Goal: Information Seeking & Learning: Find specific page/section

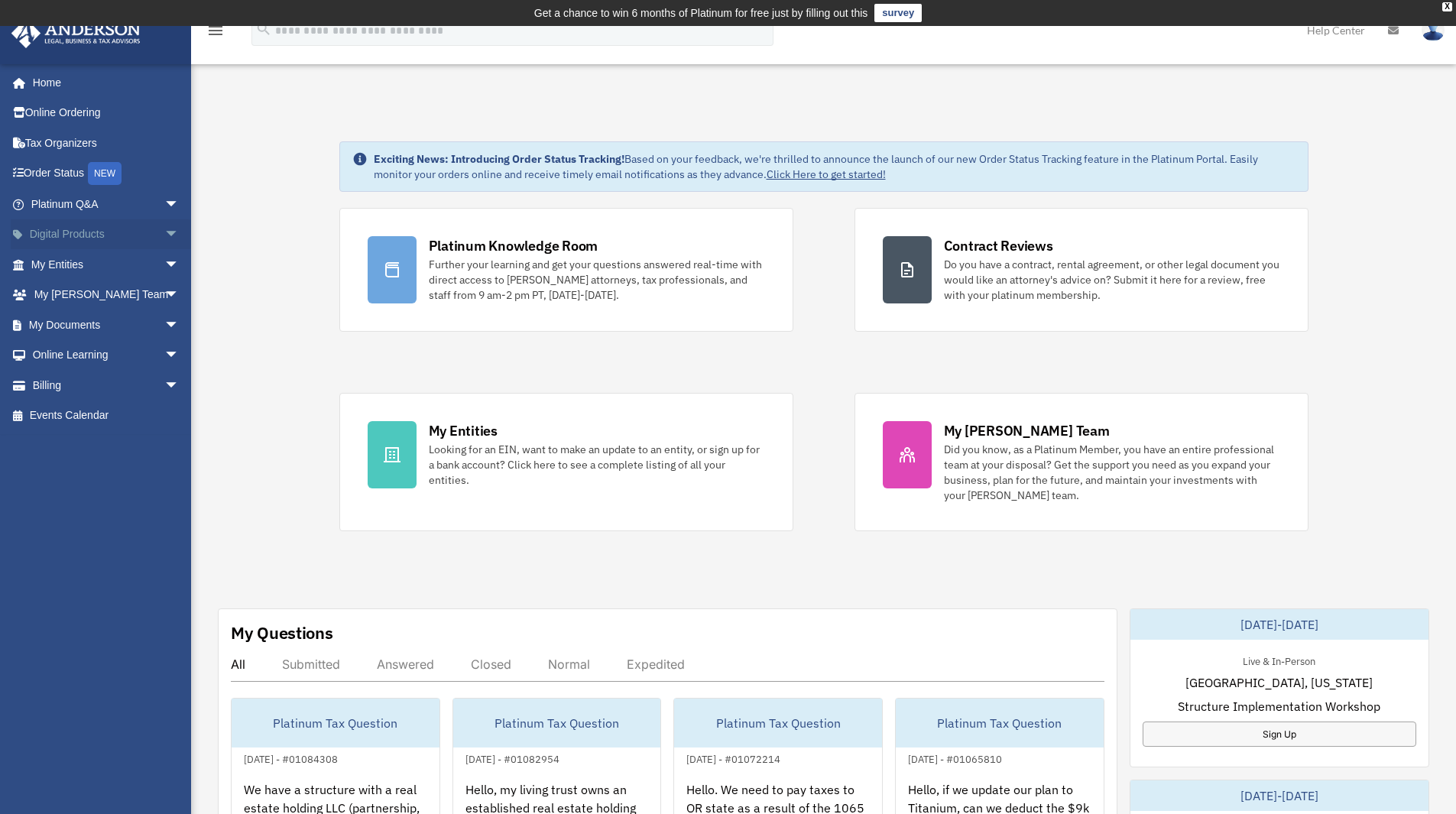
scroll to position [77, 0]
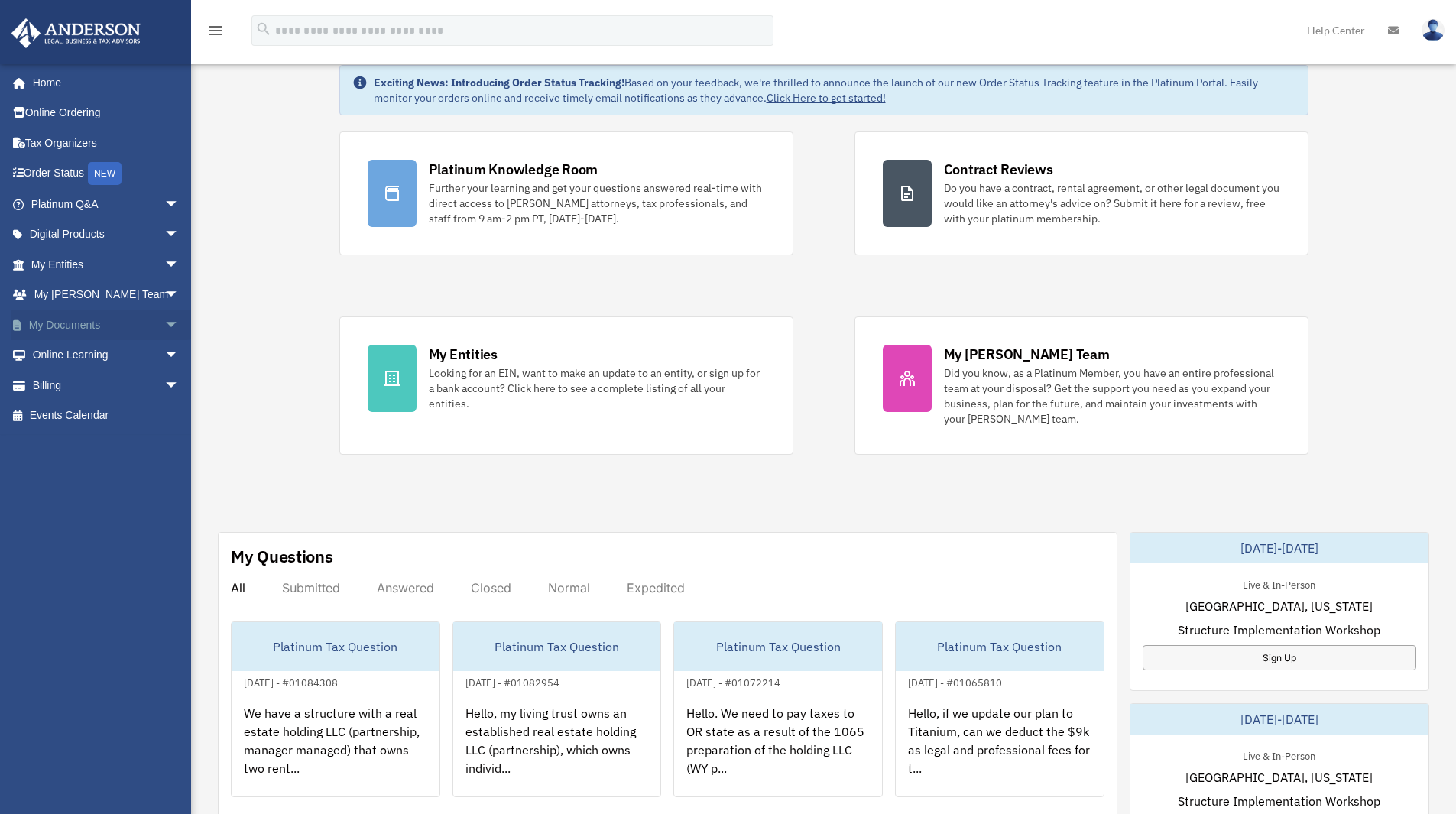
click at [164, 318] on span "arrow_drop_down" at bounding box center [179, 325] width 30 height 31
click at [63, 348] on link "Box" at bounding box center [112, 355] width 181 height 30
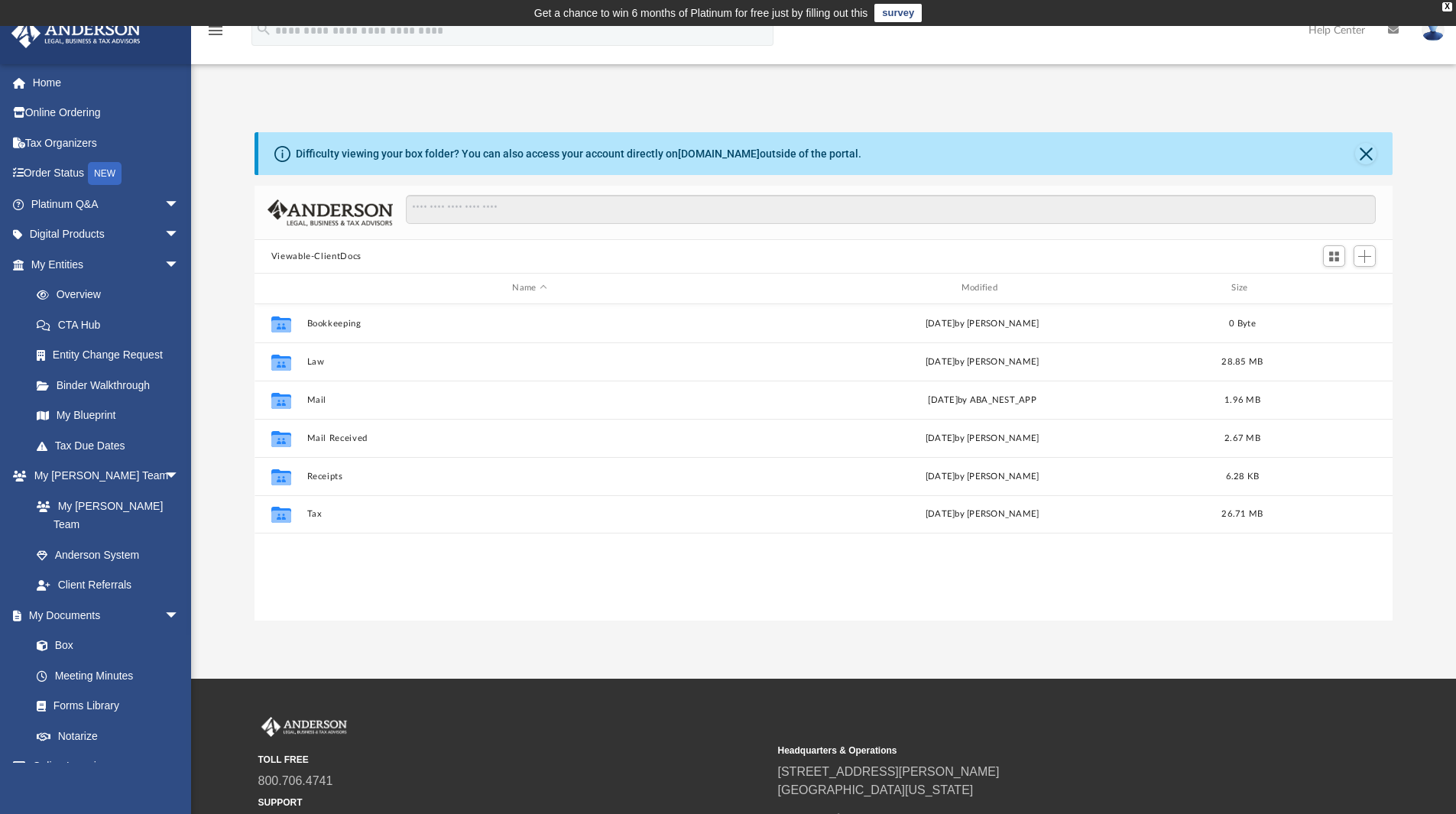
scroll to position [336, 1126]
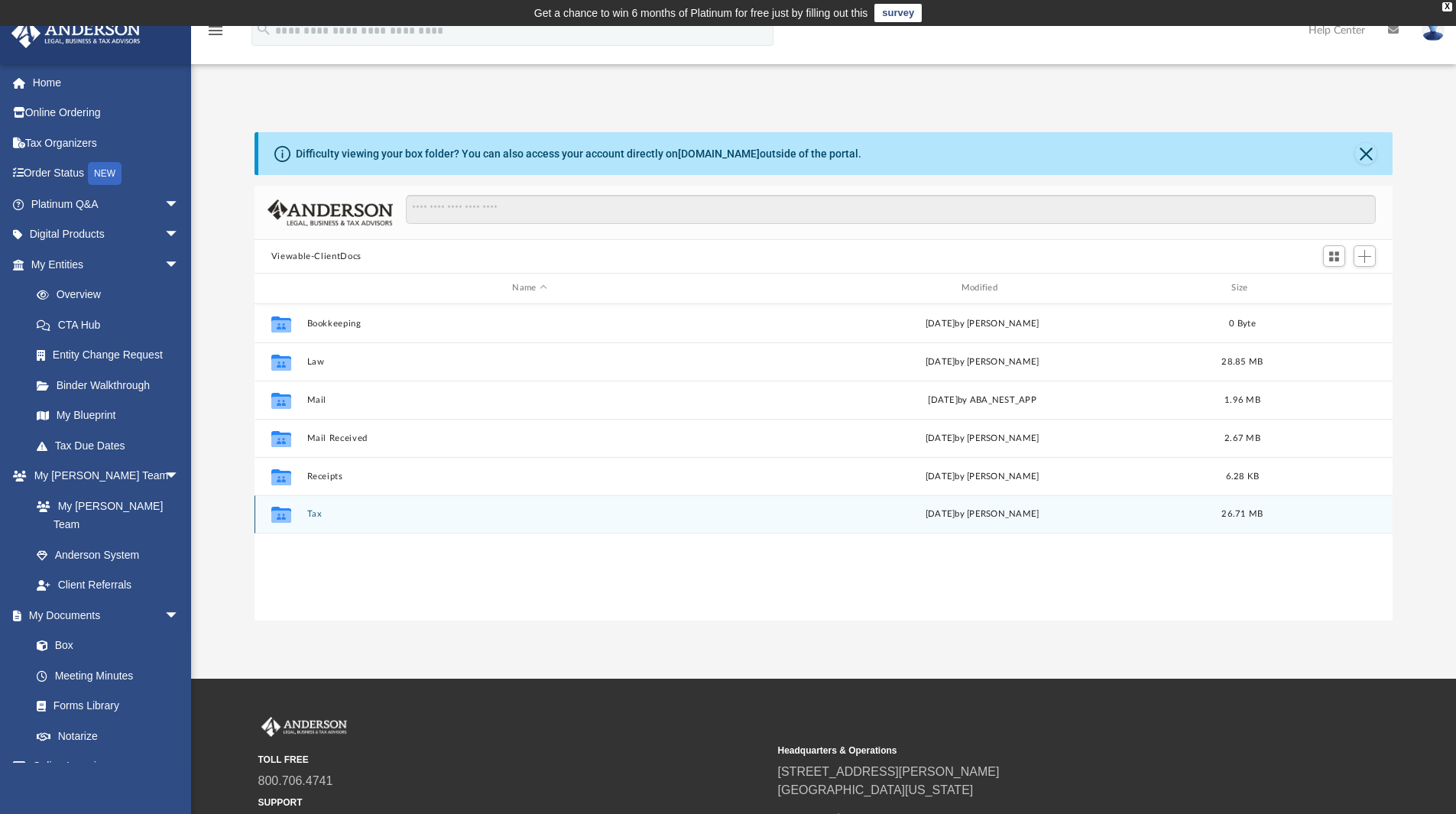
click at [312, 516] on button "Tax" at bounding box center [529, 513] width 445 height 10
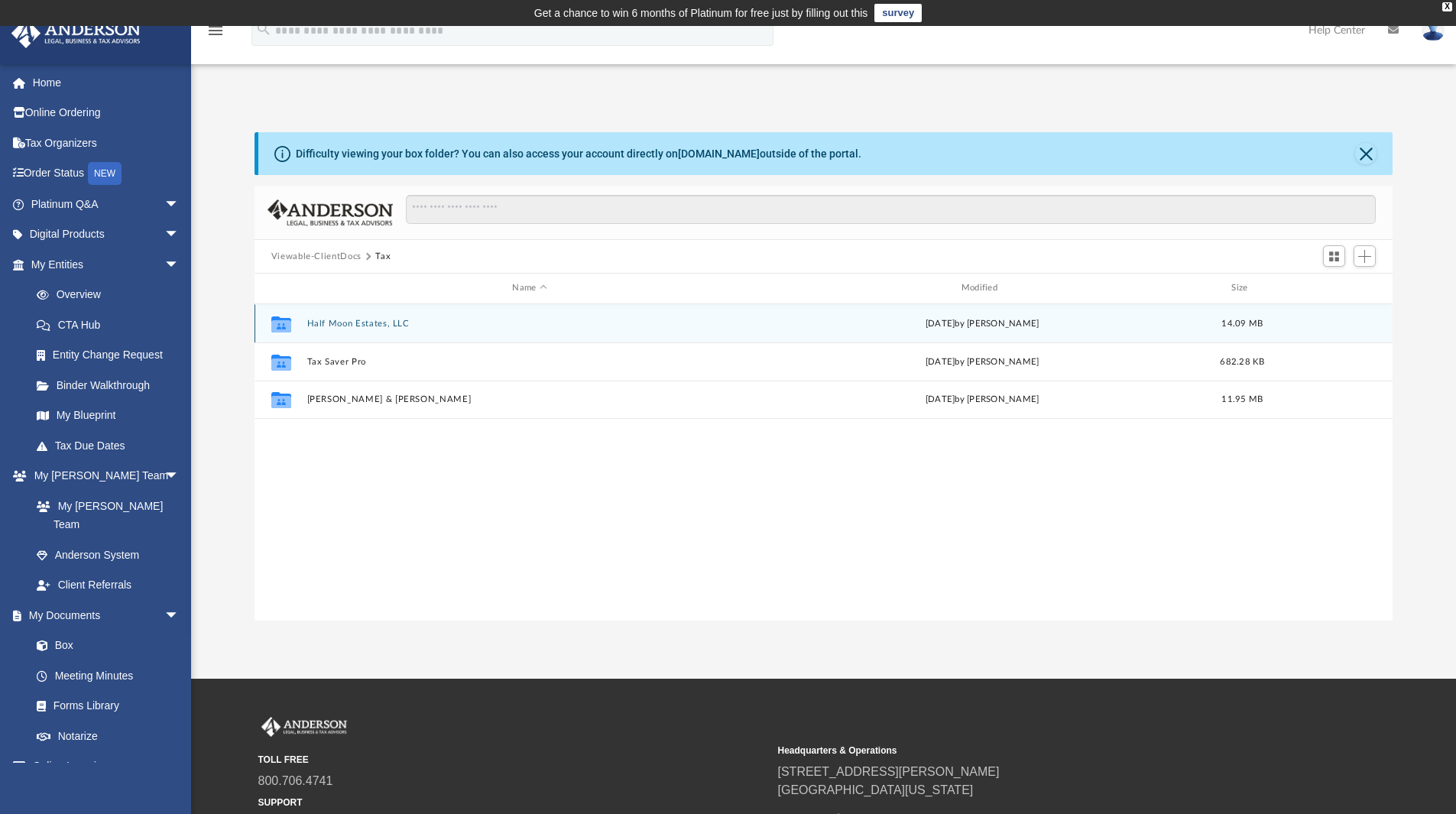
click at [320, 327] on button "Half Moon Estates, LLC" at bounding box center [529, 324] width 445 height 10
click at [320, 327] on button "2024" at bounding box center [529, 323] width 445 height 10
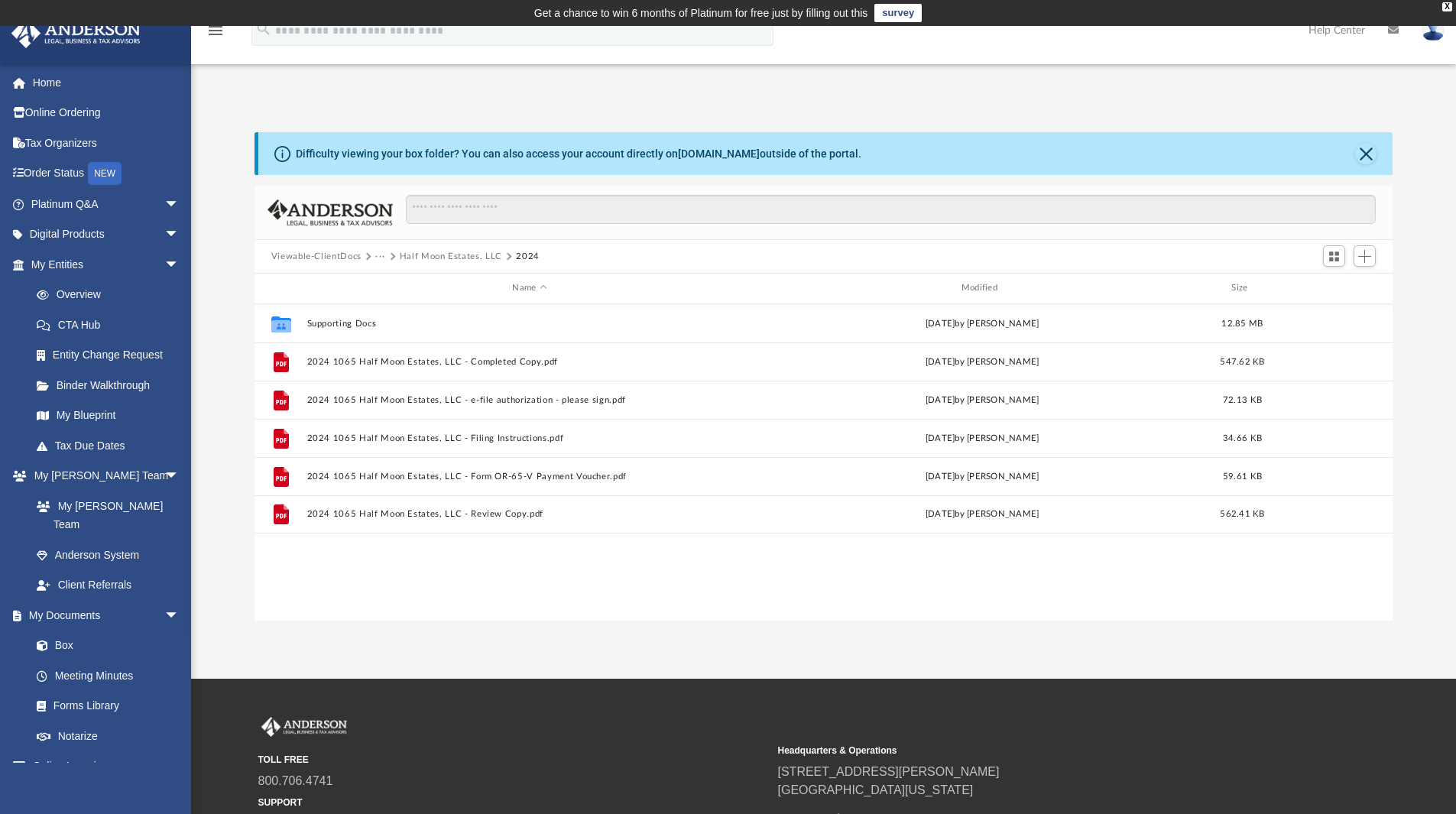
click at [431, 253] on button "Half Moon Estates, LLC" at bounding box center [450, 257] width 102 height 14
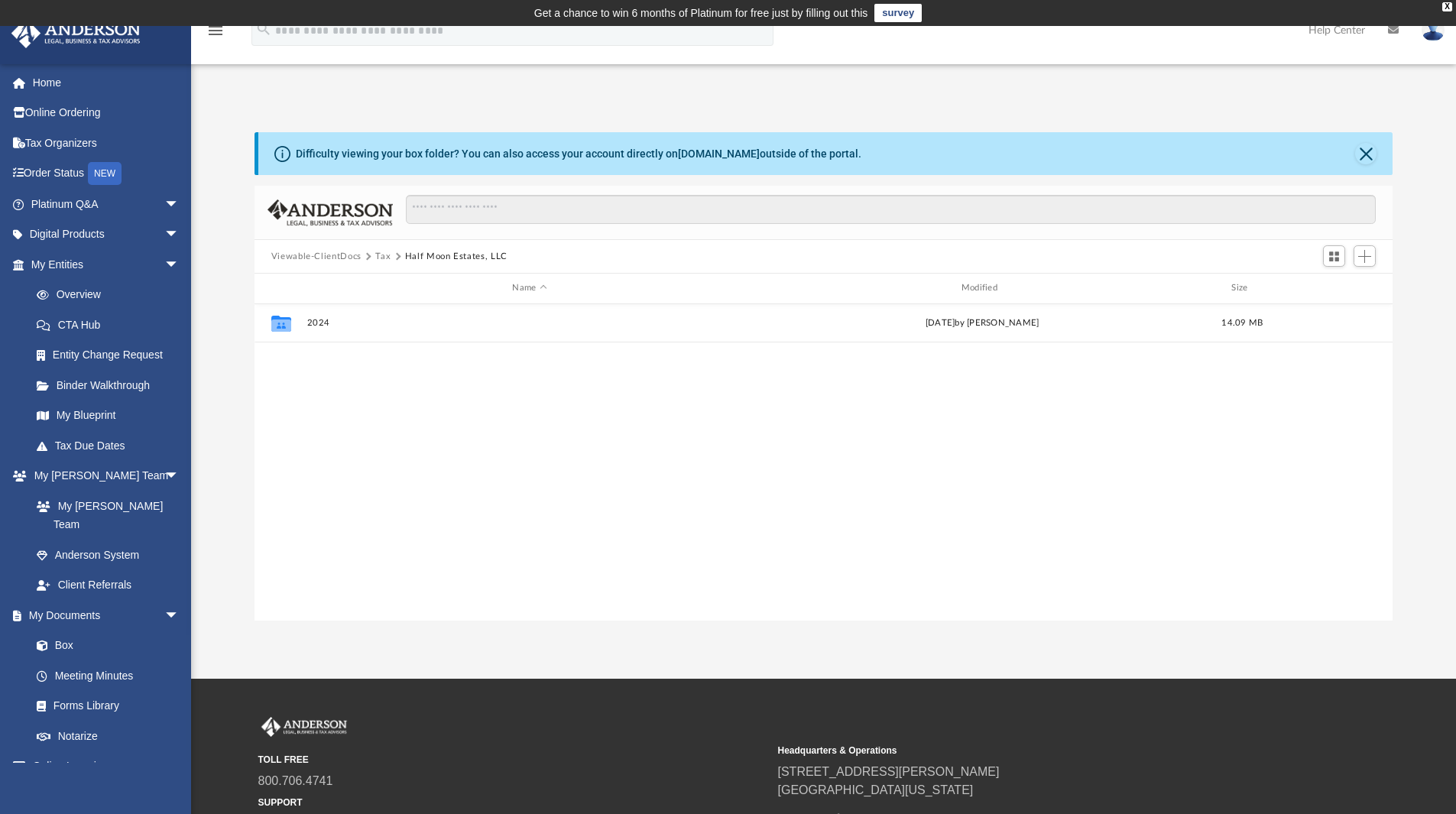
click at [359, 254] on button "Viewable-ClientDocs" at bounding box center [316, 257] width 90 height 14
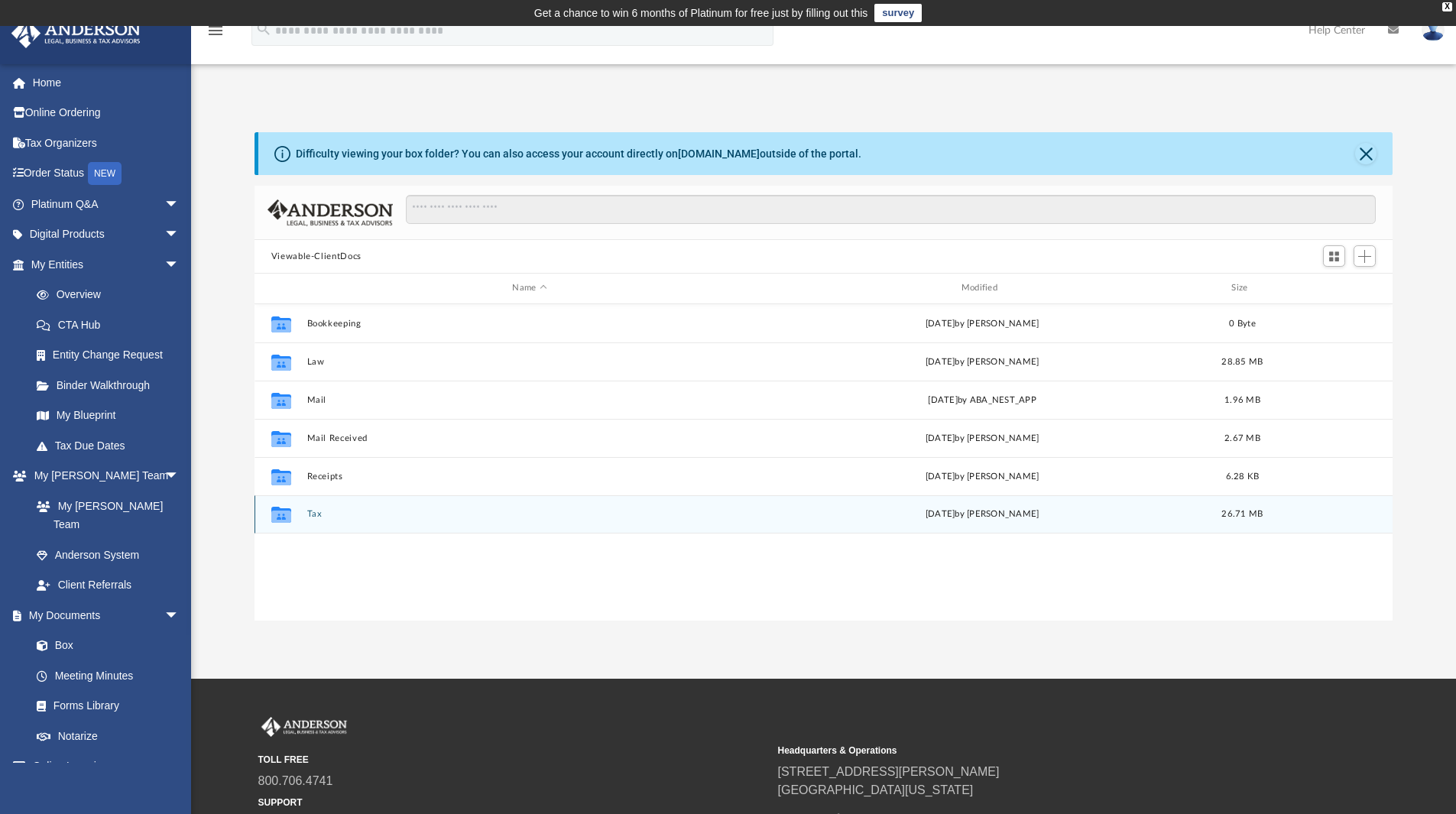
click at [310, 509] on div "Collaborated Folder Tax [DATE] by [PERSON_NAME] 26.71 MB" at bounding box center [824, 513] width 1139 height 38
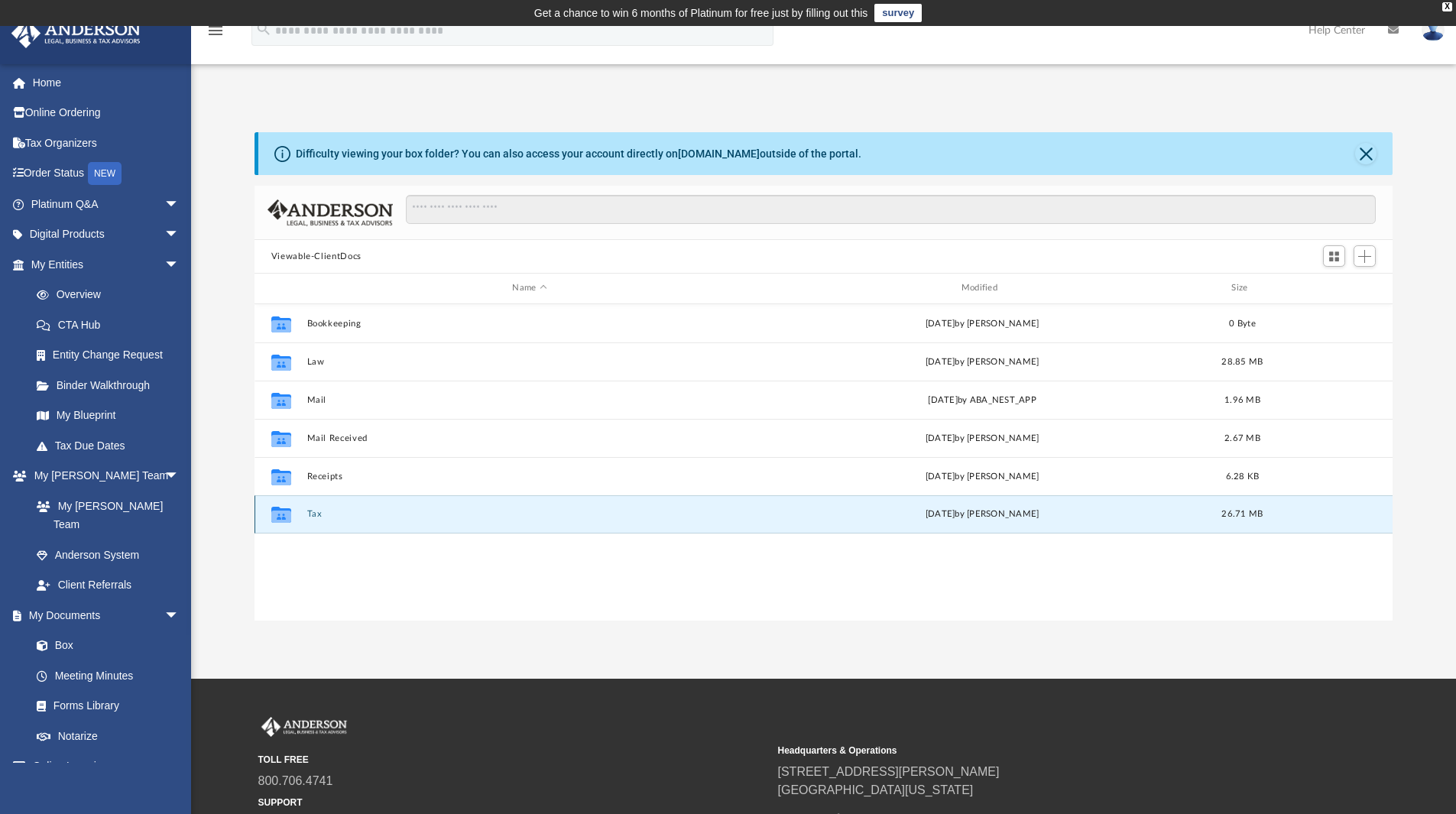
click at [316, 514] on button "Tax" at bounding box center [529, 513] width 445 height 10
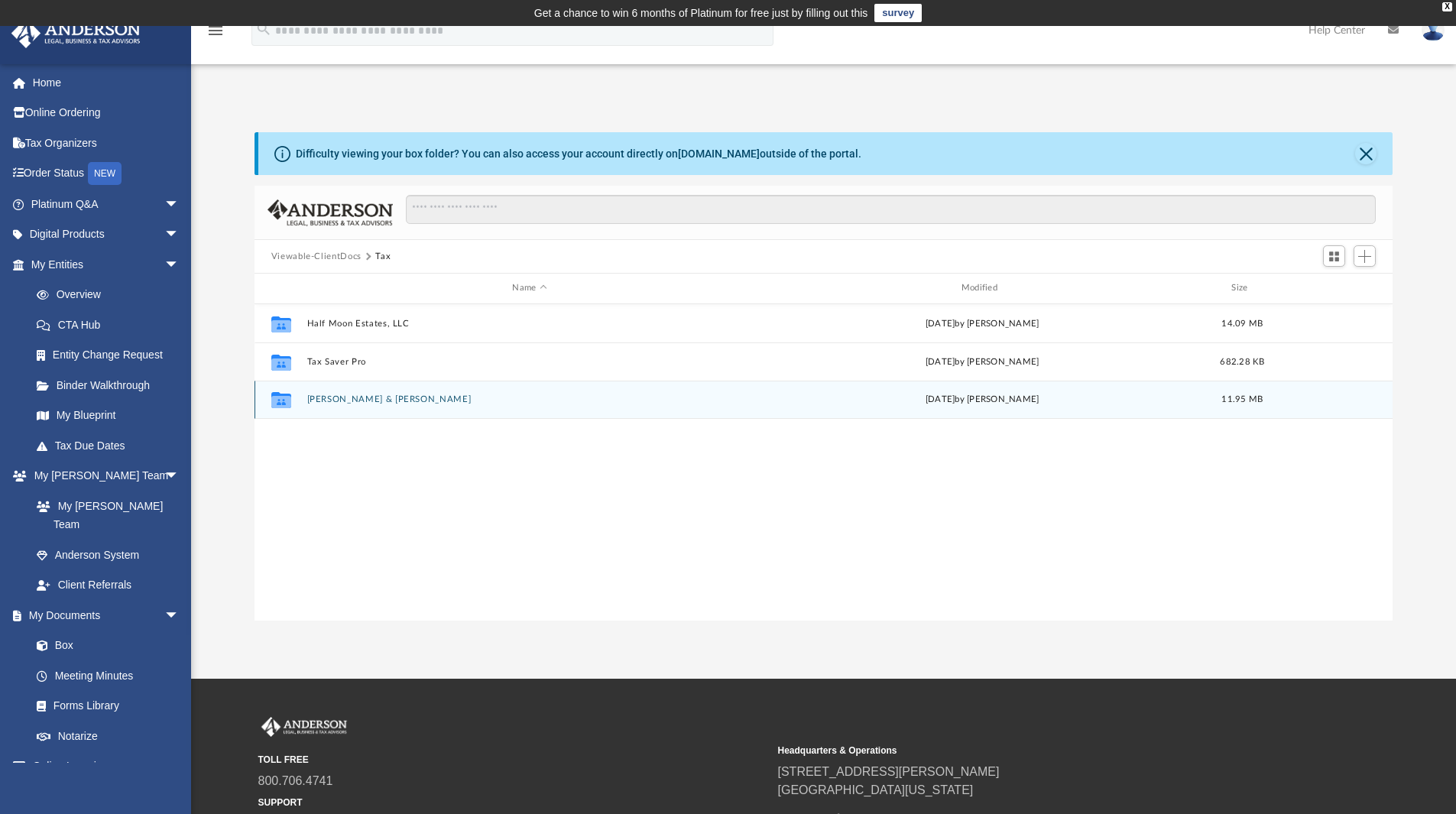
click at [347, 390] on div "Collaborated [PERSON_NAME] & [PERSON_NAME][DATE] by [PERSON_NAME] 11.95 MB" at bounding box center [824, 399] width 1139 height 38
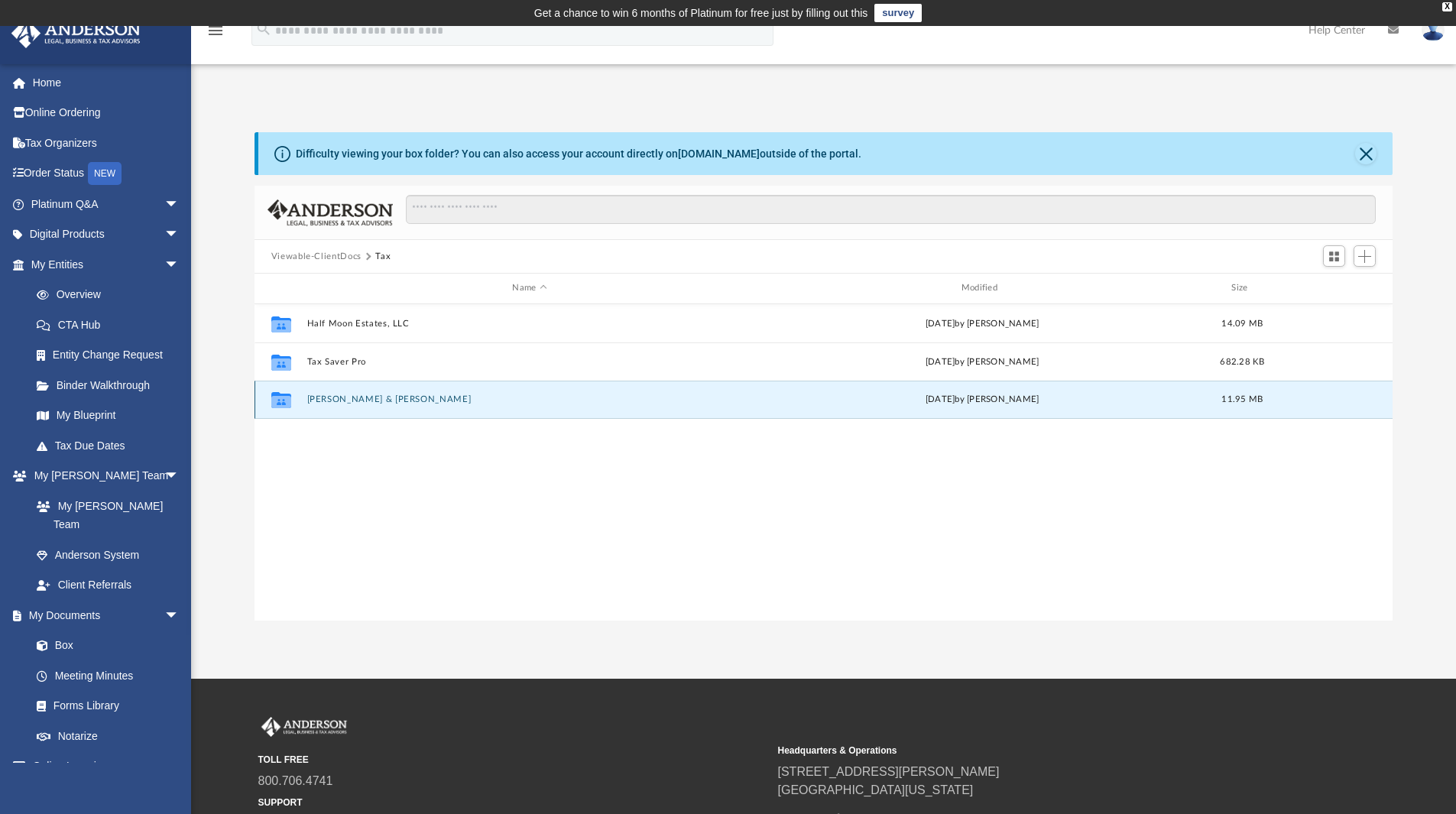
click at [348, 399] on button "[PERSON_NAME] & [PERSON_NAME]" at bounding box center [529, 400] width 445 height 10
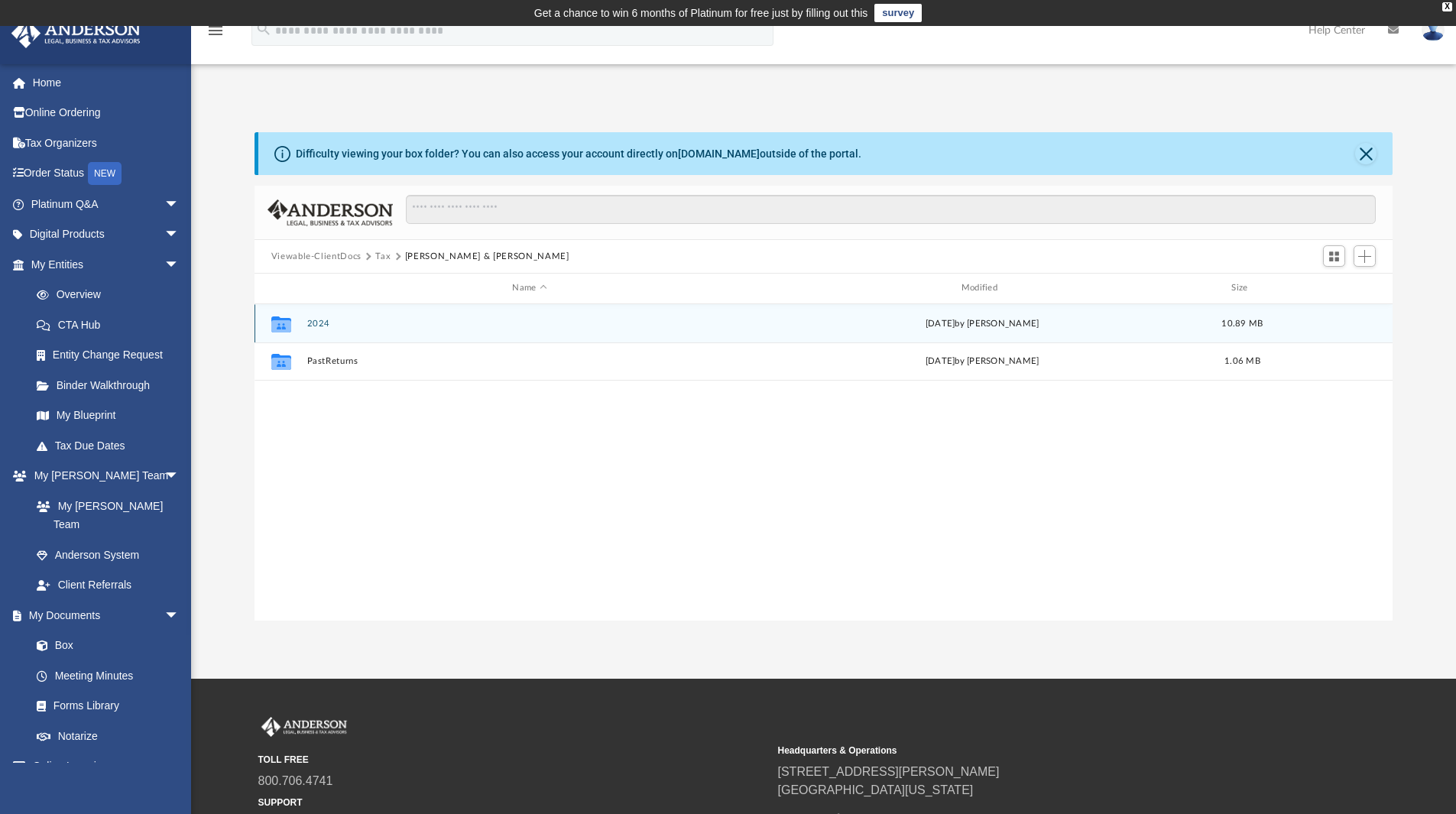
click at [328, 323] on button "2024" at bounding box center [529, 324] width 445 height 10
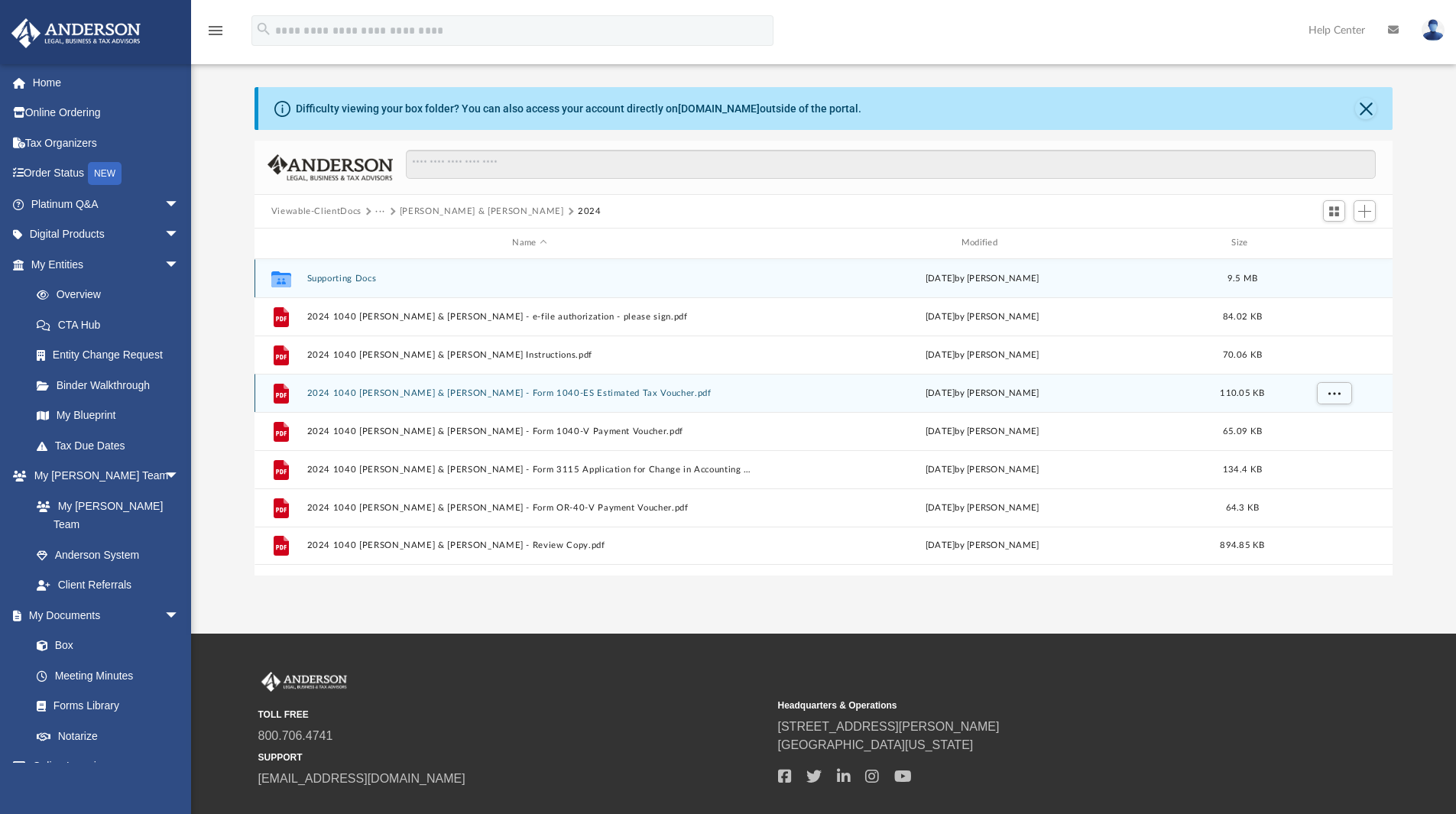
scroll to position [138, 0]
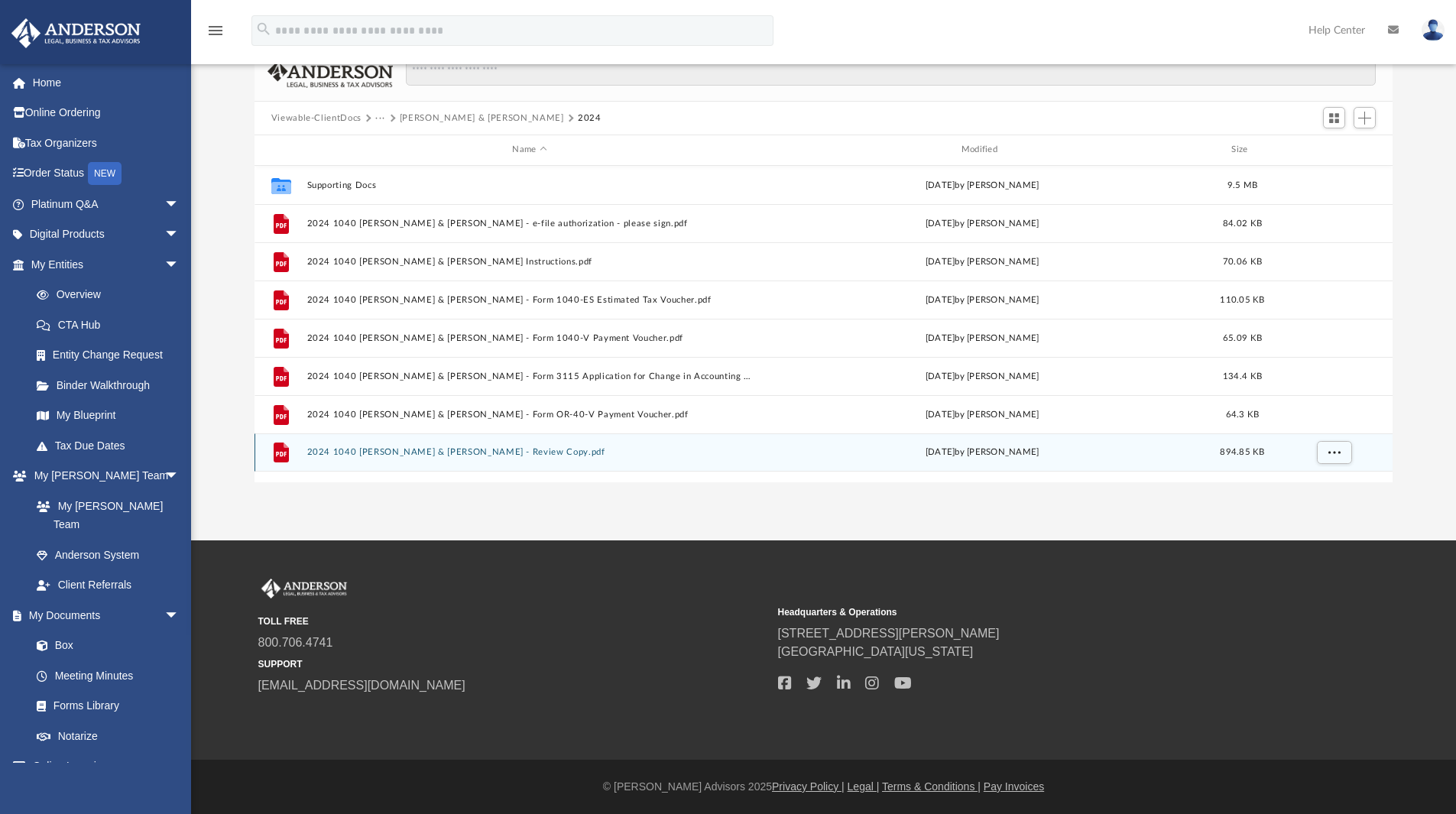
click at [408, 446] on div "File 2024 1040 Vallin, Carlos & Evelyn - Review Copy.pdf Tue Aug 19 2025 by Ale…" at bounding box center [824, 452] width 1139 height 38
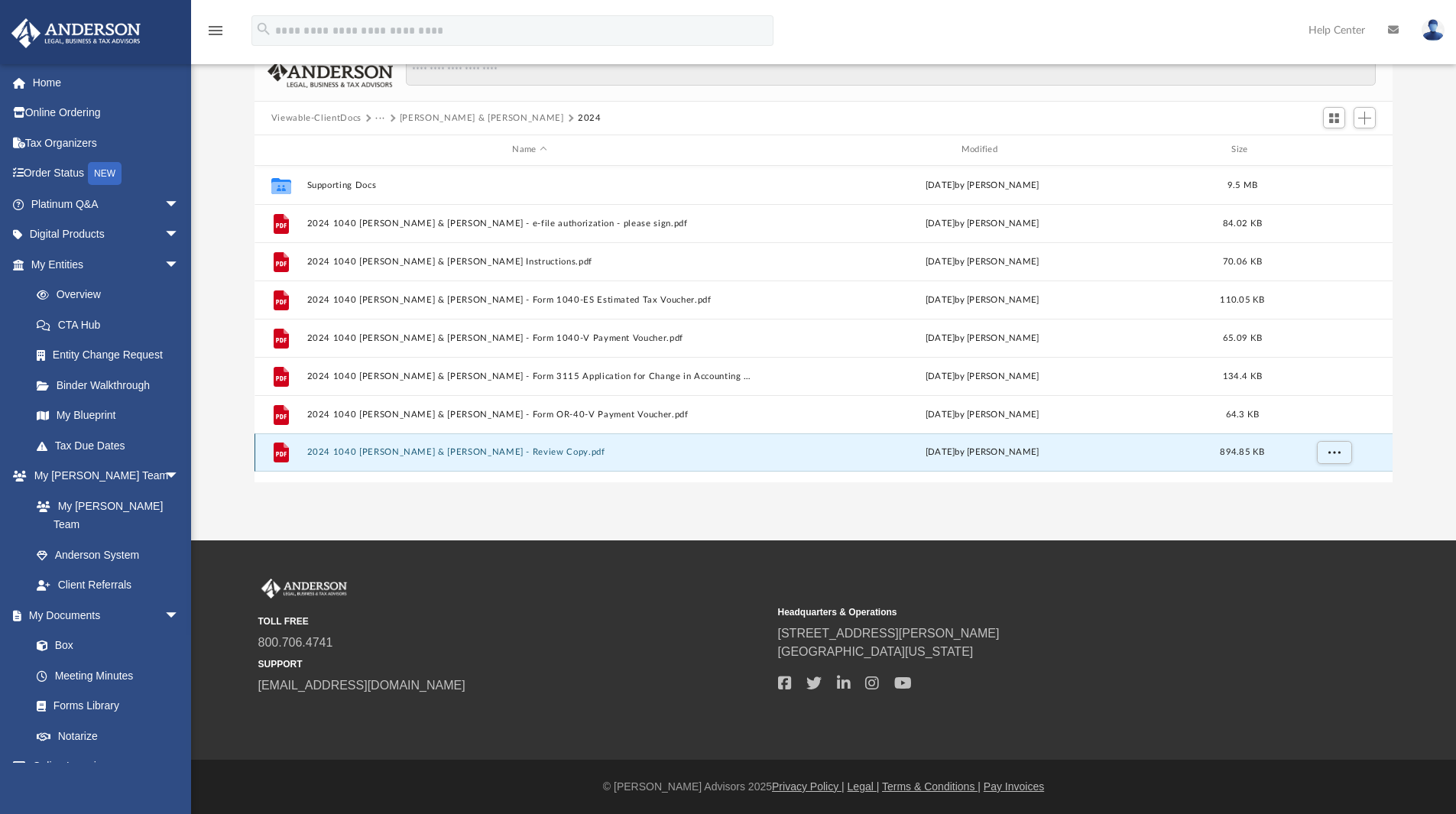
click at [408, 455] on button "2024 1040 [PERSON_NAME] & [PERSON_NAME] - Review Copy.pdf" at bounding box center [529, 452] width 445 height 10
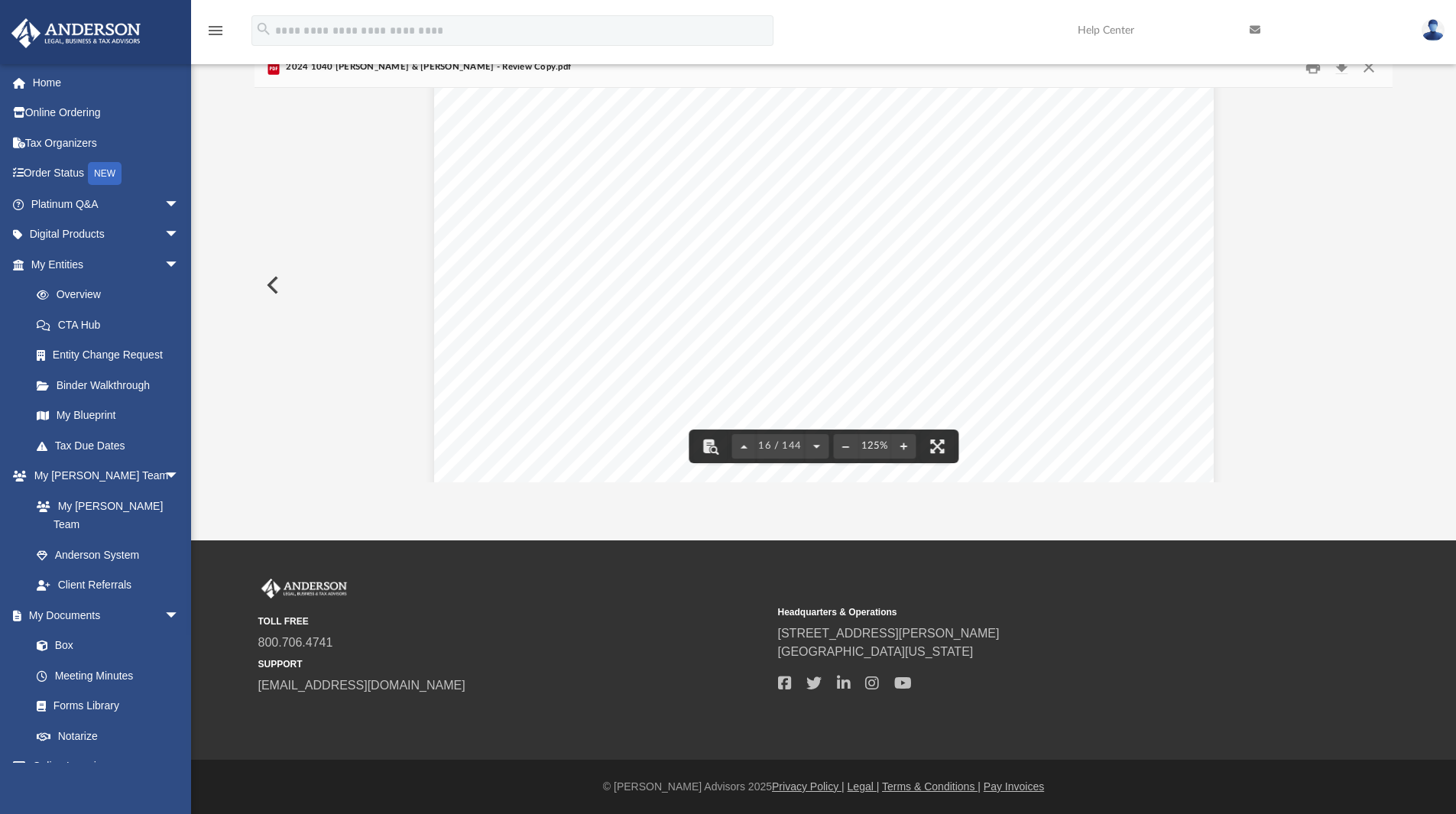
scroll to position [15822, 0]
click at [933, 448] on button "File preview" at bounding box center [937, 446] width 34 height 34
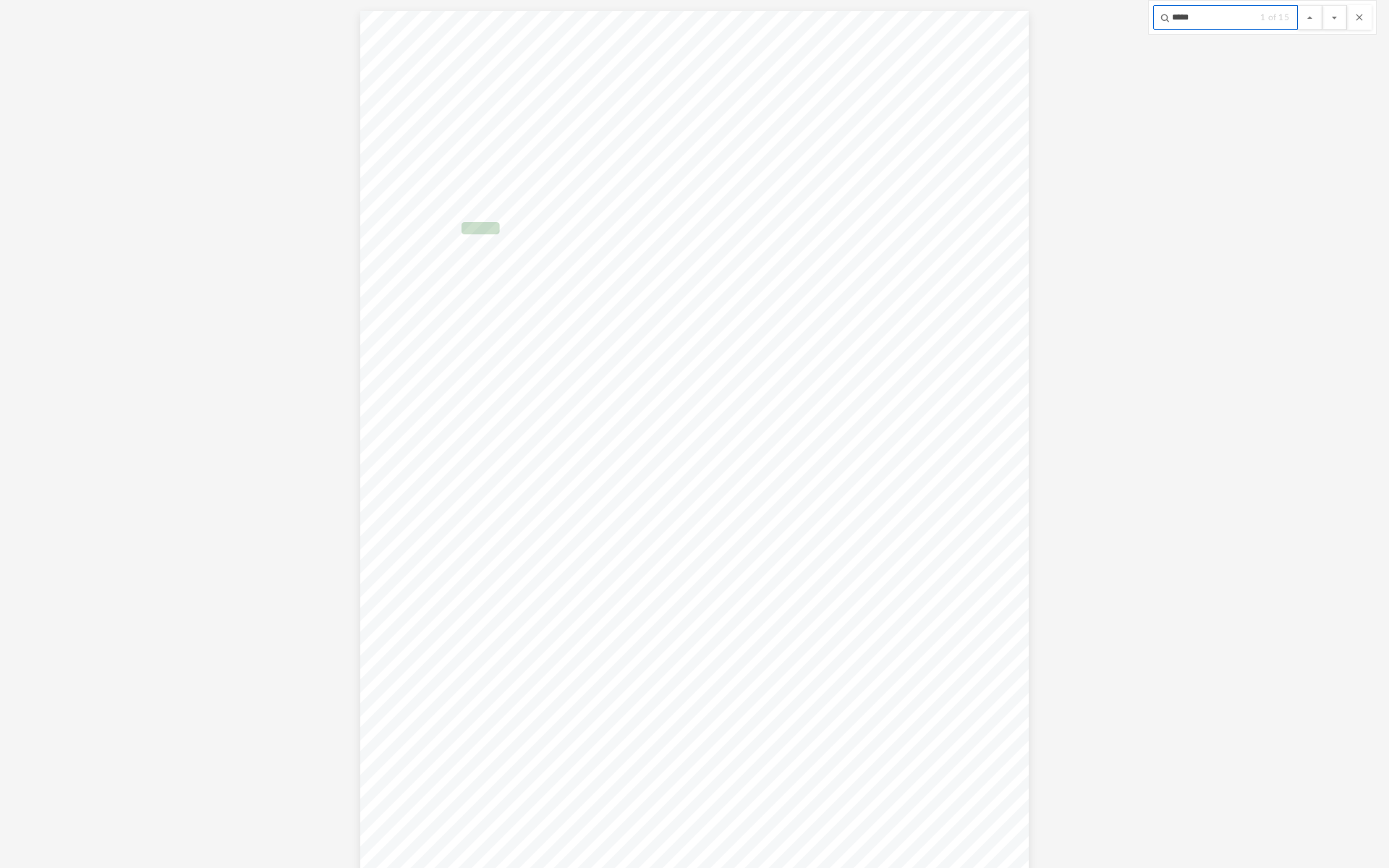
scroll to position [38097, 0]
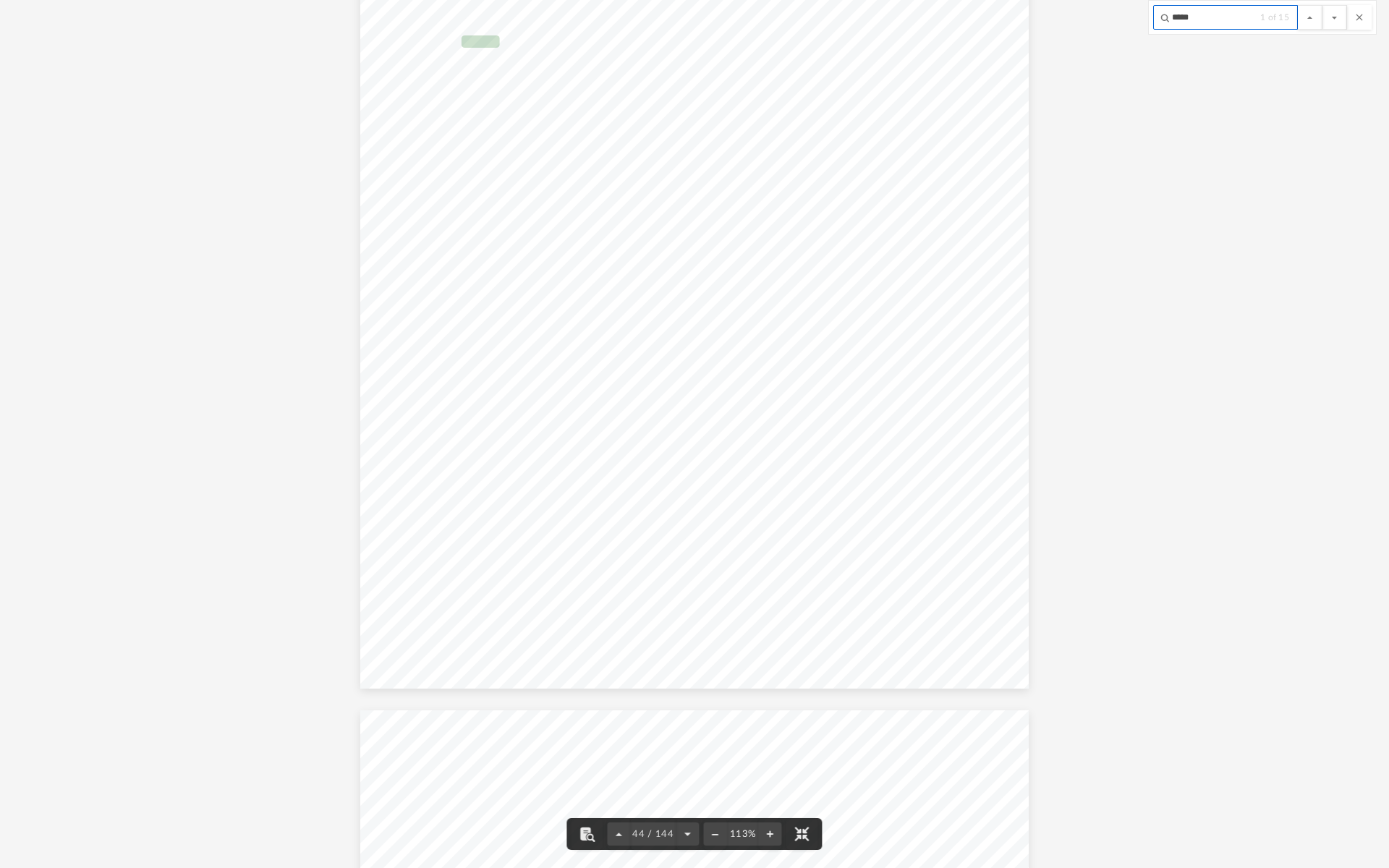
type input "*****"
drag, startPoint x: 842, startPoint y: 360, endPoint x: 879, endPoint y: 362, distance: 37.1
click at [879, 362] on div "Department of the Treasury Internal Revenue Service Attachment Sequence No. 421…" at bounding box center [693, 329] width 667 height 864
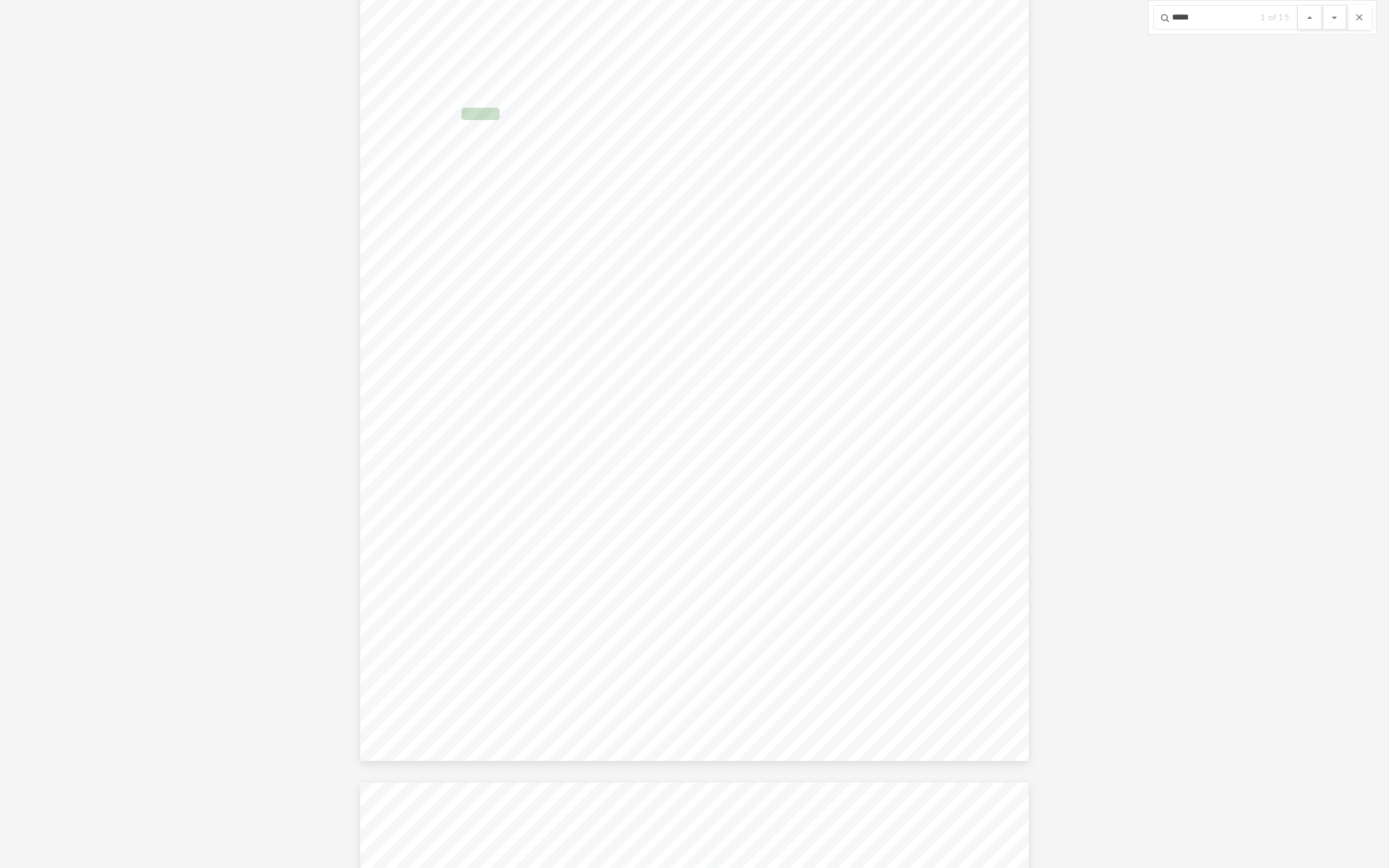
scroll to position [37880, 0]
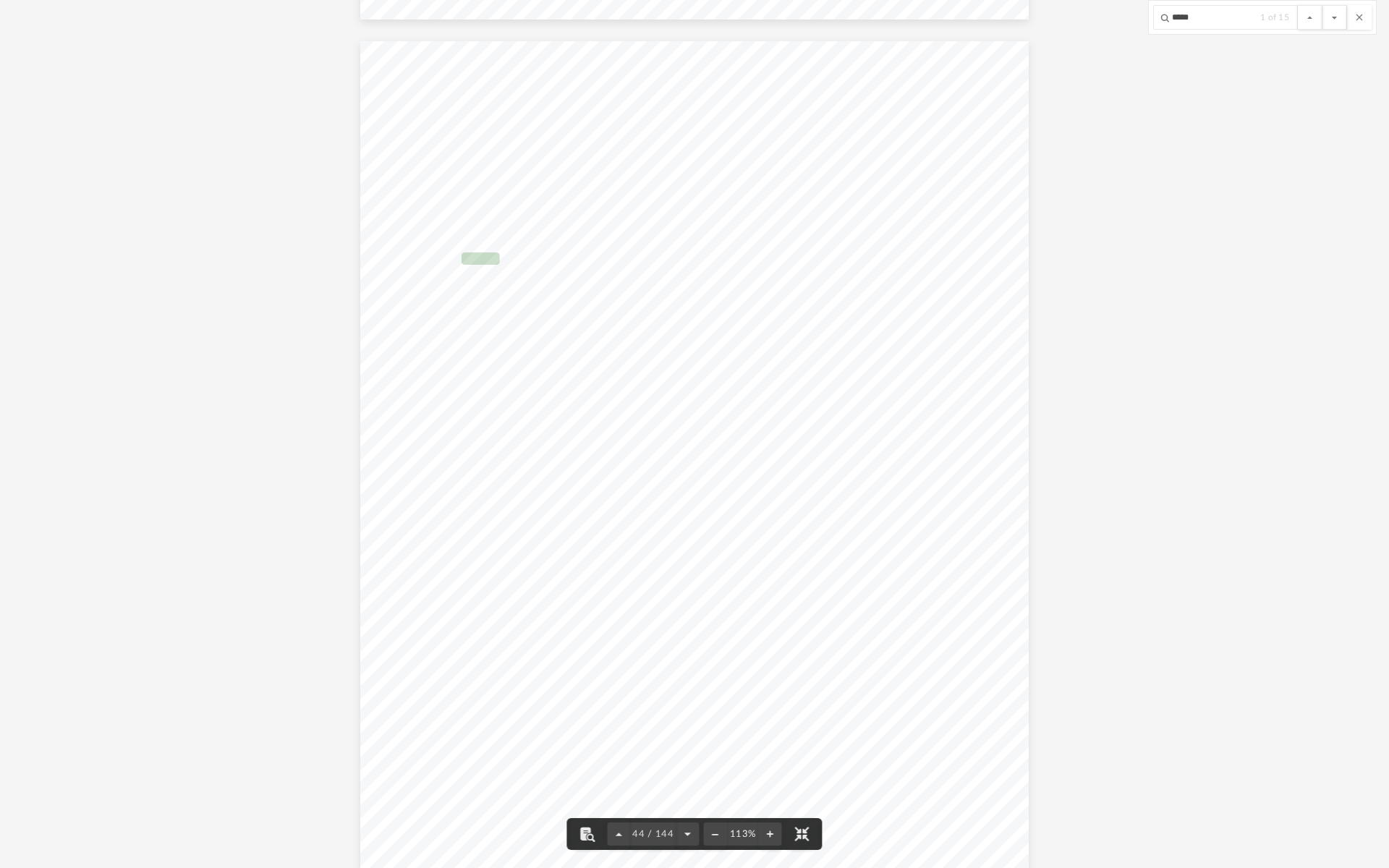
drag, startPoint x: 417, startPoint y: 627, endPoint x: 549, endPoint y: 627, distance: 132.0
click at [543, 627] on div "Department of the Treasury Internal Revenue Service Attachment Sequence No. 421…" at bounding box center [693, 473] width 667 height 864
drag, startPoint x: 549, startPoint y: 627, endPoint x: 436, endPoint y: 627, distance: 113.0
click at [436, 627] on div "Department of the Treasury Internal Revenue Service Attachment Sequence No. 421…" at bounding box center [693, 473] width 667 height 864
click at [532, 665] on span "(rents)" at bounding box center [543, 667] width 24 height 8
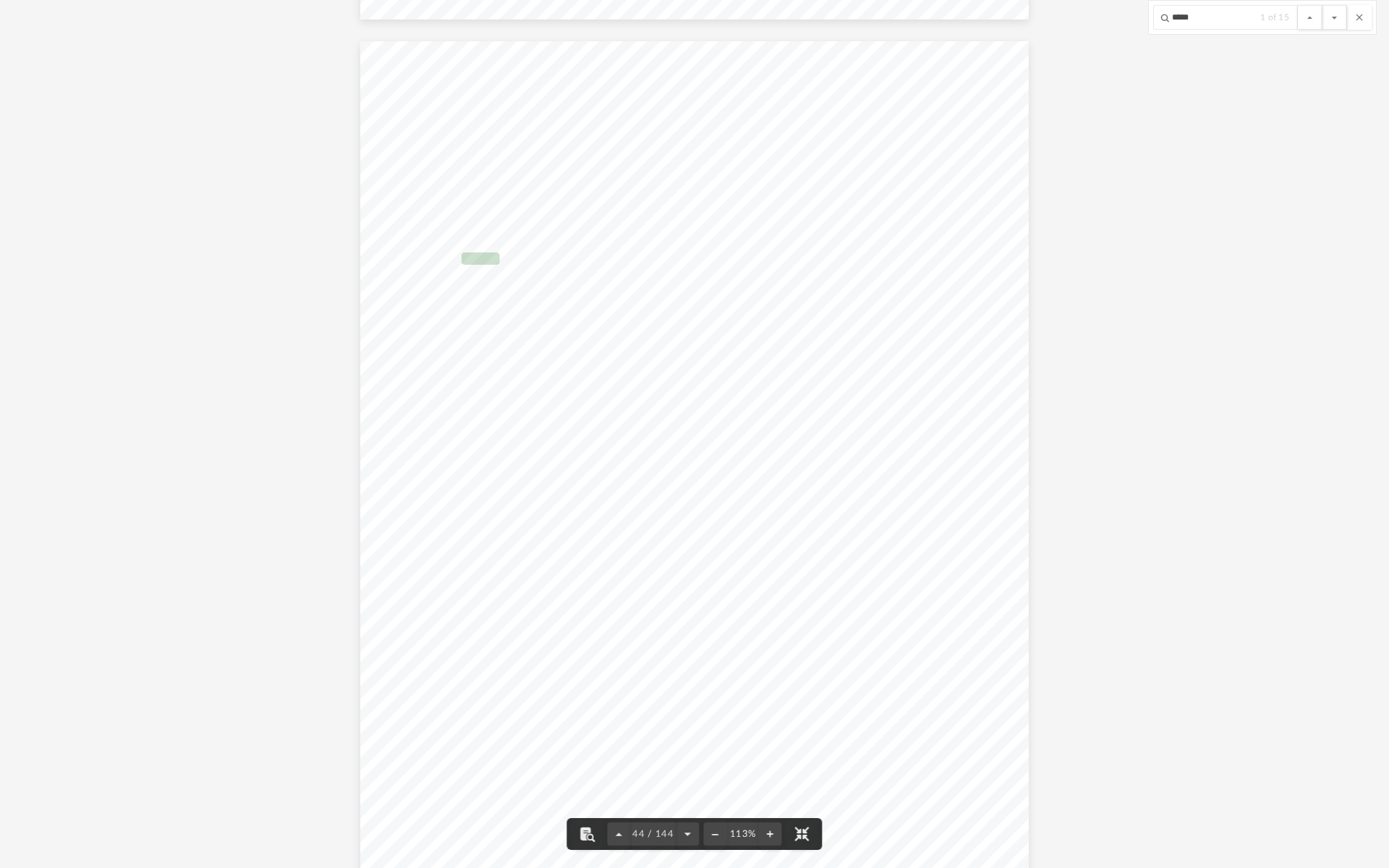
drag, startPoint x: 852, startPoint y: 624, endPoint x: 897, endPoint y: 625, distance: 45.0
click at [897, 625] on div "Department of the Treasury Internal Revenue Service Attachment Sequence No. 421…" at bounding box center [693, 473] width 667 height 864
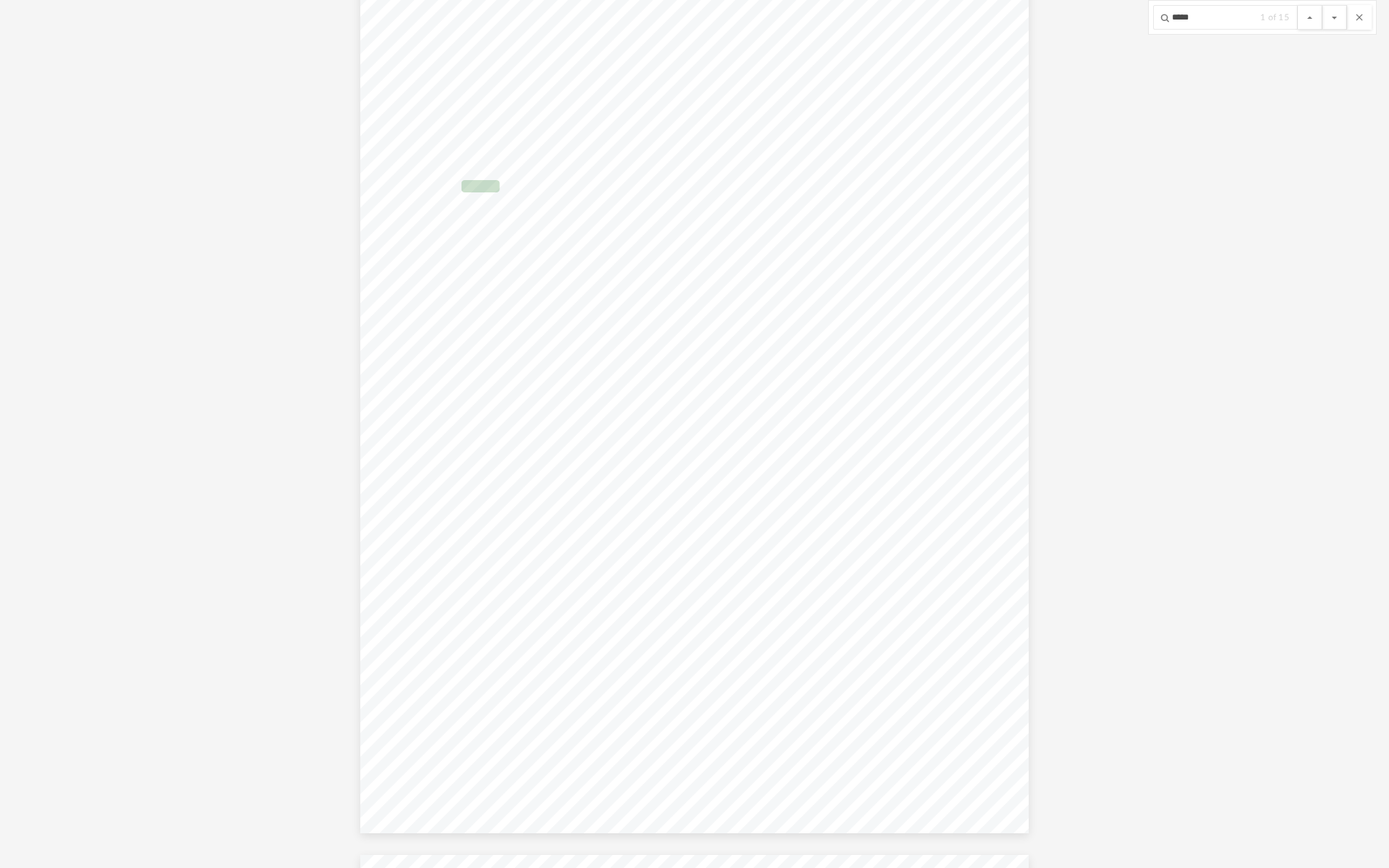
click at [860, 478] on span "1,569." at bounding box center [878, 475] width 46 height 11
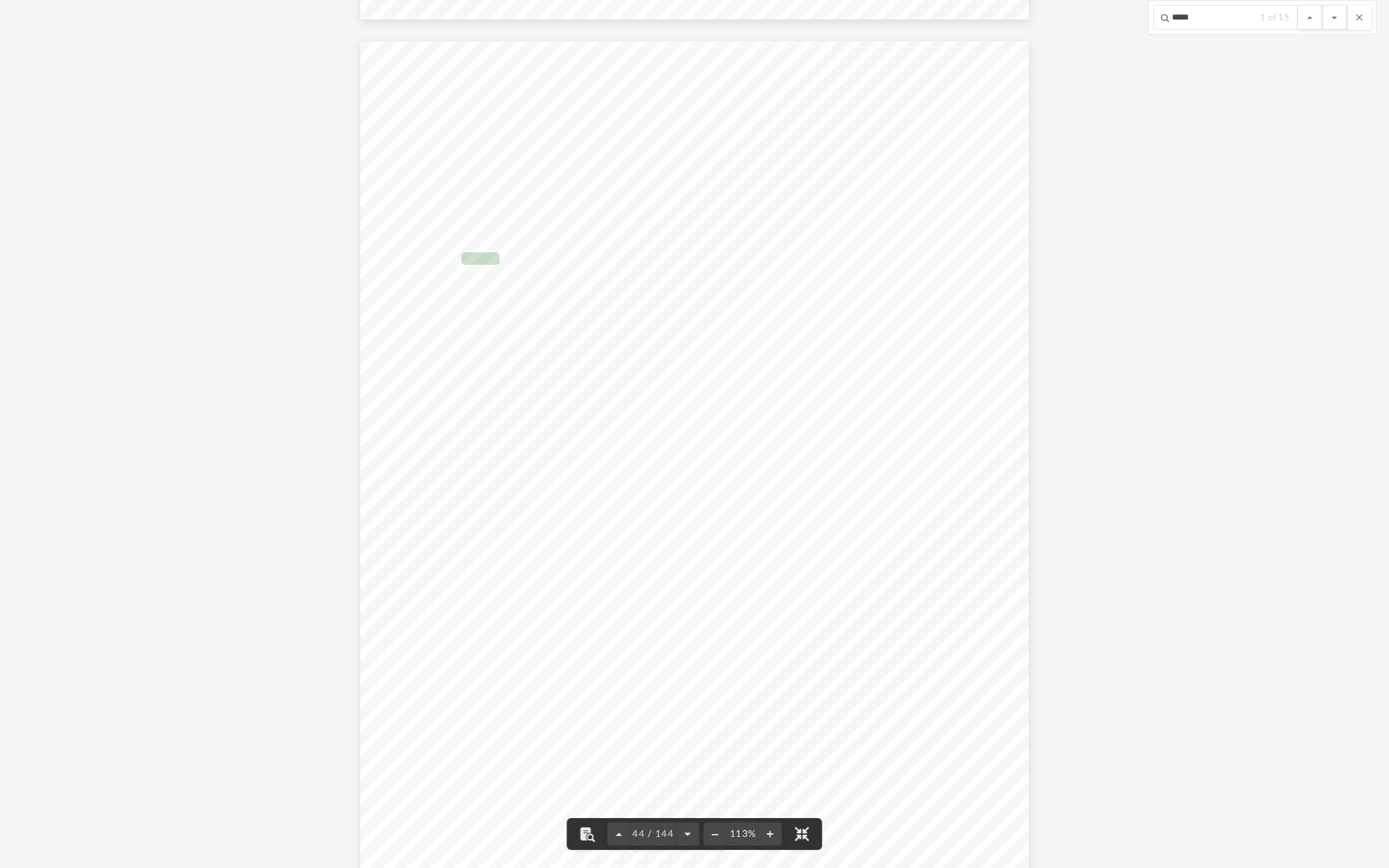
click at [942, 293] on span "Days" at bounding box center [952, 296] width 20 height 8
click at [1237, 18] on input "*****" at bounding box center [1225, 17] width 145 height 25
click at [1323, 6] on button "File preview" at bounding box center [1335, 17] width 25 height 25
click at [671, 521] on span "7,246." at bounding box center [663, 521] width 31 height 11
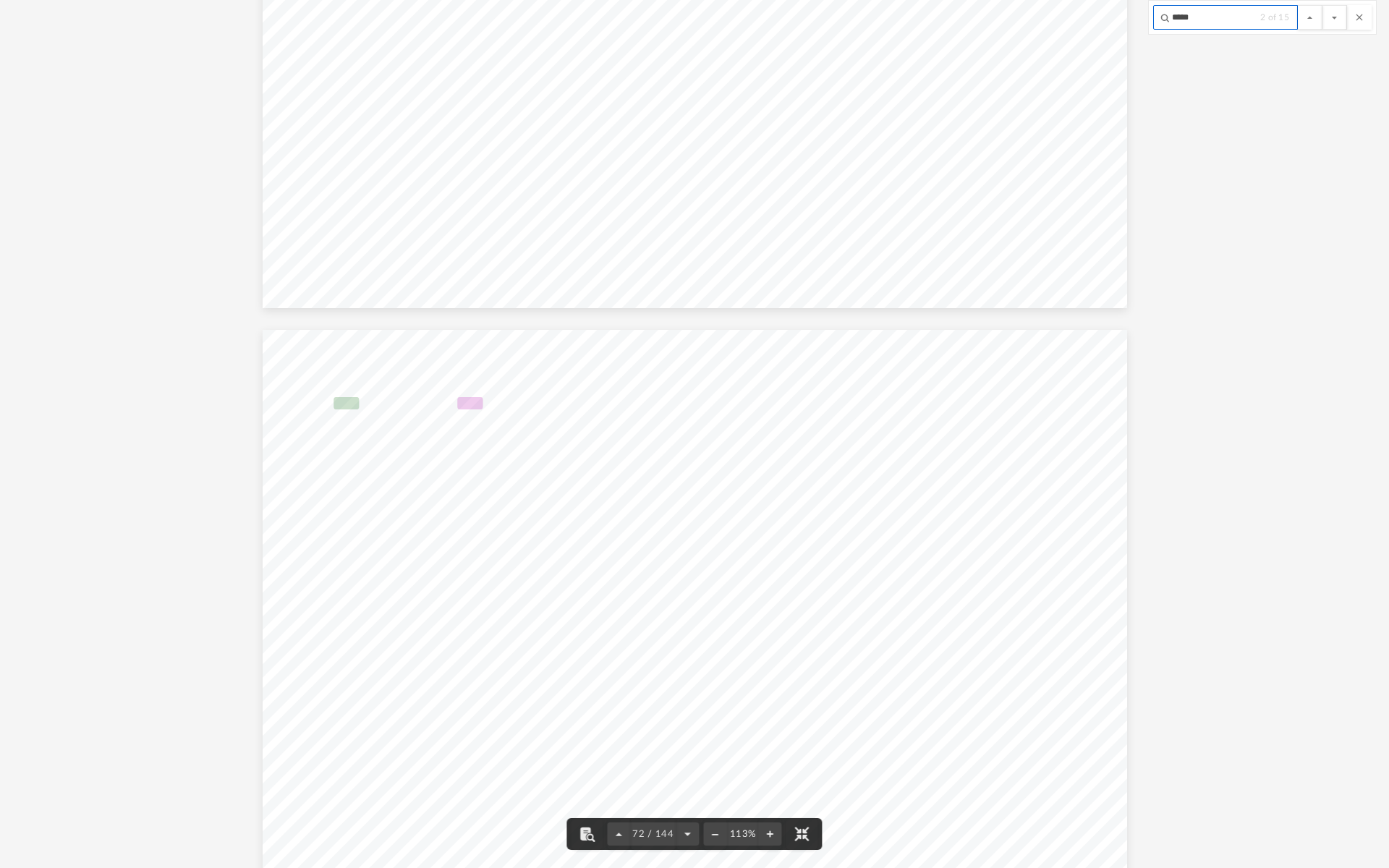
click at [1198, 26] on input "*****" at bounding box center [1225, 17] width 145 height 25
click at [1323, 6] on button "File preview" at bounding box center [1335, 17] width 25 height 25
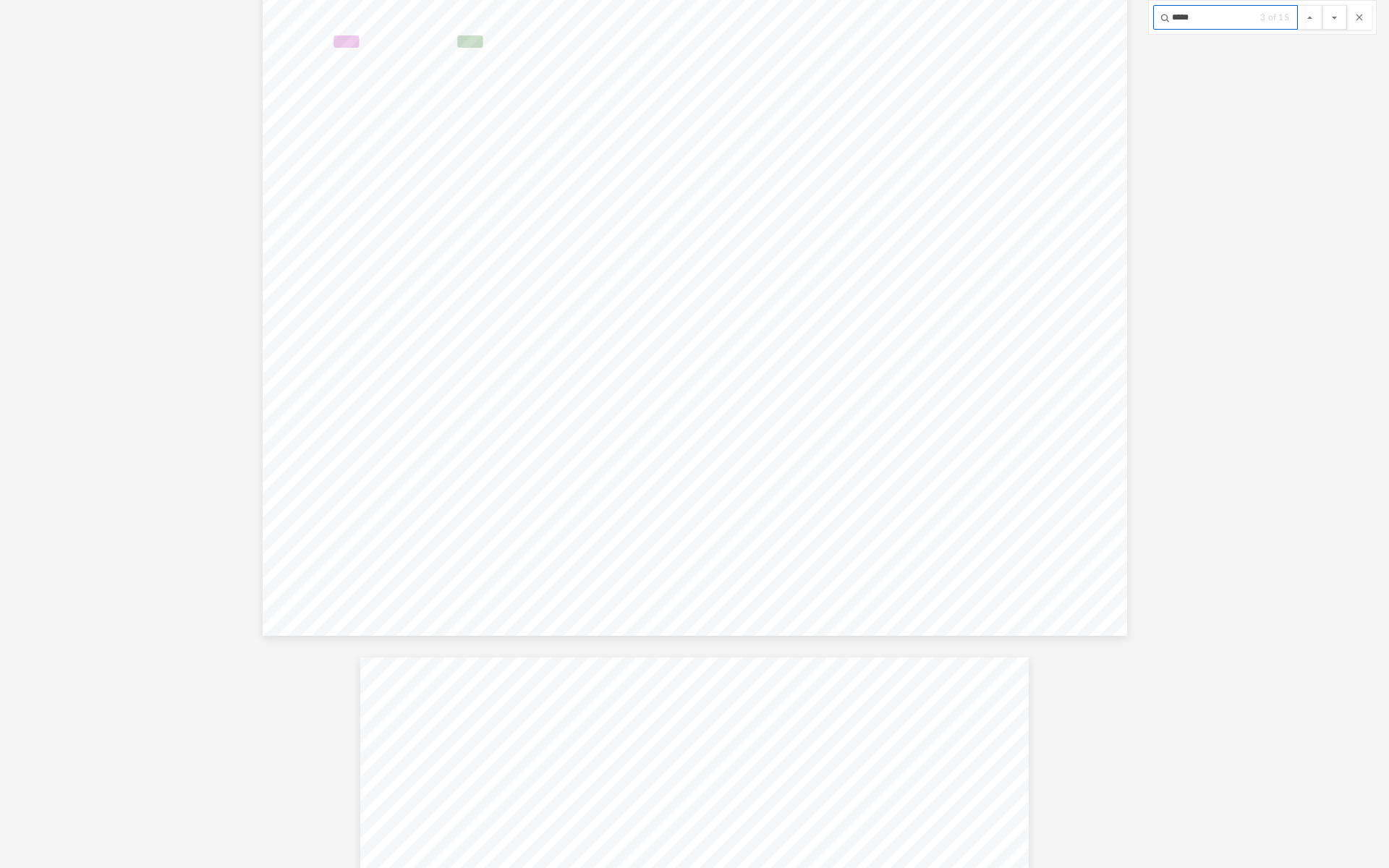
click at [1323, 6] on button "File preview" at bounding box center [1335, 17] width 25 height 25
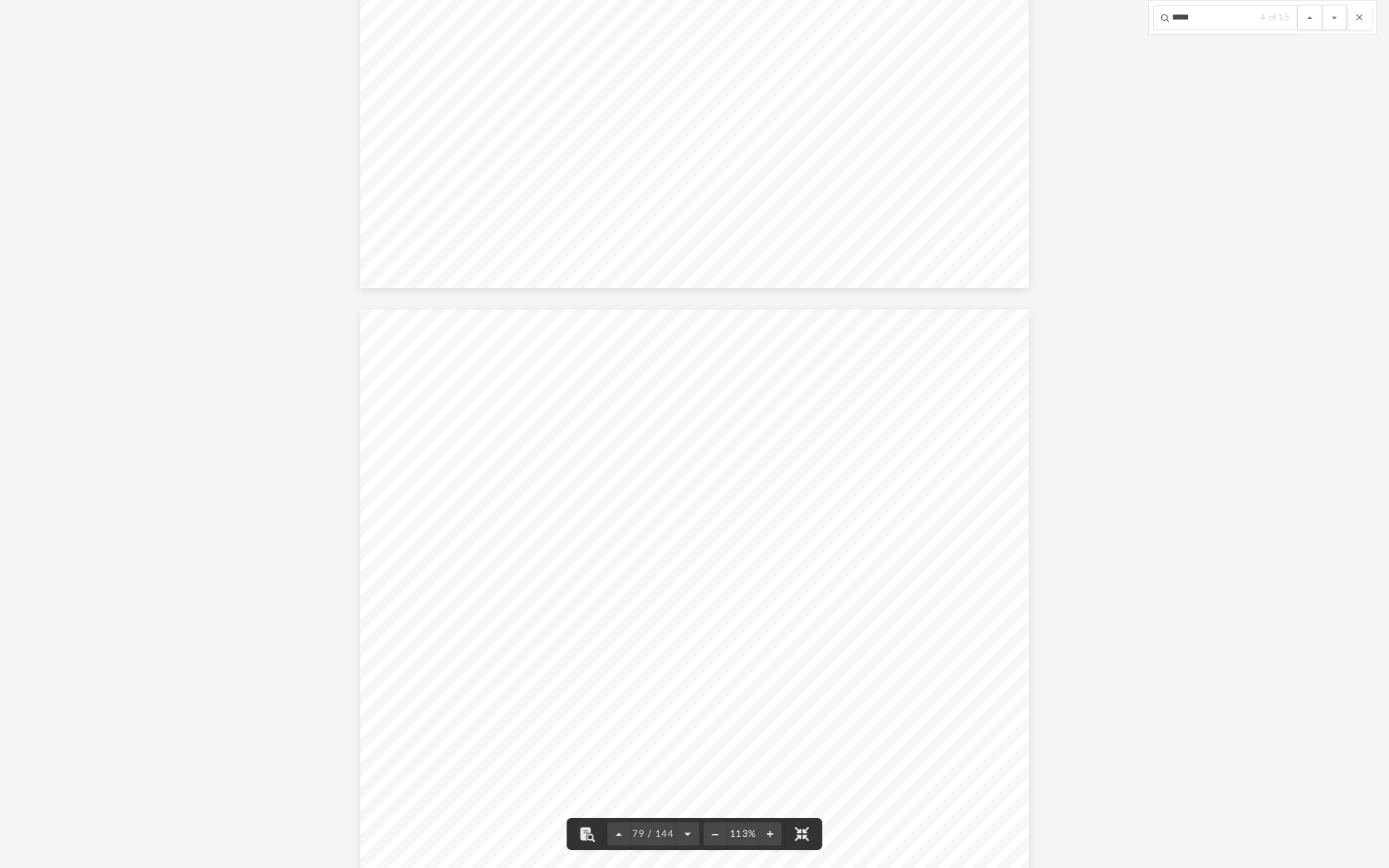
scroll to position [63306, 0]
click at [950, 265] on div "403502 11-01-24 Schedule 8812 (Form 1040) 2024 Schedule 8812 (Form 1040) 2024 P…" at bounding box center [693, 563] width 667 height 864
click at [1210, 8] on input "*****" at bounding box center [1225, 17] width 145 height 25
click at [1323, 6] on button "File preview" at bounding box center [1335, 17] width 25 height 25
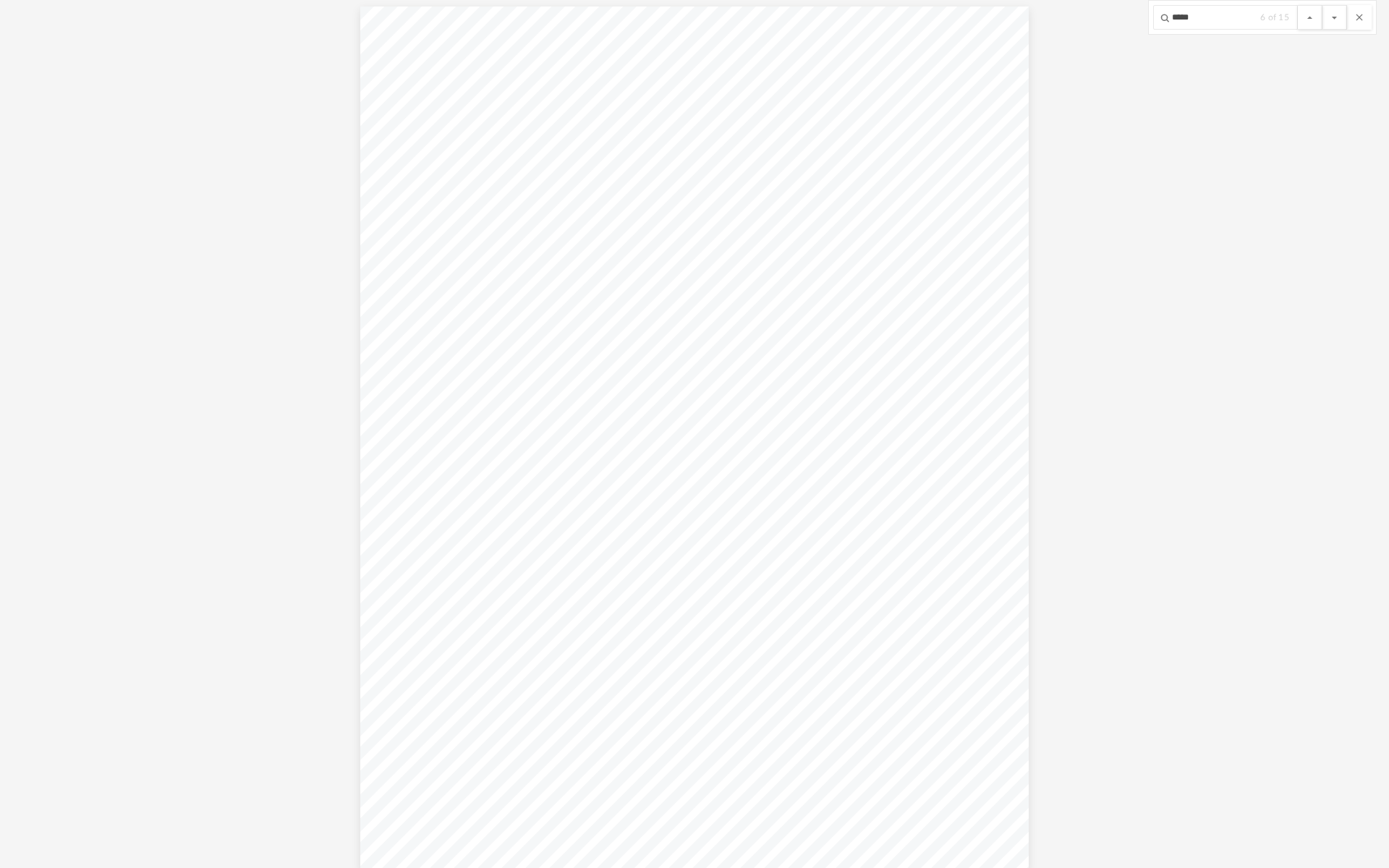
scroll to position [79745, 0]
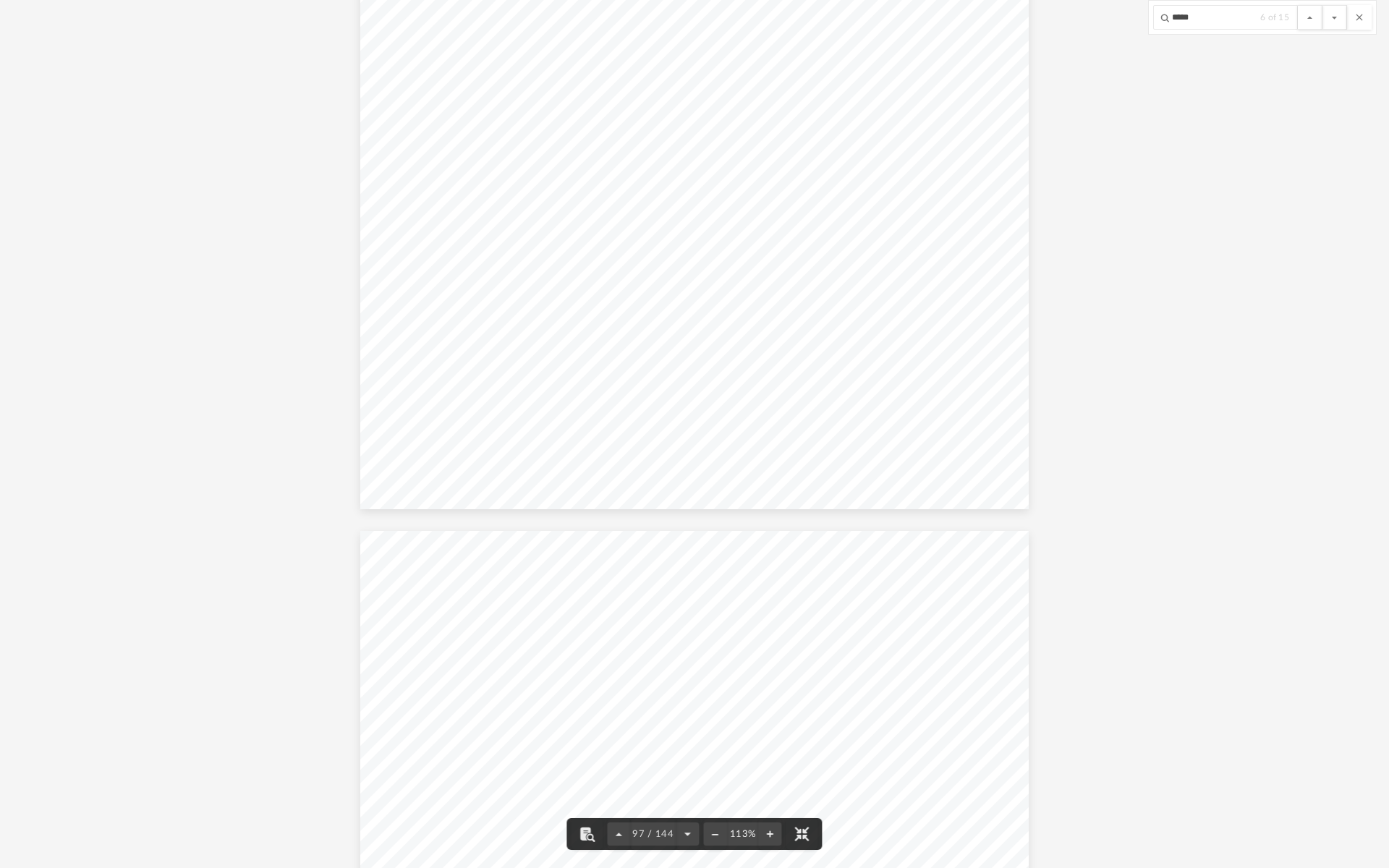
drag, startPoint x: 812, startPoint y: 317, endPoint x: 544, endPoint y: 570, distance: 368.6
click at [809, 316] on div "Date amortization begins Amortization period or percentage Basis for depreciati…" at bounding box center [693, 76] width 667 height 864
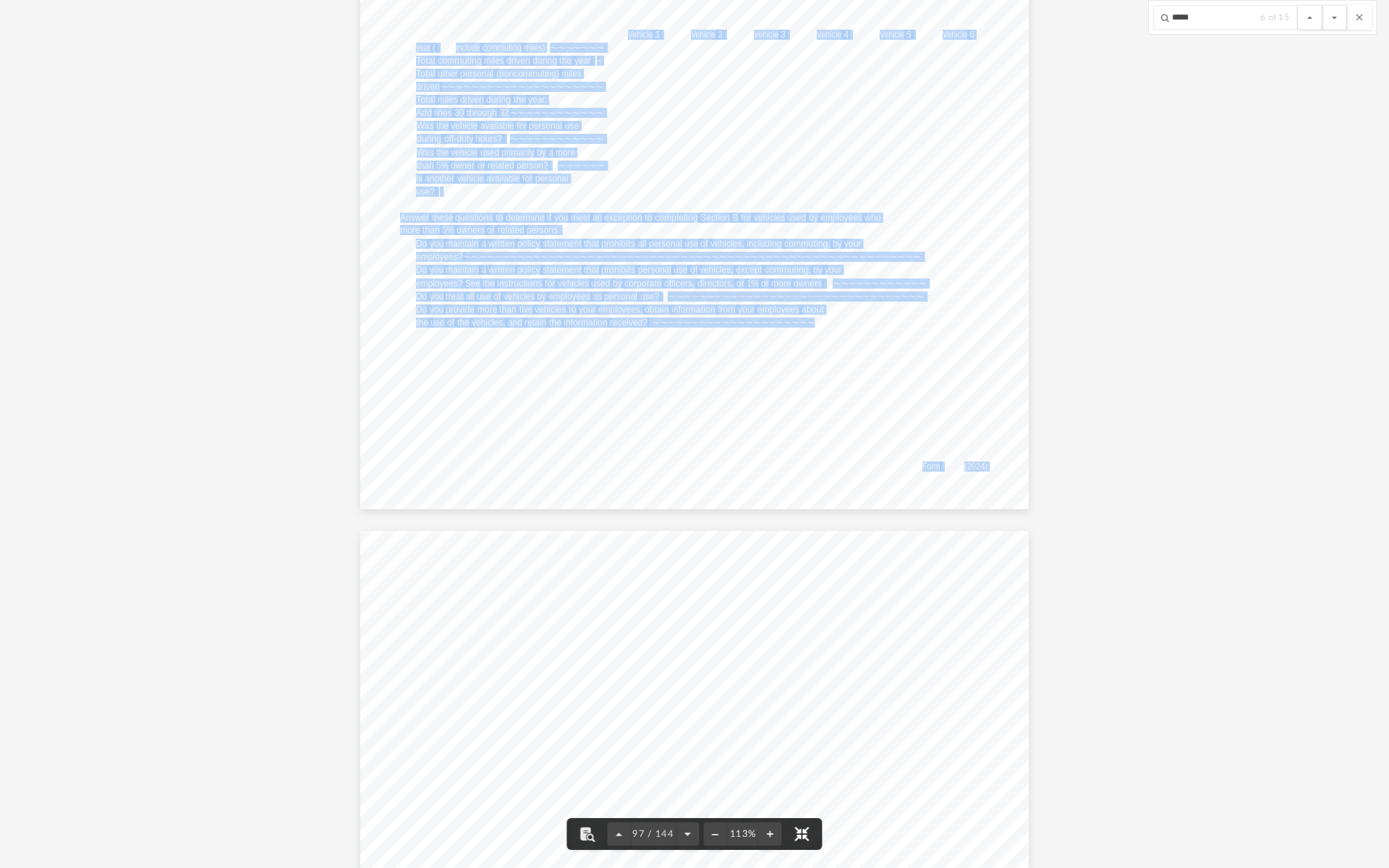
click at [799, 770] on button "File preview" at bounding box center [802, 834] width 32 height 32
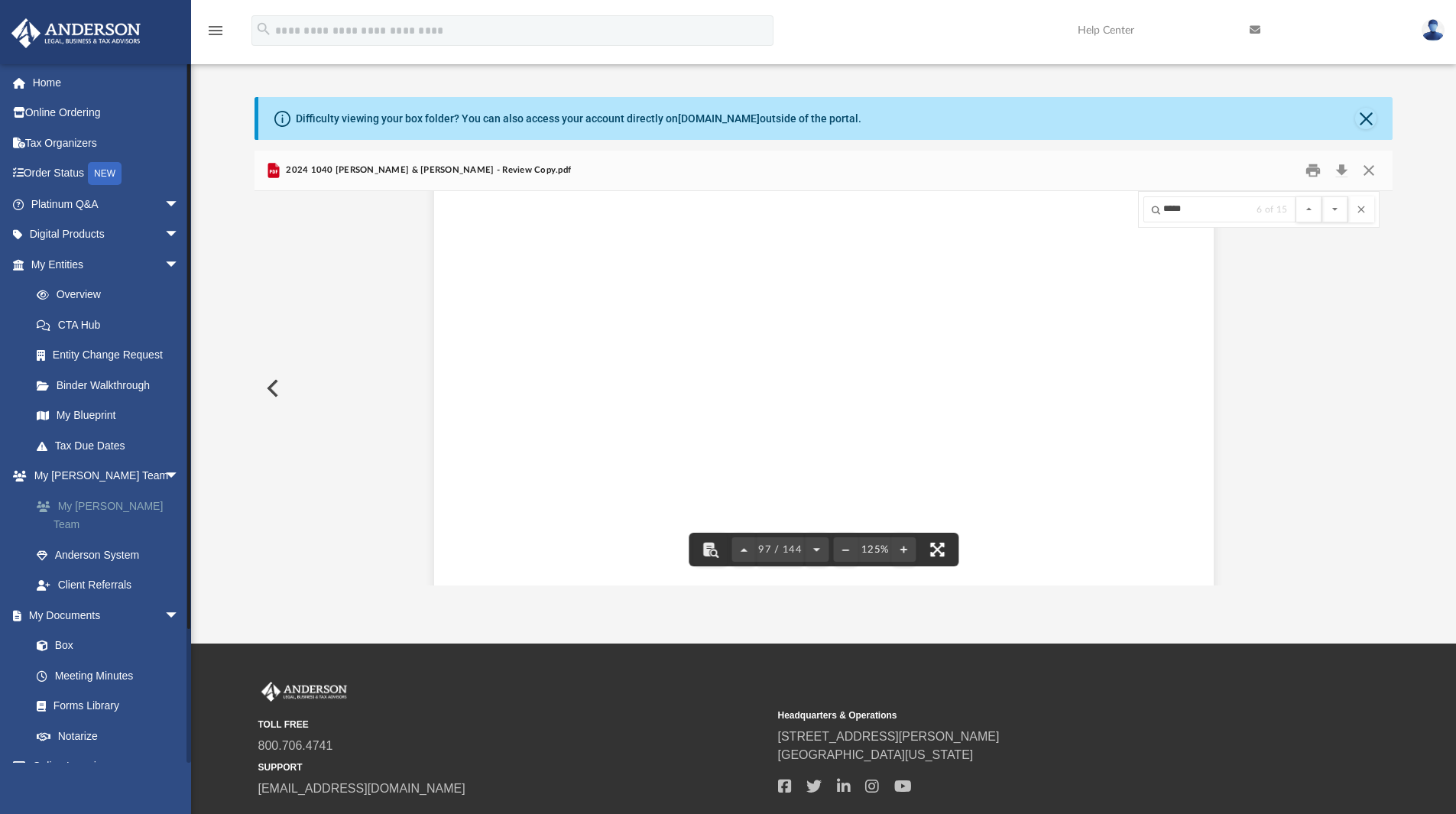
scroll to position [92410, 0]
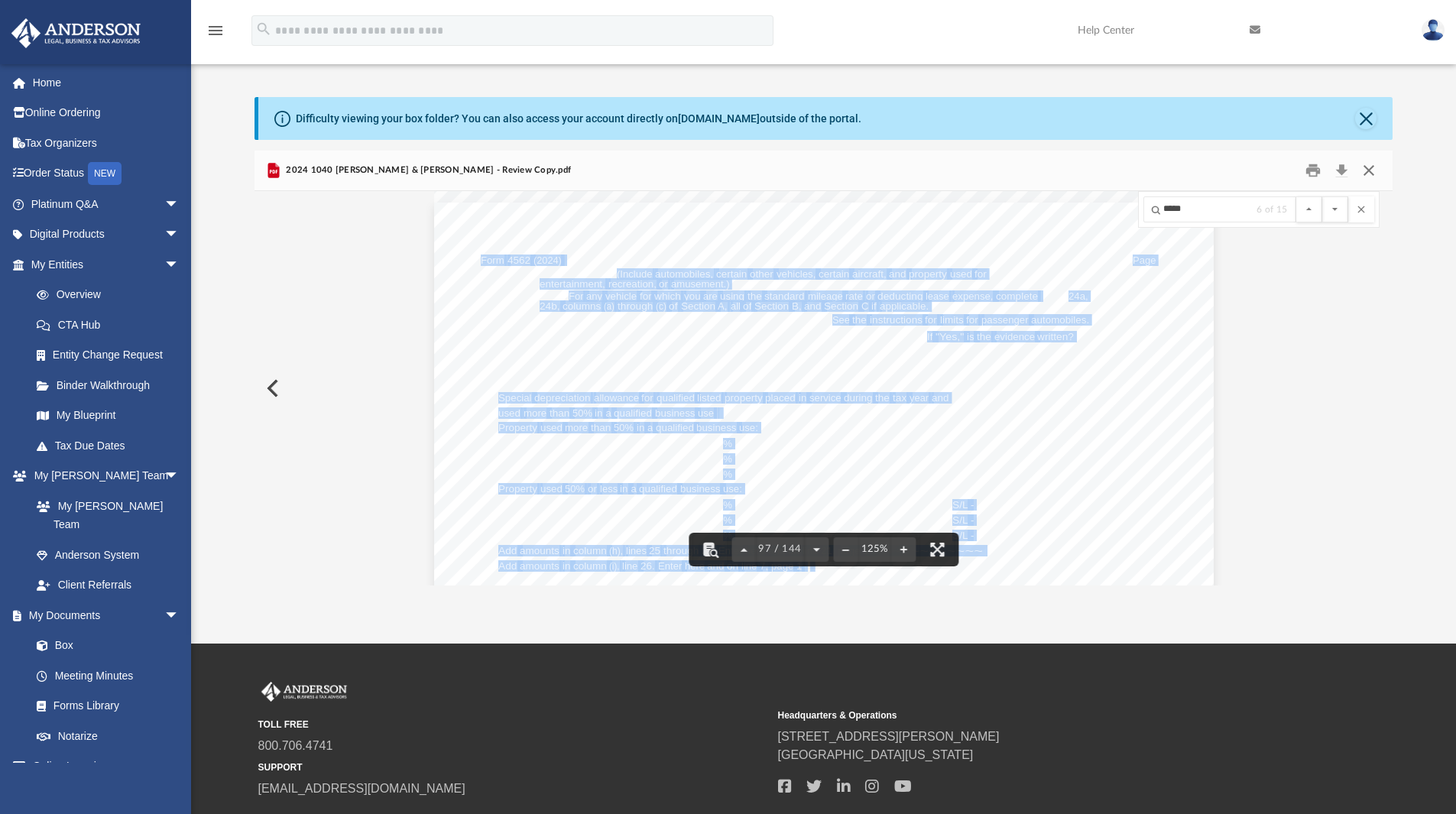
click at [1375, 163] on button "Close" at bounding box center [1368, 170] width 27 height 23
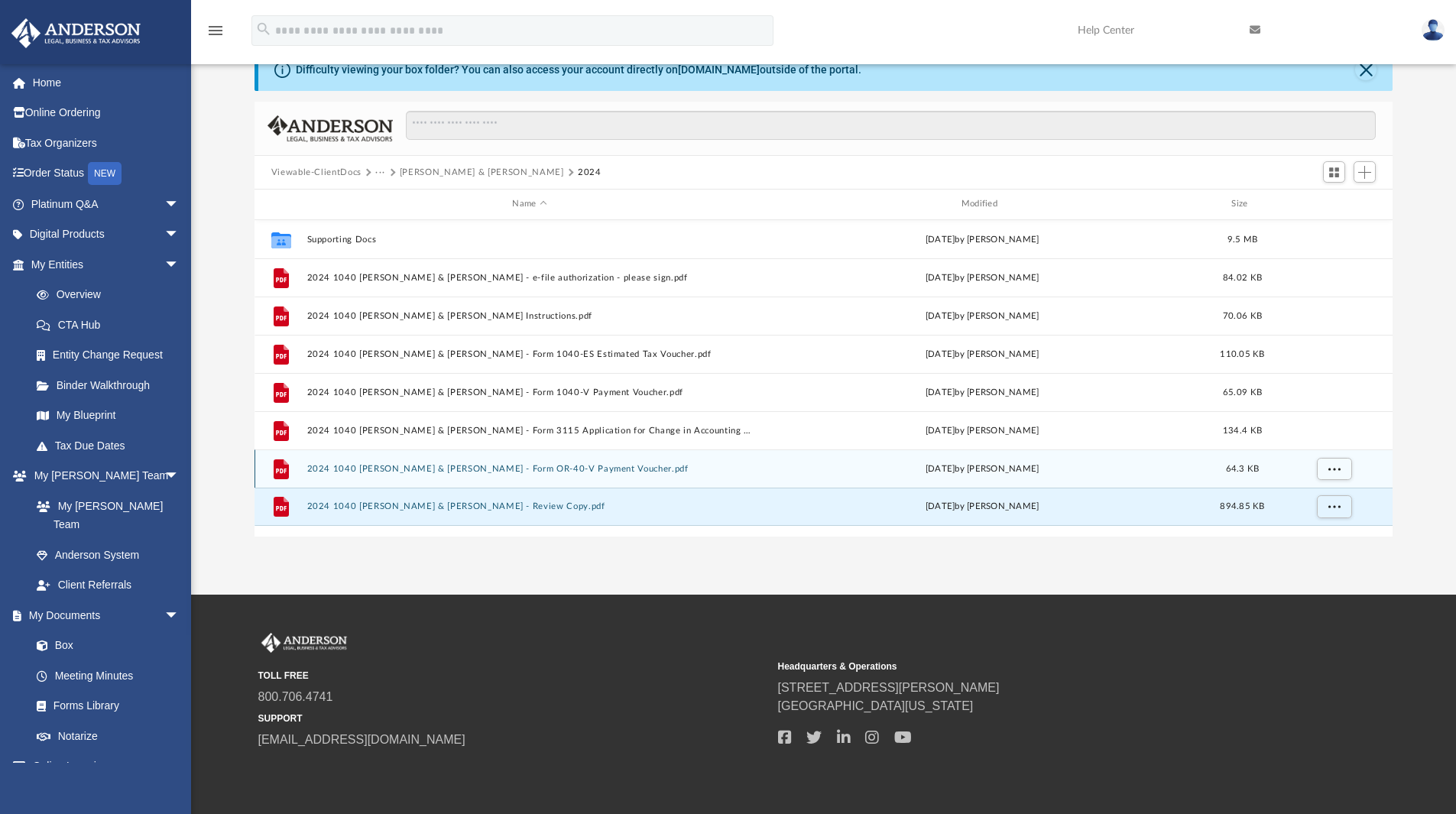
scroll to position [138, 0]
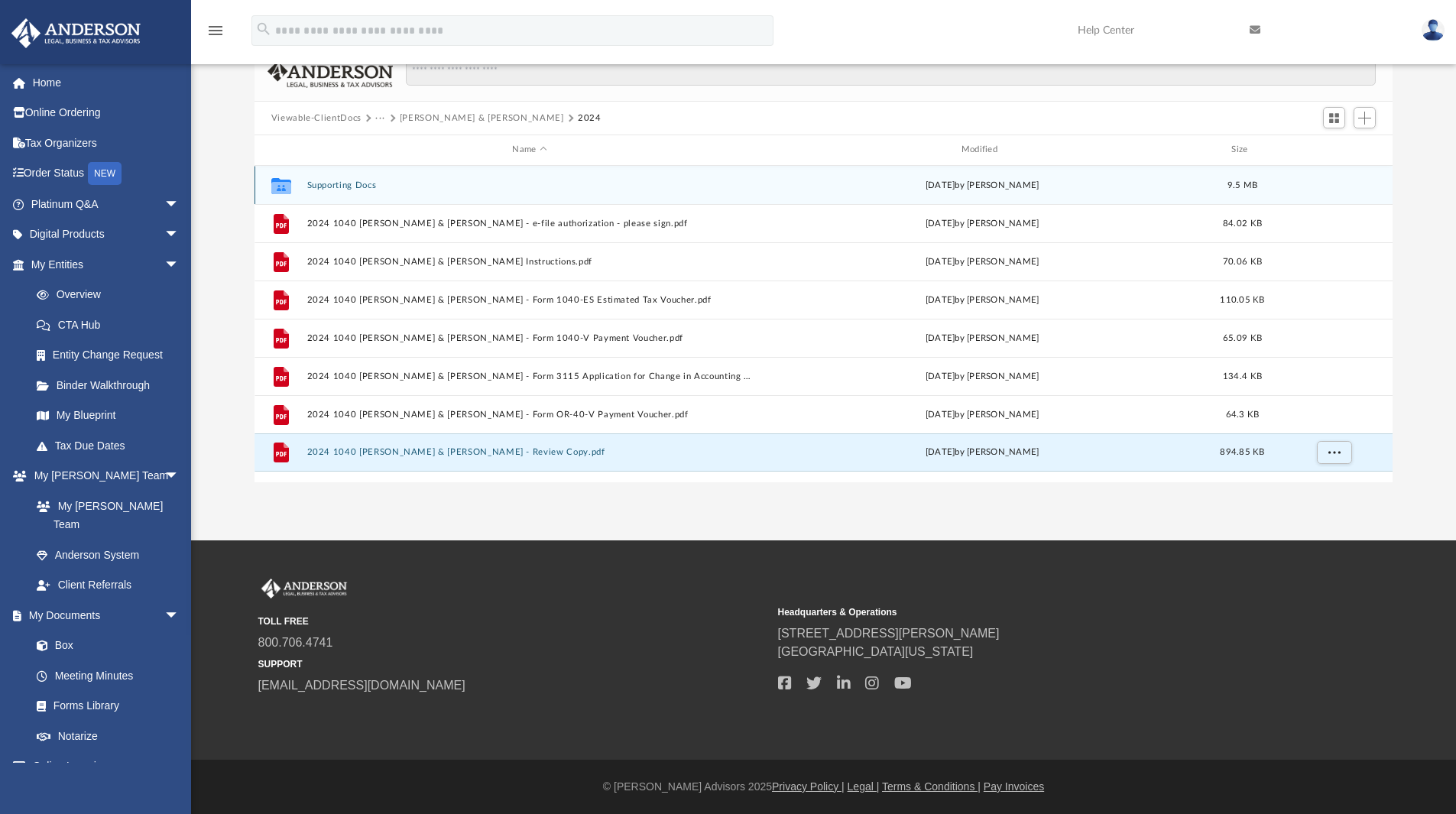
click at [374, 188] on button "Supporting Docs" at bounding box center [529, 185] width 445 height 10
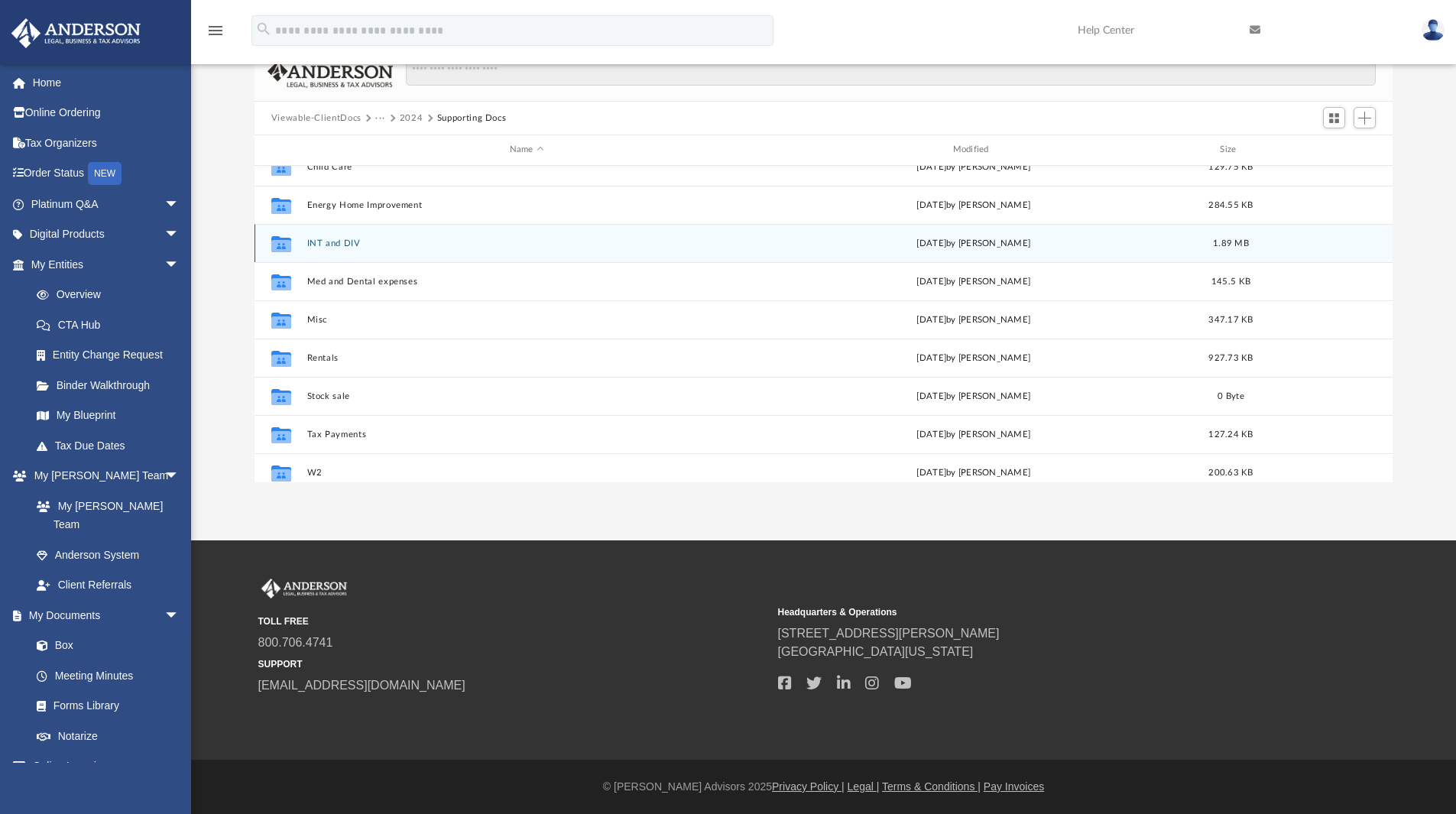
scroll to position [104, 0]
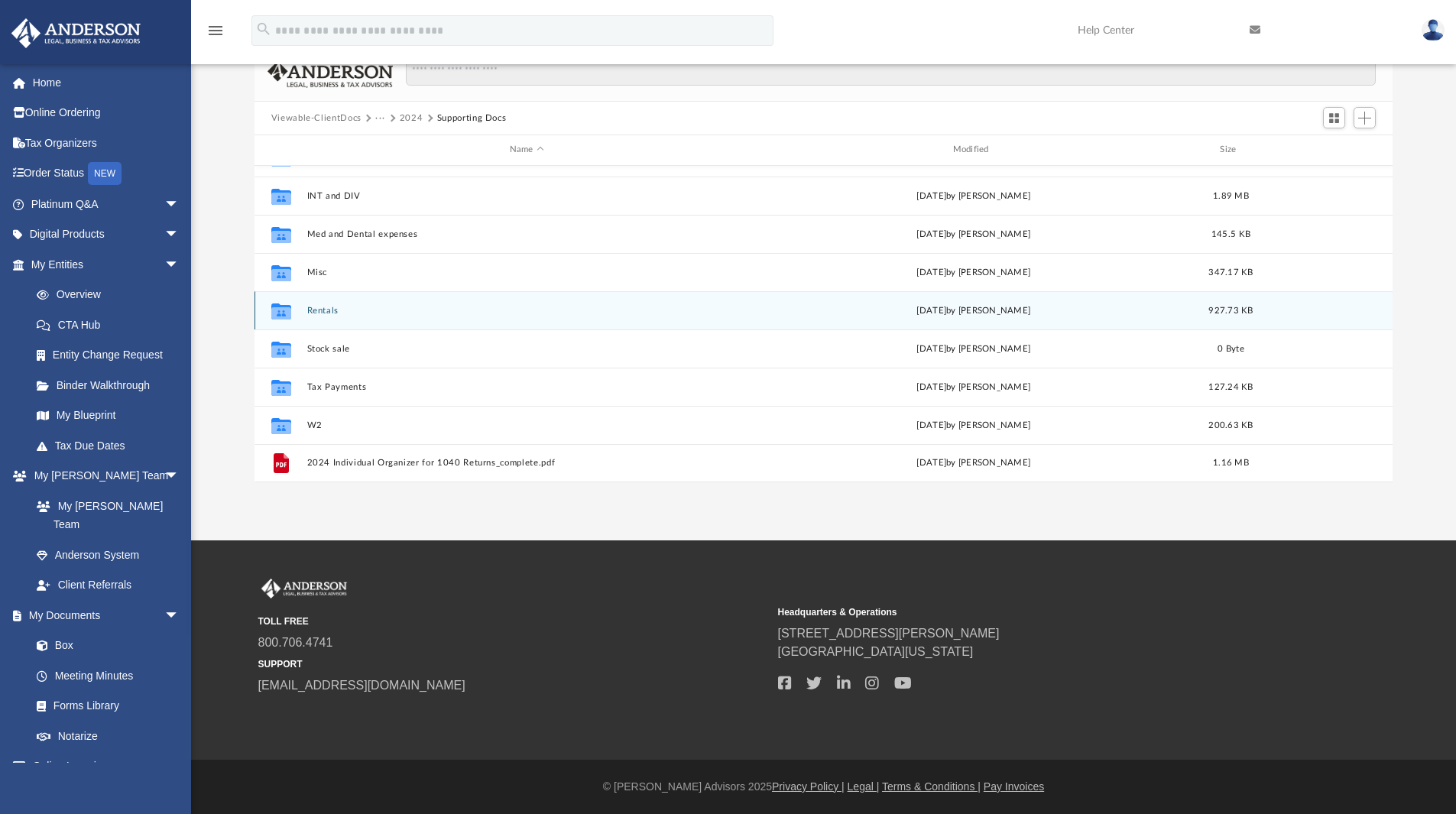
click at [334, 308] on button "Rentals" at bounding box center [526, 310] width 441 height 10
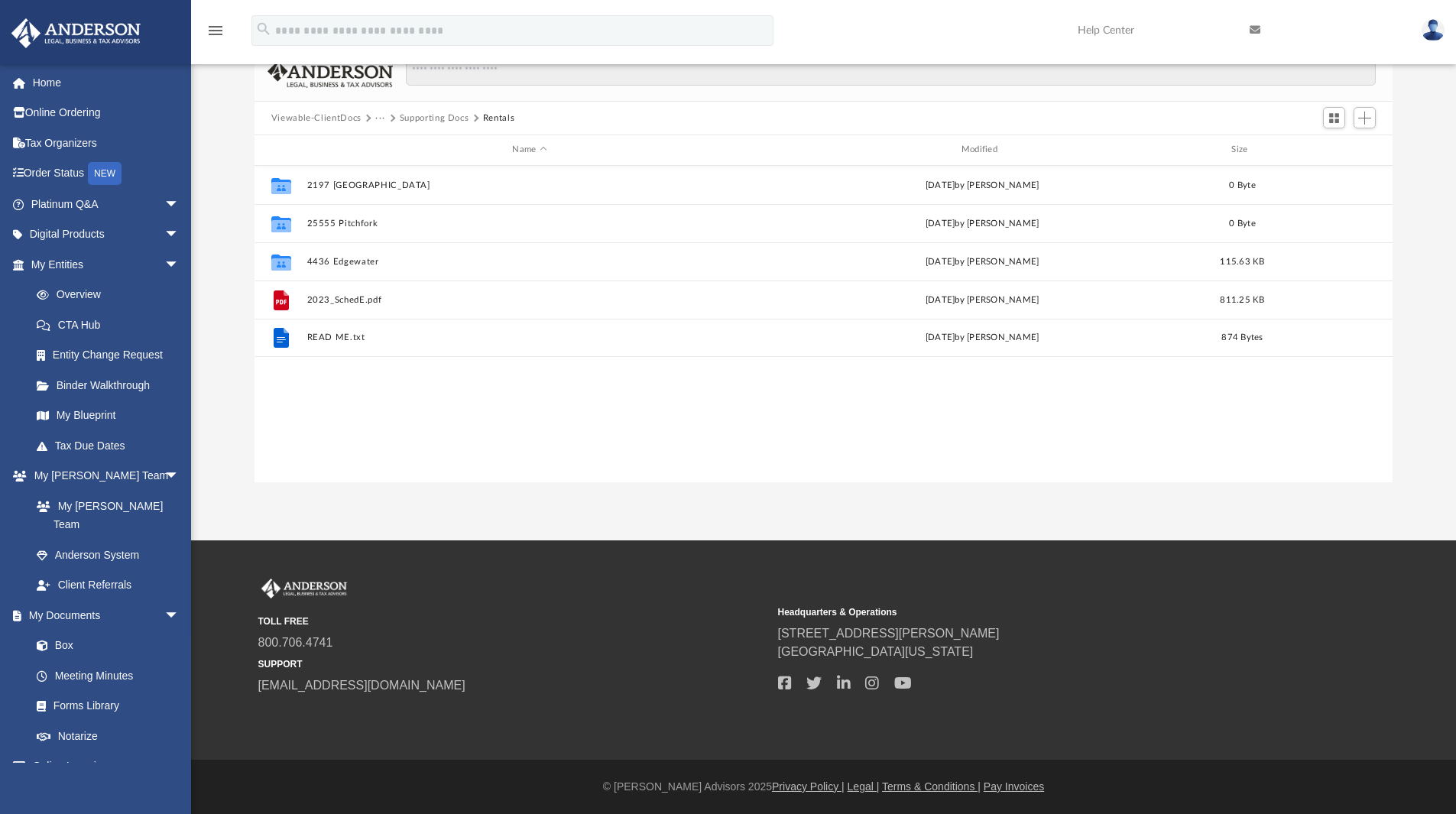
scroll to position [0, 0]
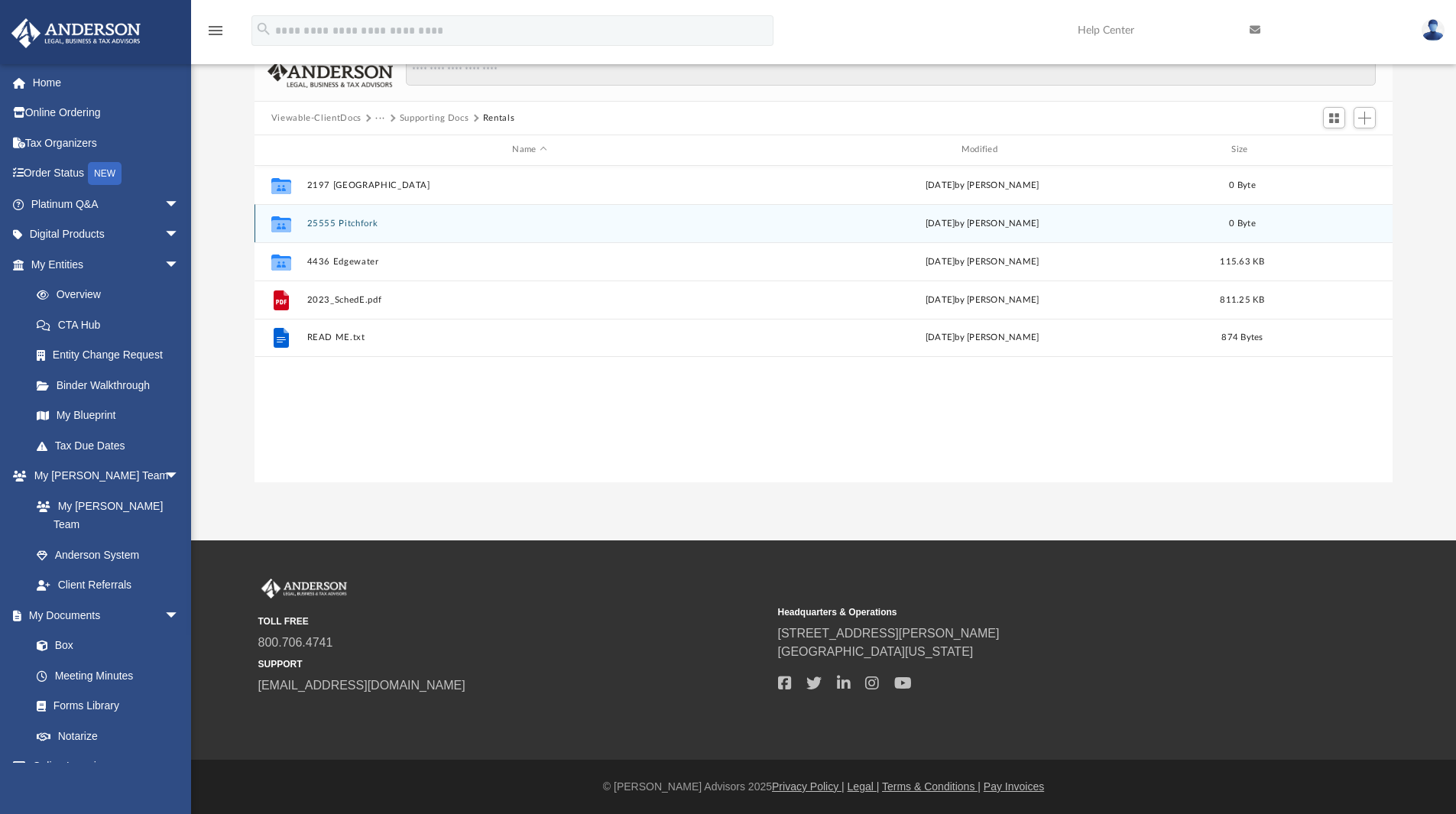
click at [347, 219] on button "25555 Pitchfork" at bounding box center [529, 224] width 445 height 10
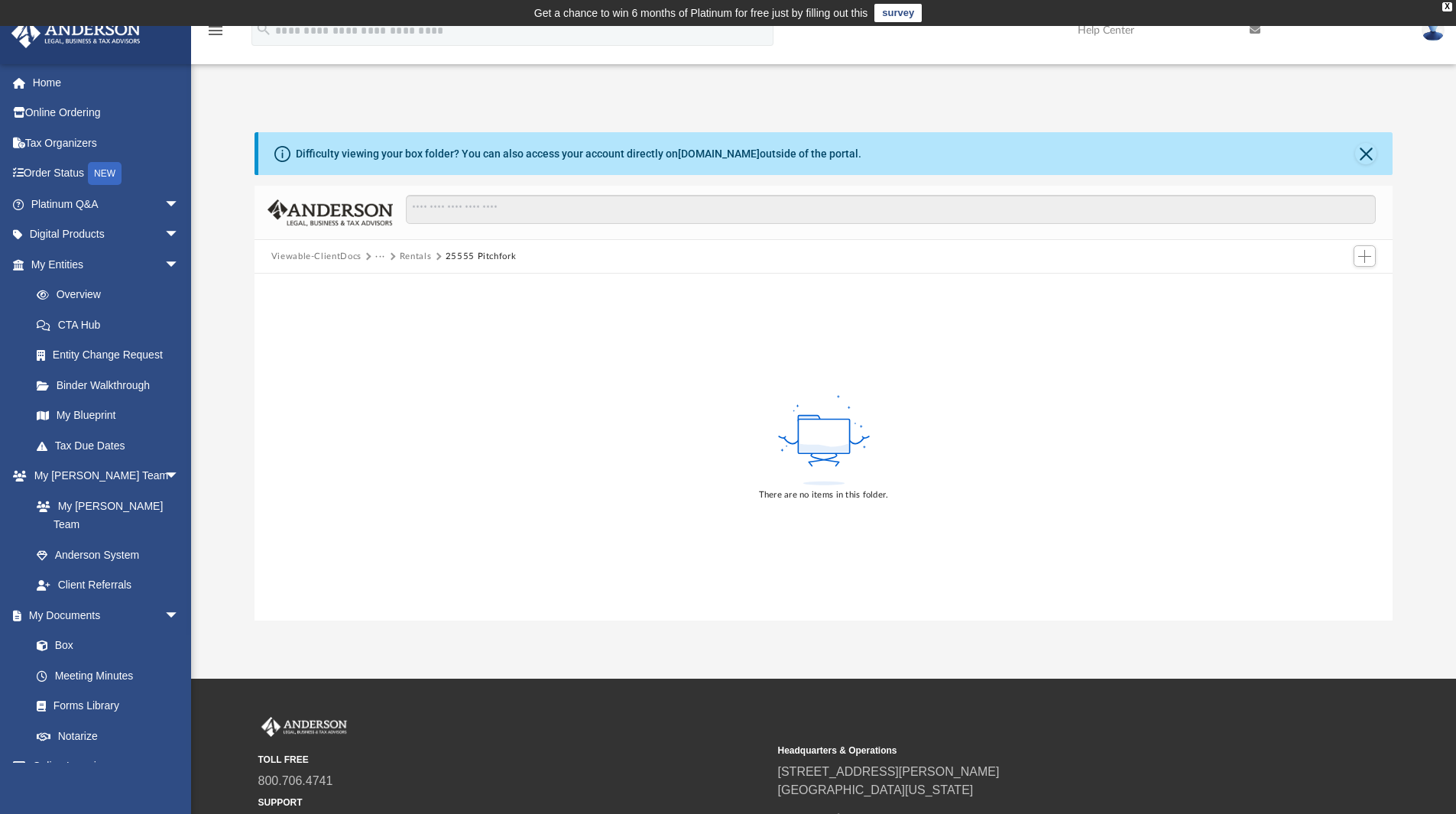
click at [410, 252] on button "Rentals" at bounding box center [415, 257] width 32 height 14
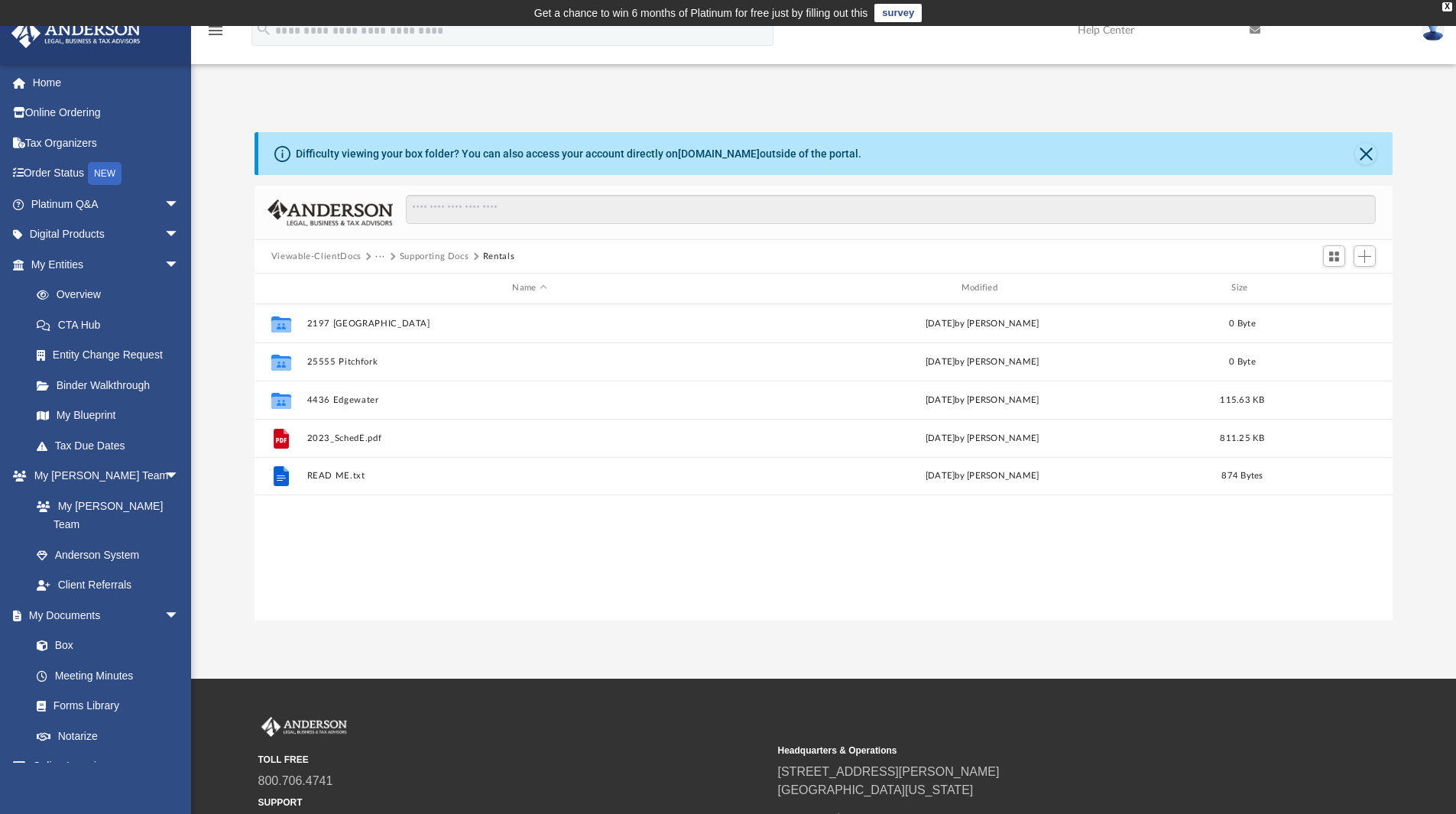
scroll to position [336, 1126]
click at [433, 256] on button "Supporting Docs" at bounding box center [435, 257] width 70 height 14
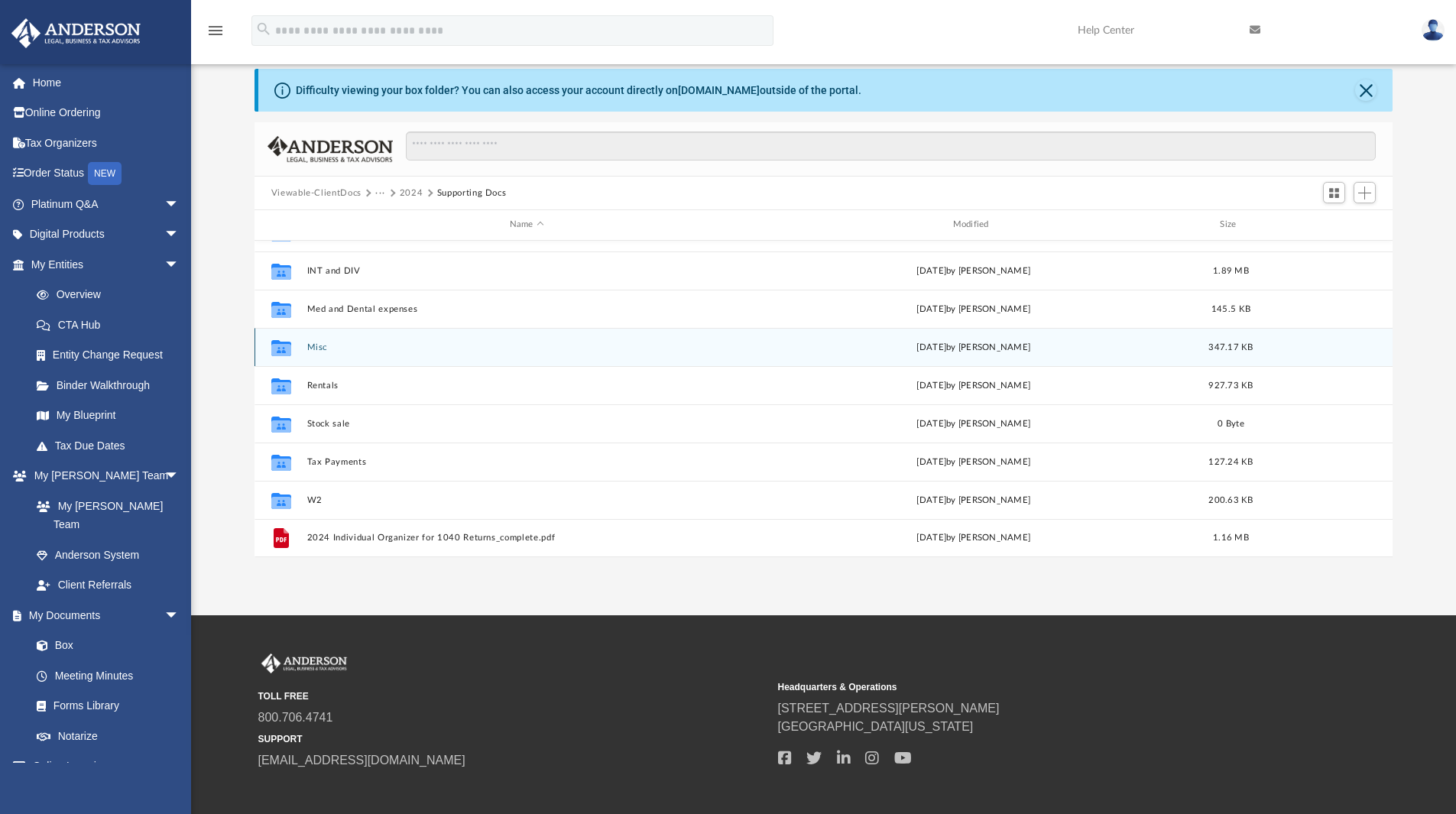
scroll to position [138, 0]
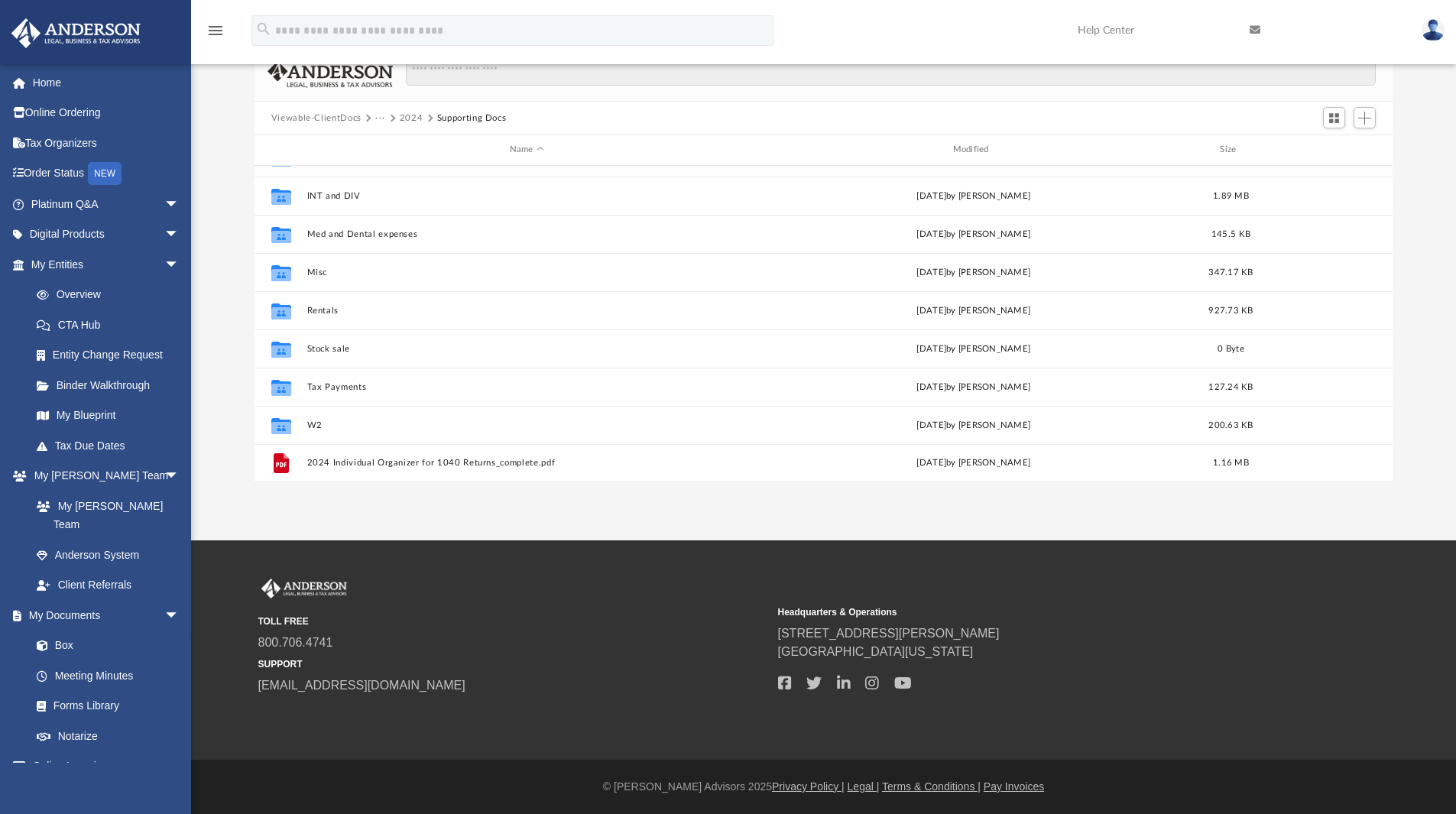
click at [404, 120] on button "2024" at bounding box center [411, 119] width 23 height 14
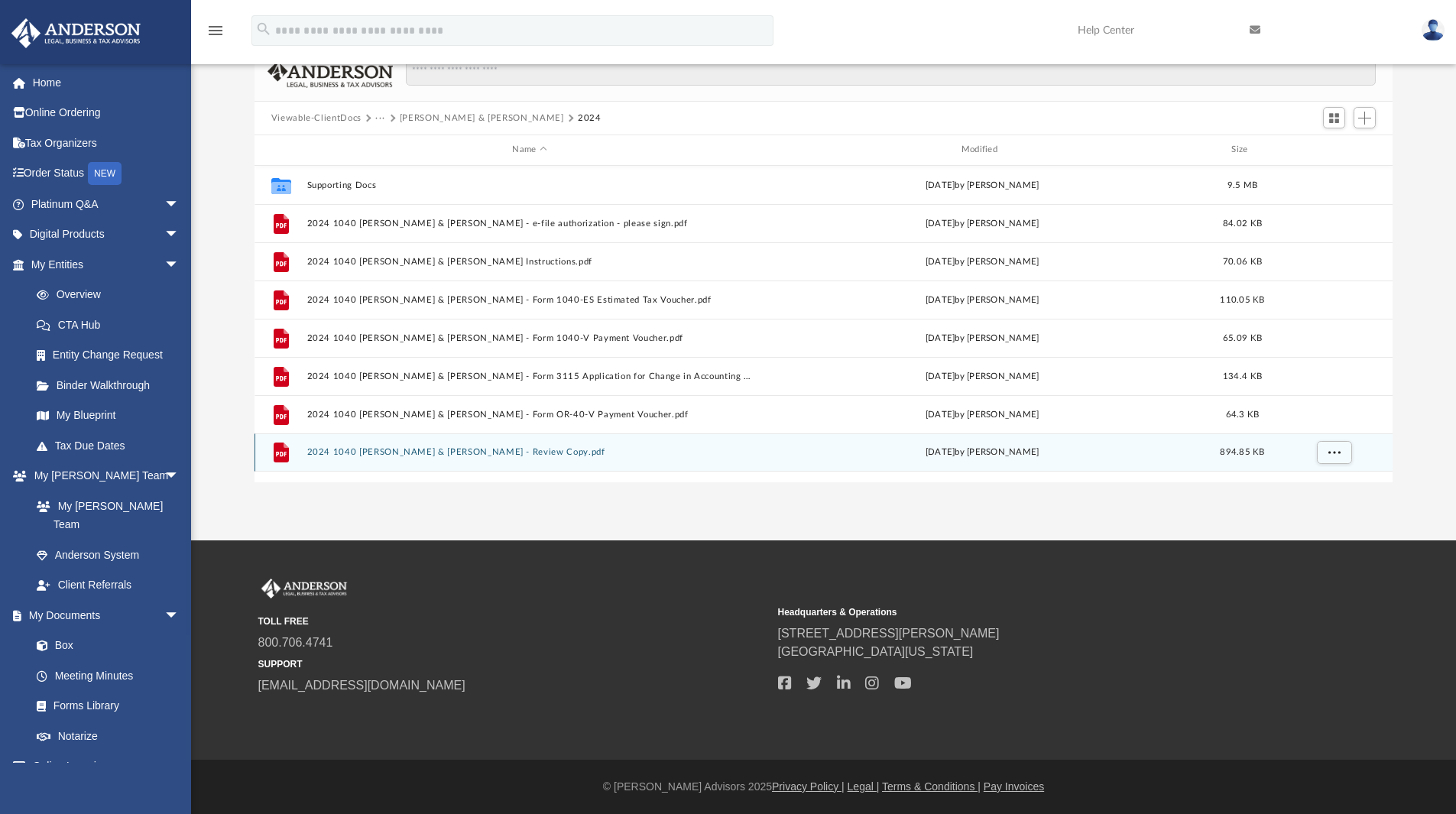
click at [479, 455] on button "2024 1040 [PERSON_NAME] & [PERSON_NAME] - Review Copy.pdf" at bounding box center [529, 452] width 445 height 10
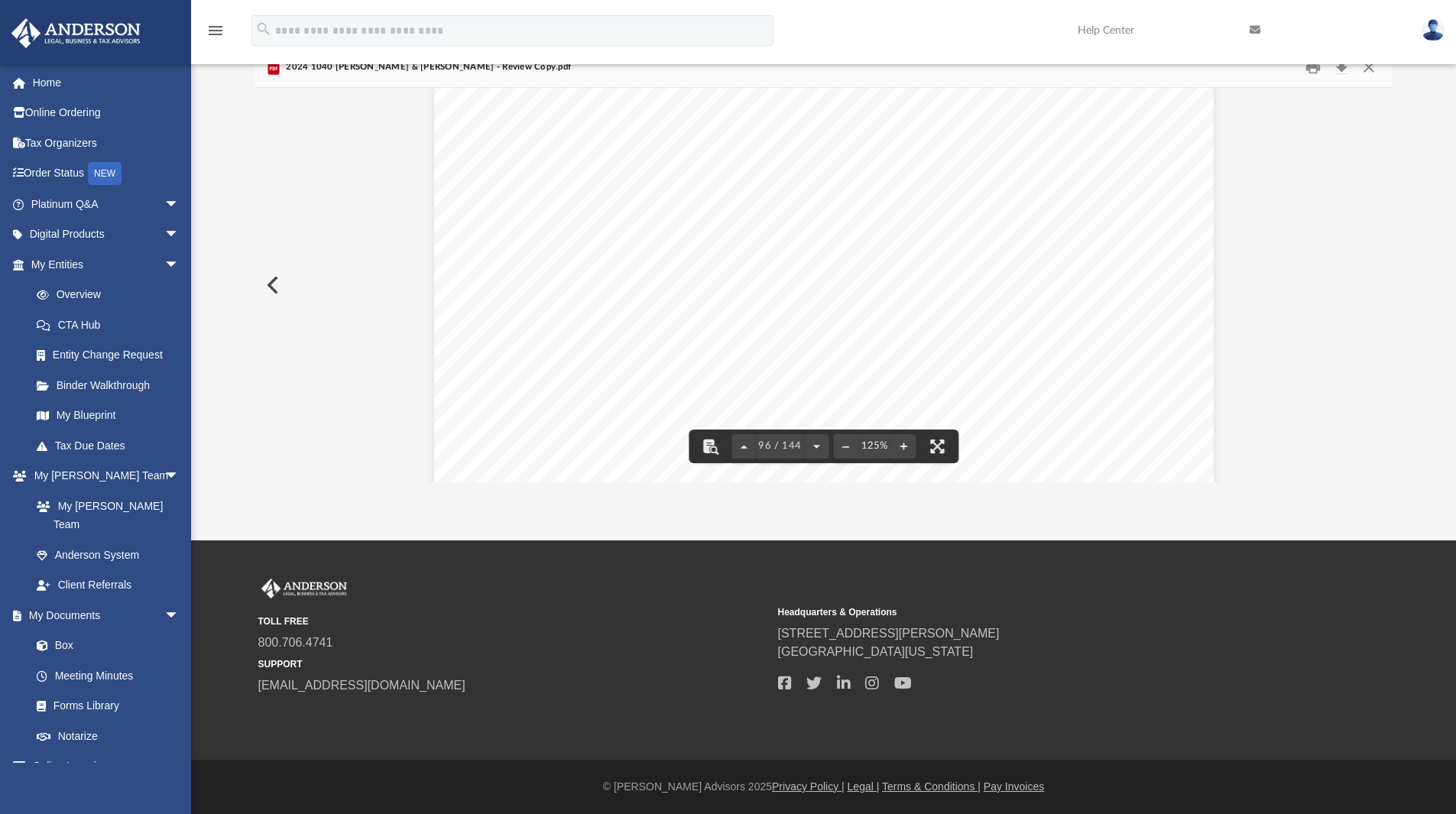
scroll to position [91722, 0]
click at [945, 444] on button "File preview" at bounding box center [937, 446] width 34 height 34
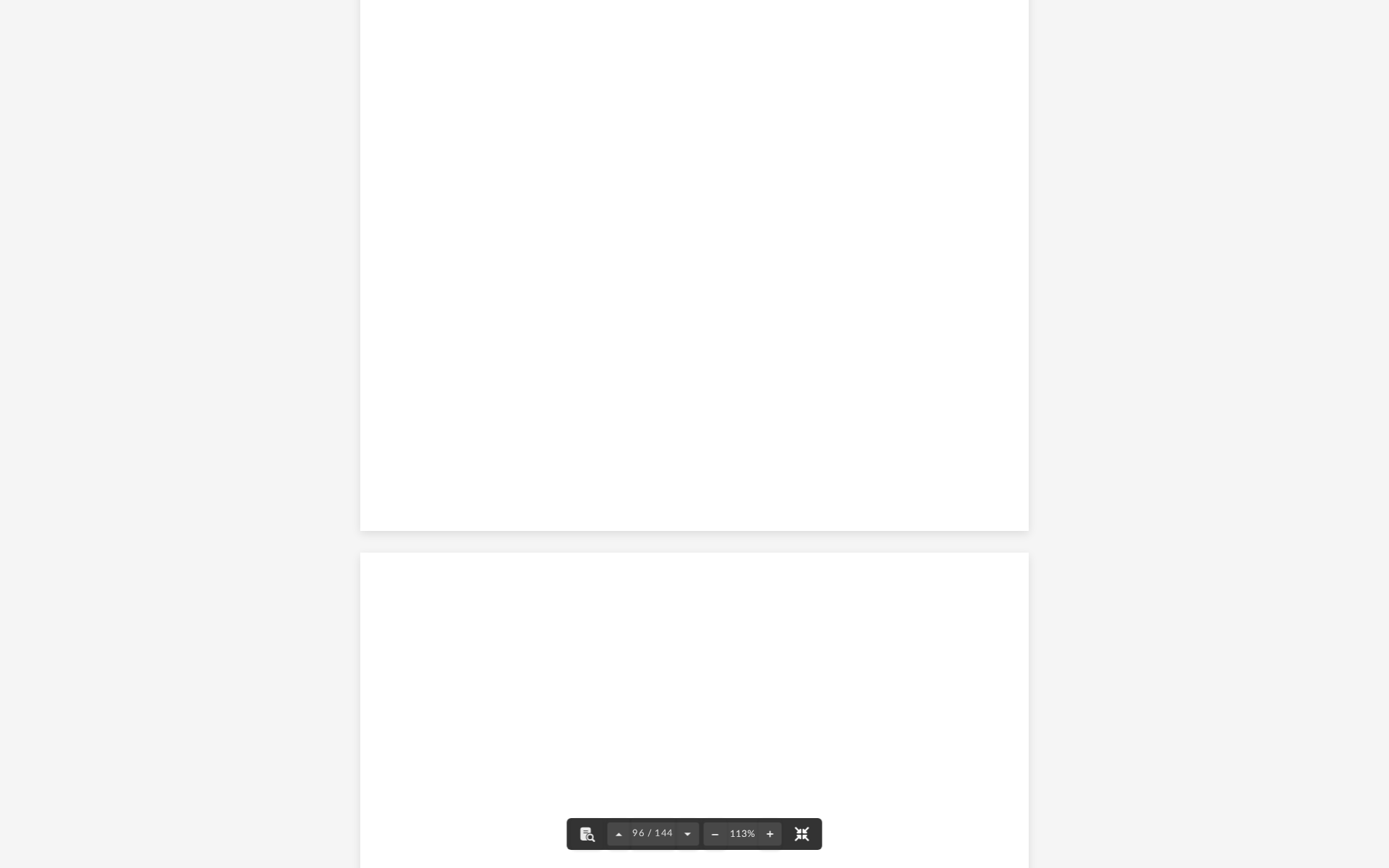
scroll to position [78493, 0]
click at [936, 336] on div "OMB No. 1545-0172 Form Attachment Sequence No. Department of the Treasury Inter…" at bounding box center [693, 443] width 667 height 864
click at [746, 495] on span "" at bounding box center [746, 492] width 0 height 8
drag, startPoint x: 802, startPoint y: 835, endPoint x: 743, endPoint y: 621, distance: 222.0
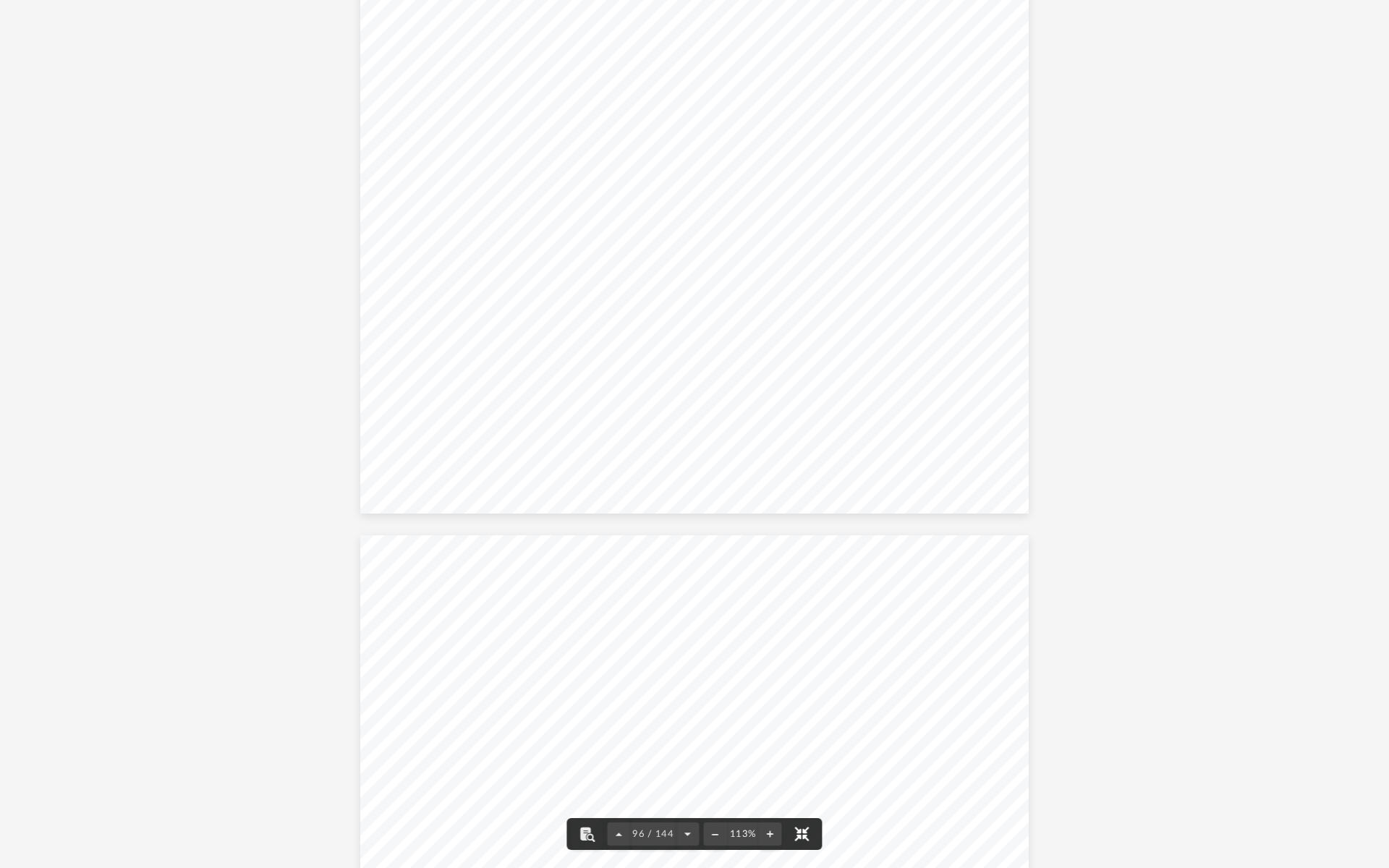
click at [802, 770] on button "File preview" at bounding box center [802, 834] width 32 height 32
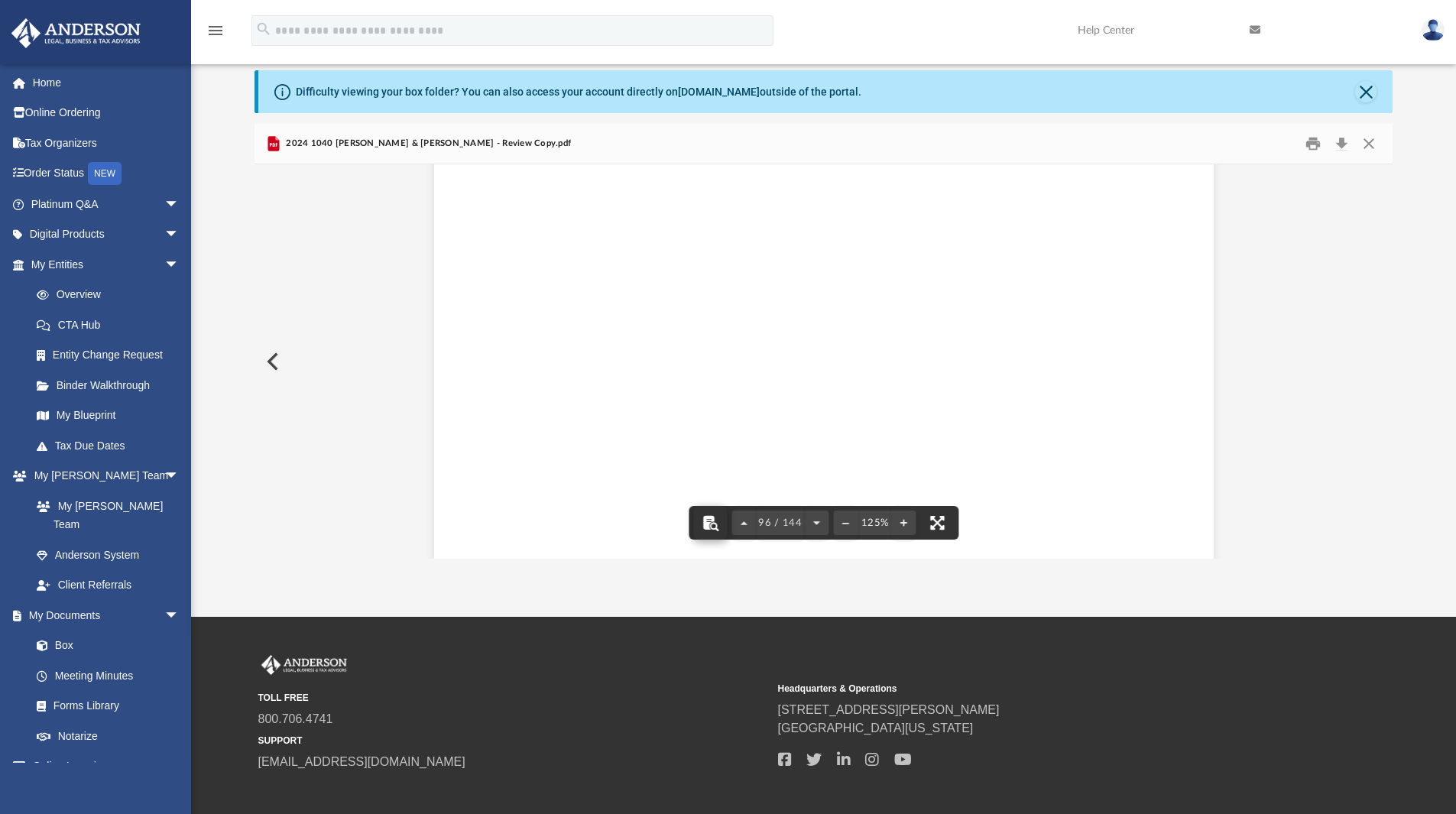
scroll to position [138, 0]
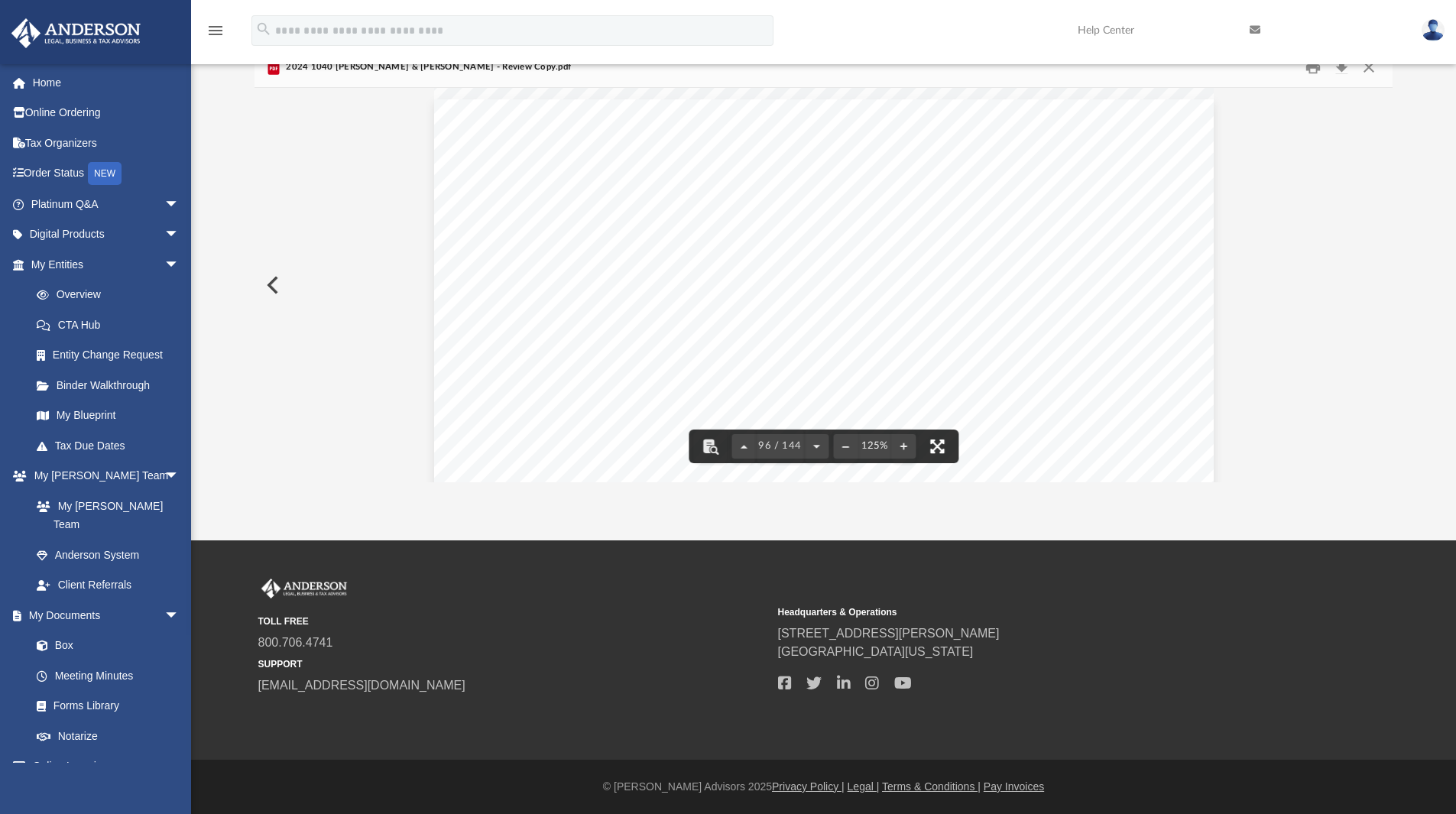
click at [949, 442] on button "File preview" at bounding box center [937, 446] width 34 height 34
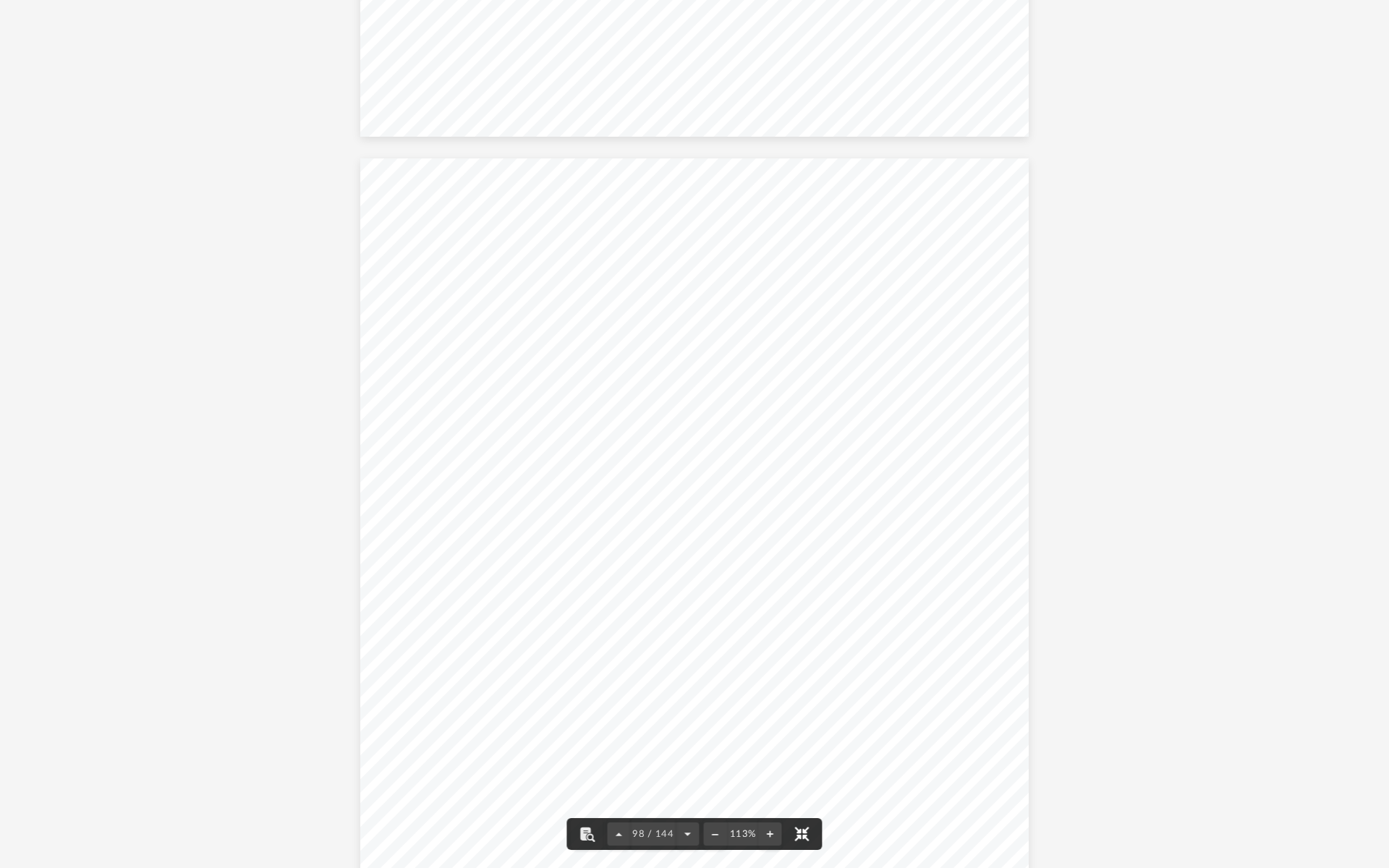
scroll to position [80302, 0]
click at [610, 595] on div "419052 04-01-24 Column A Column B Column C Column D Column E Current year distr…" at bounding box center [693, 859] width 667 height 864
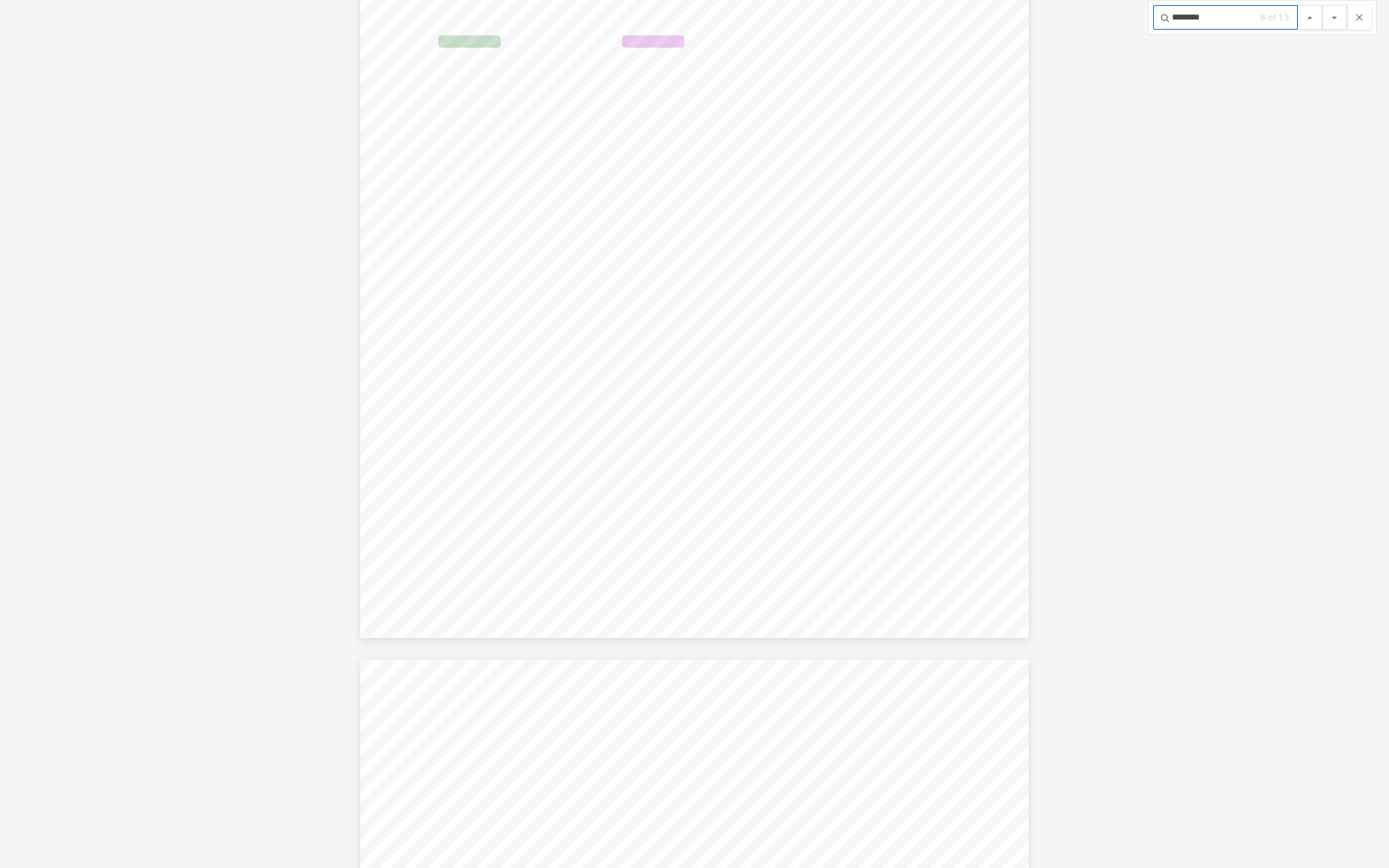
type input "********"
click at [1323, 6] on button "File preview" at bounding box center [1335, 17] width 25 height 25
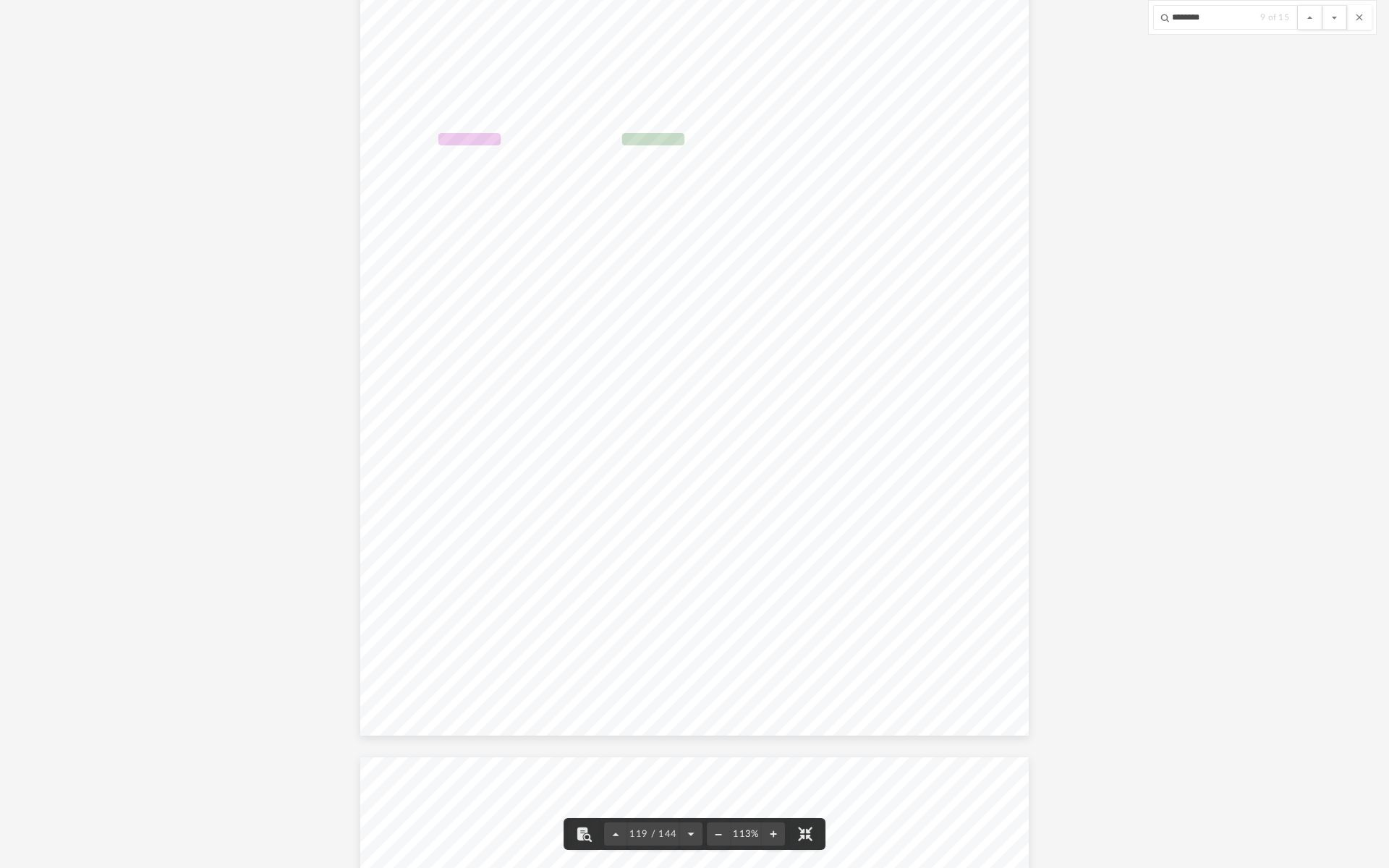
scroll to position [99040, 0]
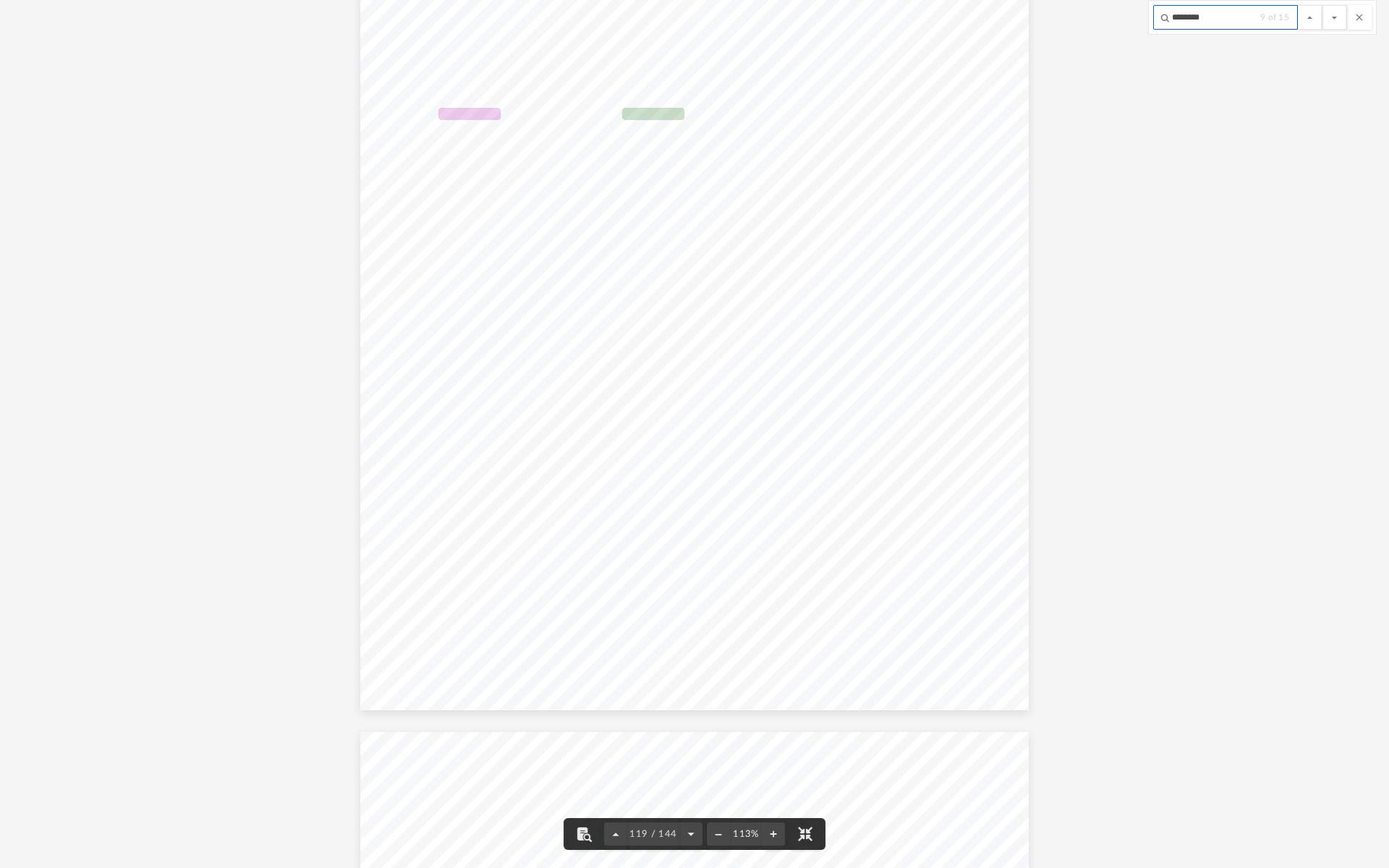
click at [1230, 16] on input "********" at bounding box center [1225, 17] width 145 height 25
click at [1323, 6] on button "File preview" at bounding box center [1335, 17] width 25 height 25
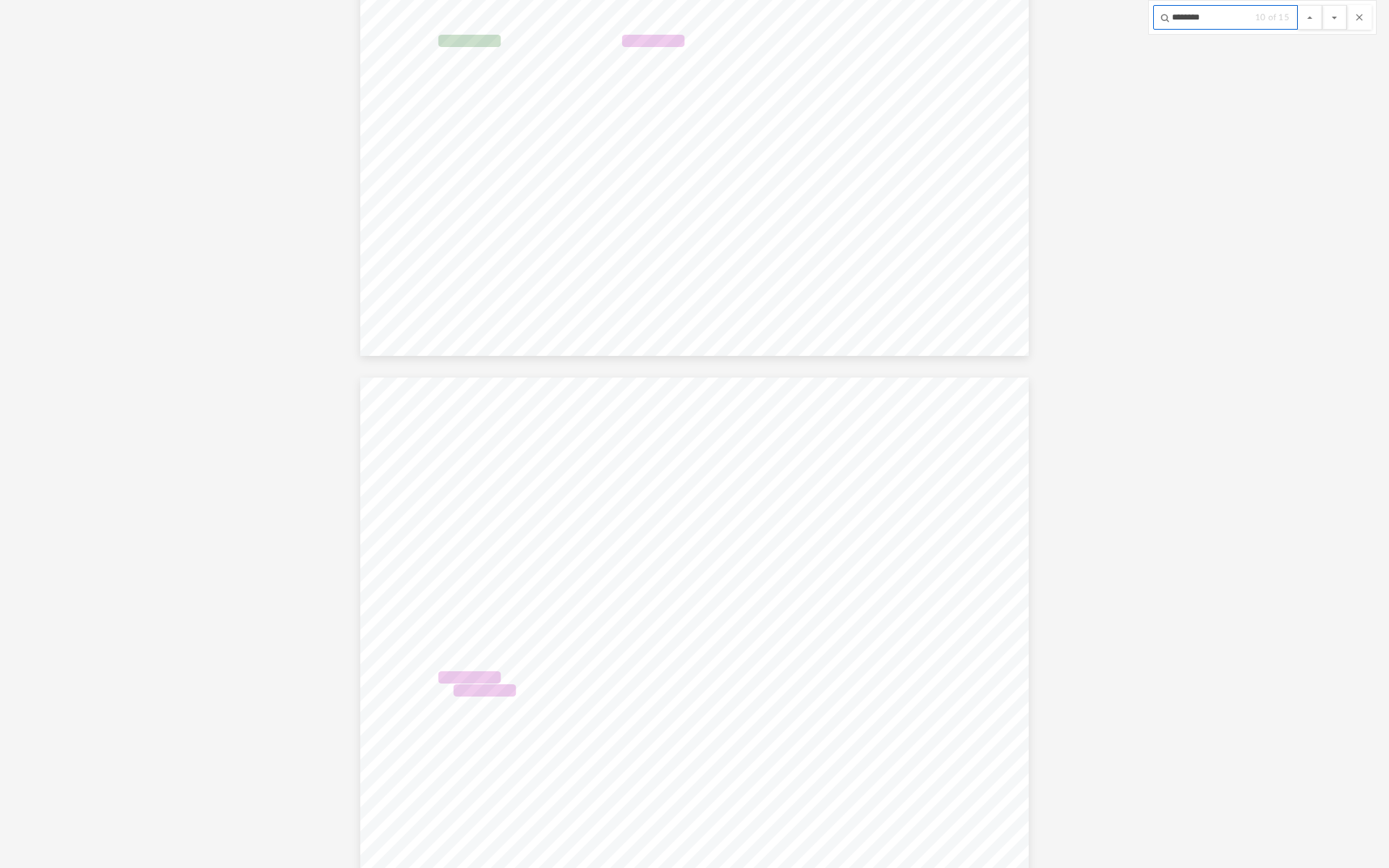
click at [1323, 6] on button "File preview" at bounding box center [1335, 17] width 25 height 25
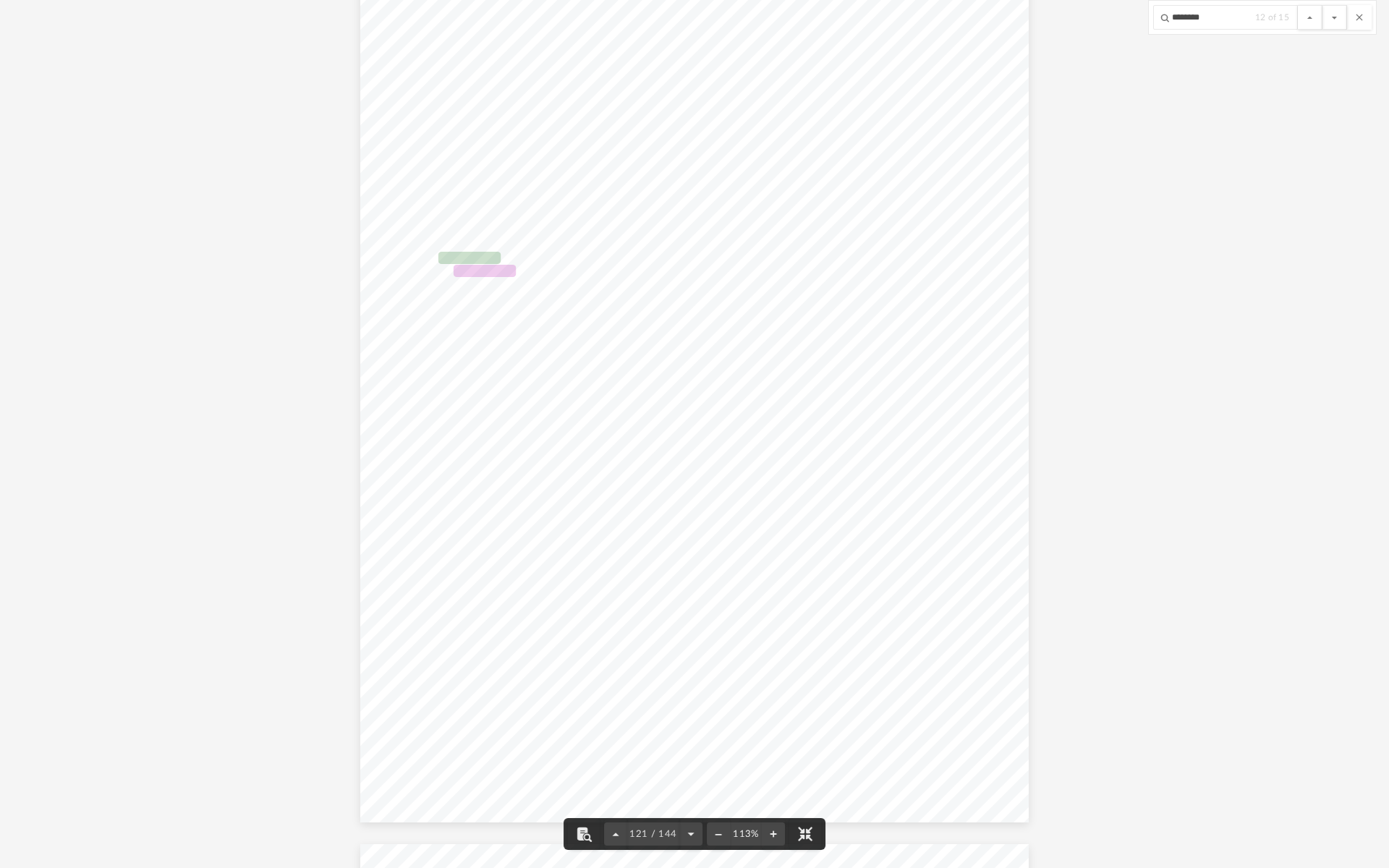
scroll to position [100700, 0]
click at [1323, 6] on button "File preview" at bounding box center [1335, 17] width 25 height 25
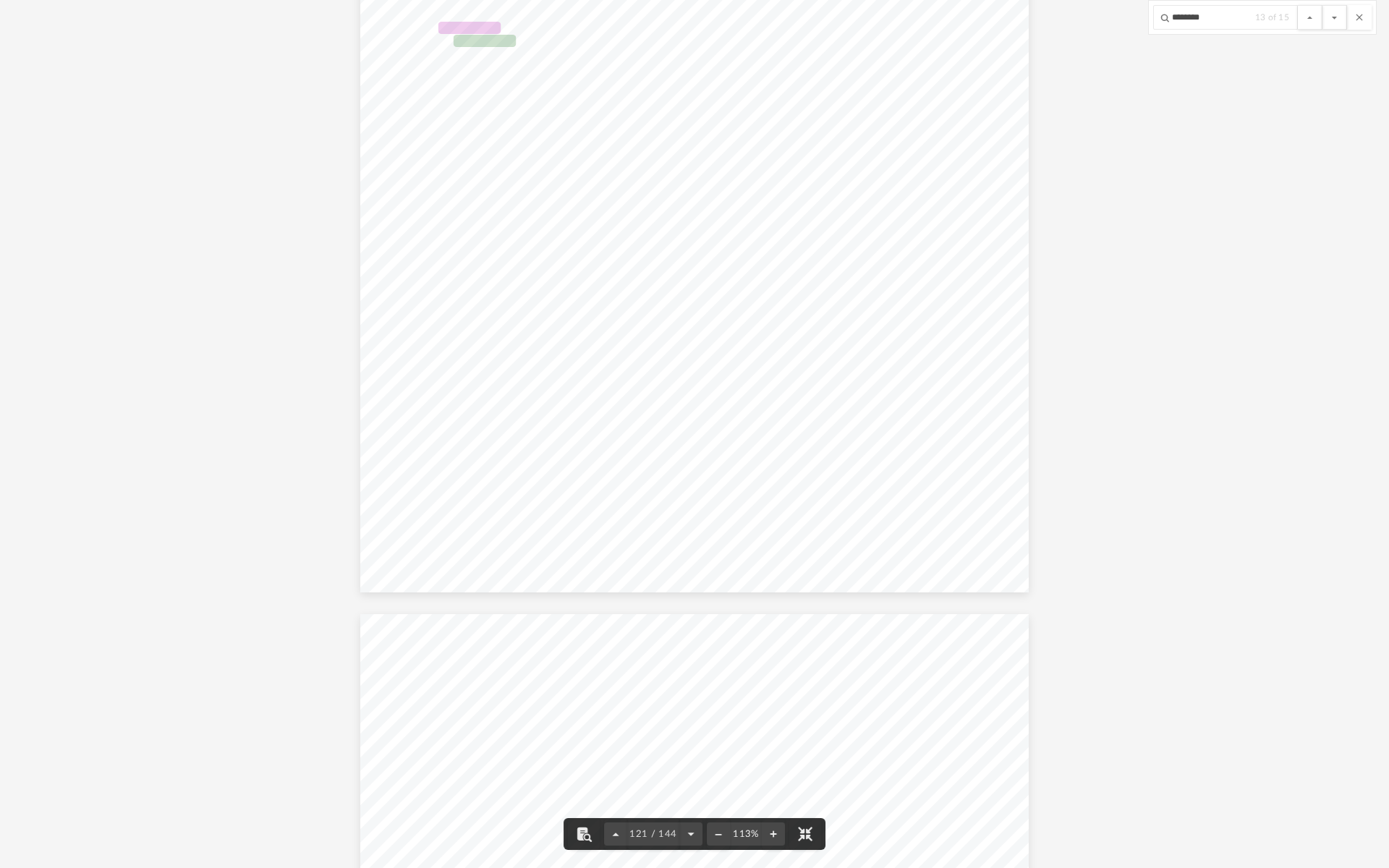
click at [1323, 6] on button "File preview" at bounding box center [1335, 17] width 25 height 25
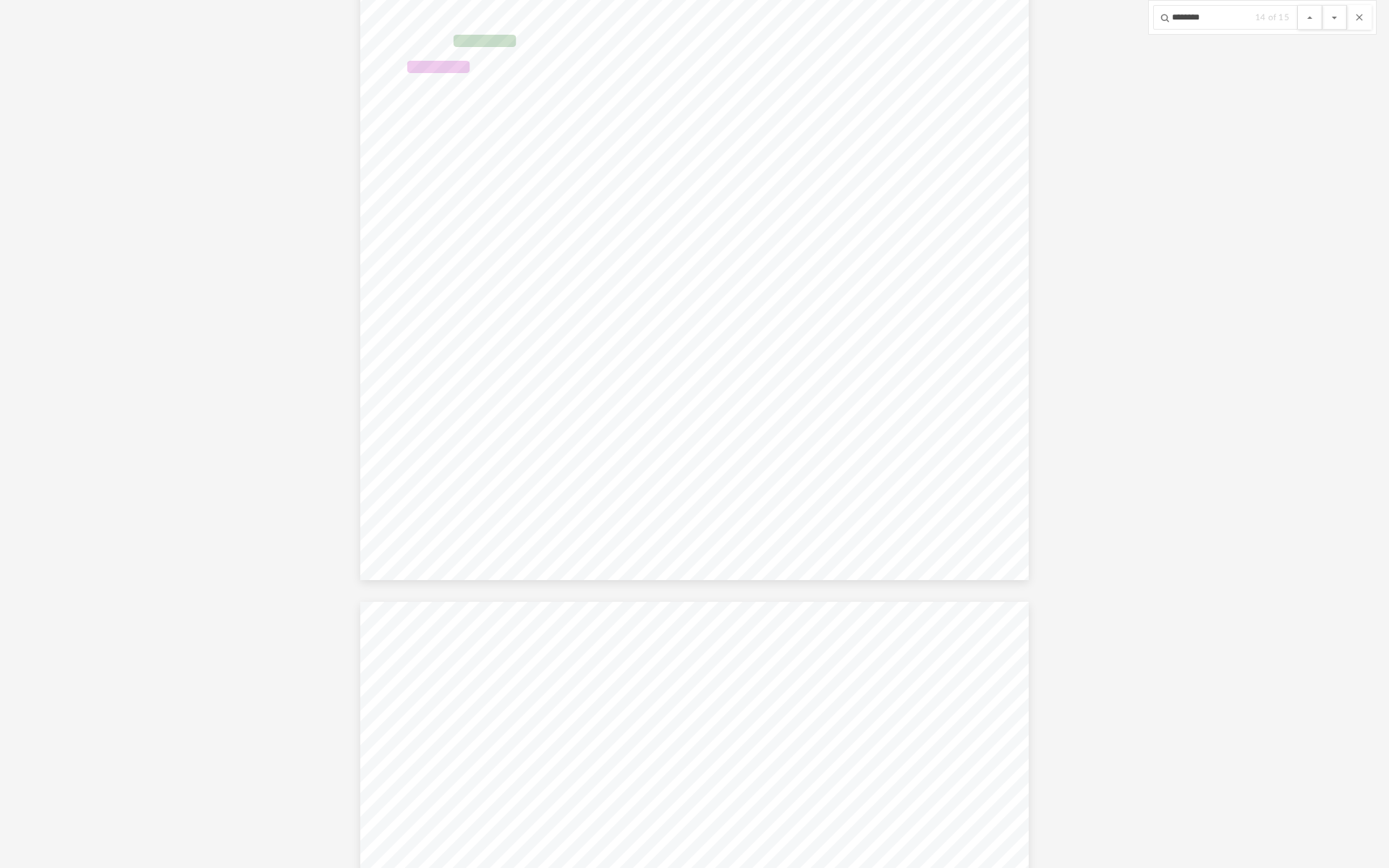
click at [1323, 6] on button "File preview" at bounding box center [1335, 17] width 25 height 25
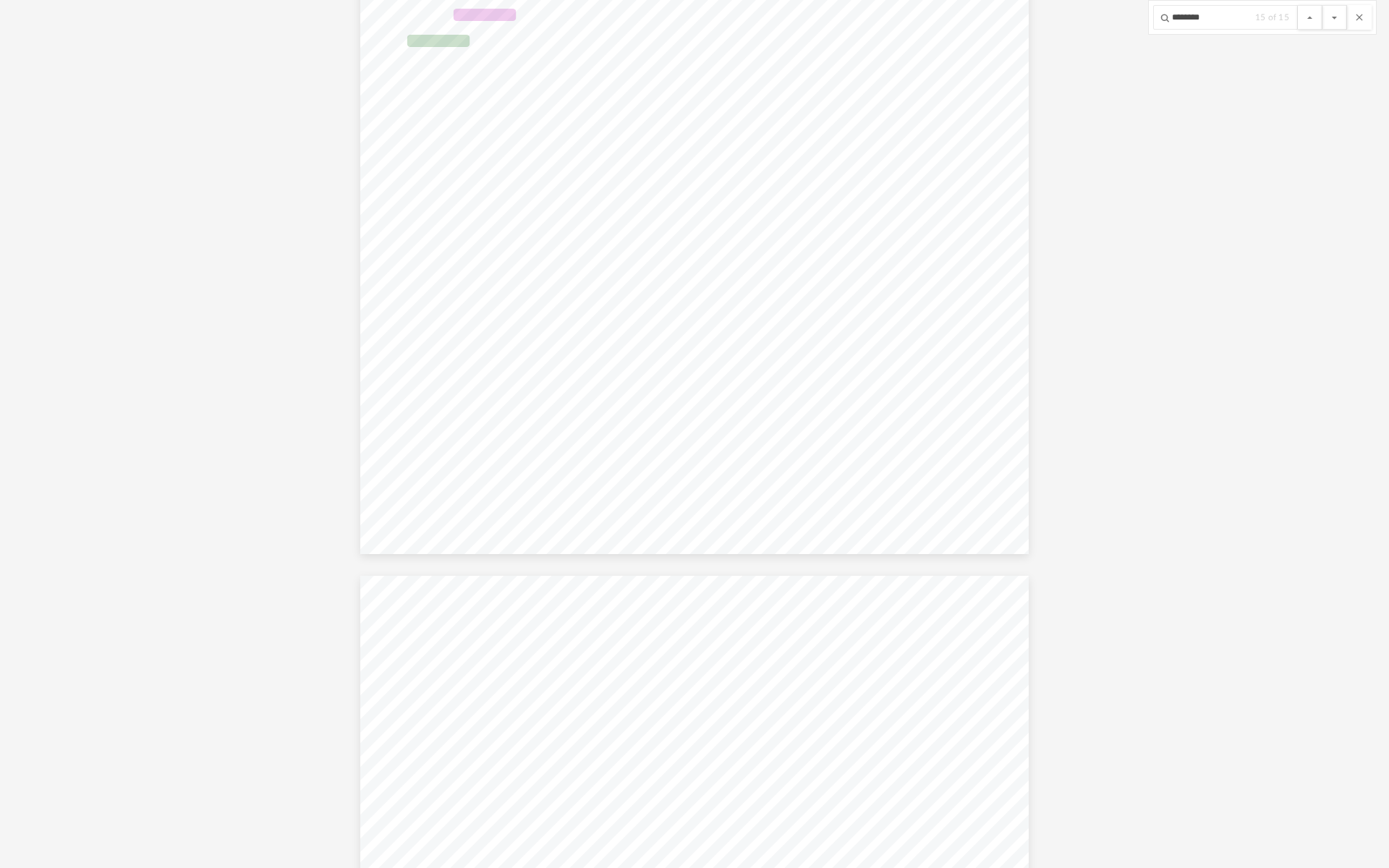
click at [1323, 6] on button "File preview" at bounding box center [1335, 17] width 25 height 25
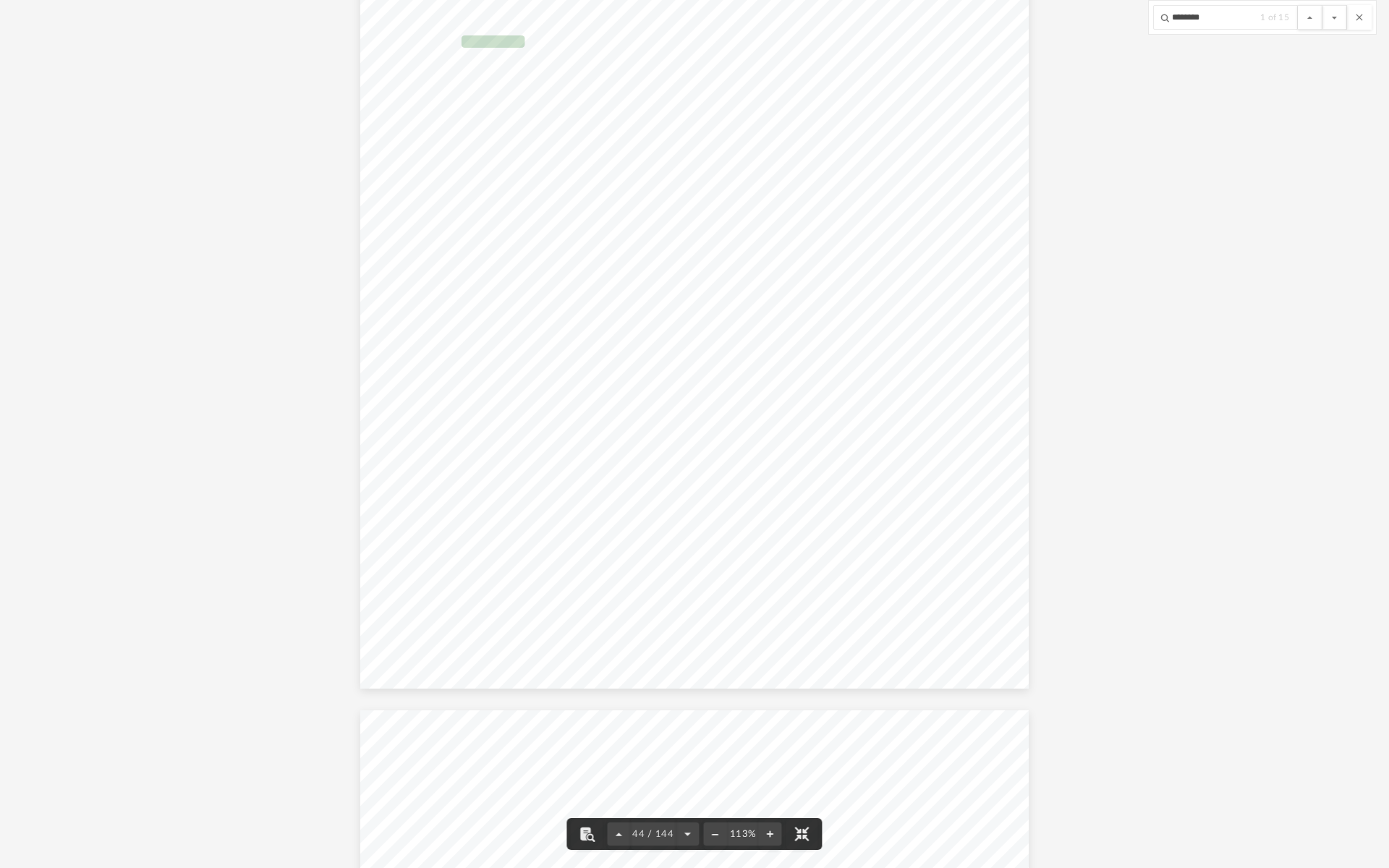
click at [413, 770] on span "Part" at bounding box center [415, 811] width 22 height 11
drag, startPoint x: 796, startPoint y: 829, endPoint x: 796, endPoint y: 768, distance: 61.0
click at [796, 770] on button "File preview" at bounding box center [802, 834] width 32 height 32
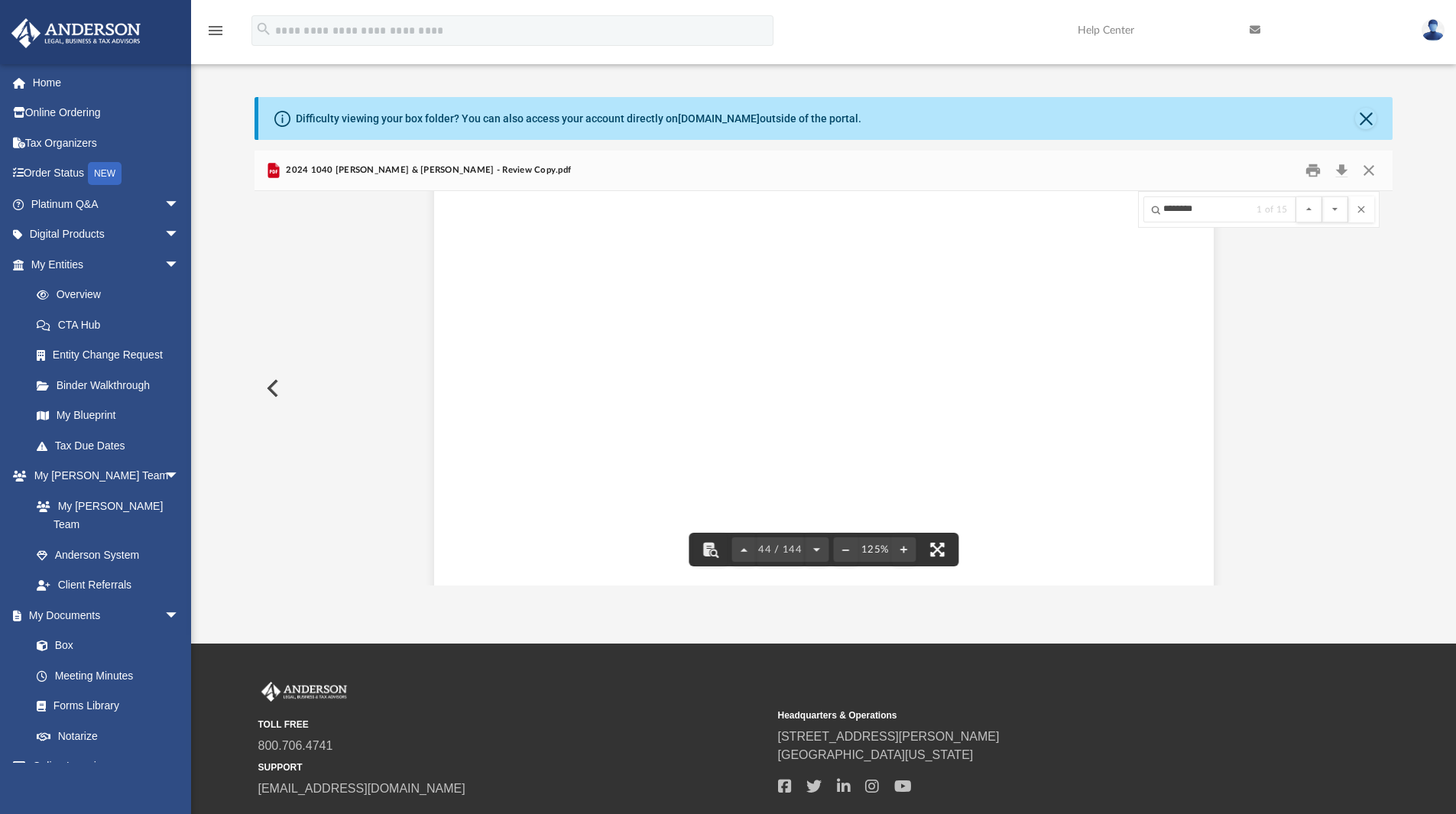
scroll to position [44142, 0]
click at [1346, 168] on button "Download" at bounding box center [1341, 170] width 27 height 23
click at [1376, 169] on button "Close" at bounding box center [1368, 170] width 27 height 23
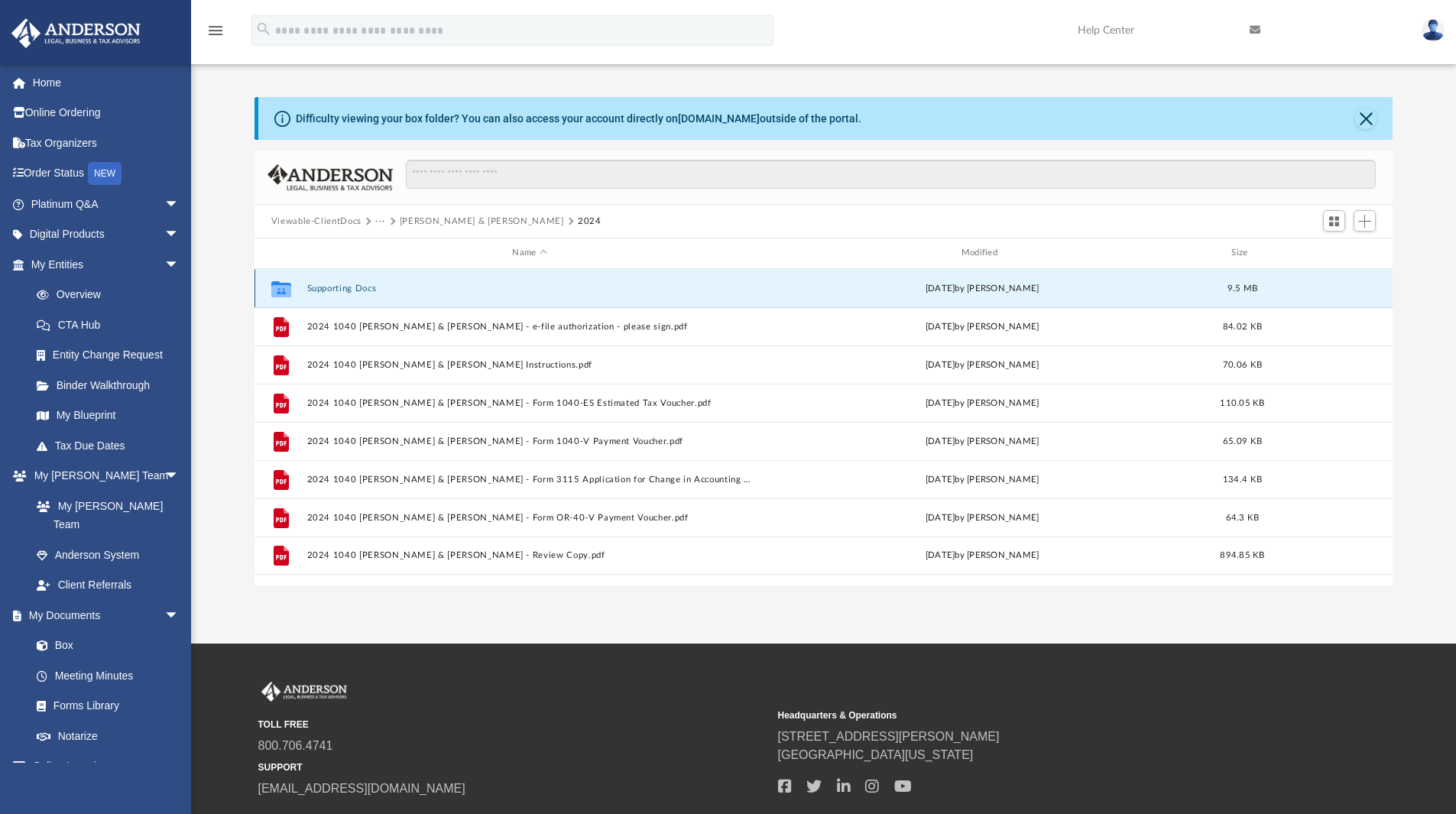
click at [359, 288] on button "Supporting Docs" at bounding box center [529, 289] width 445 height 10
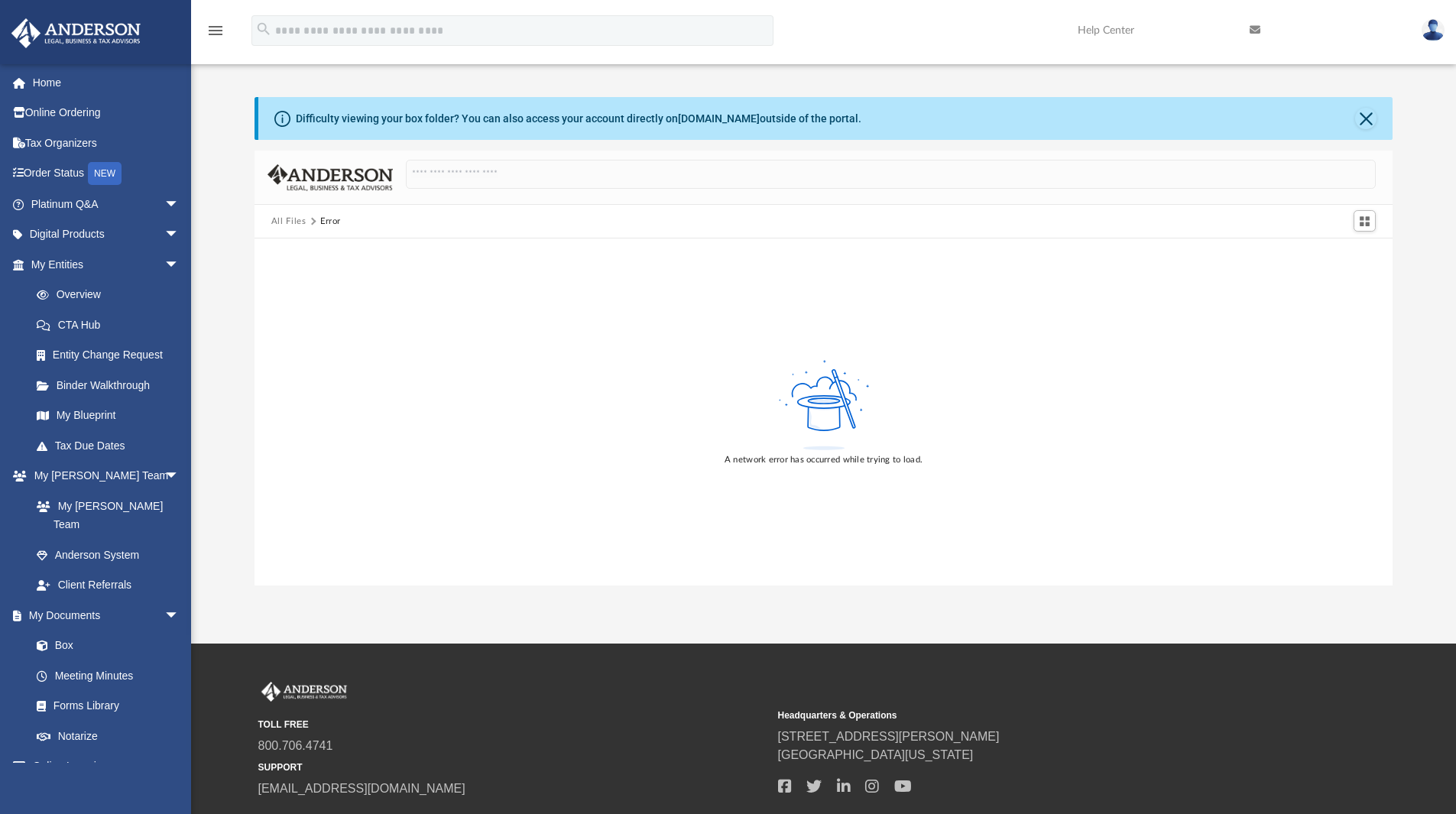
click at [292, 223] on button "All Files" at bounding box center [289, 222] width 35 height 14
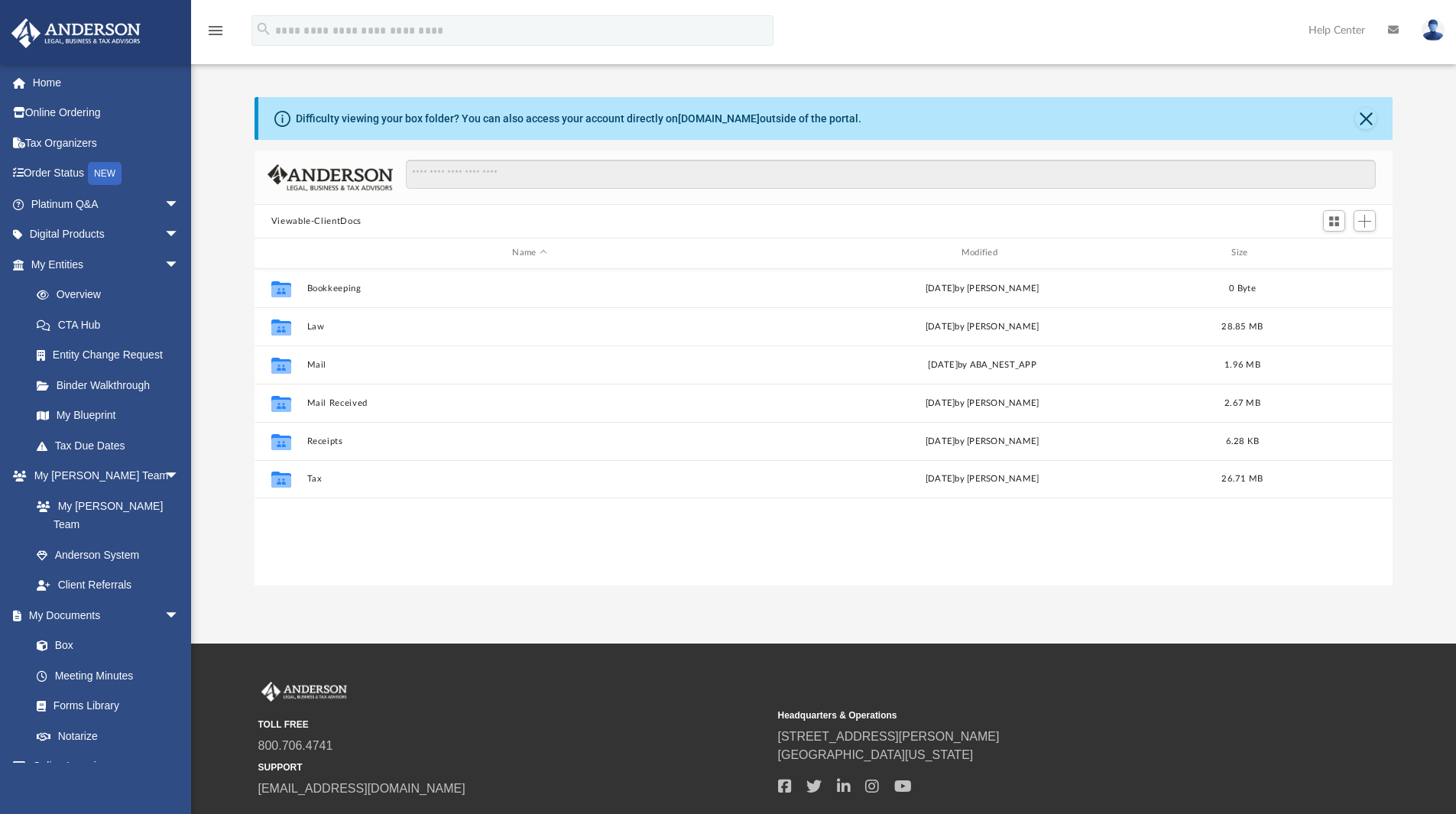
scroll to position [336, 1126]
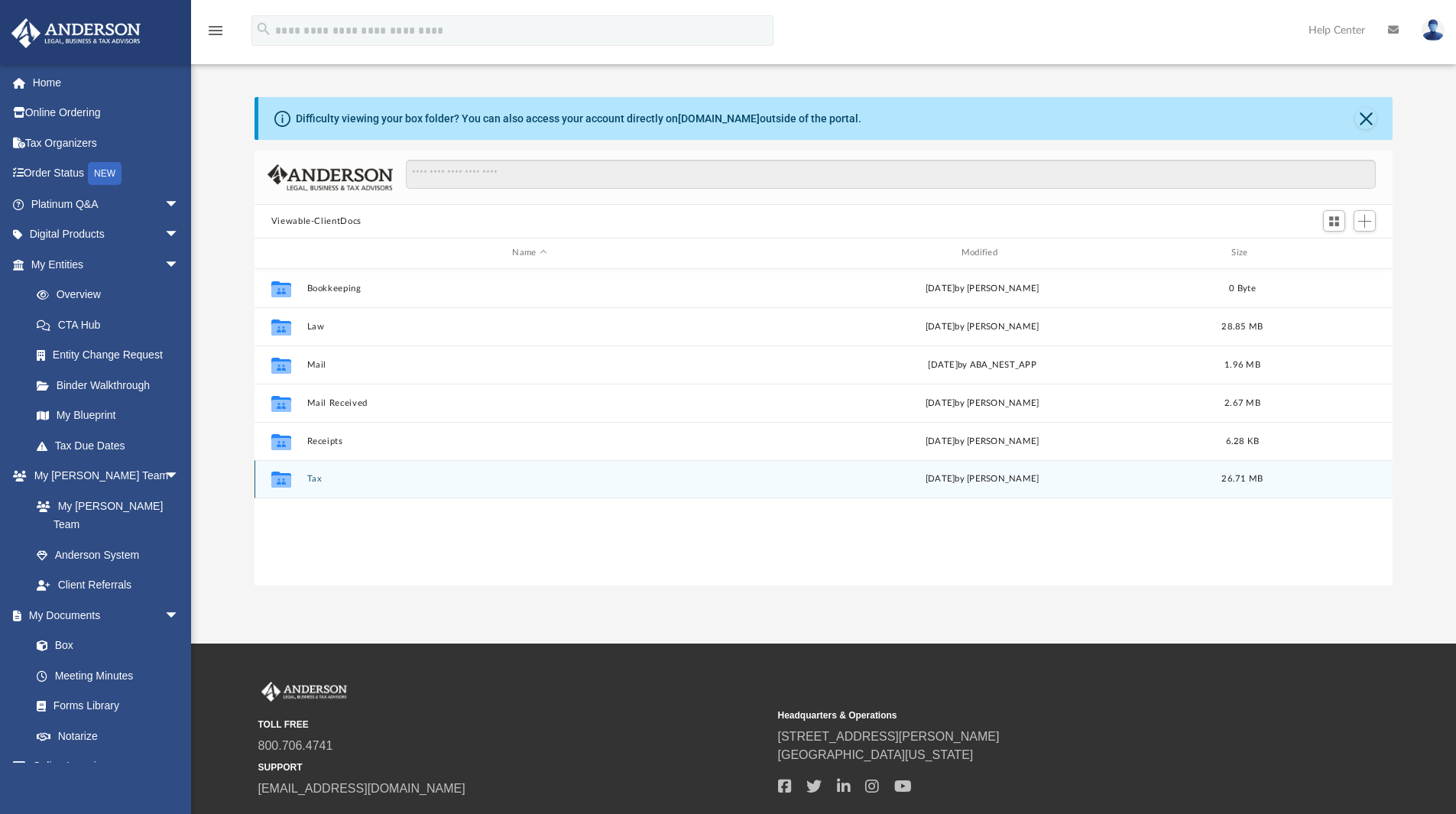
click at [312, 480] on button "Tax" at bounding box center [529, 478] width 445 height 10
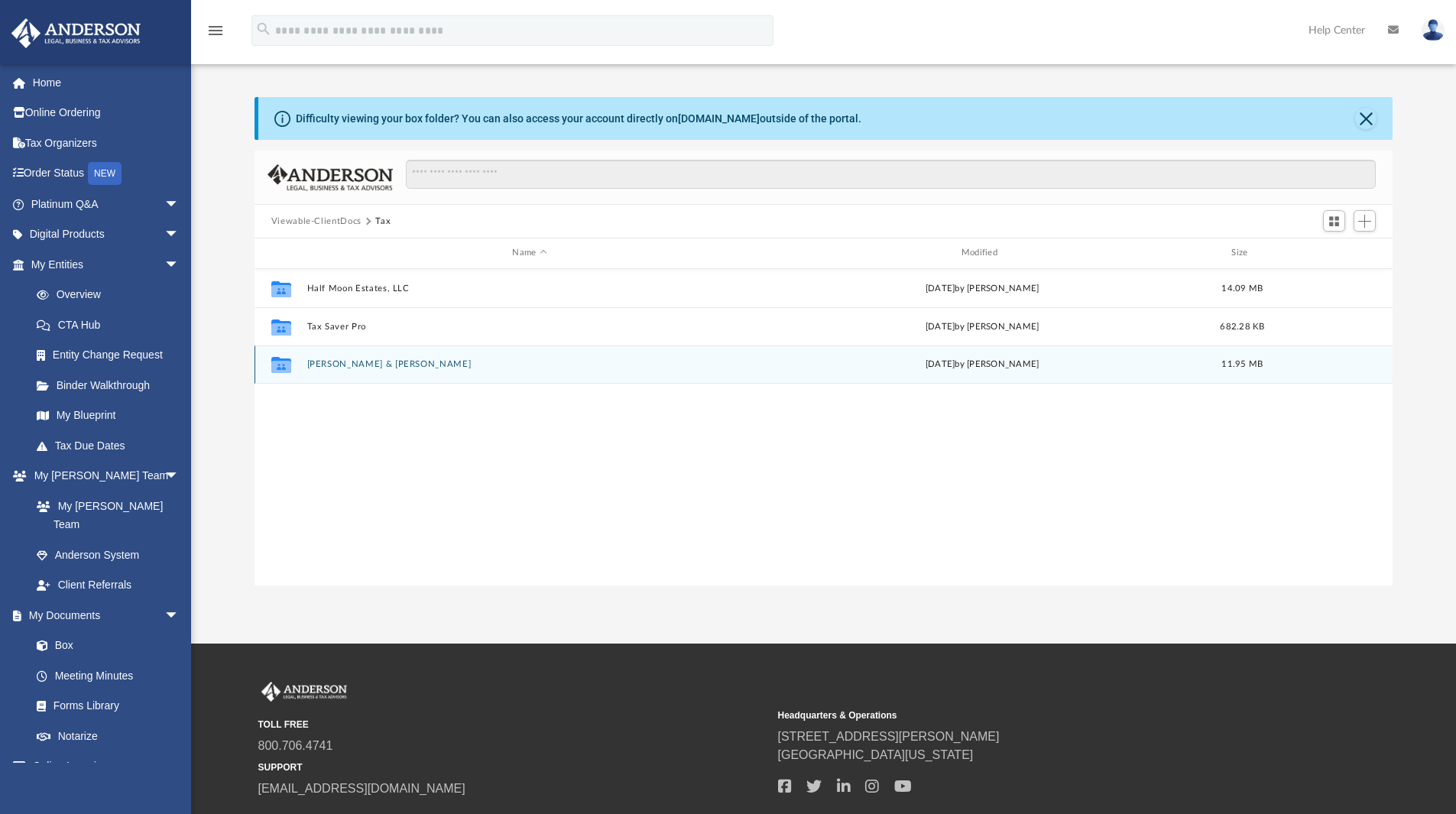
click at [343, 364] on button "[PERSON_NAME] & [PERSON_NAME]" at bounding box center [529, 364] width 445 height 10
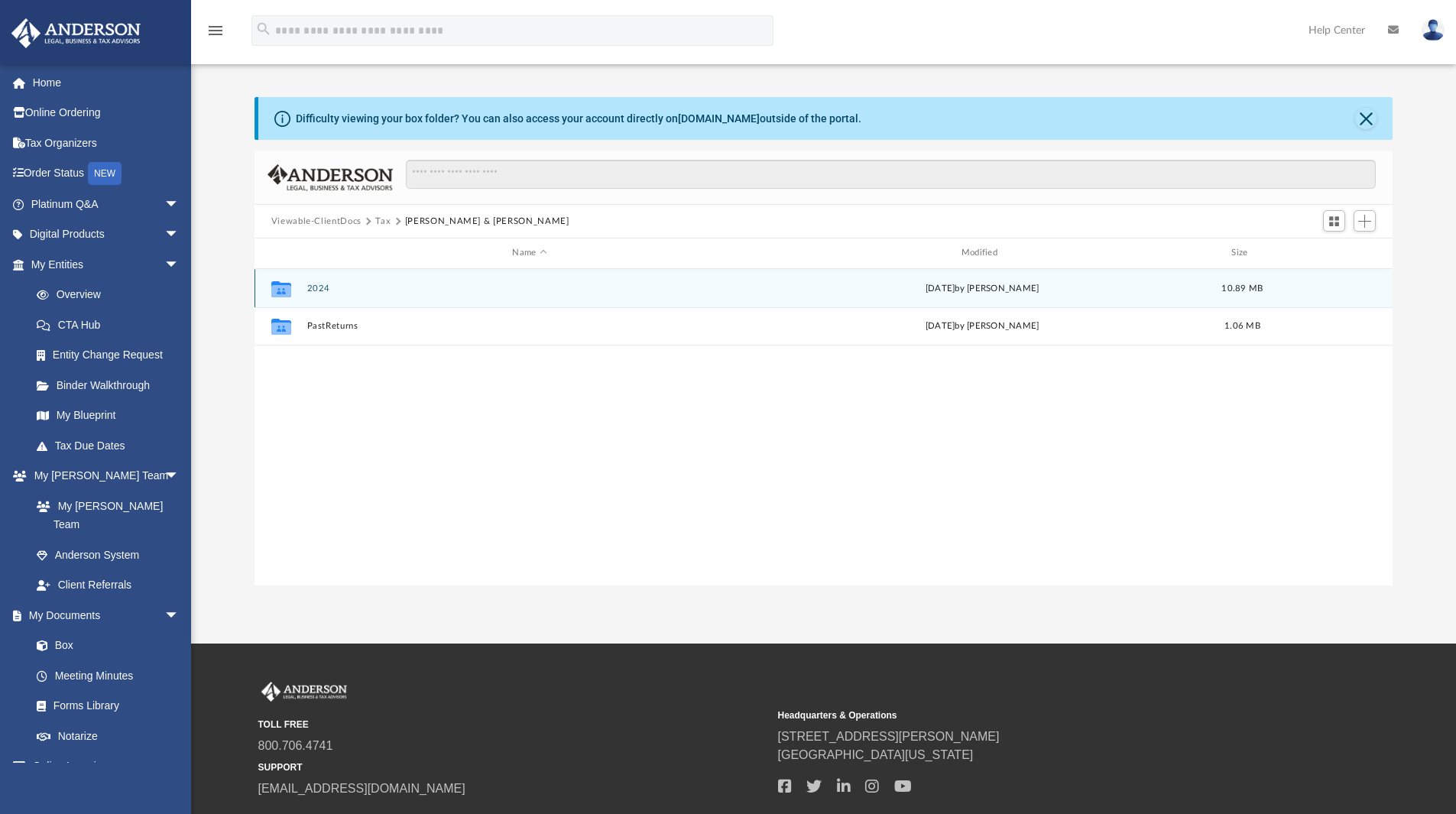
click at [323, 289] on button "2024" at bounding box center [529, 289] width 445 height 10
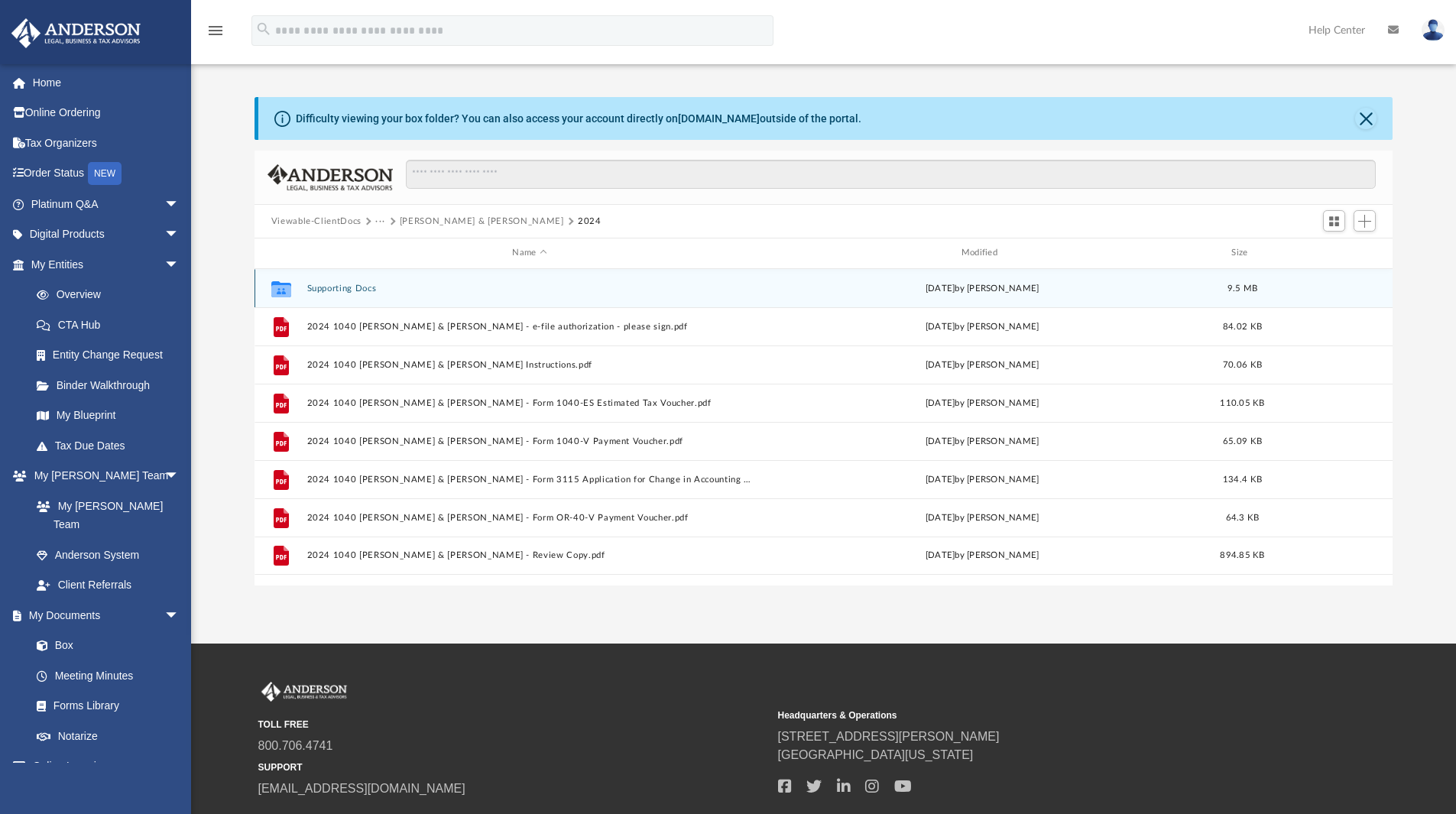
click at [354, 291] on button "Supporting Docs" at bounding box center [529, 289] width 445 height 10
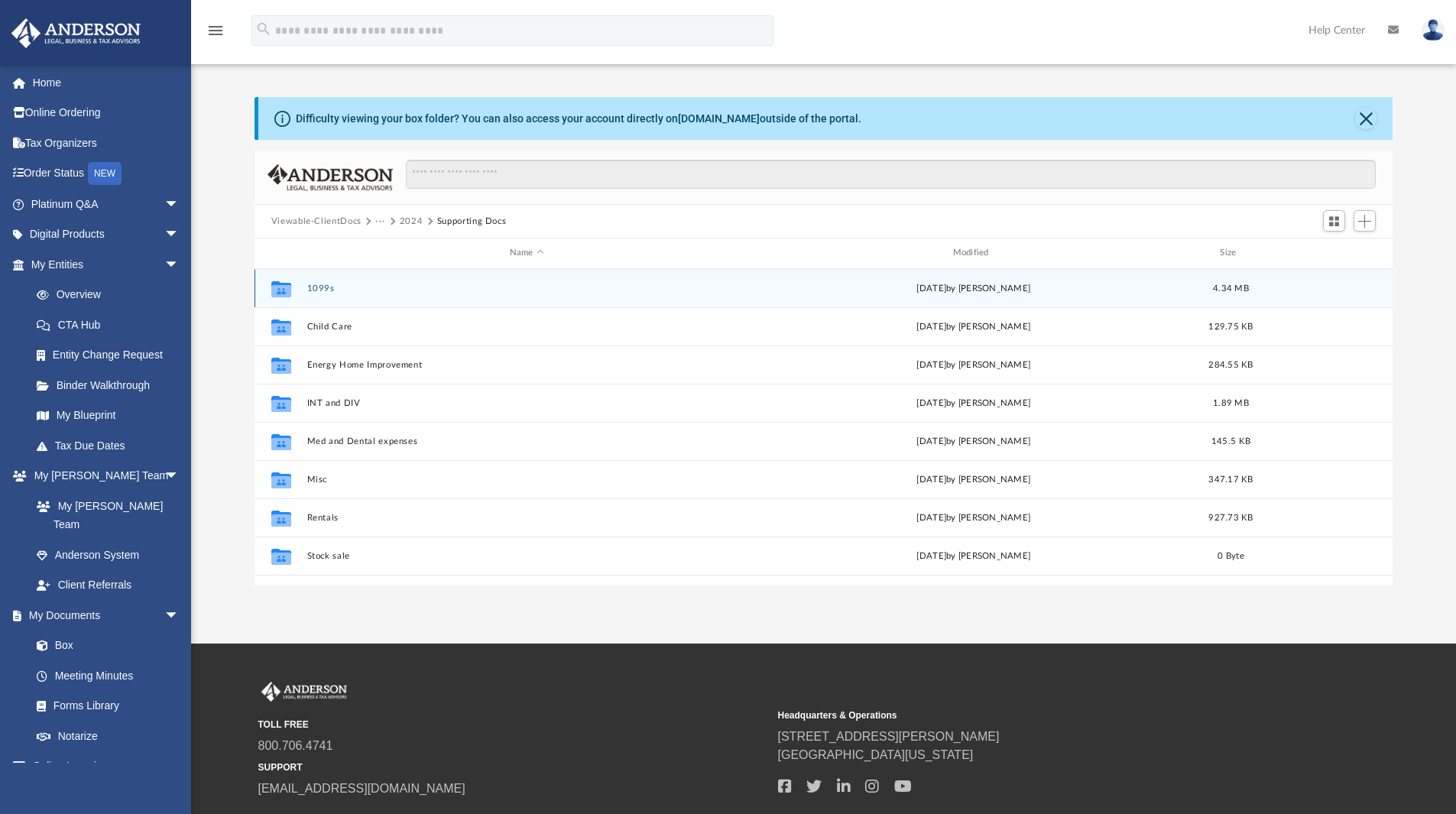
scroll to position [104, 0]
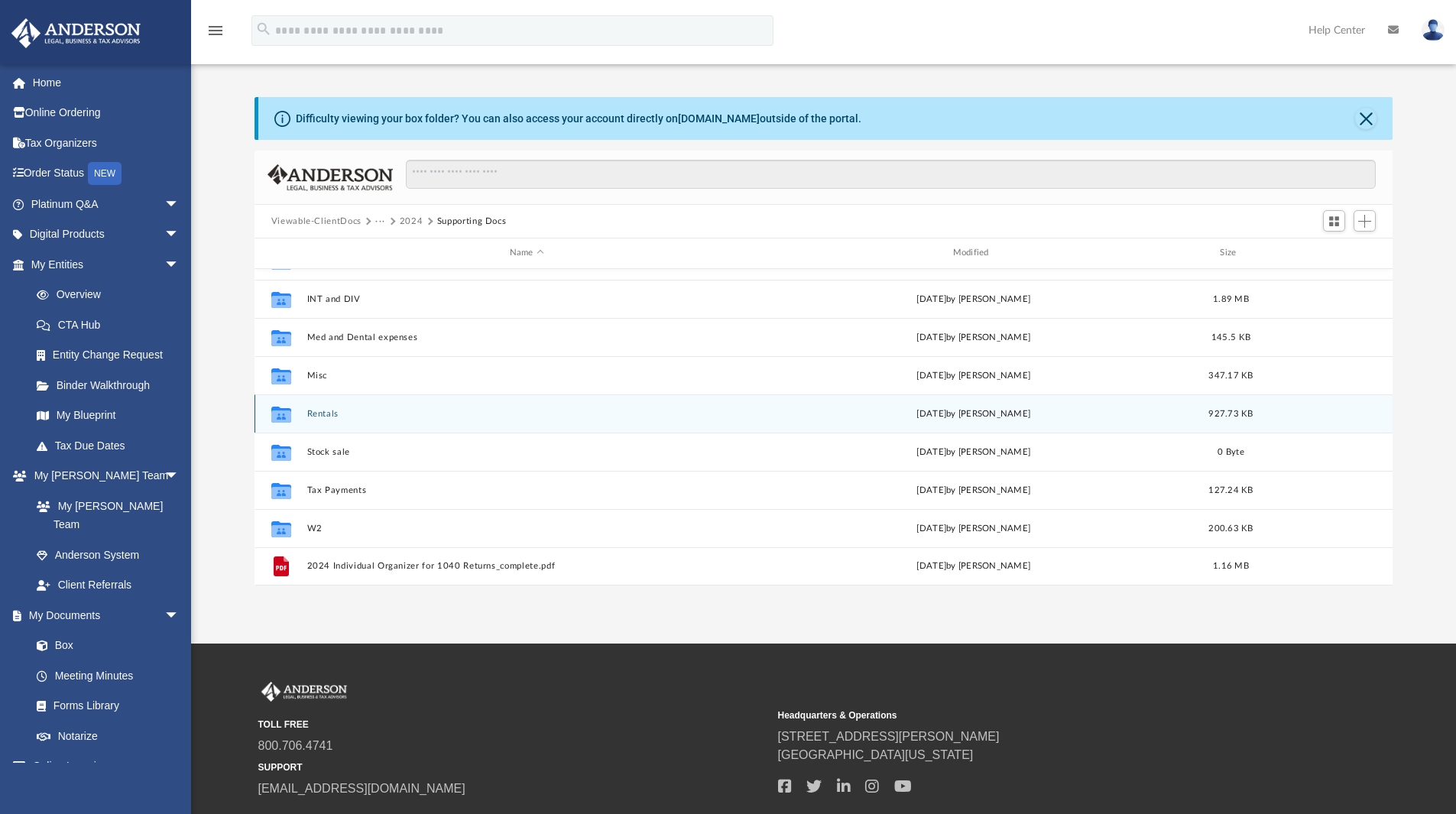
click at [315, 418] on button "Rentals" at bounding box center [526, 413] width 441 height 10
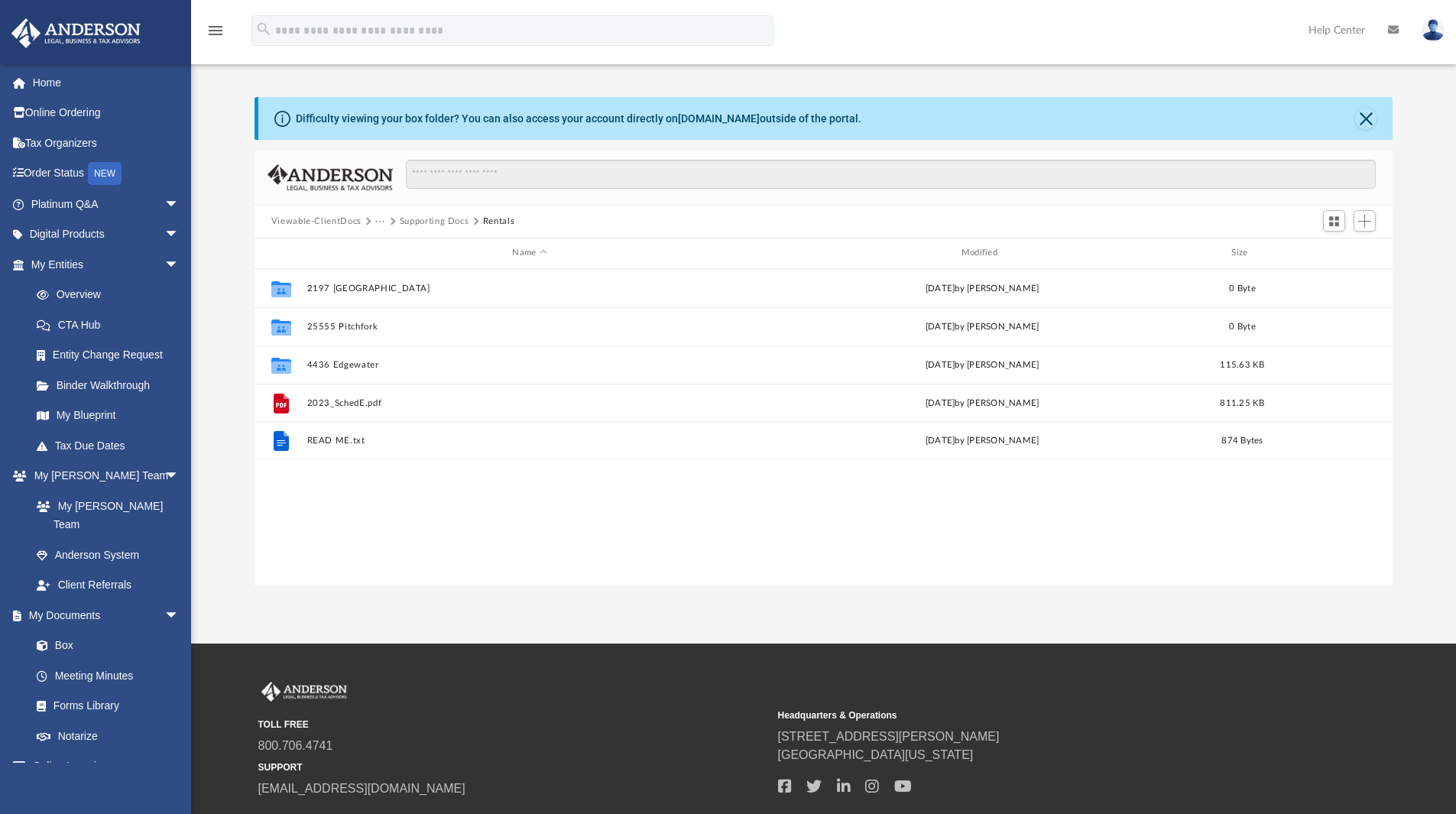
scroll to position [0, 0]
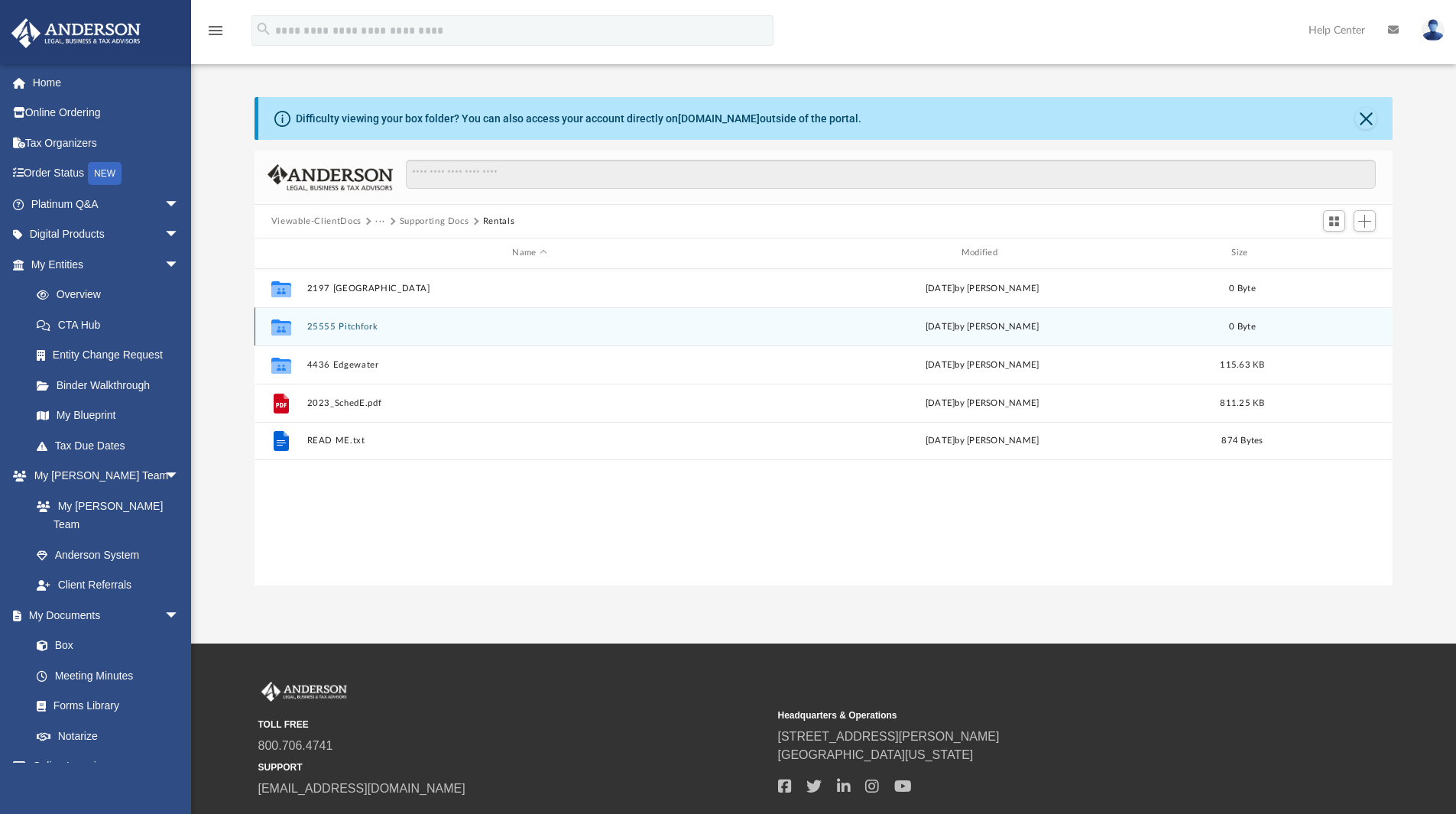
click at [352, 332] on button "25555 Pitchfork" at bounding box center [529, 327] width 445 height 10
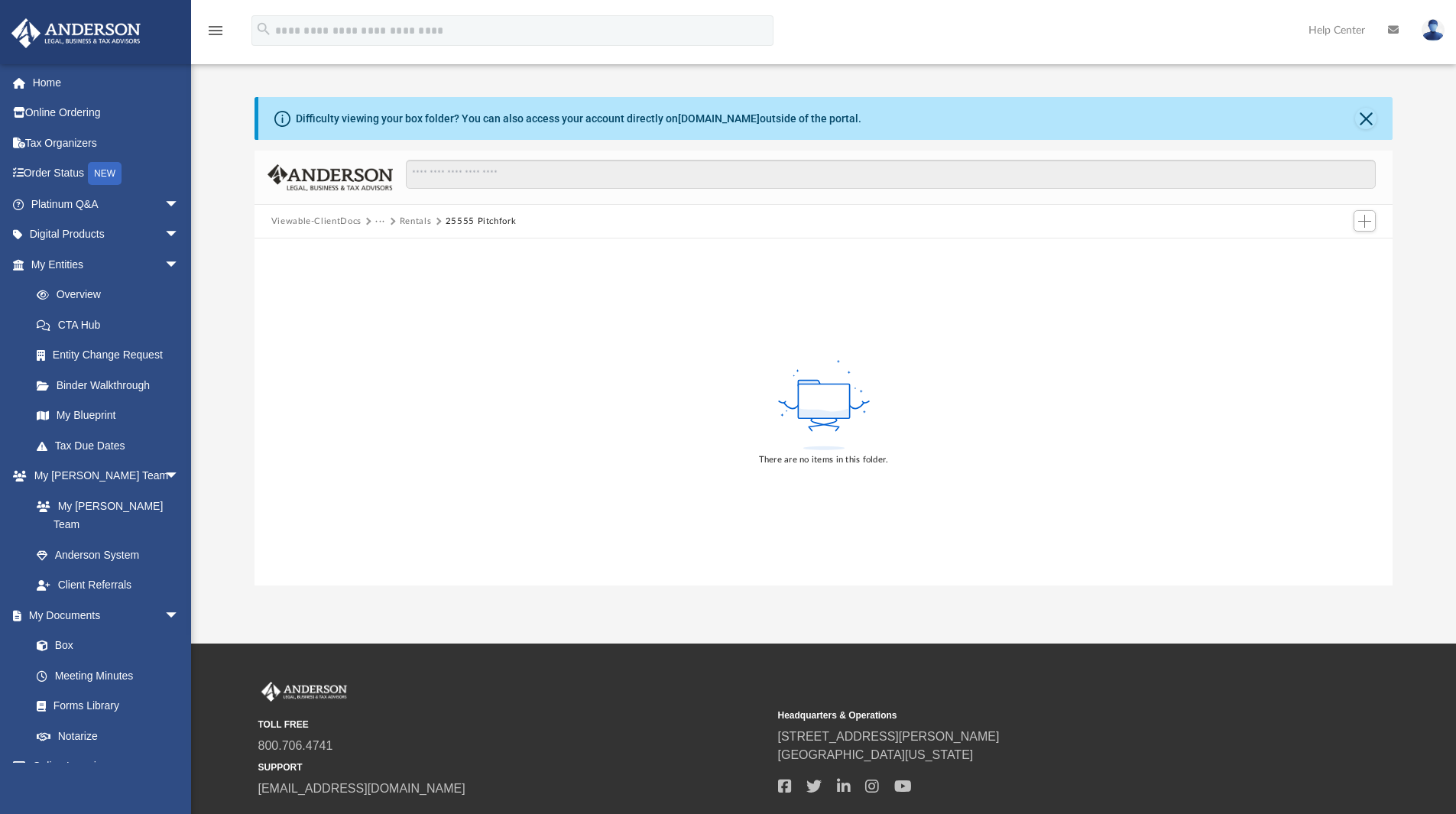
click at [327, 216] on button "Viewable-ClientDocs" at bounding box center [316, 222] width 90 height 14
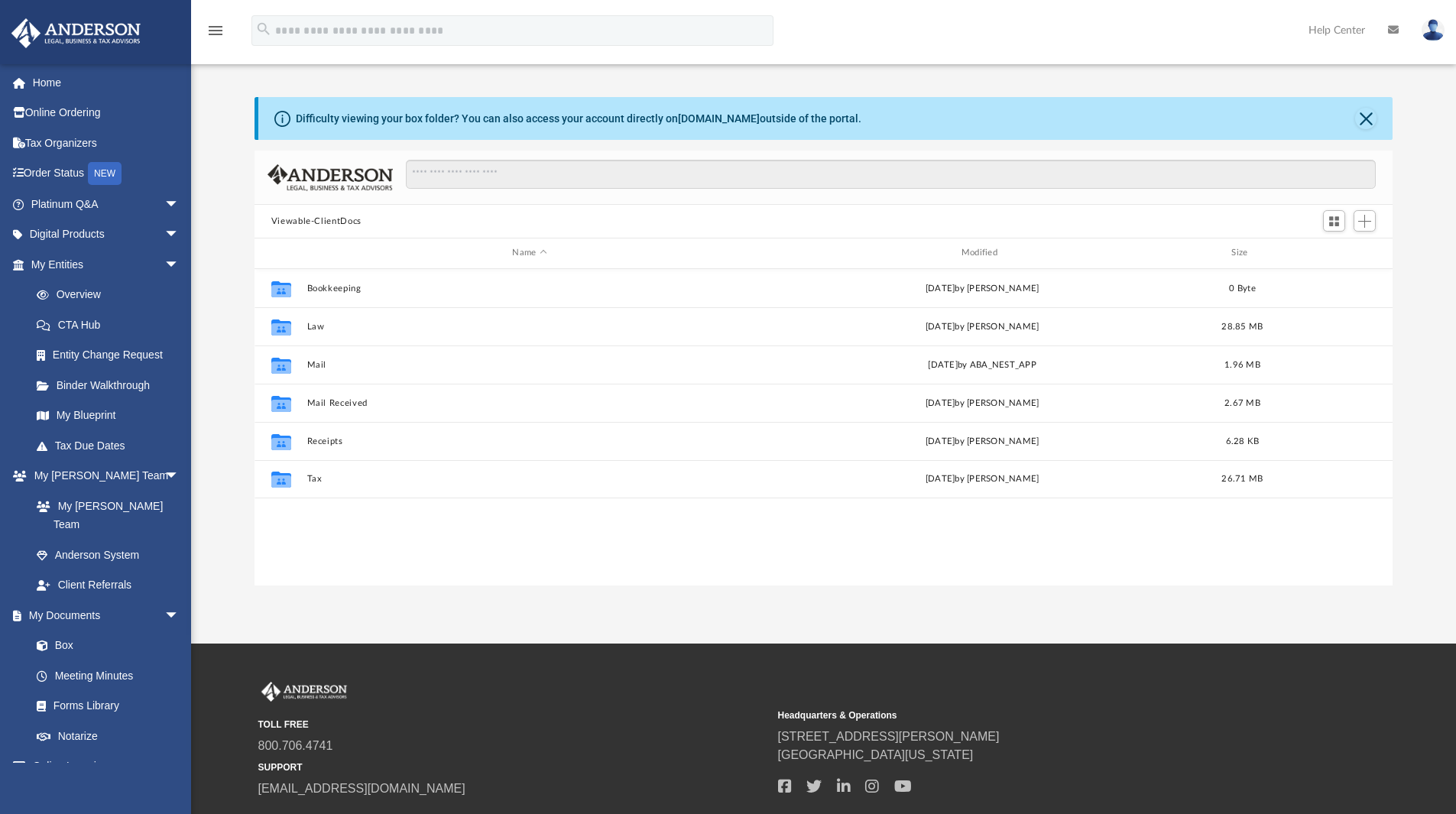
scroll to position [336, 1126]
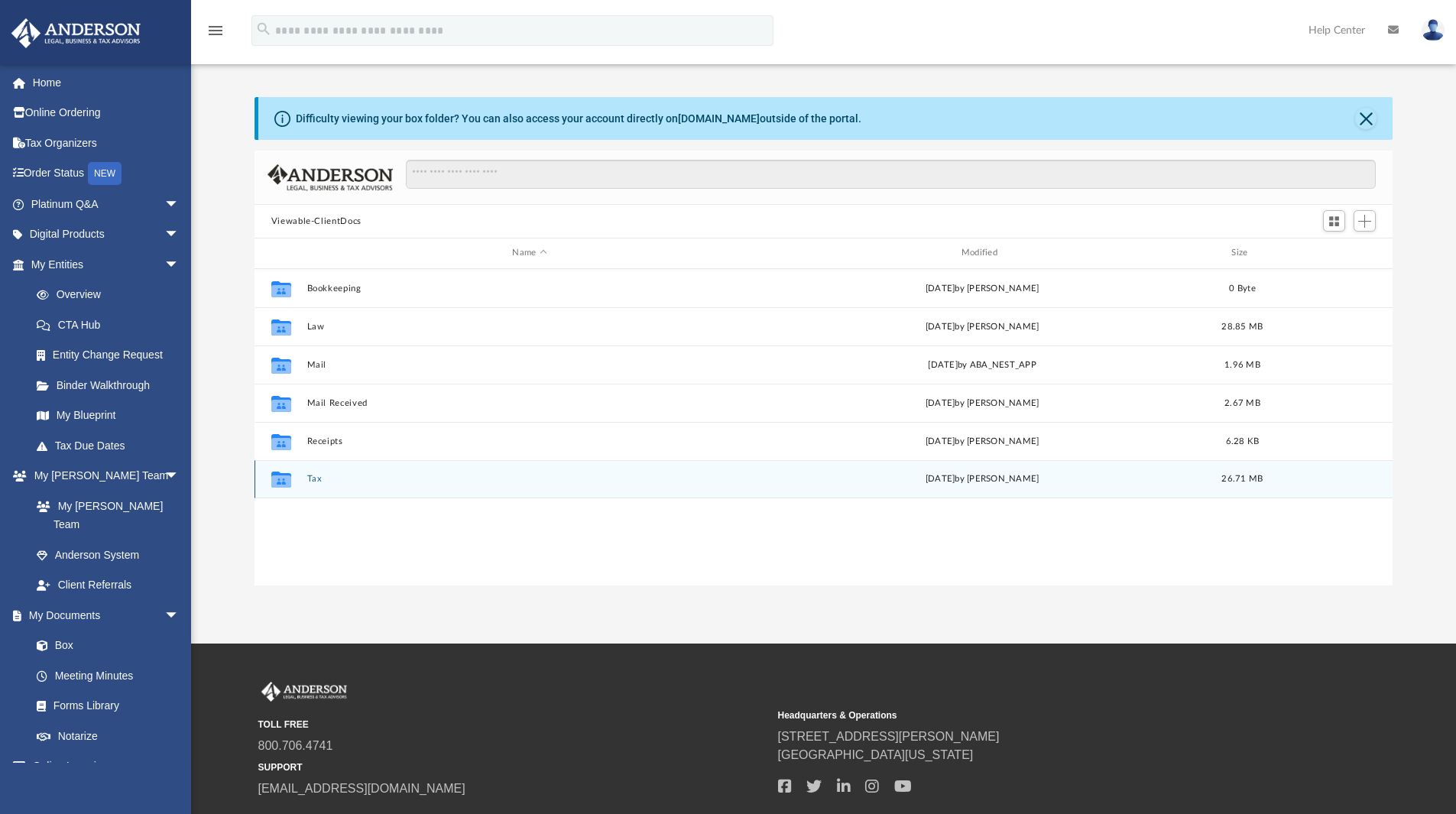
click at [312, 482] on button "Tax" at bounding box center [529, 478] width 445 height 10
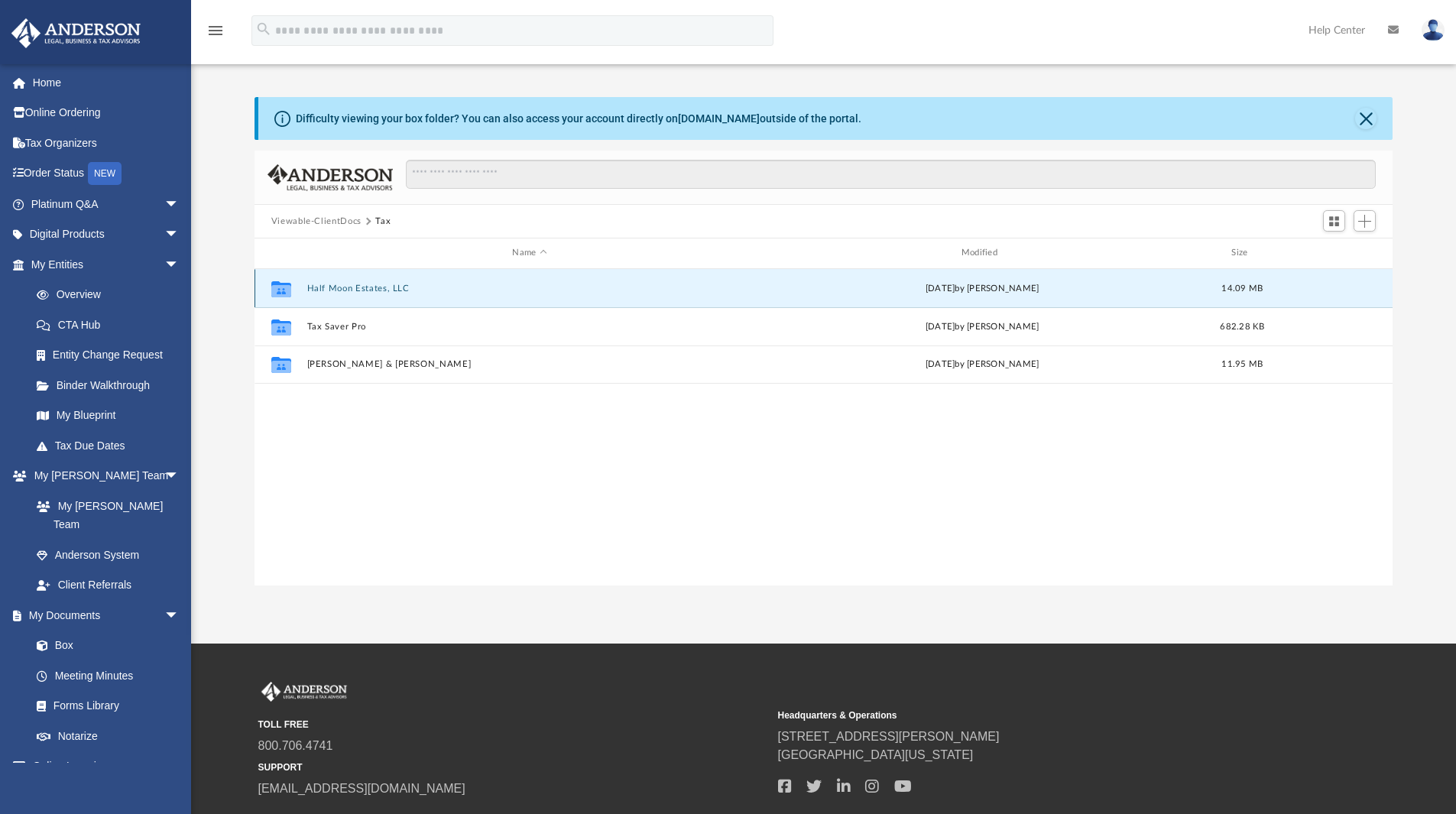
click at [366, 284] on button "Half Moon Estates, LLC" at bounding box center [529, 289] width 445 height 10
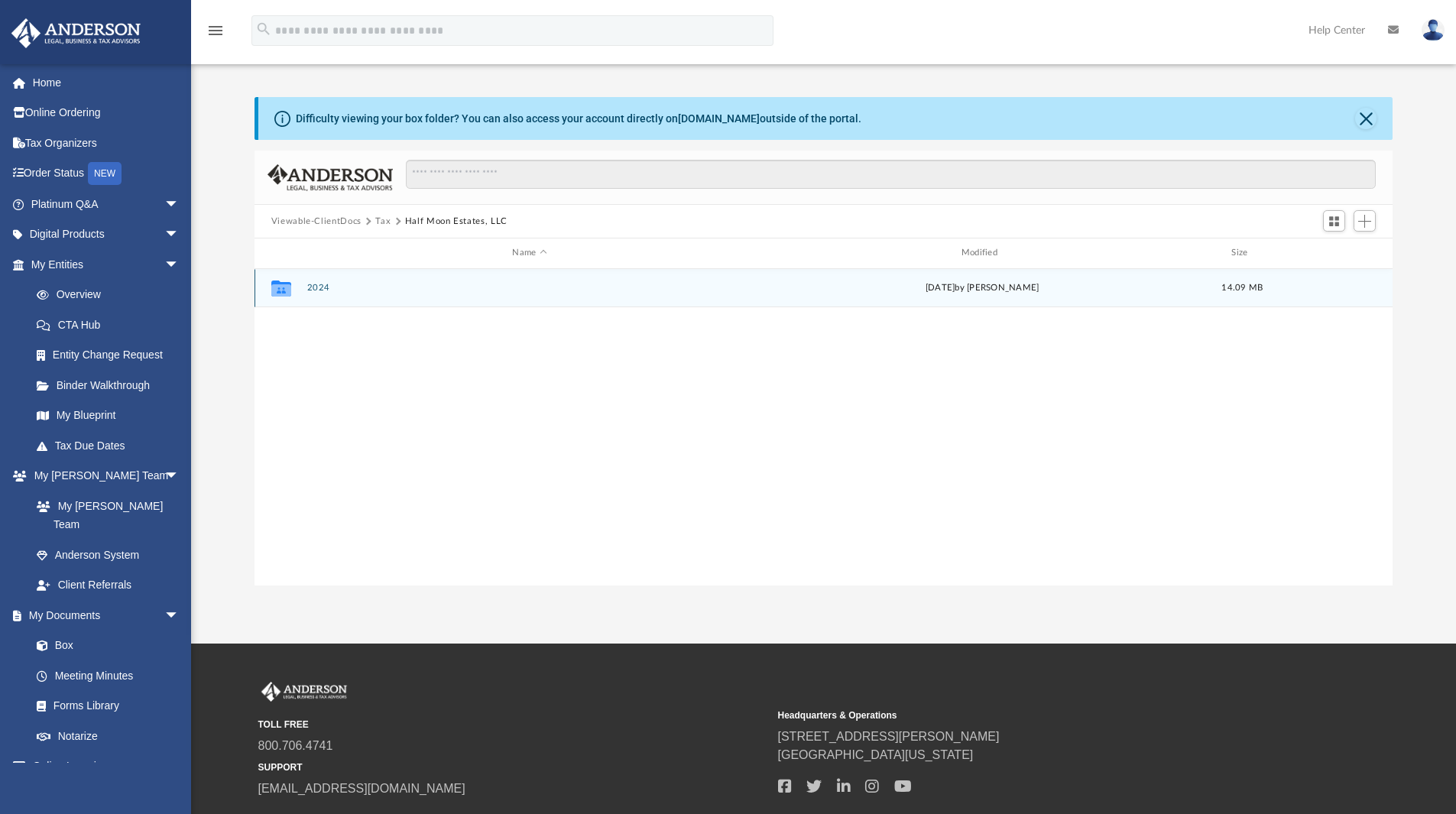
click at [323, 289] on button "2024" at bounding box center [529, 288] width 445 height 10
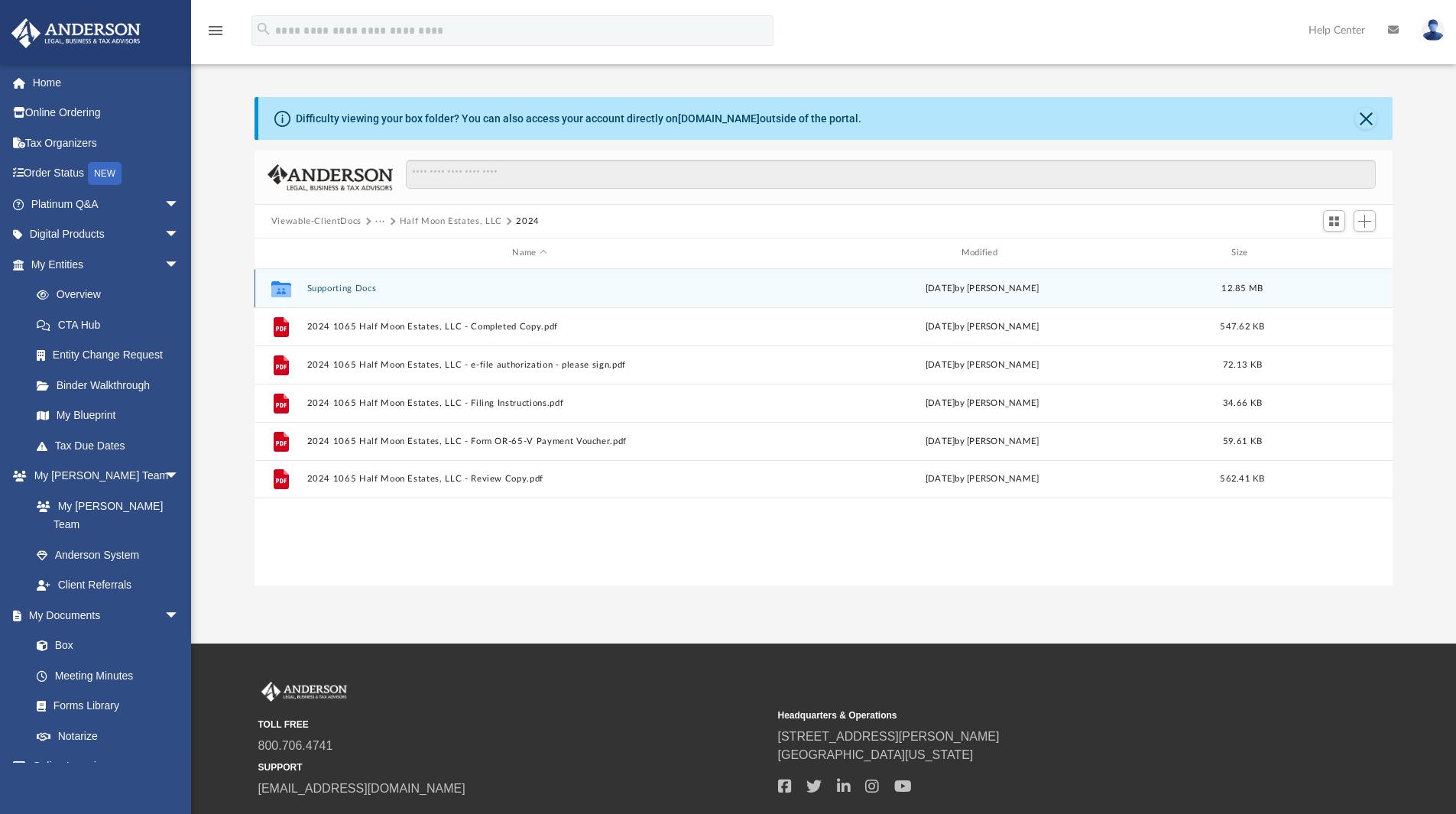
click at [345, 288] on button "Supporting Docs" at bounding box center [529, 289] width 445 height 10
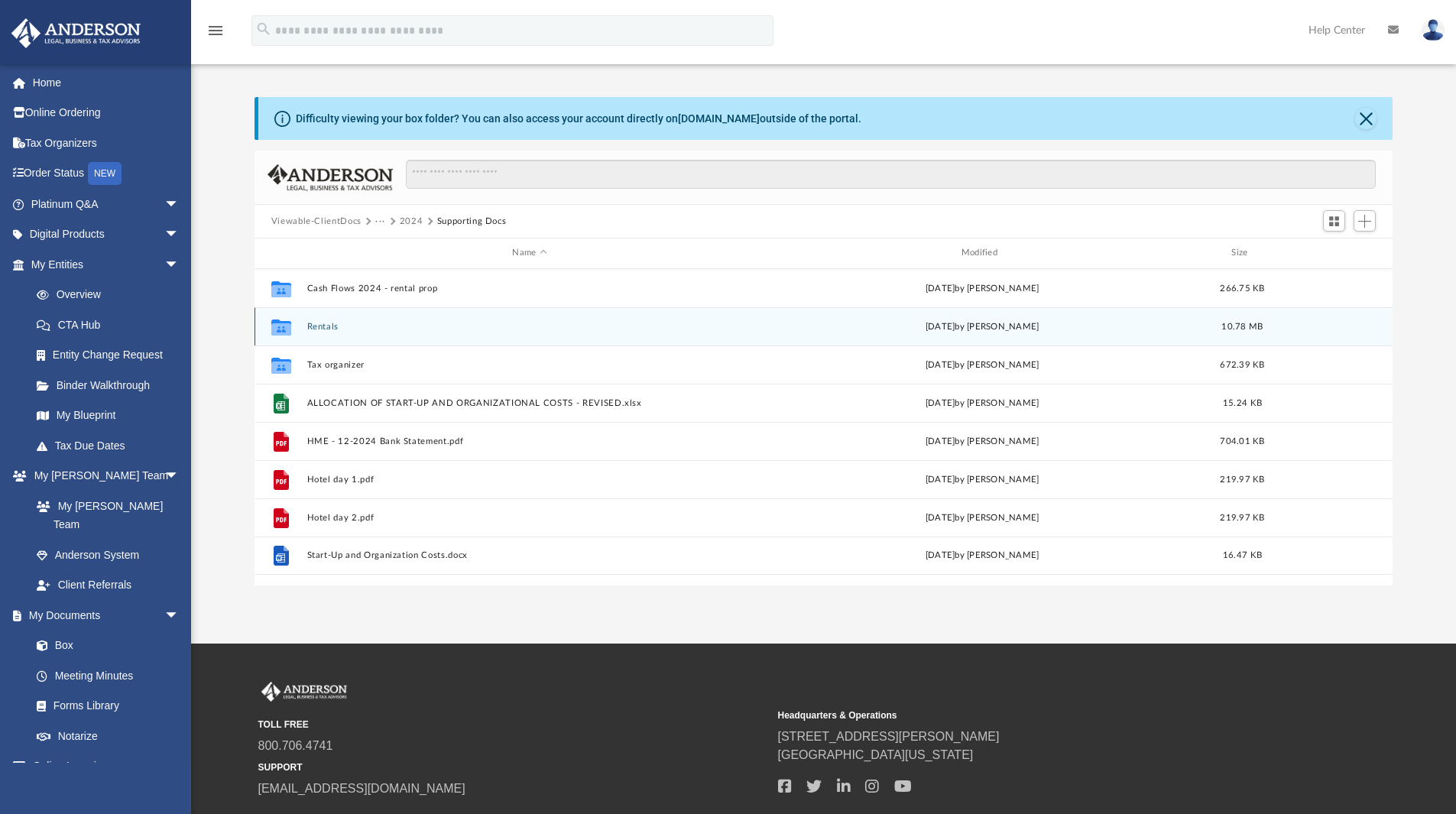
click at [323, 326] on button "Rentals" at bounding box center [529, 327] width 445 height 10
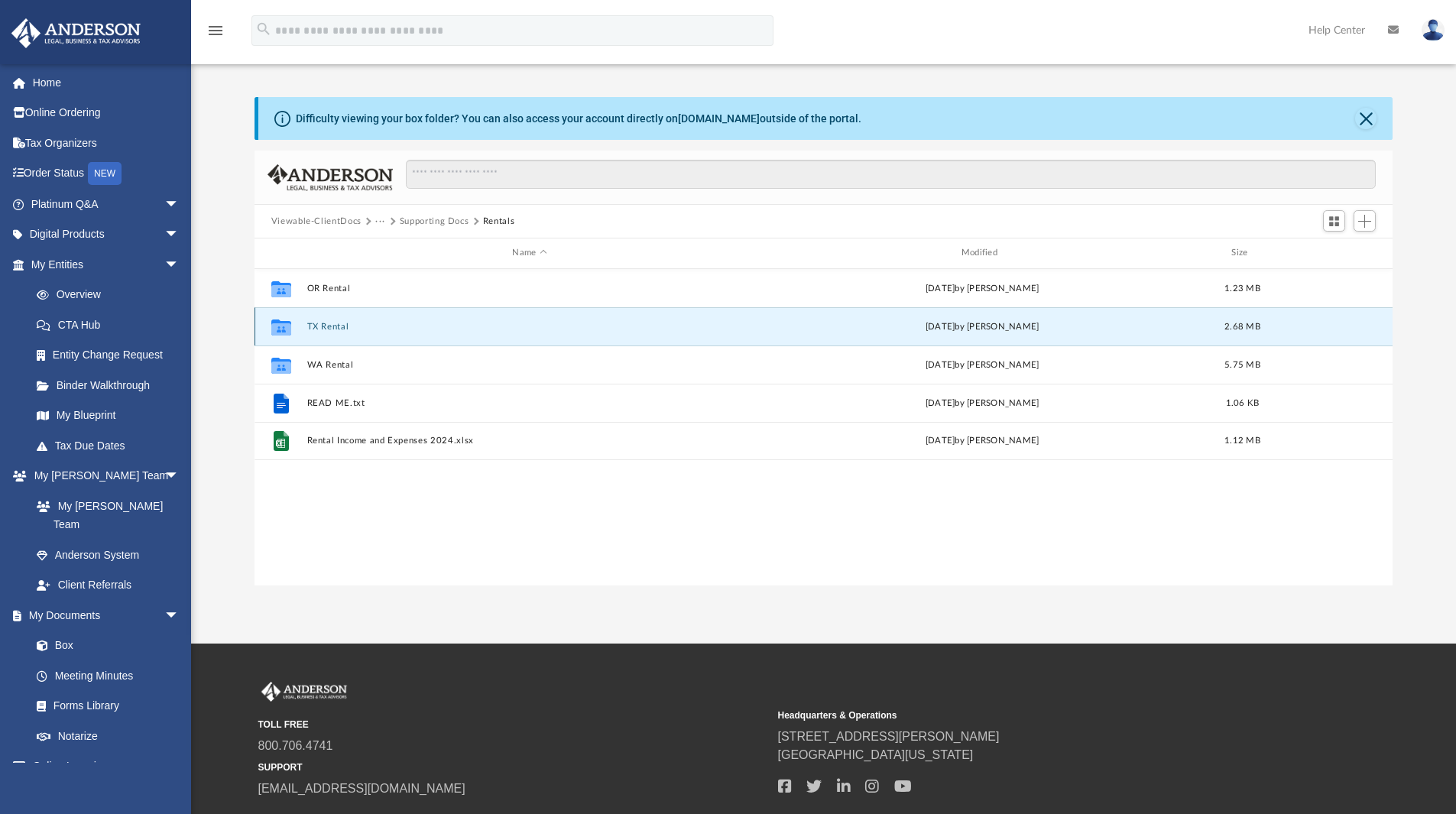
click at [330, 326] on button "TX Rental" at bounding box center [529, 327] width 445 height 10
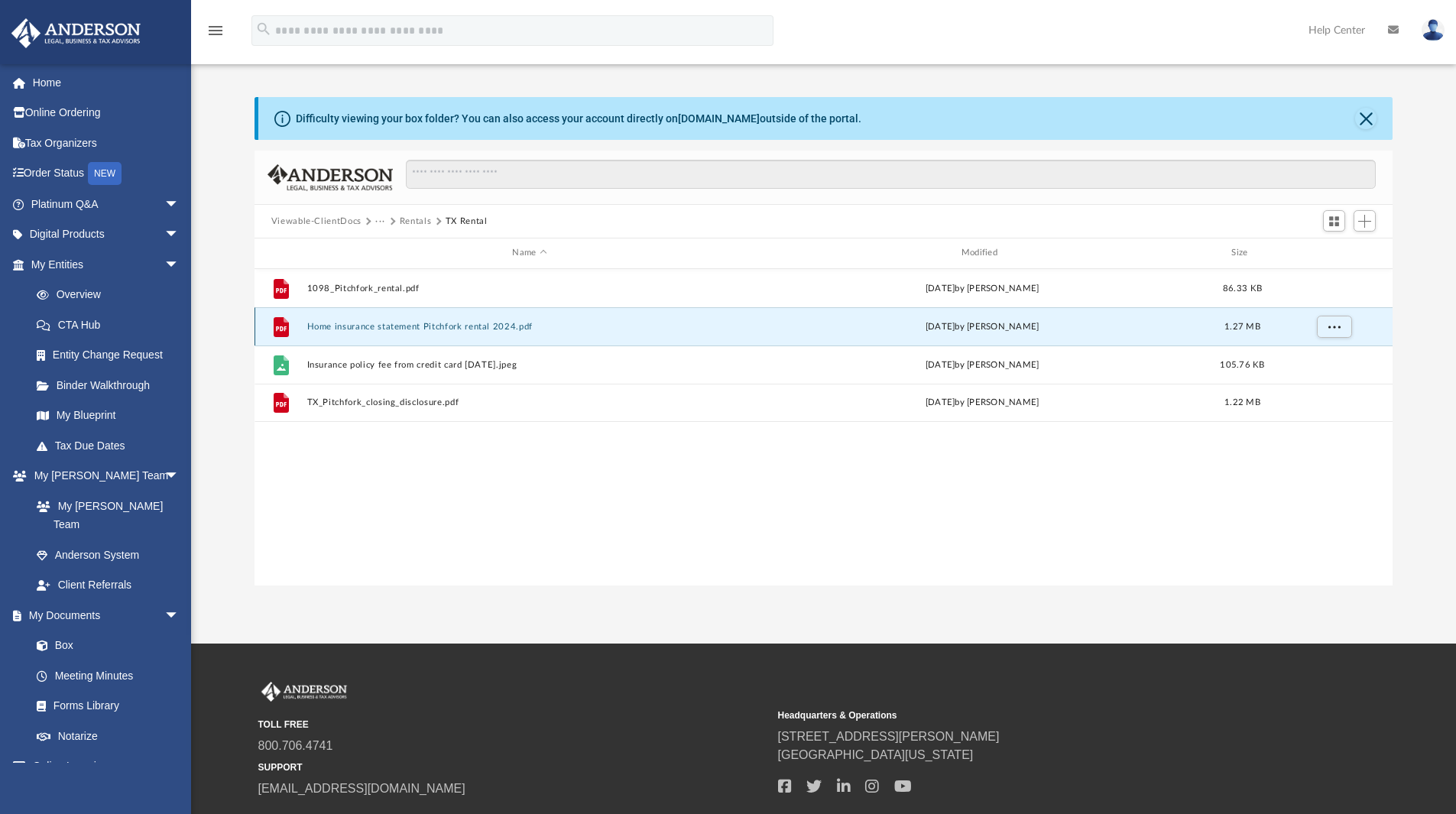
click at [408, 327] on button "Home insurance statement Pitchfork rental 2024.pdf" at bounding box center [529, 327] width 445 height 10
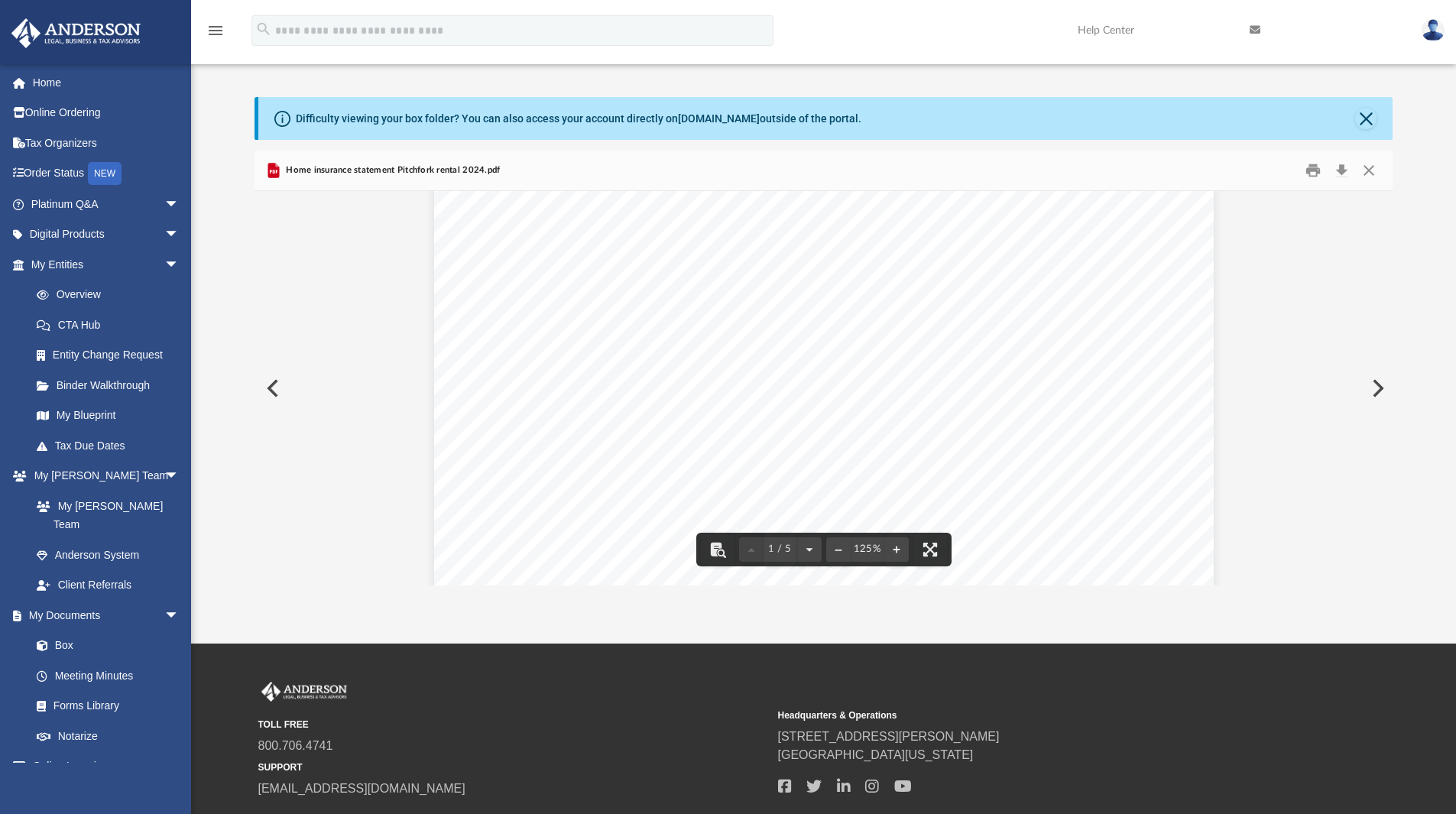
scroll to position [0, 0]
click at [1369, 169] on button "Close" at bounding box center [1368, 170] width 27 height 23
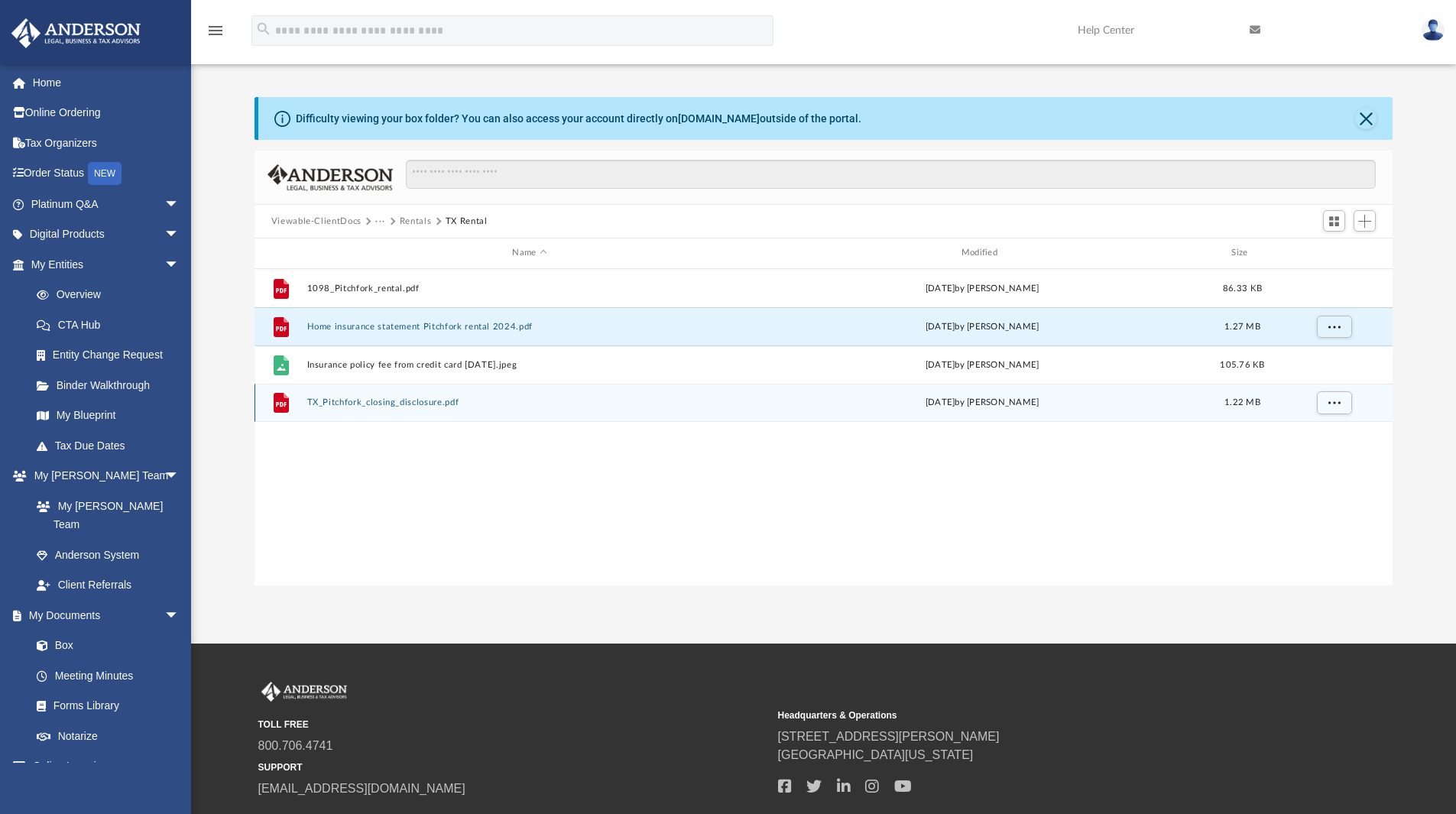
click at [394, 402] on button "TX_Pitchfork_closing_disclosure.pdf" at bounding box center [529, 403] width 445 height 10
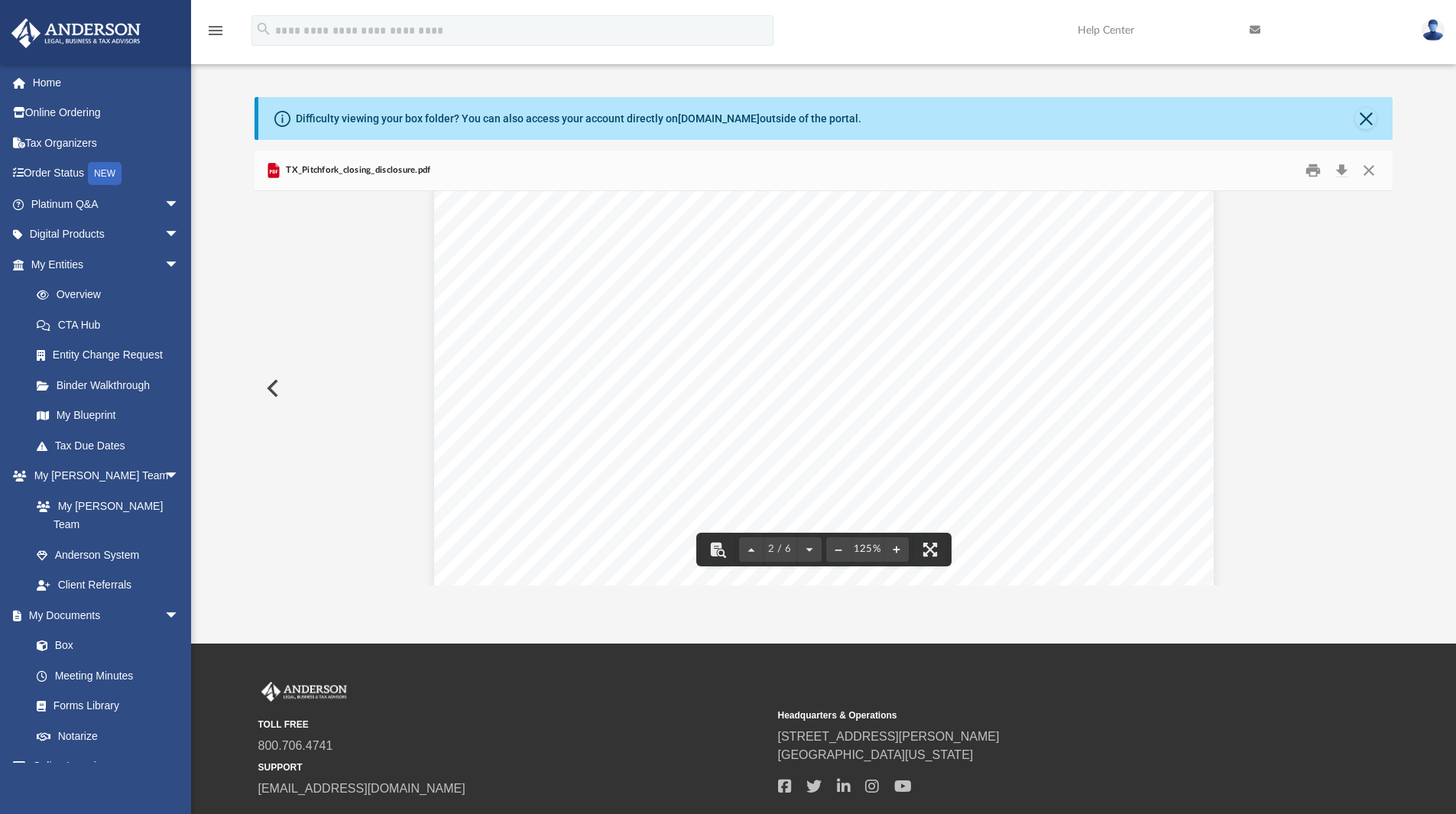
scroll to position [1299, 0]
click at [1367, 123] on button "Close" at bounding box center [1366, 119] width 21 height 21
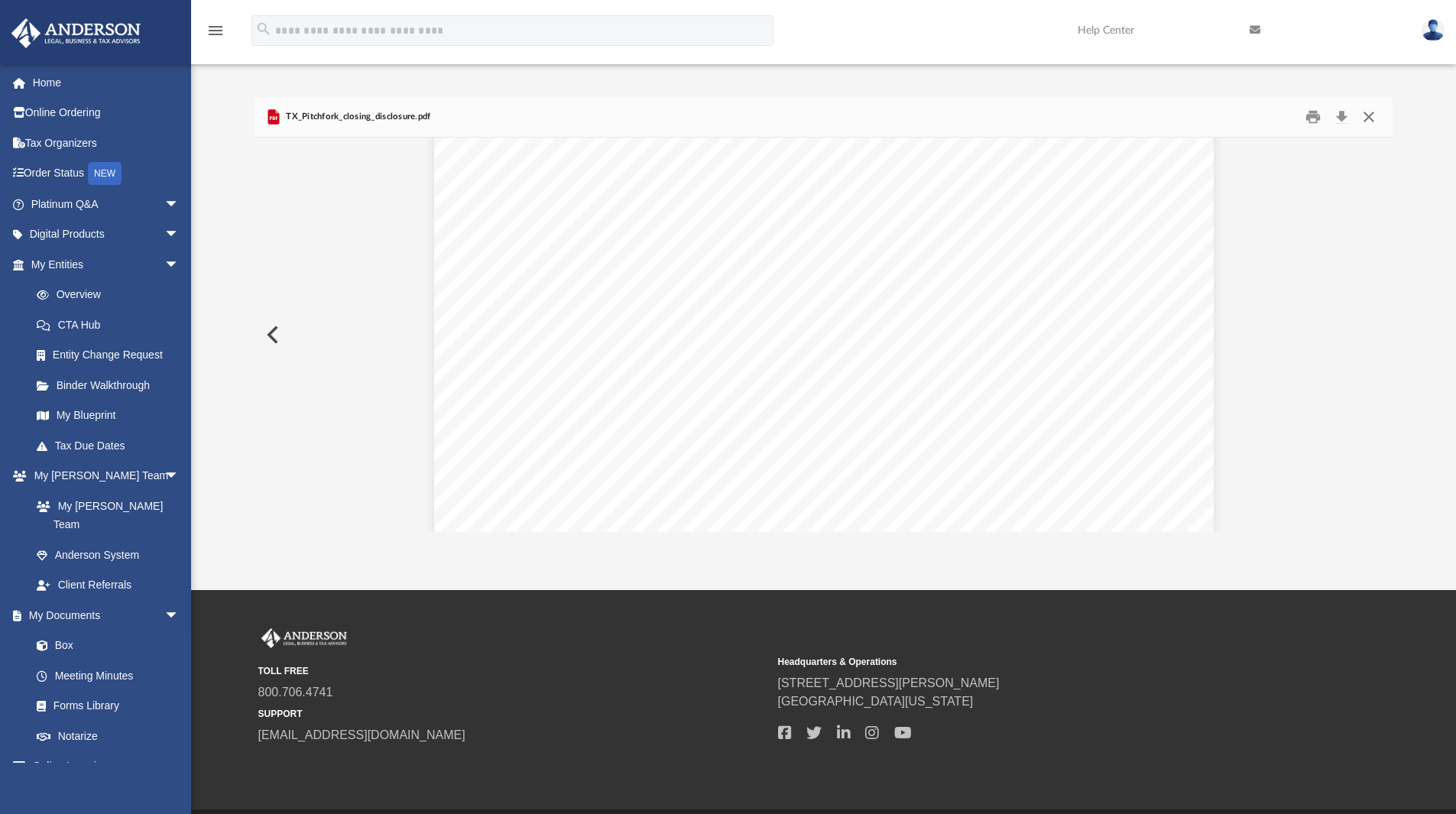
click at [1367, 122] on button "Close" at bounding box center [1368, 117] width 27 height 23
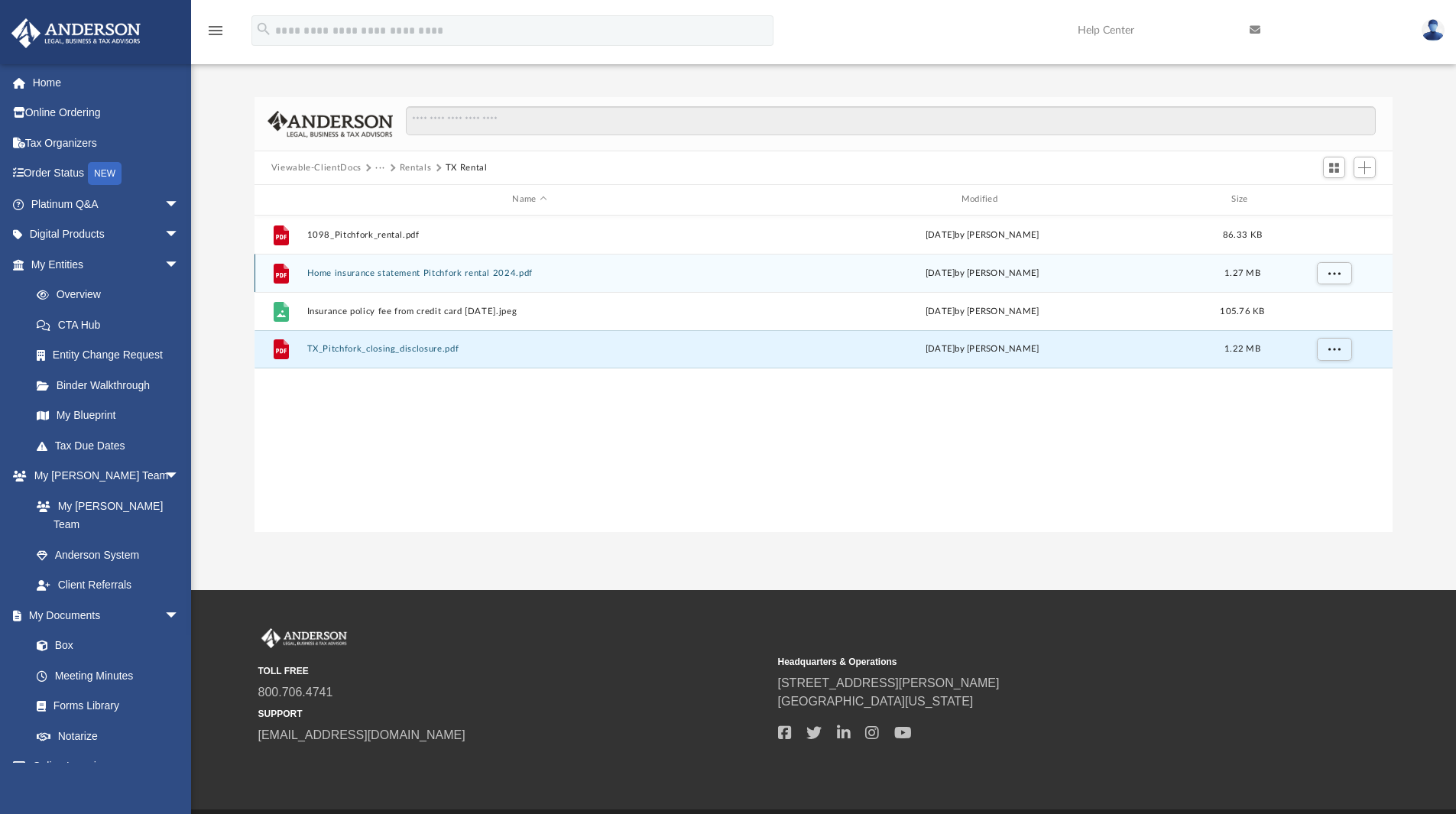
click at [402, 269] on button "Home insurance statement Pitchfork rental 2024.pdf" at bounding box center [529, 273] width 445 height 10
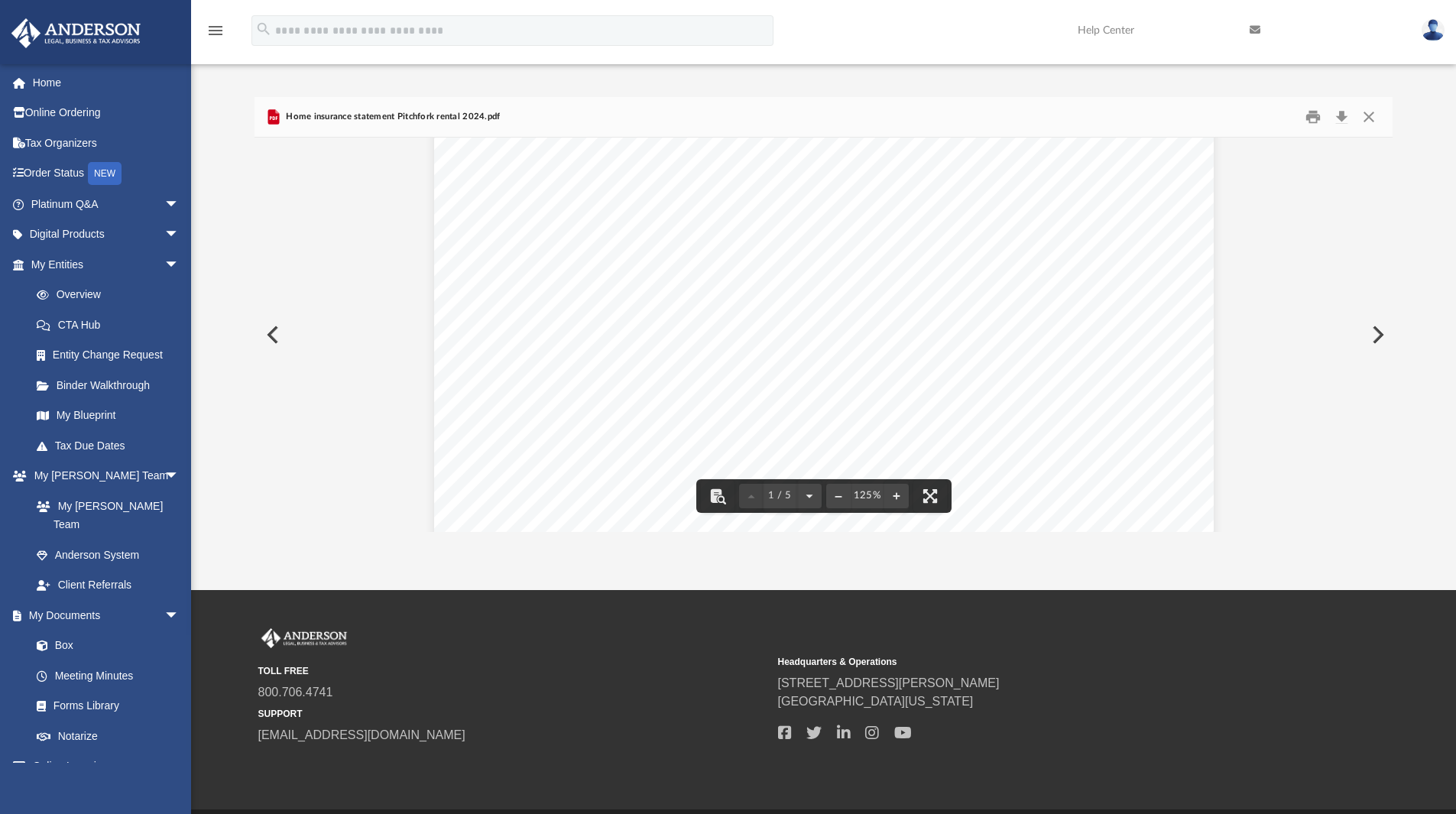
scroll to position [535, 0]
click at [1377, 109] on button "Close" at bounding box center [1368, 117] width 27 height 23
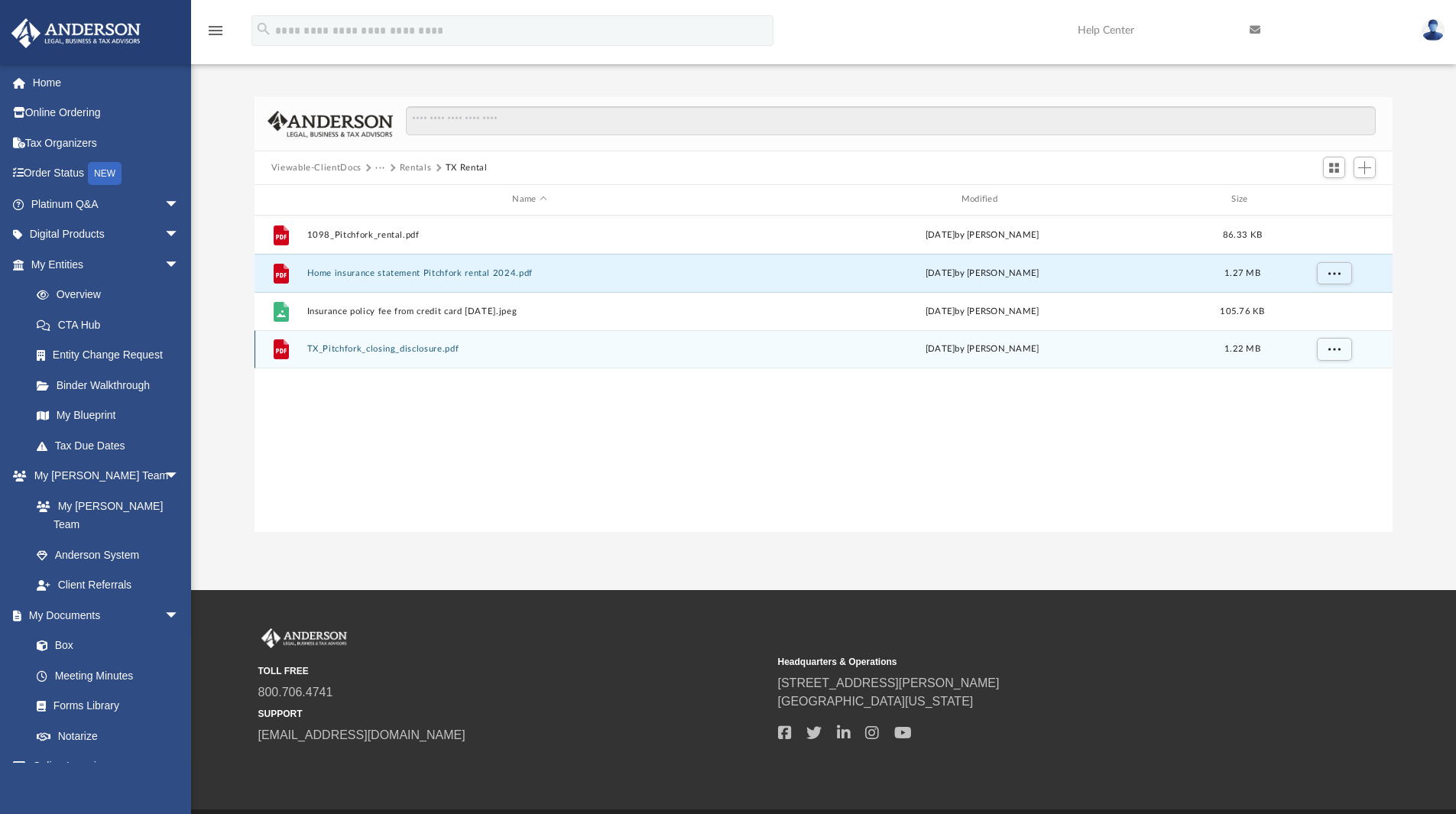
click at [395, 344] on button "TX_Pitchfork_closing_disclosure.pdf" at bounding box center [529, 349] width 445 height 10
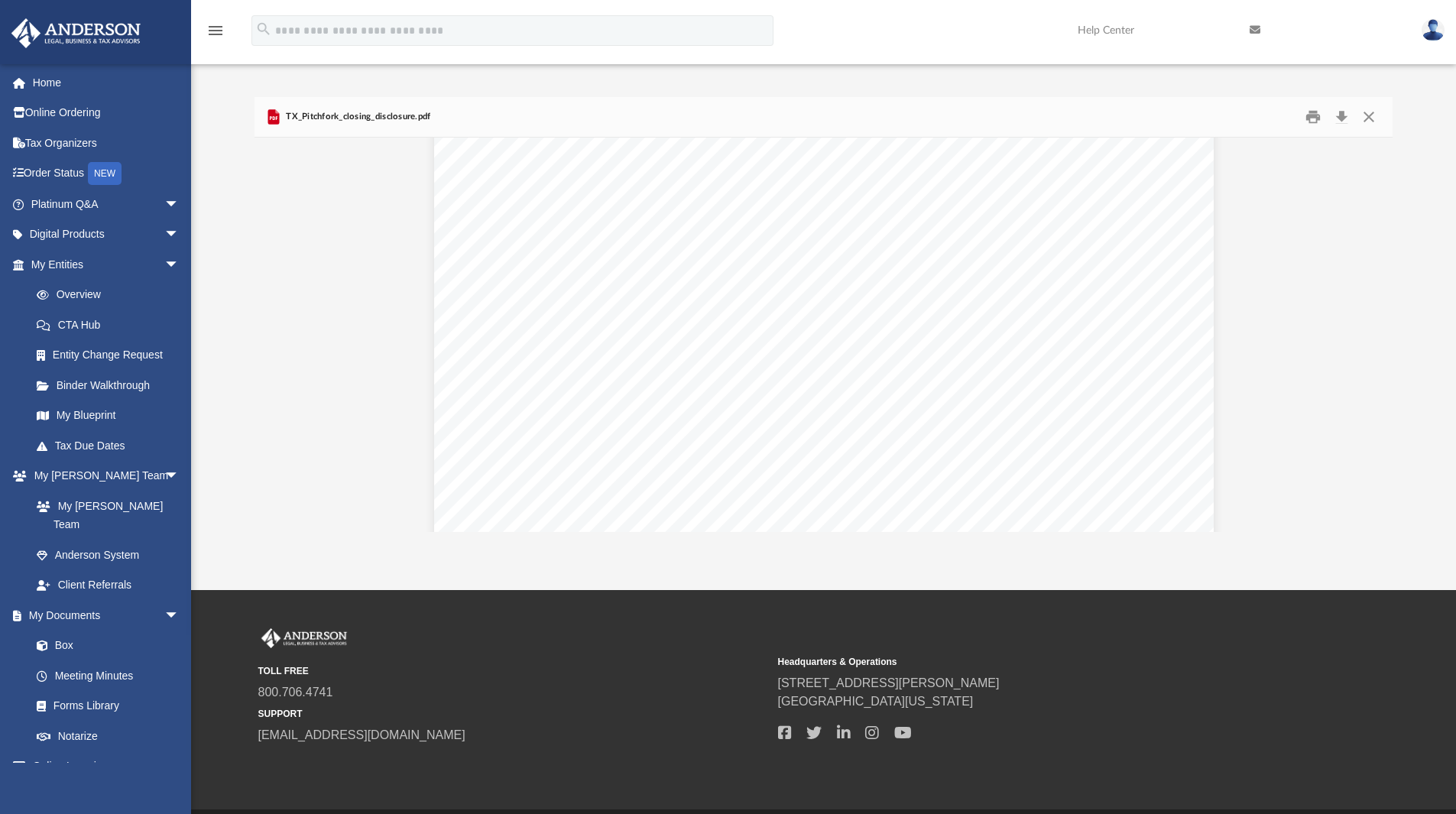
scroll to position [2026, 0]
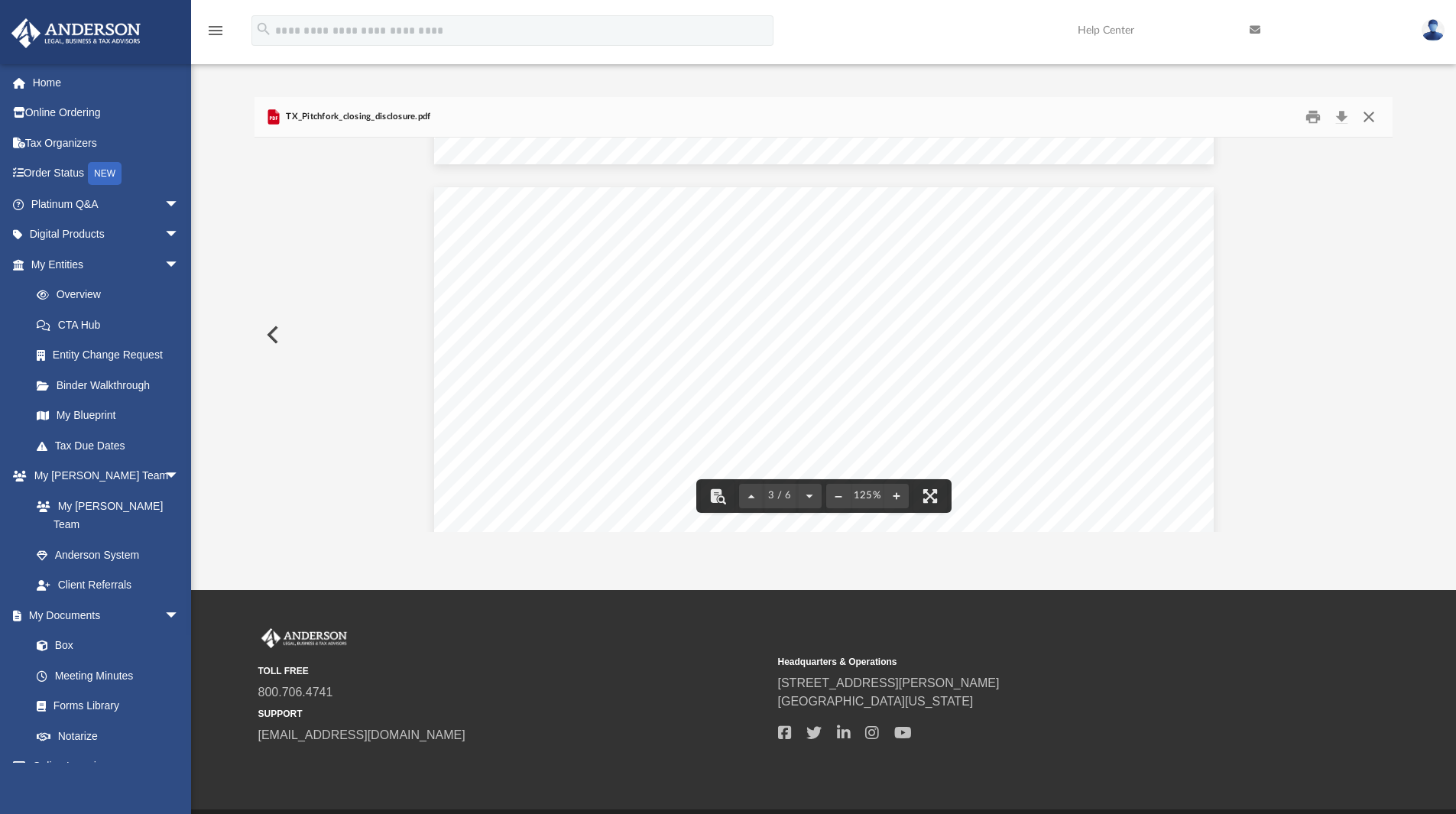
click at [1366, 122] on button "Close" at bounding box center [1368, 117] width 27 height 23
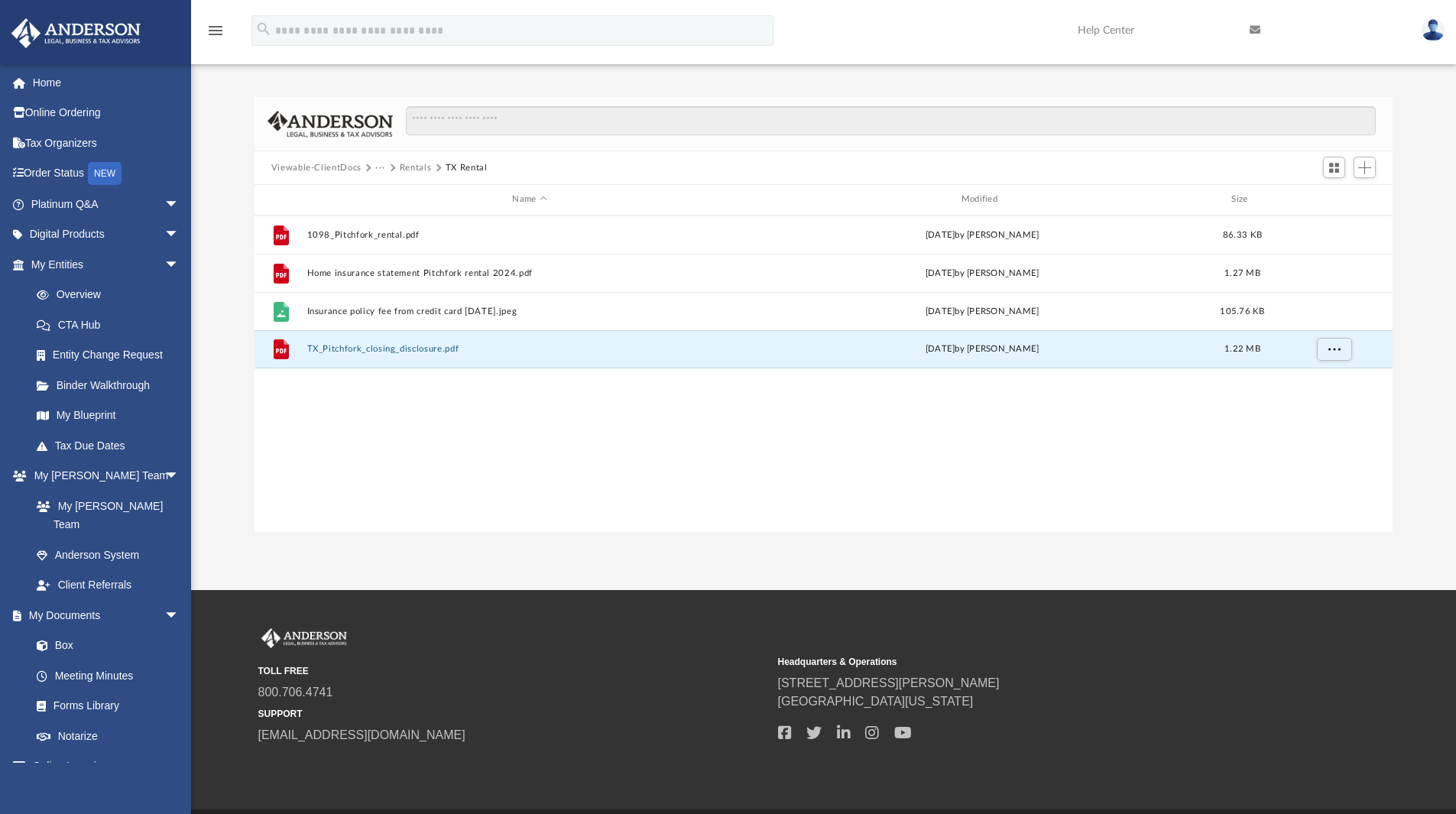
click at [406, 165] on button "Rentals" at bounding box center [415, 168] width 32 height 14
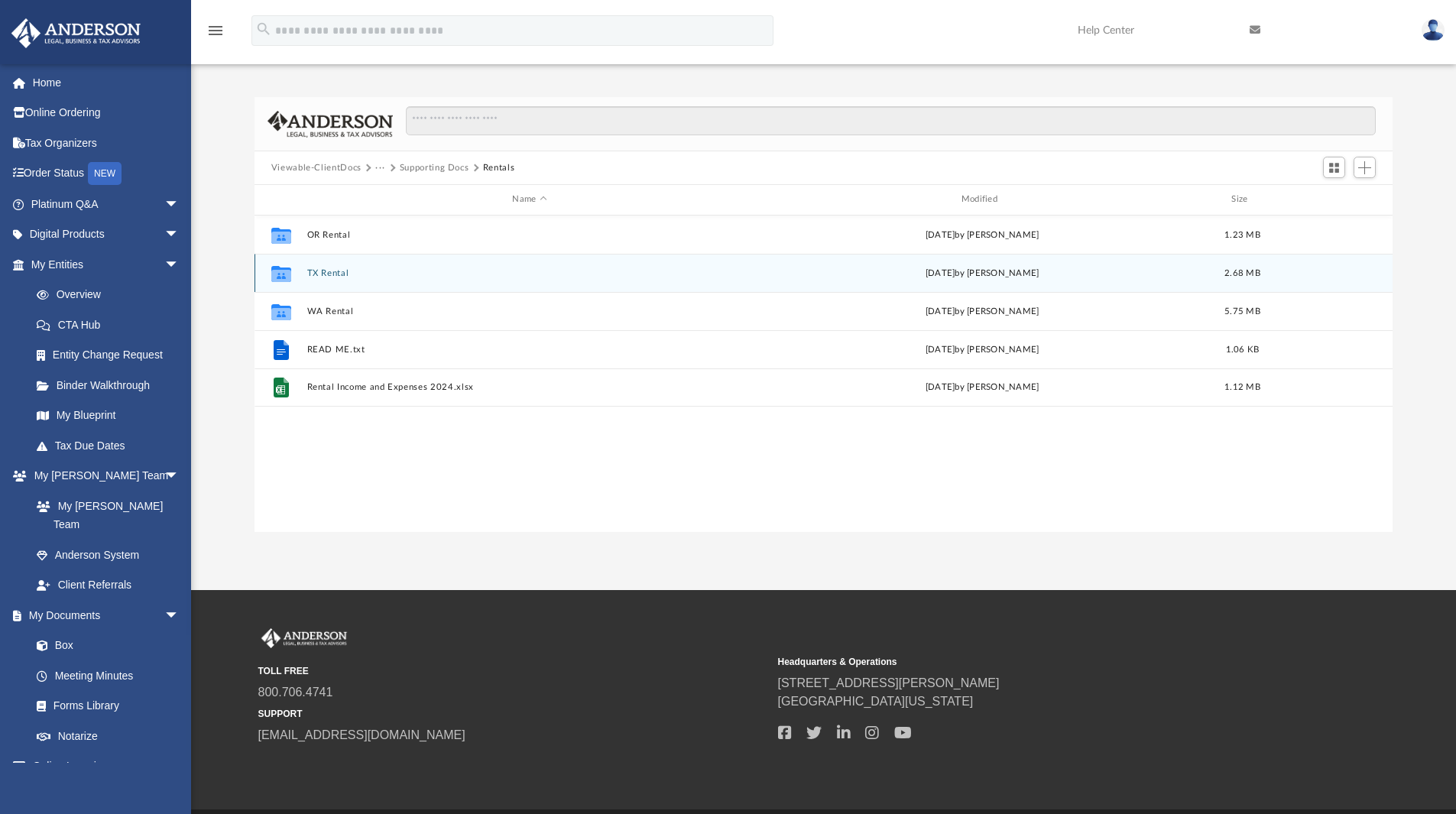
click at [323, 269] on button "TX Rental" at bounding box center [529, 273] width 445 height 10
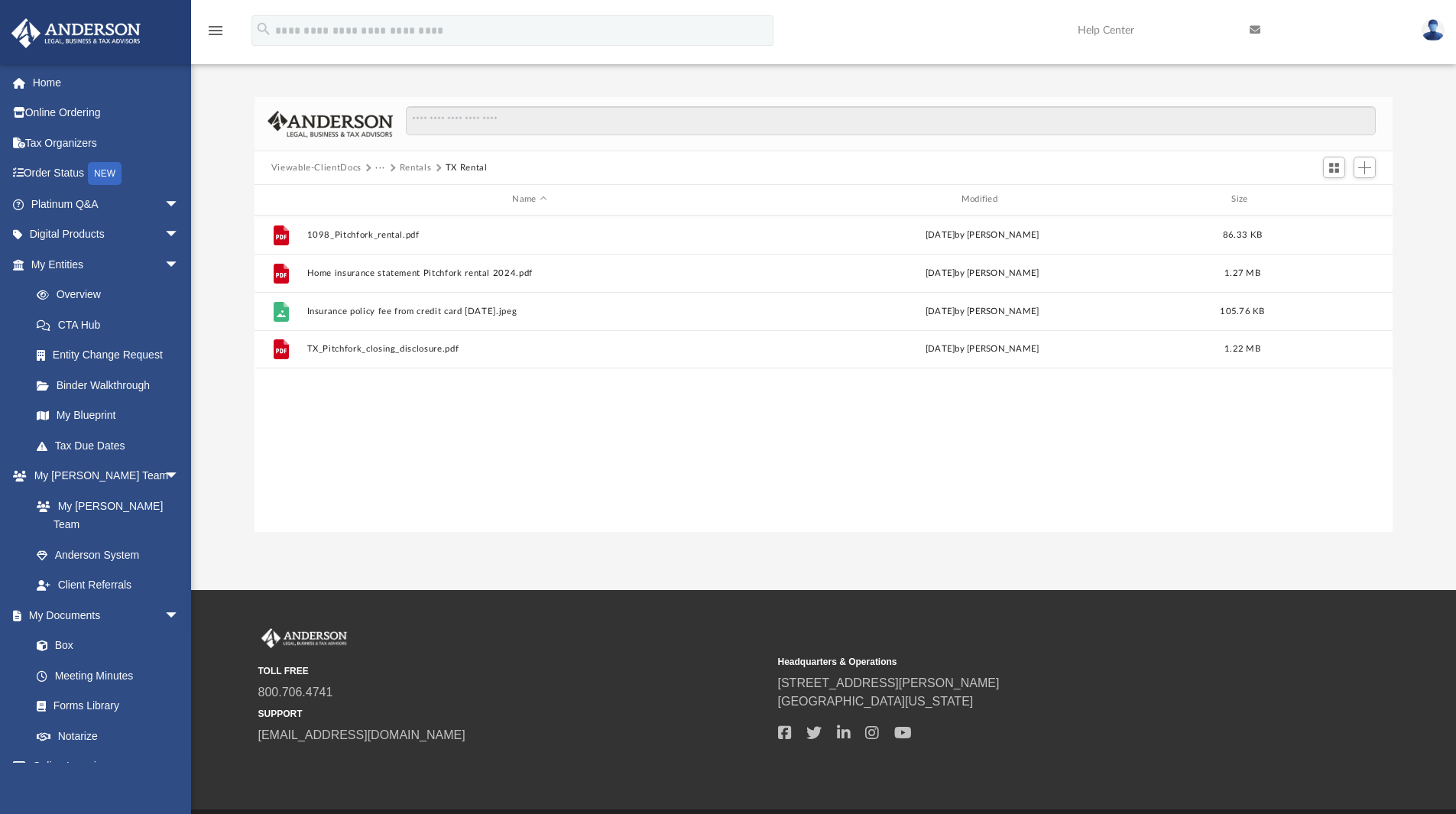
click at [354, 165] on button "Viewable-ClientDocs" at bounding box center [316, 168] width 90 height 14
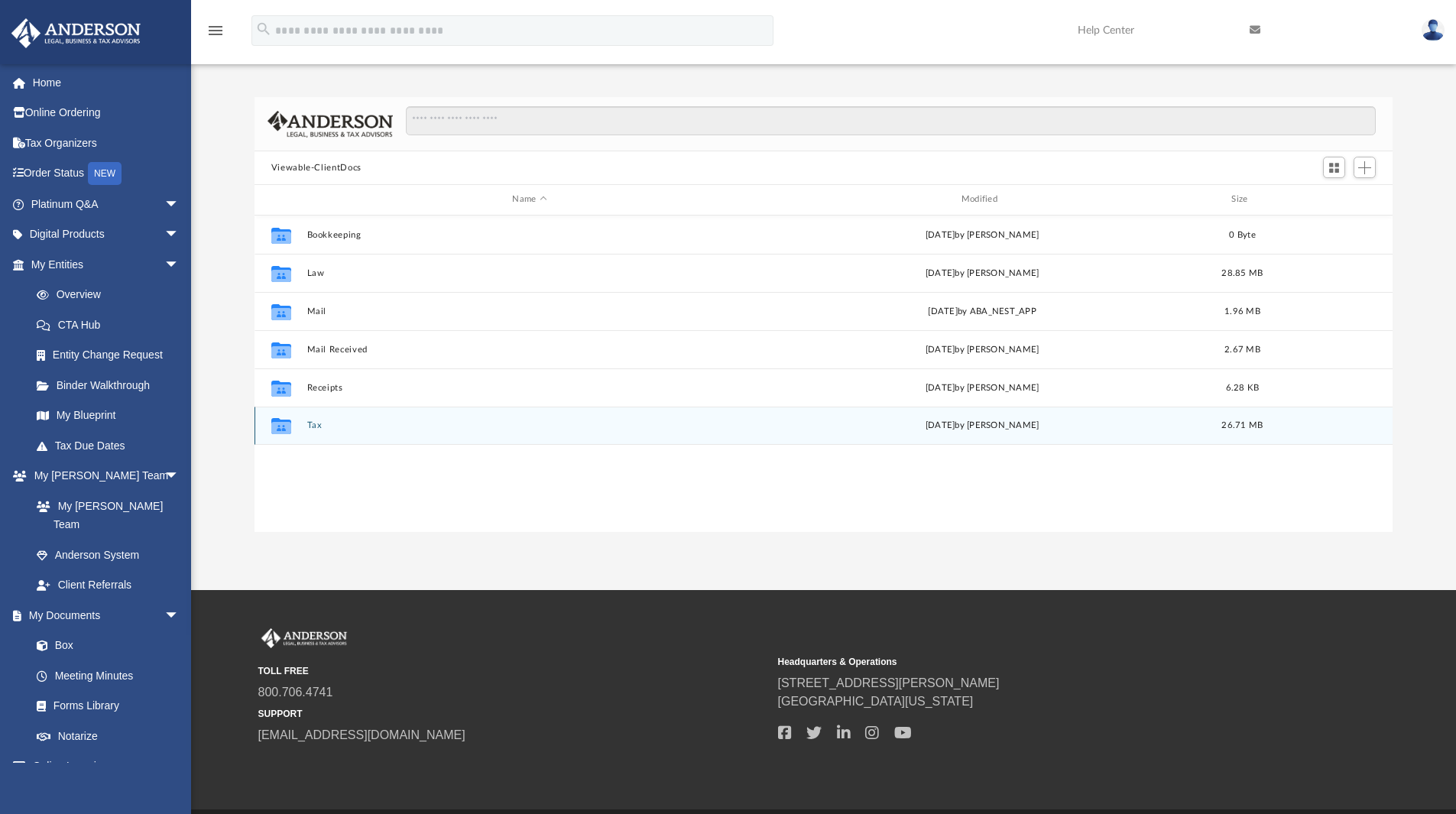
click at [308, 425] on button "Tax" at bounding box center [529, 425] width 445 height 10
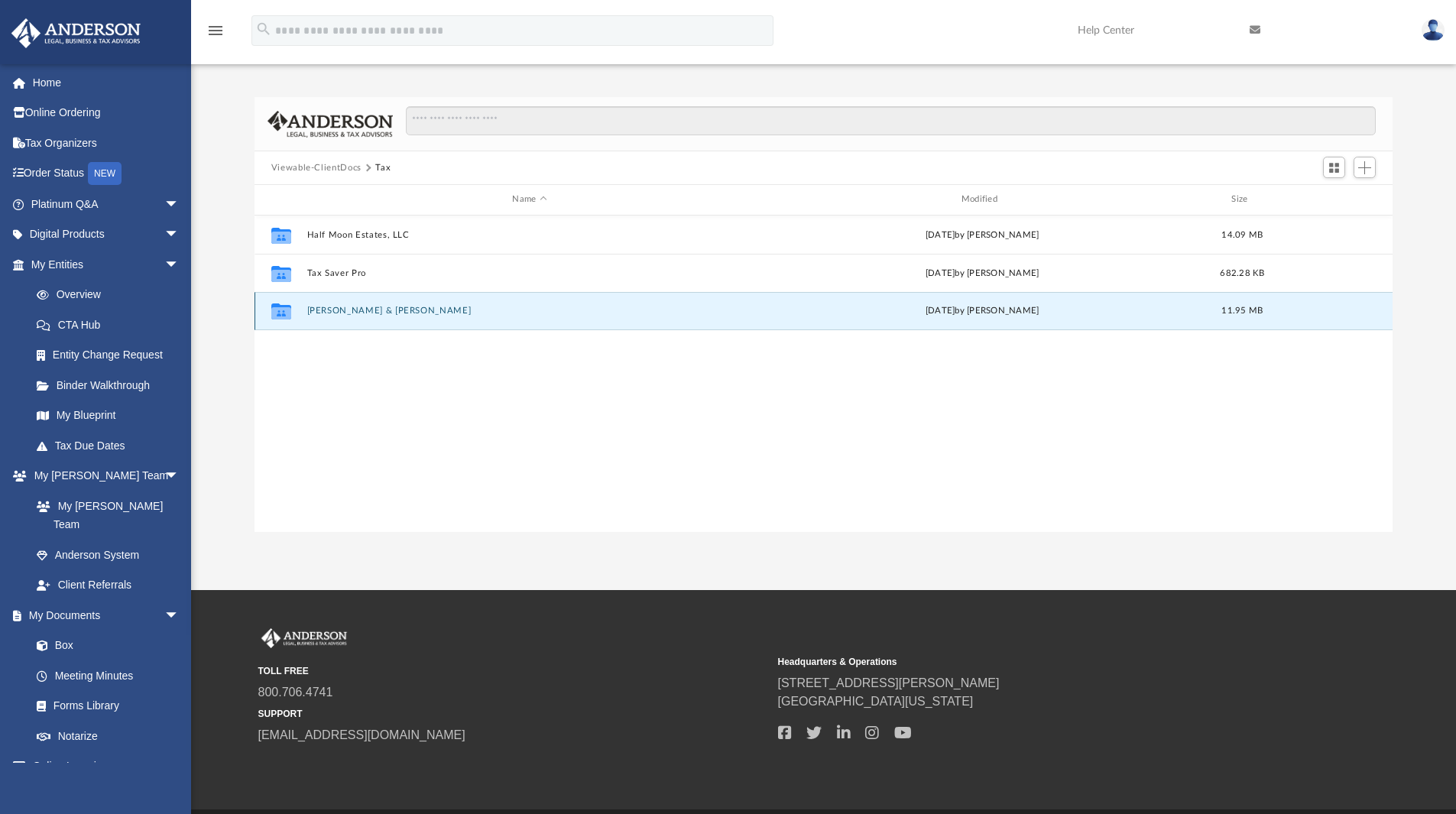
click at [348, 309] on button "[PERSON_NAME] & [PERSON_NAME]" at bounding box center [529, 310] width 445 height 10
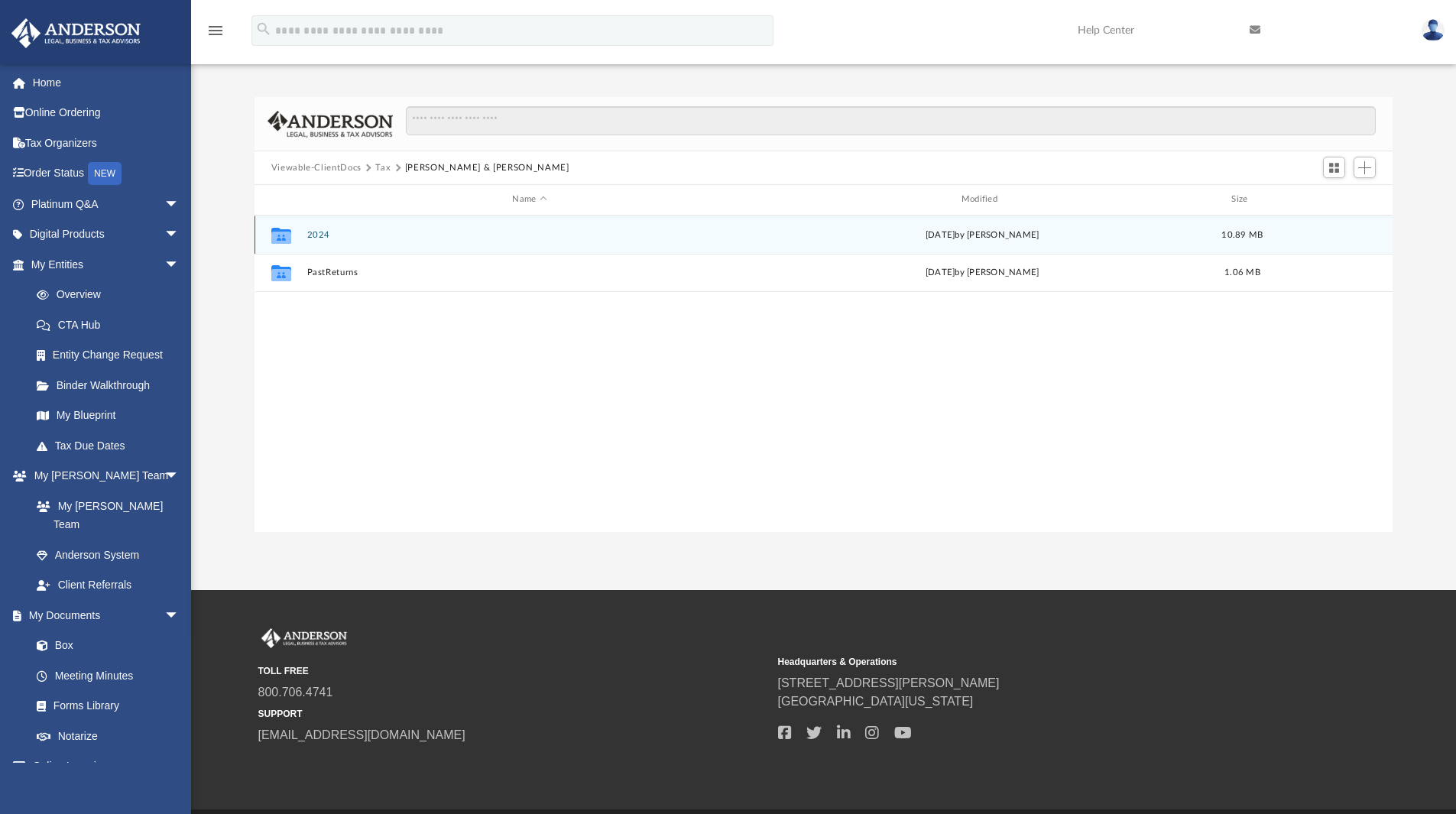
click at [317, 234] on button "2024" at bounding box center [529, 235] width 445 height 10
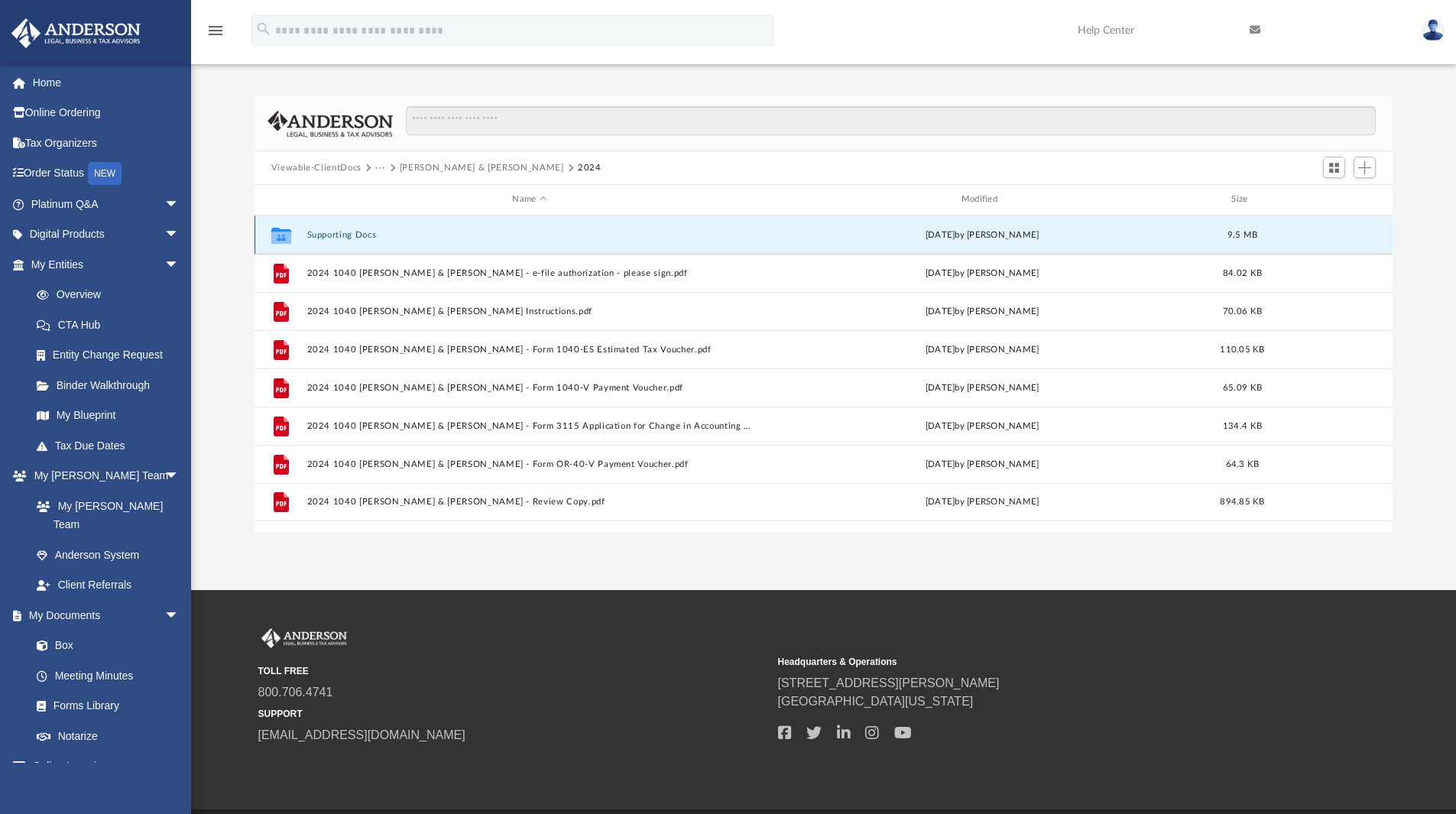
click at [355, 230] on button "Supporting Docs" at bounding box center [529, 235] width 445 height 10
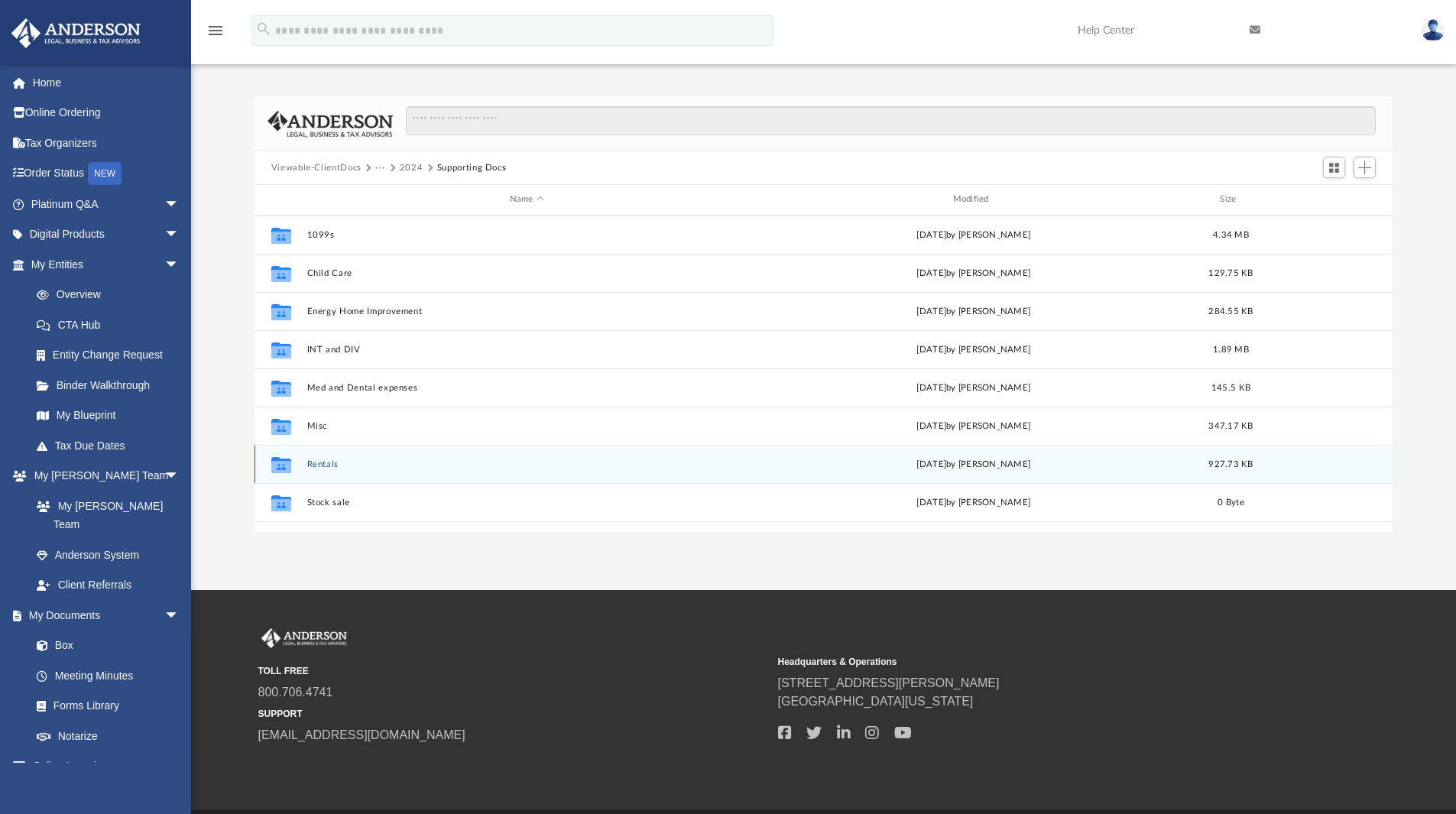
click at [323, 464] on button "Rentals" at bounding box center [526, 464] width 441 height 10
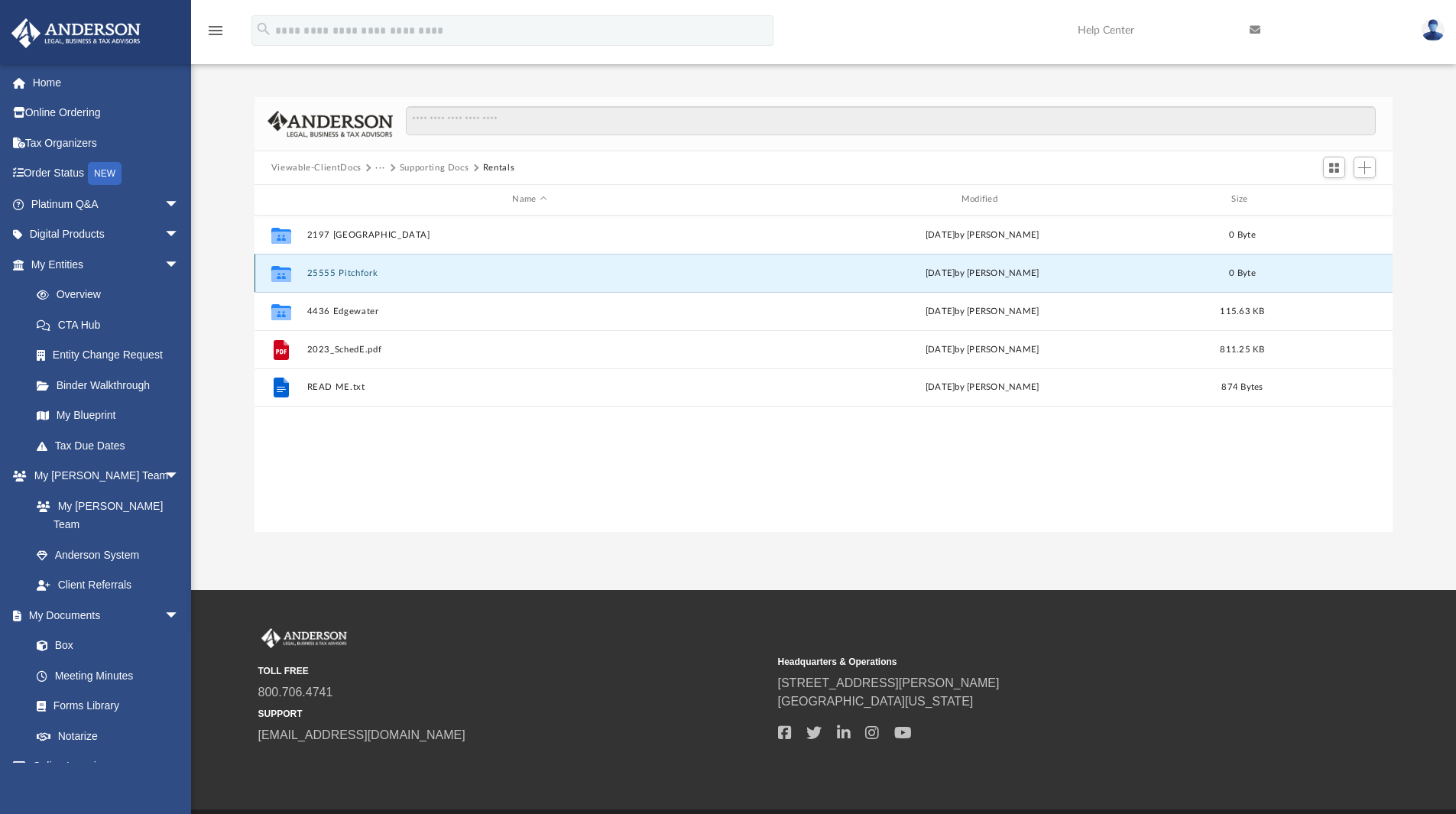
click at [352, 277] on button "25555 Pitchfork" at bounding box center [529, 273] width 445 height 10
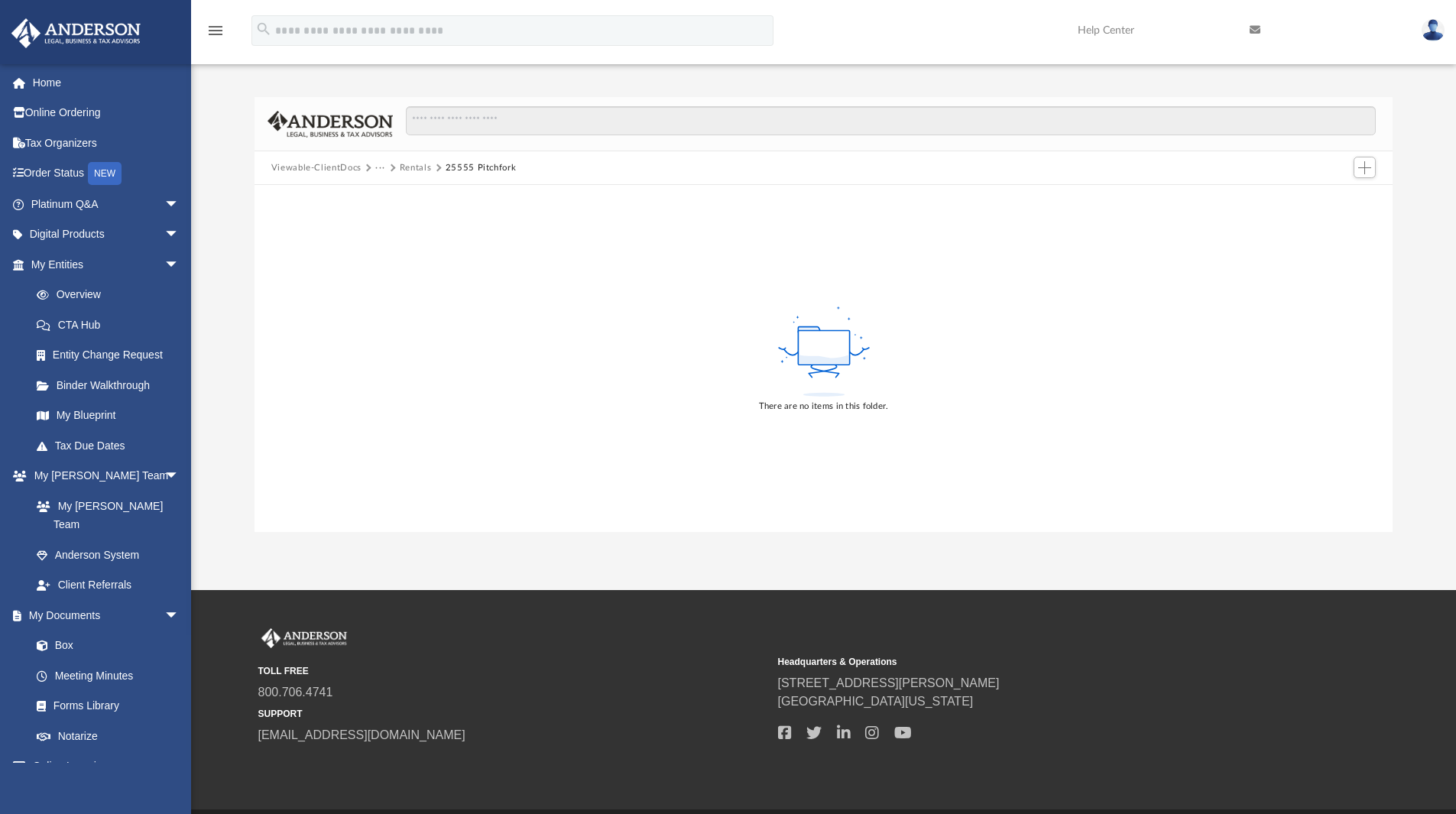
click at [411, 167] on button "Rentals" at bounding box center [415, 168] width 32 height 14
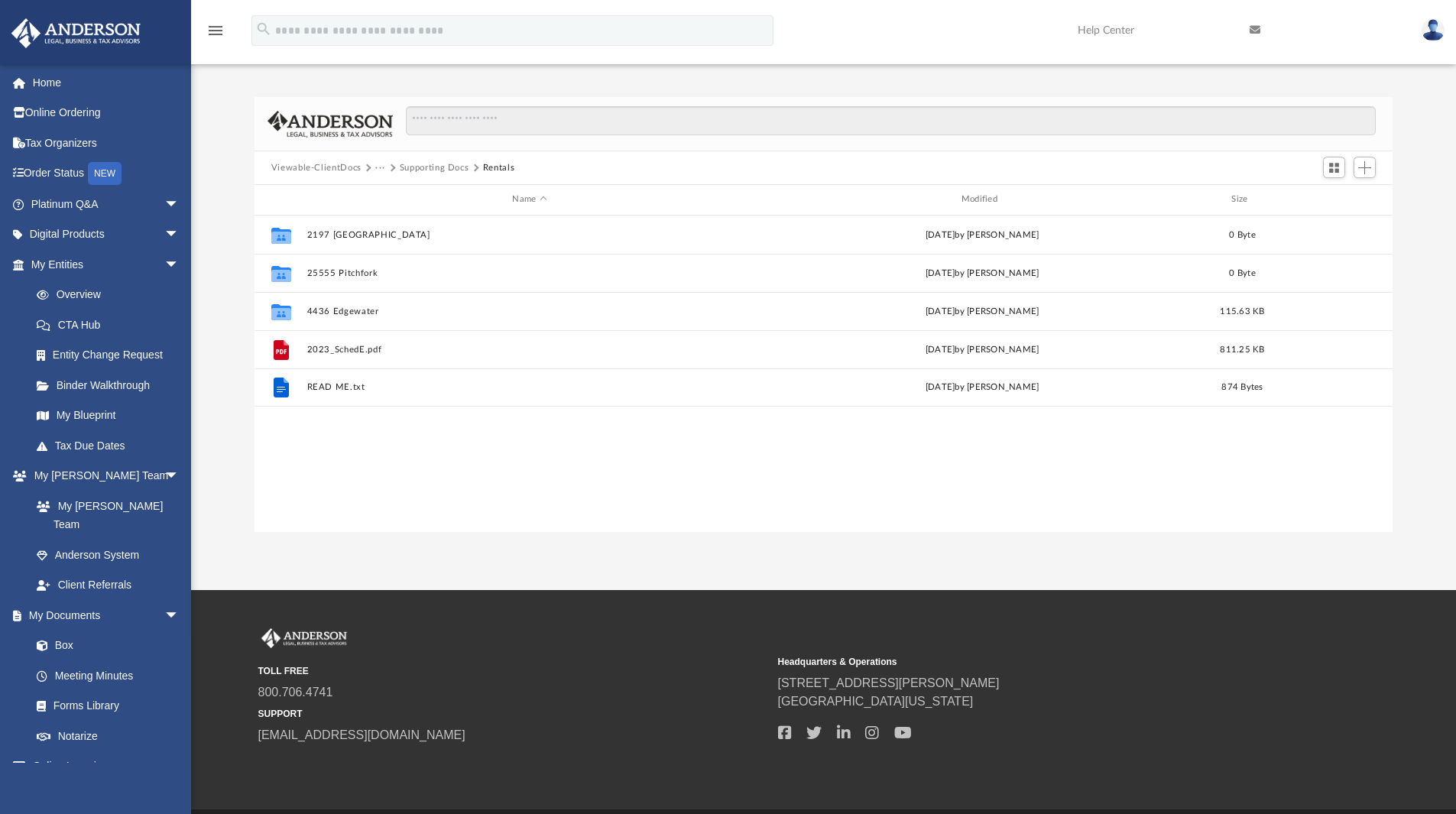
scroll to position [336, 1126]
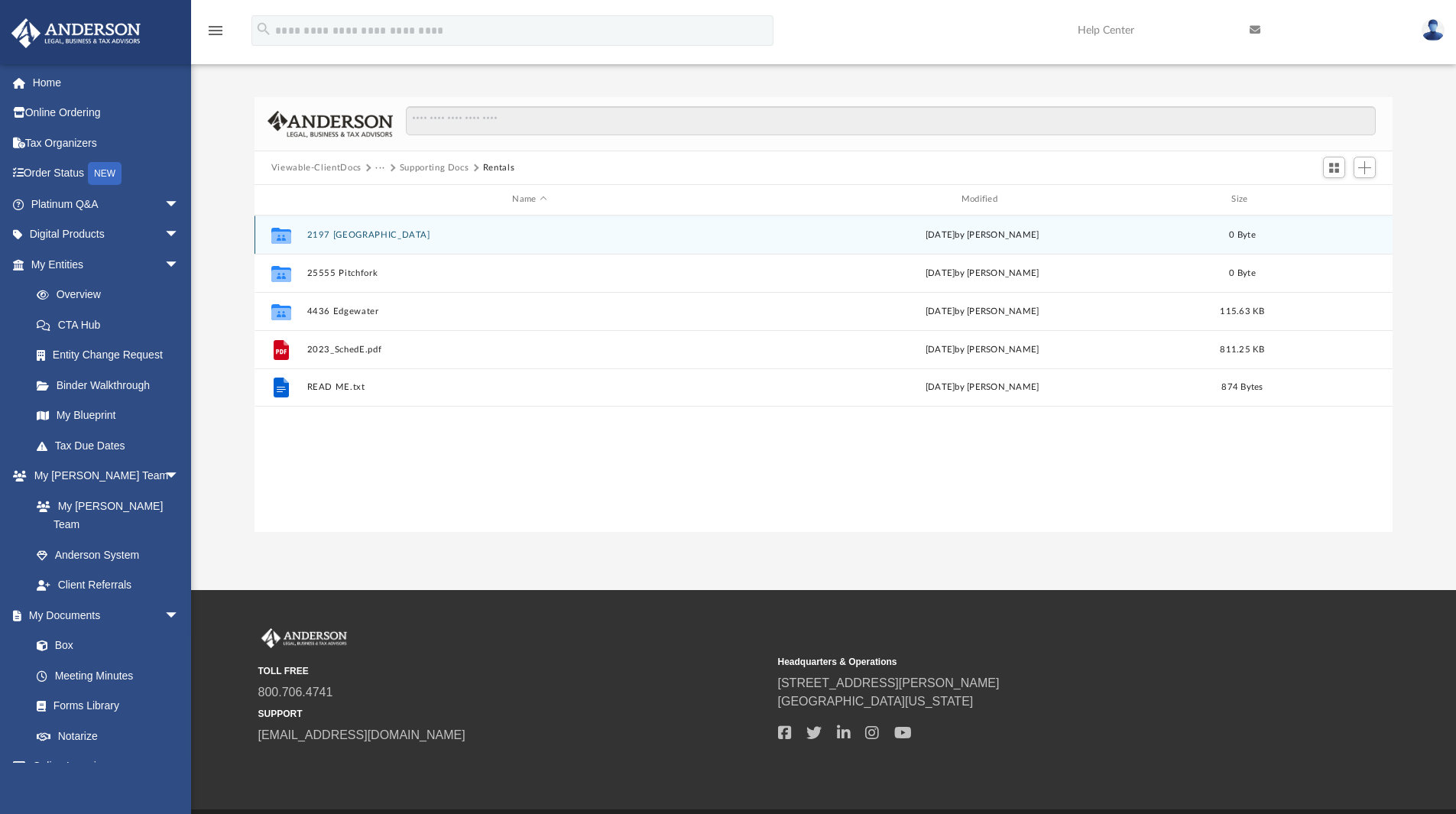
click at [341, 234] on button "2197 [GEOGRAPHIC_DATA]" at bounding box center [529, 235] width 445 height 10
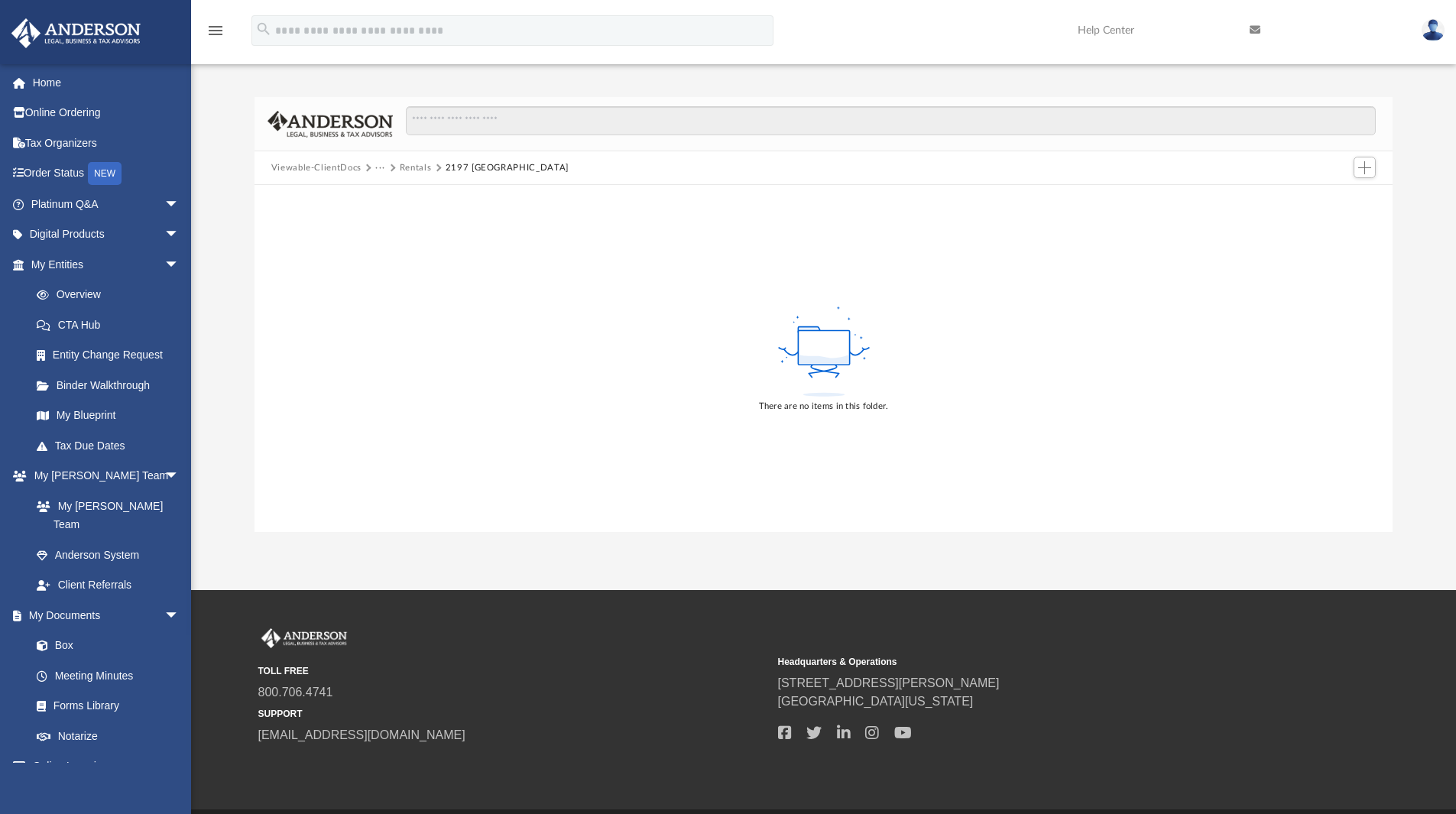
click at [415, 166] on button "Rentals" at bounding box center [415, 168] width 32 height 14
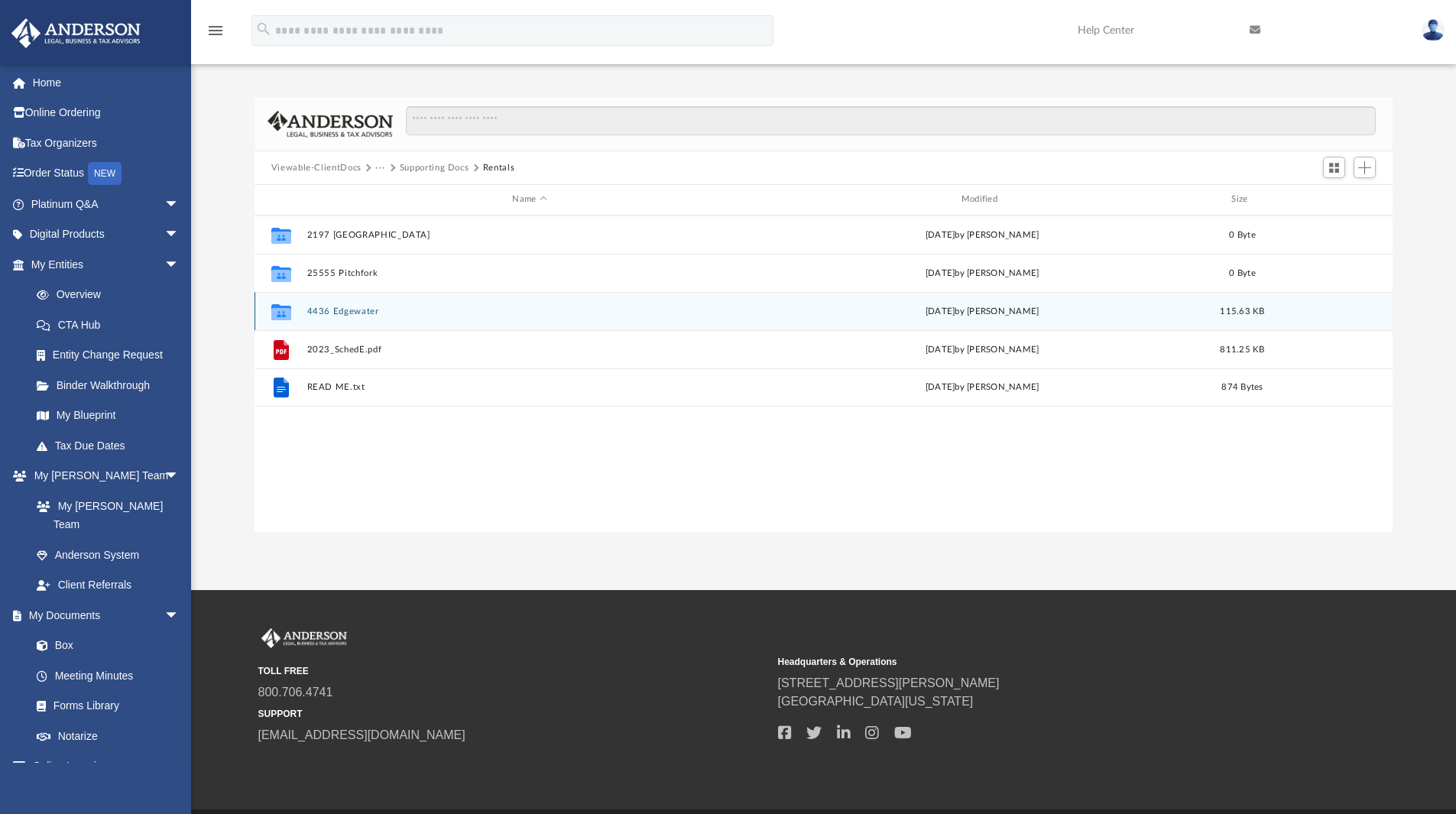
click at [348, 308] on button "4436 Edgewater" at bounding box center [529, 311] width 445 height 10
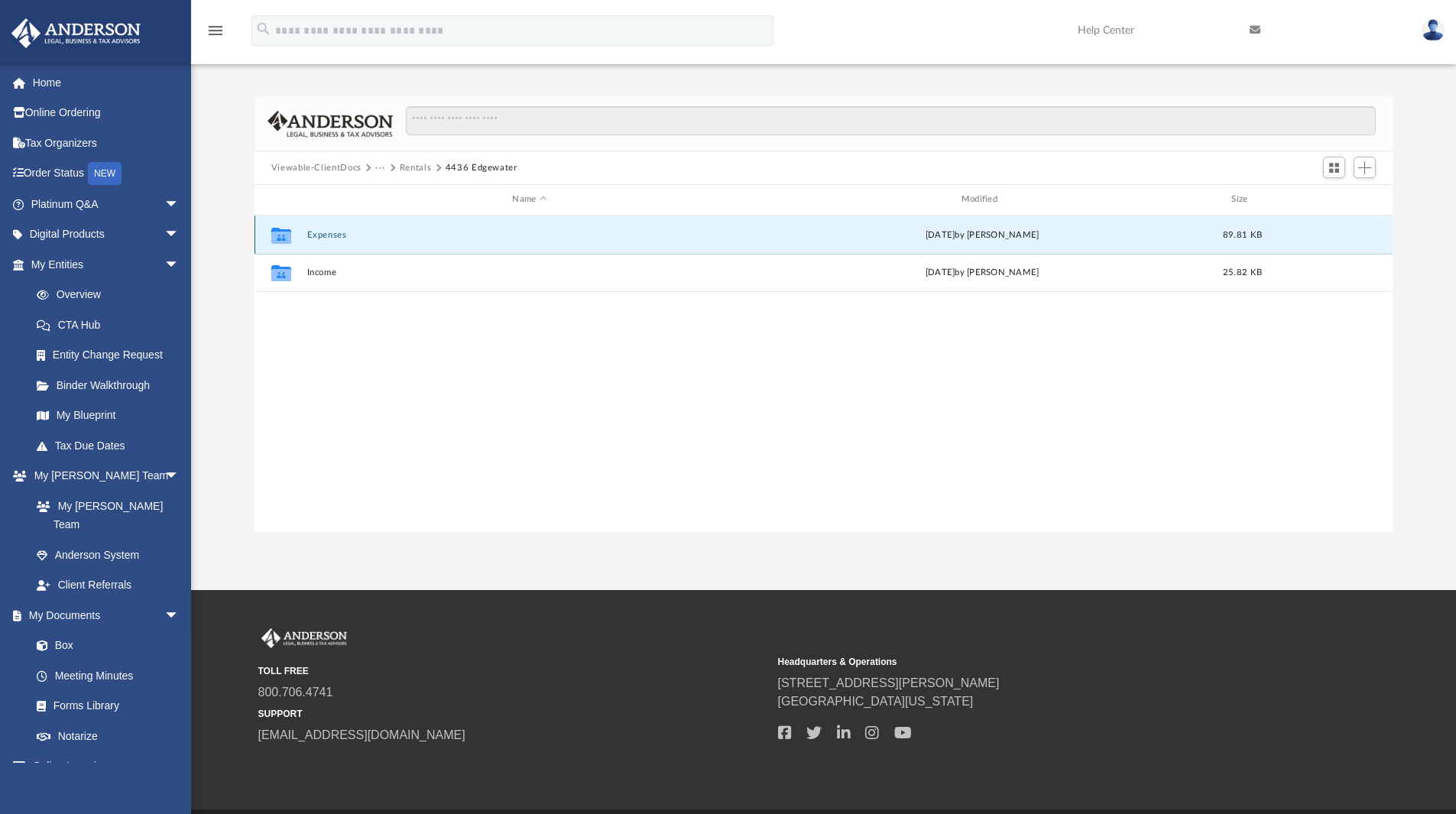
click at [321, 232] on button "Expenses" at bounding box center [529, 235] width 445 height 10
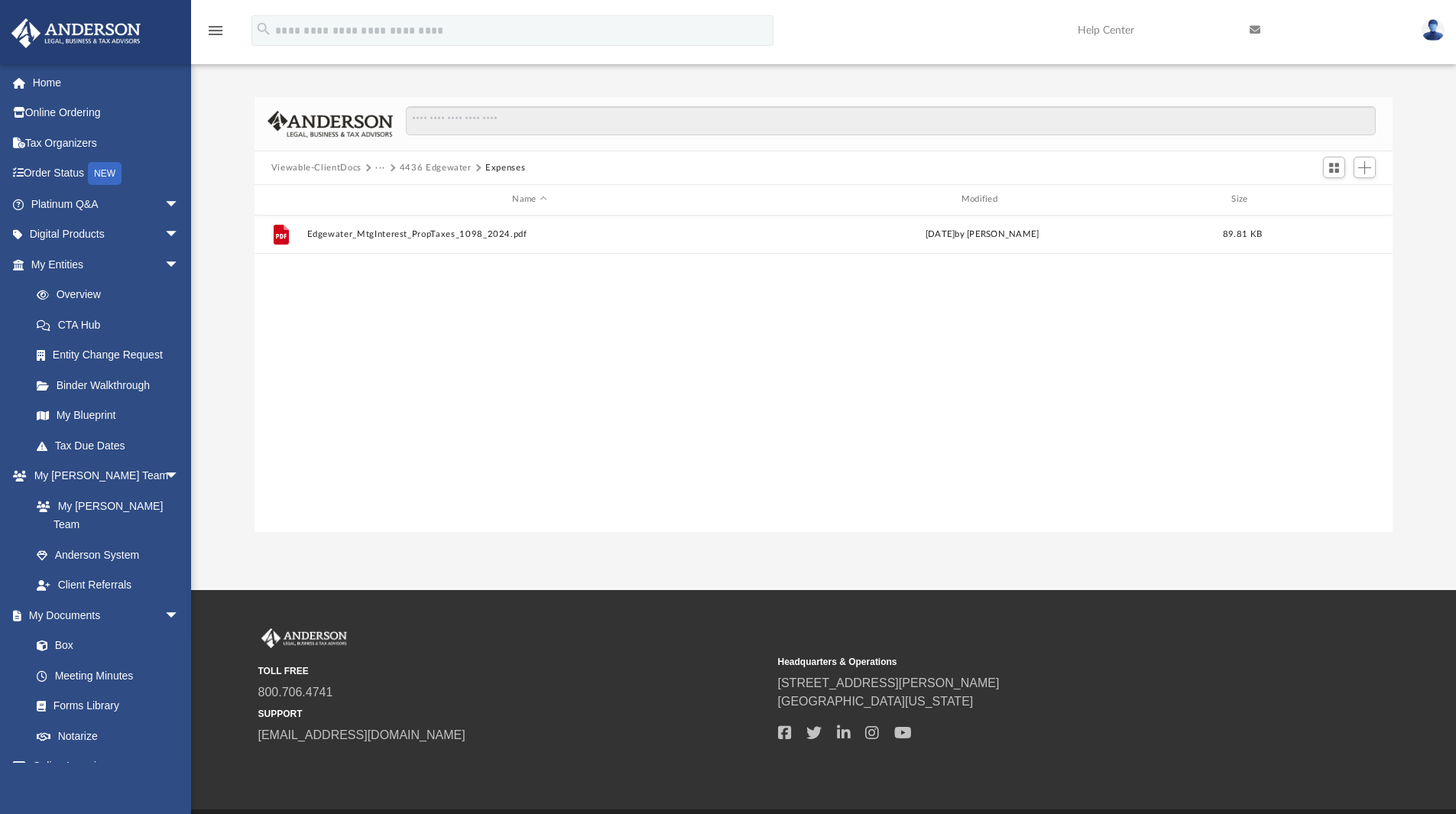
click at [377, 166] on button "···" at bounding box center [380, 168] width 10 height 14
click at [398, 245] on li "2024" at bounding box center [467, 242] width 166 height 17
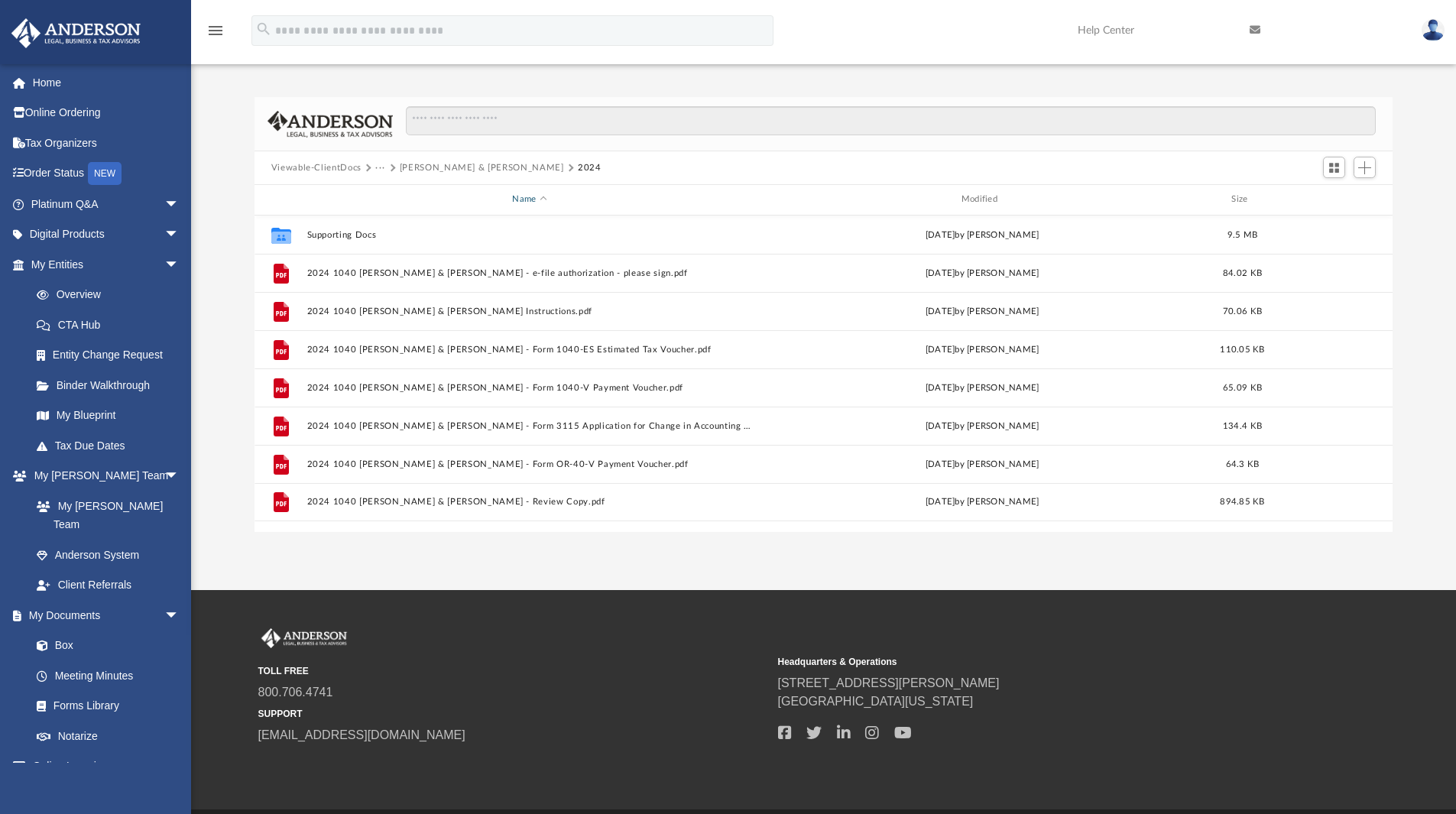
scroll to position [0, 0]
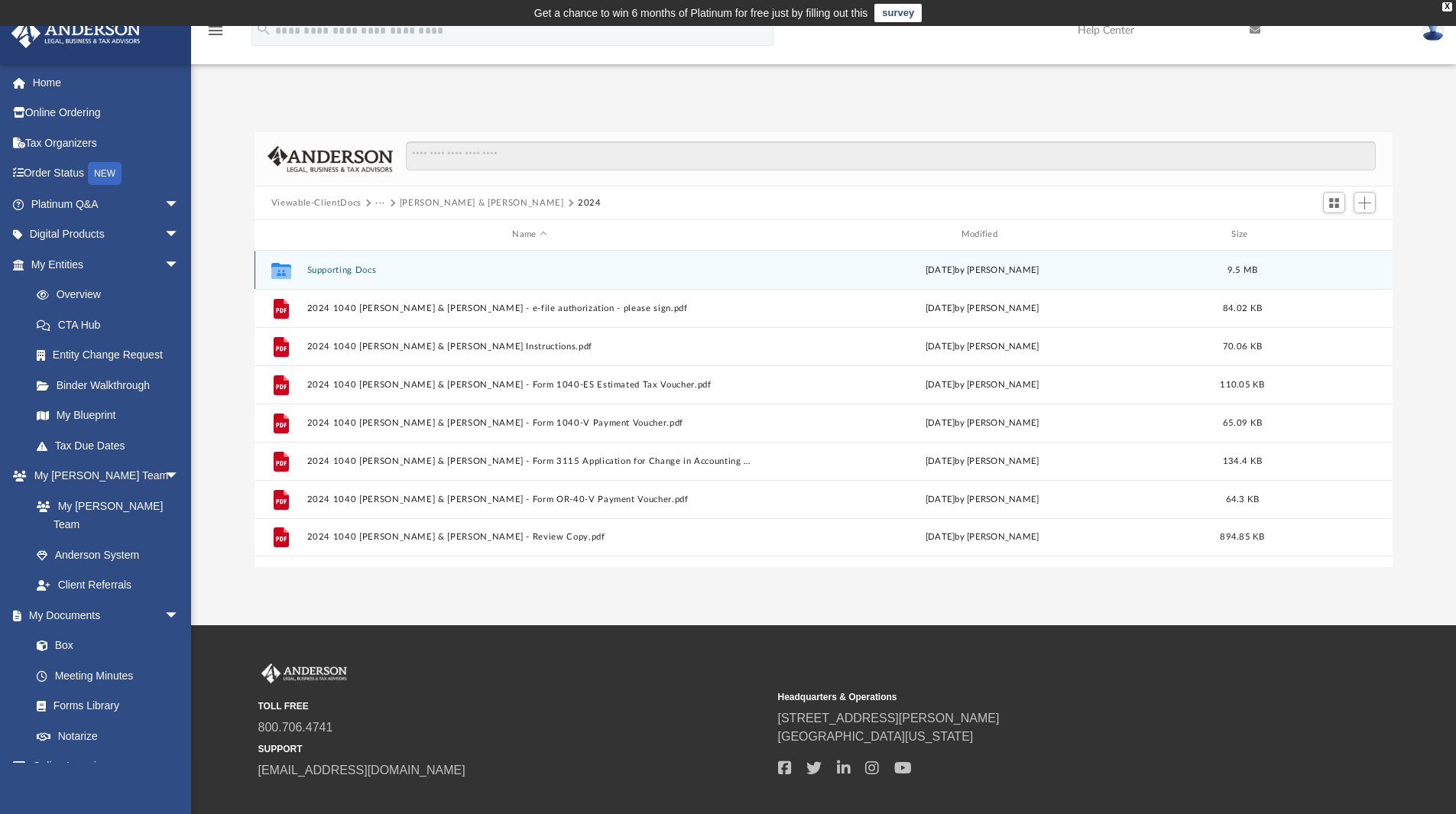
click at [359, 264] on div "Collaborated Folder Supporting Docs [DATE] by [PERSON_NAME] 9.5 MB" at bounding box center [824, 269] width 1139 height 38
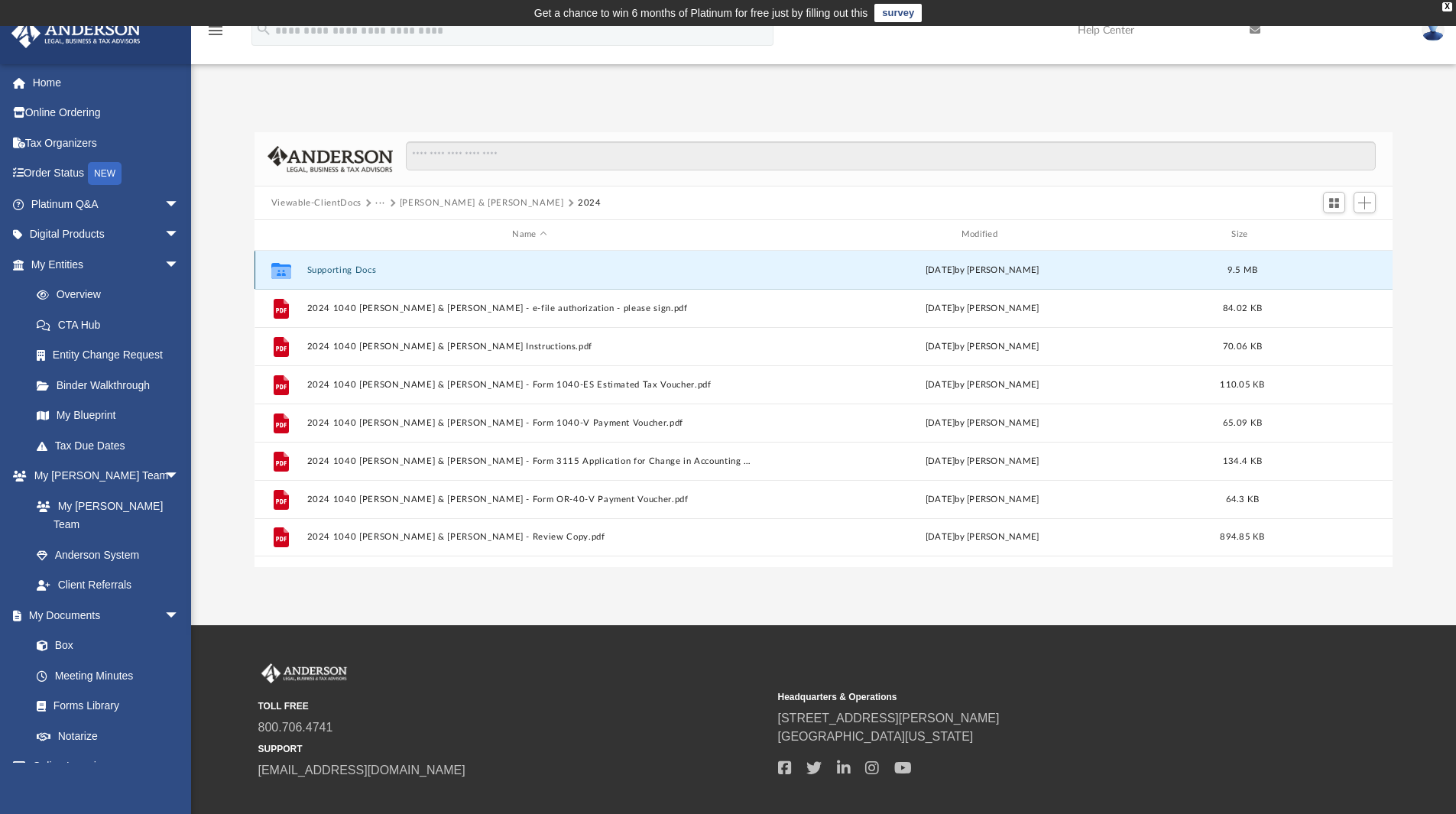
click at [357, 269] on button "Supporting Docs" at bounding box center [529, 270] width 445 height 10
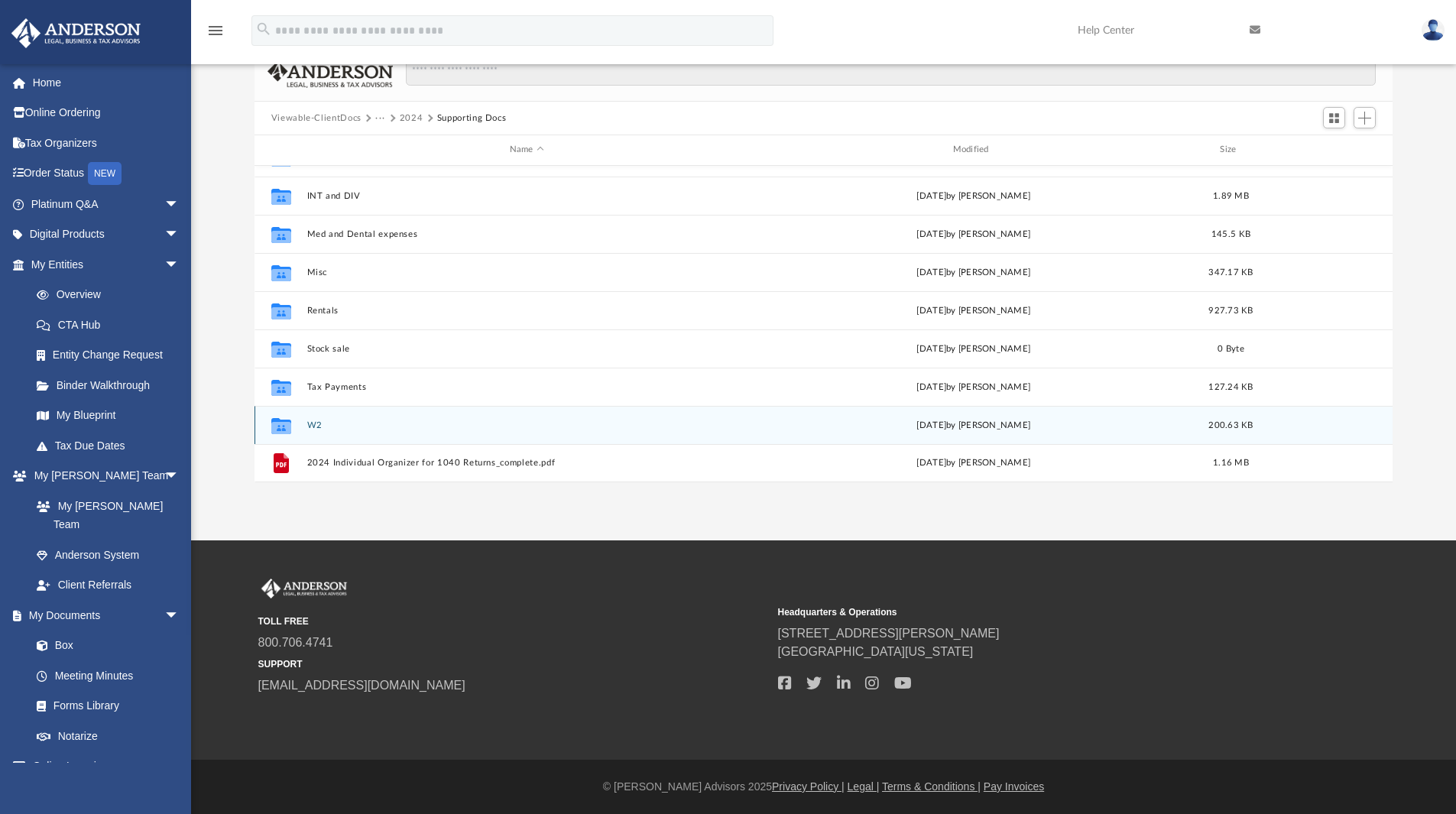
scroll to position [27, 0]
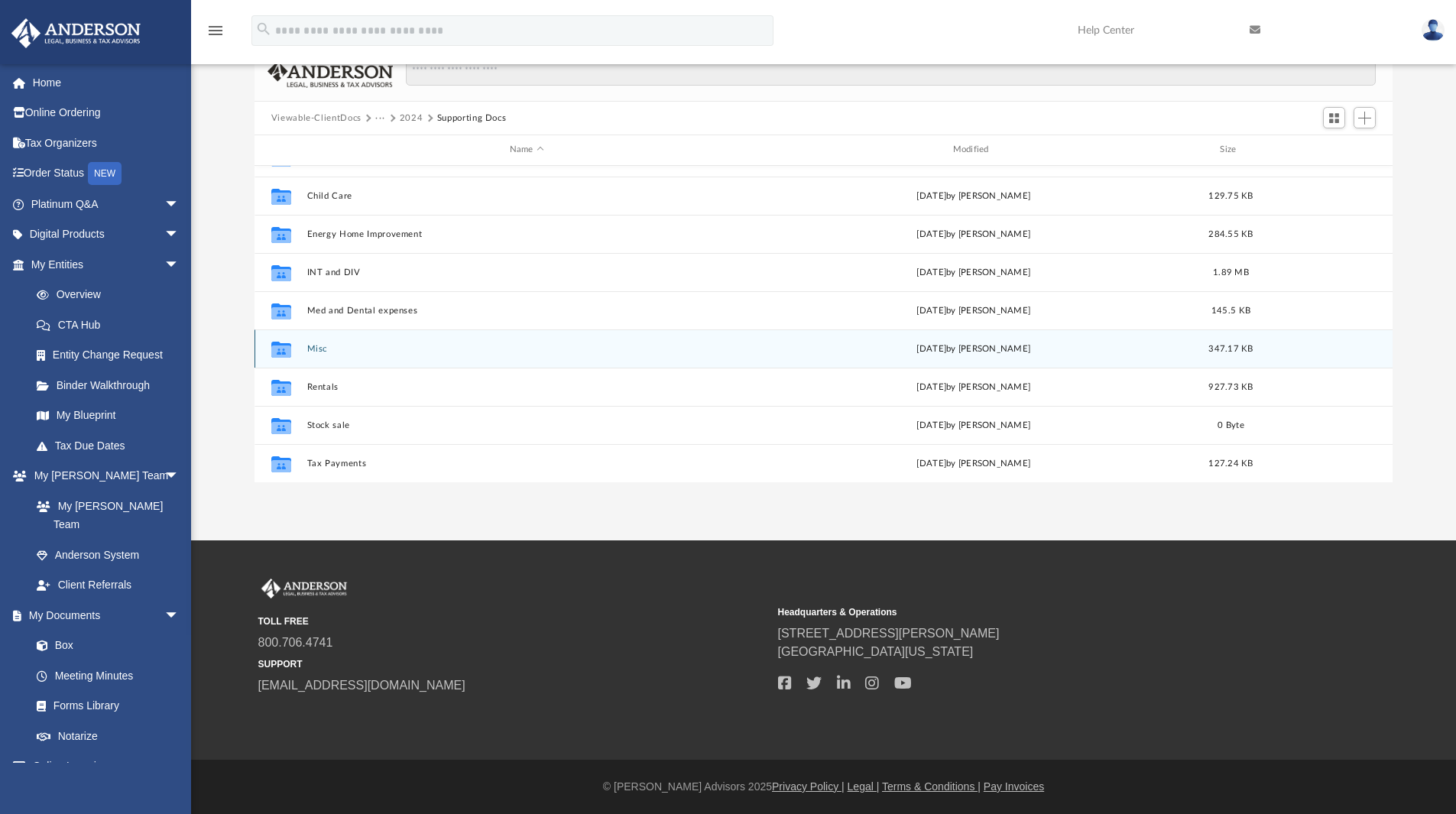
click at [313, 347] on button "Misc" at bounding box center [526, 349] width 441 height 10
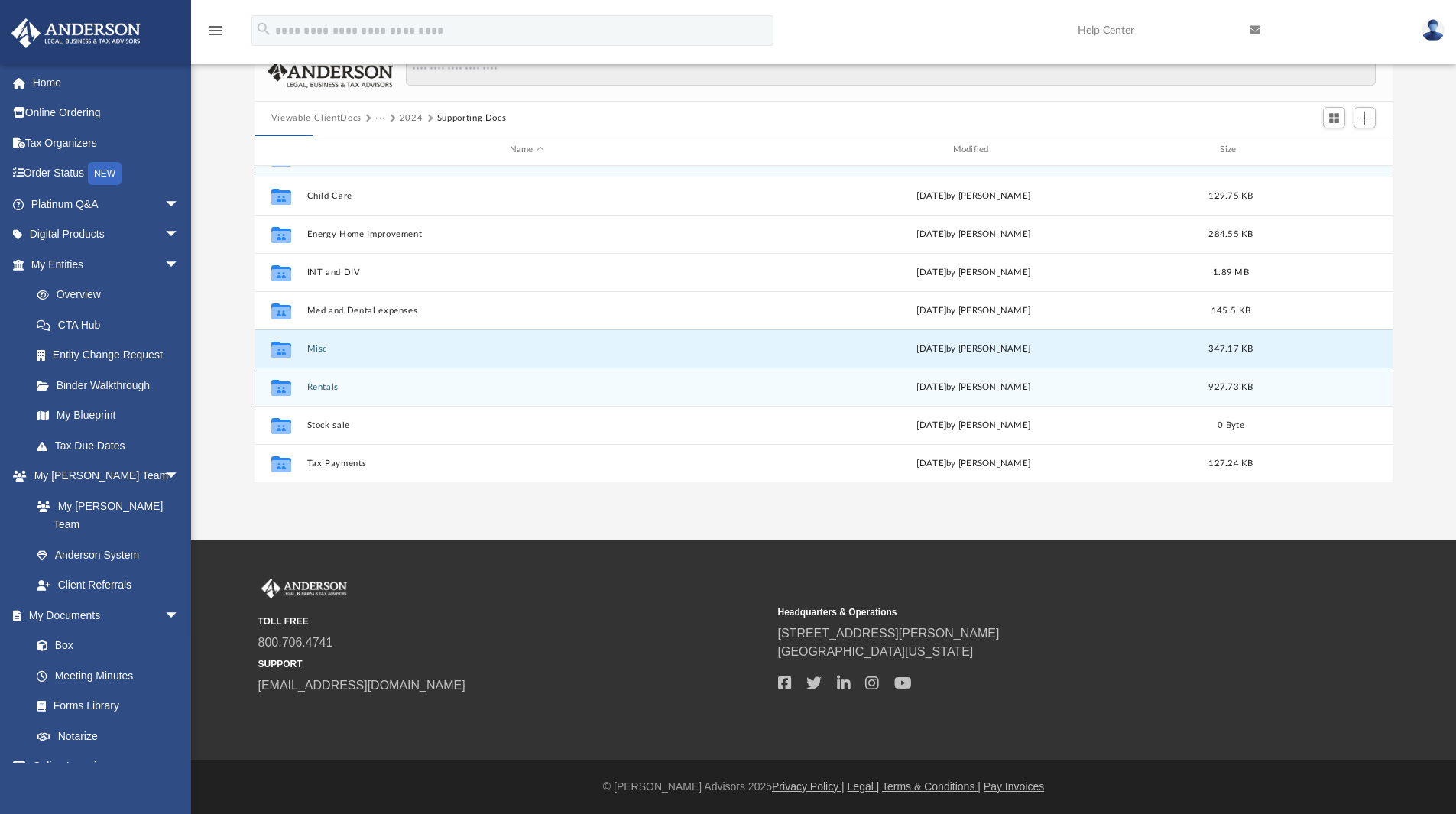
scroll to position [0, 0]
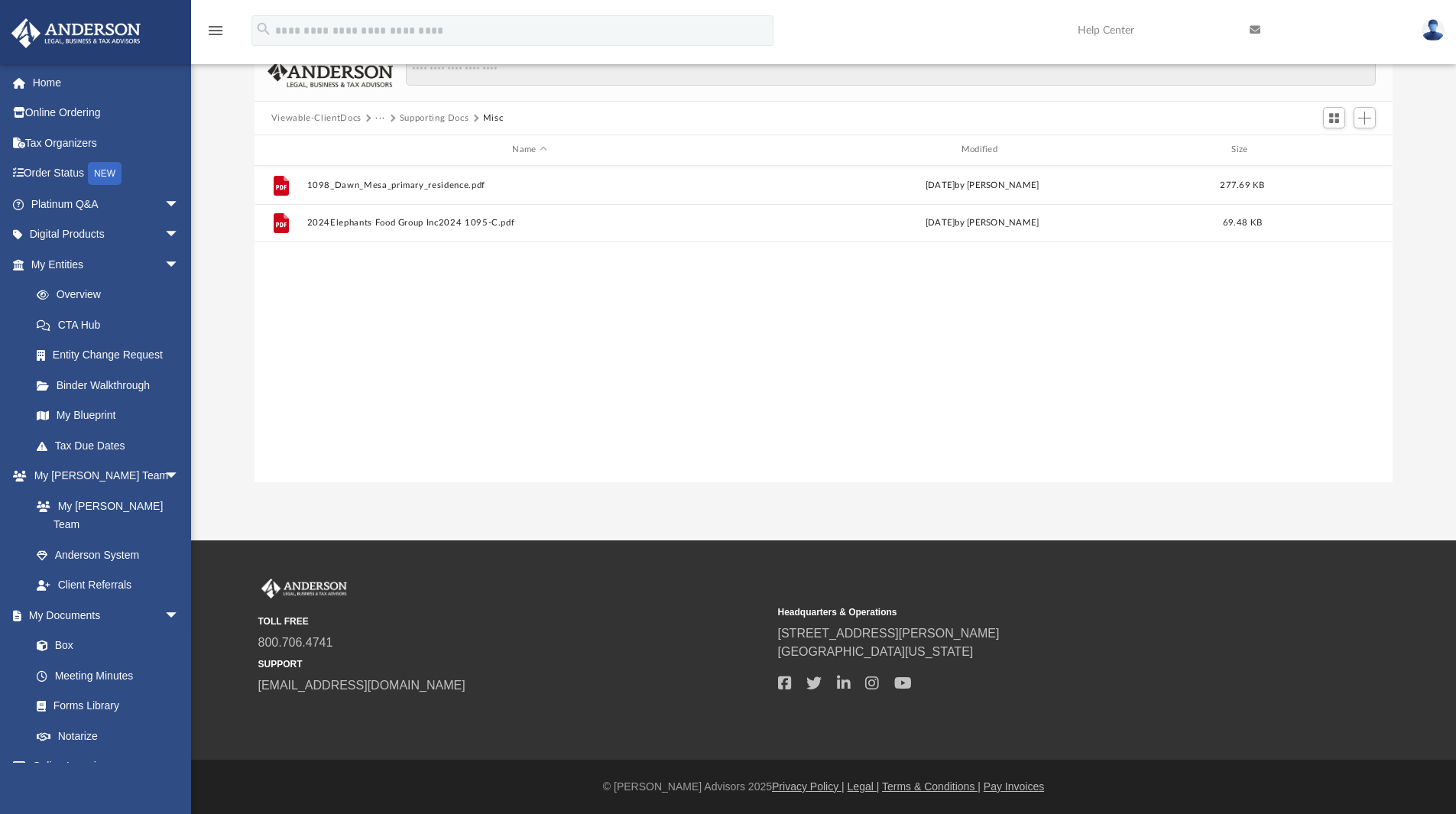
click at [383, 117] on button "···" at bounding box center [380, 119] width 10 height 14
click at [406, 171] on li "[PERSON_NAME] & [PERSON_NAME]" at bounding box center [467, 168] width 166 height 17
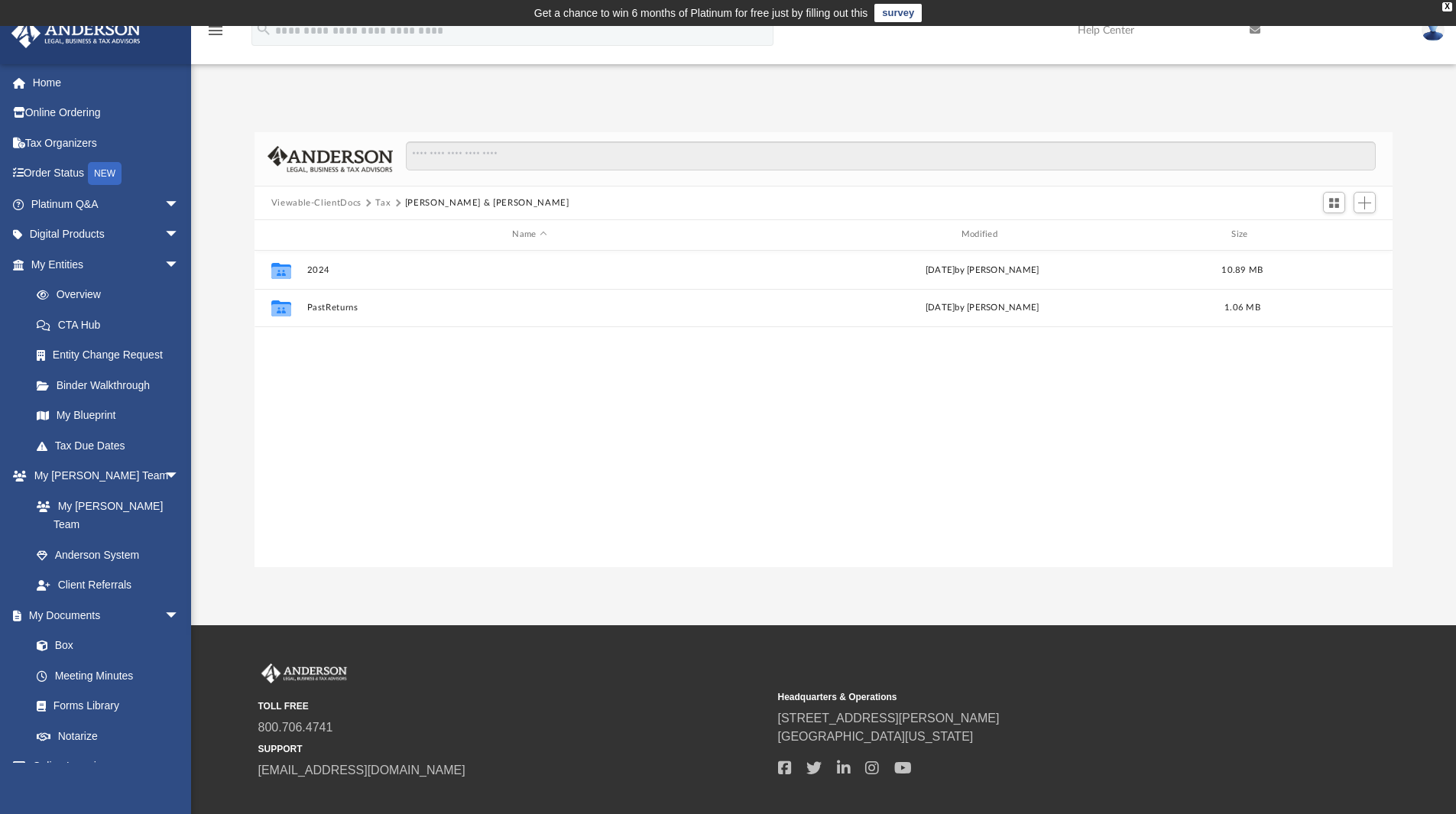
click at [378, 203] on button "Tax" at bounding box center [383, 203] width 16 height 14
click at [515, 158] on input "Search files and folders" at bounding box center [890, 156] width 970 height 29
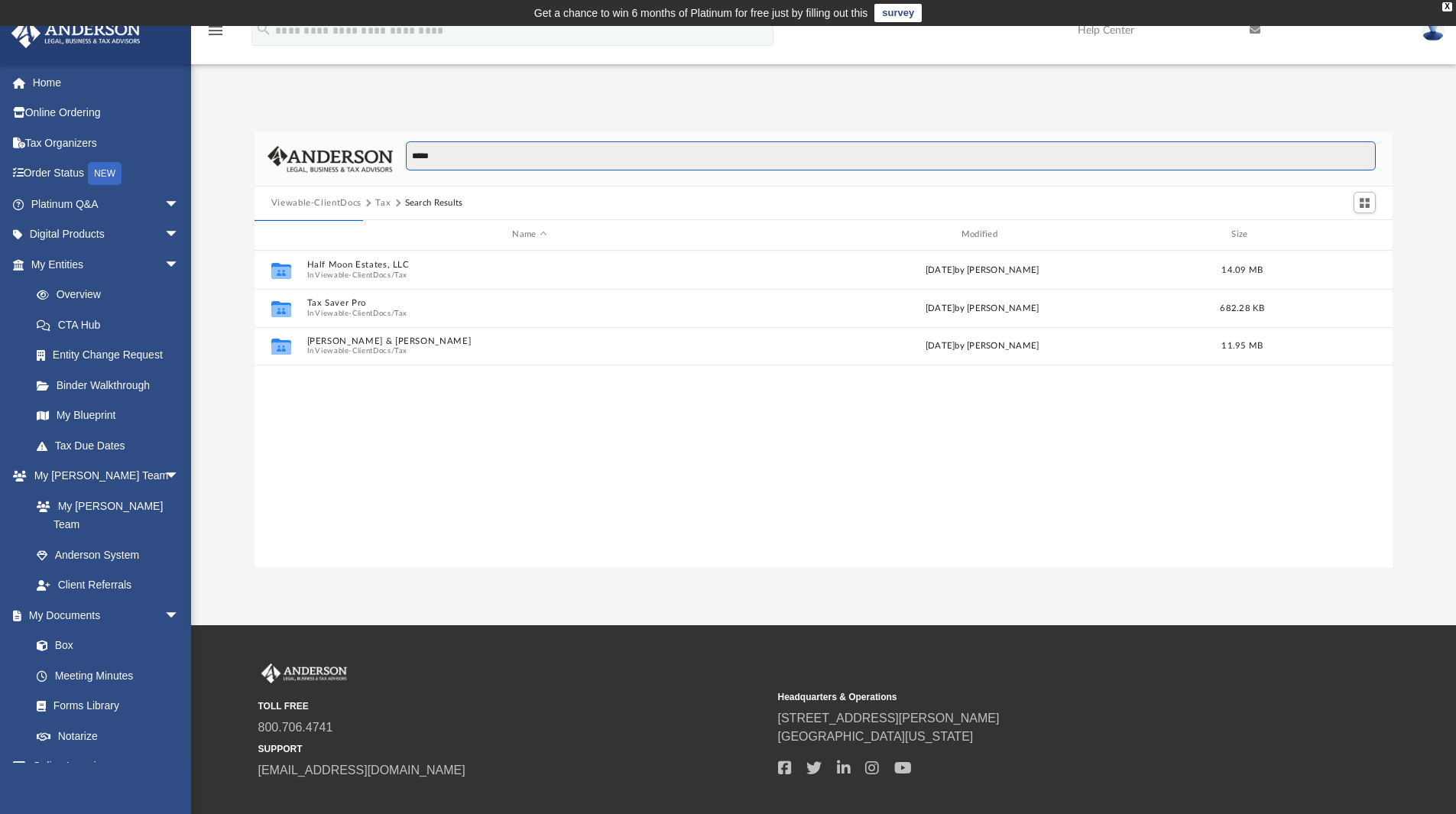
type input "*****"
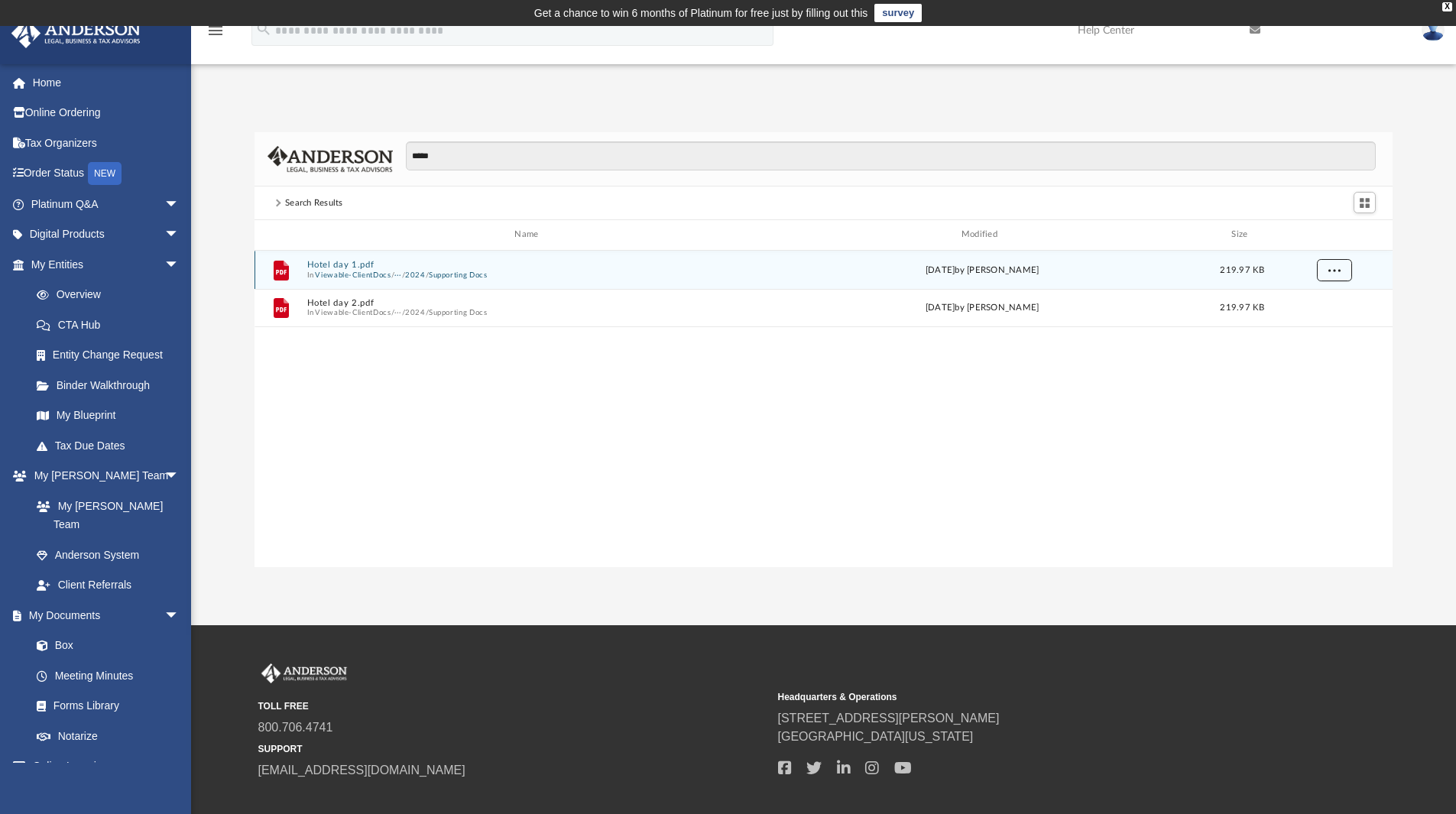
click at [1331, 268] on span "More options" at bounding box center [1333, 269] width 13 height 9
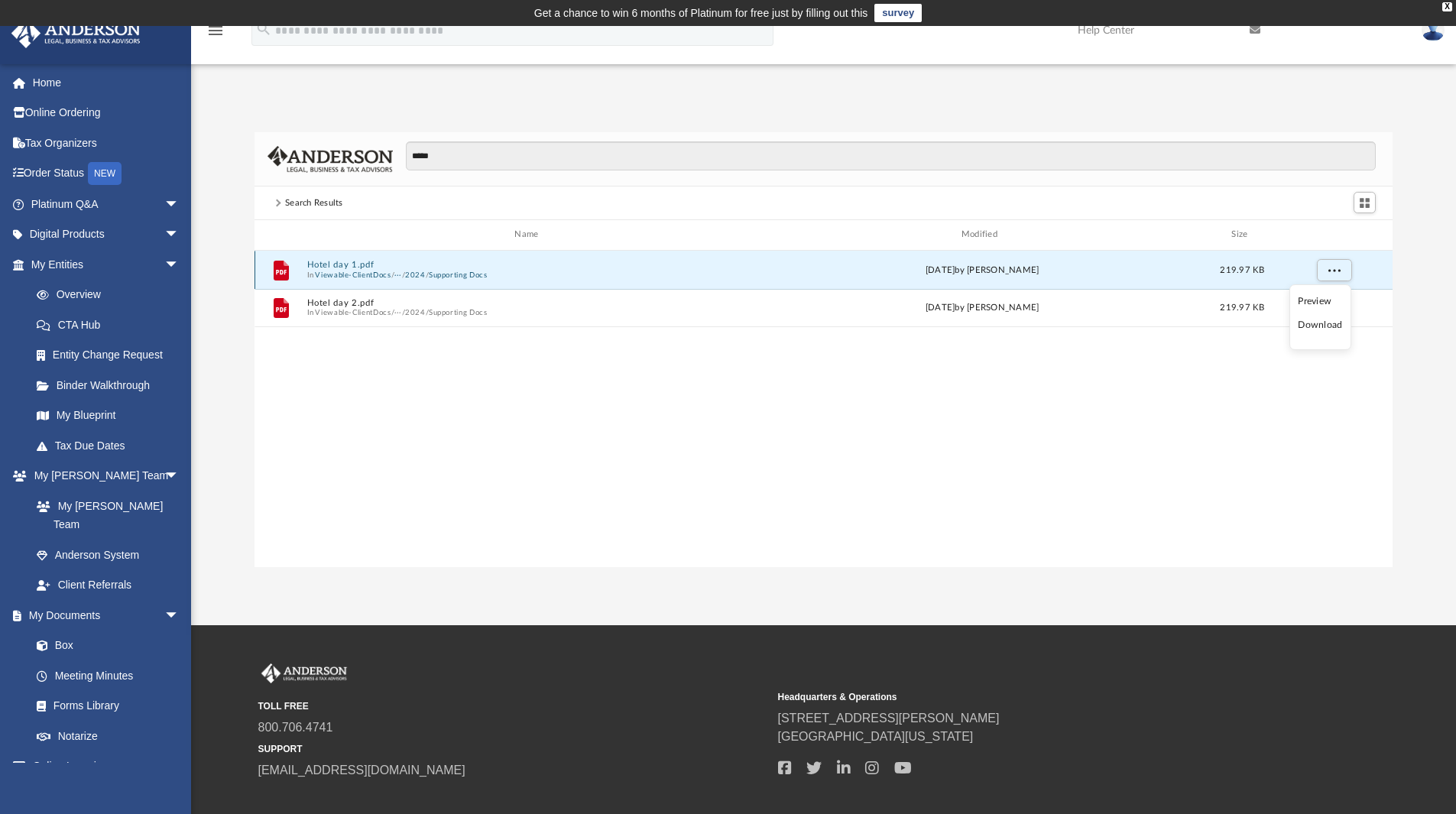
click at [334, 270] on button "Viewable-ClientDocs" at bounding box center [353, 274] width 76 height 10
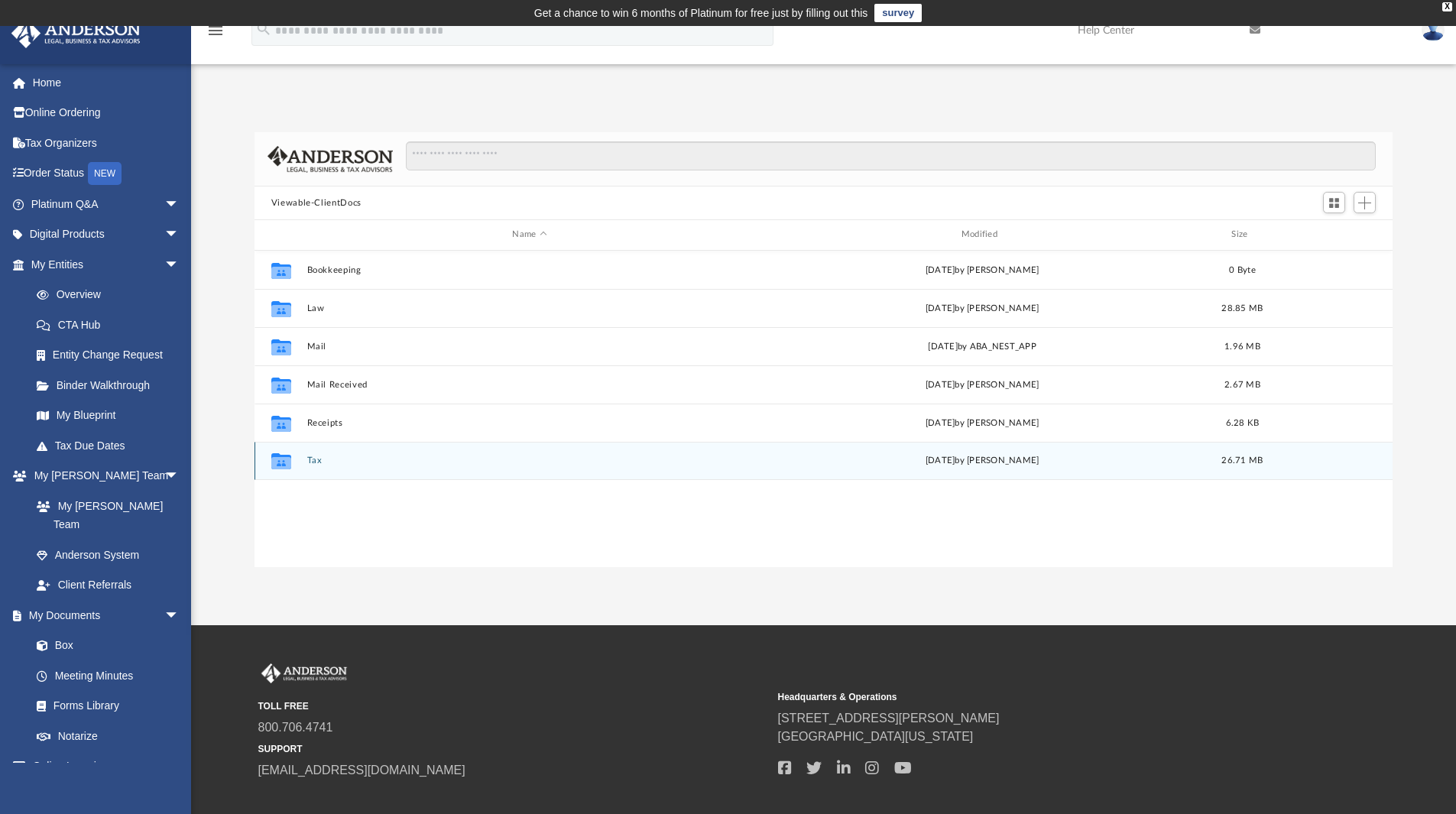
click at [312, 462] on button "Tax" at bounding box center [529, 460] width 445 height 10
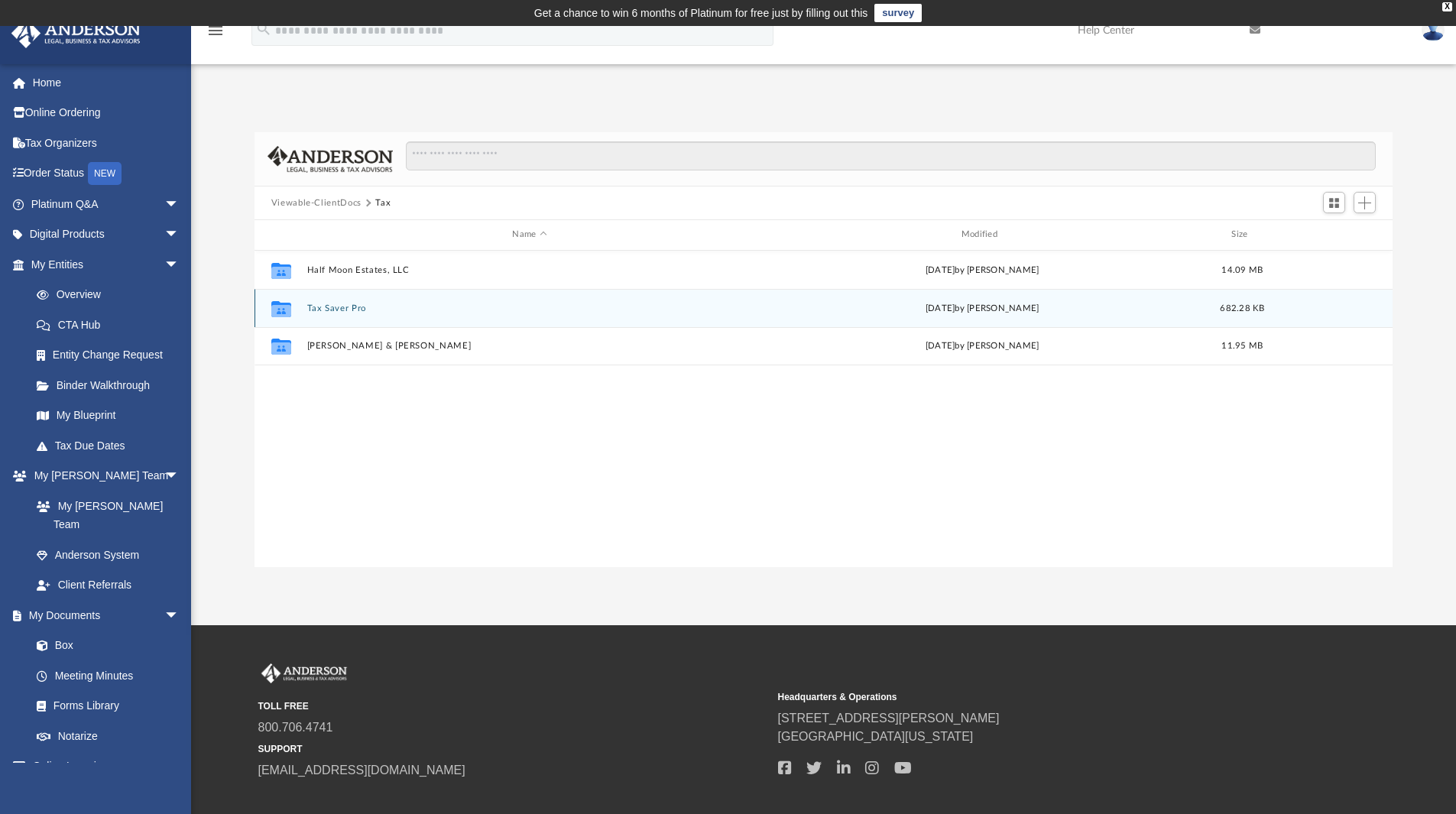
click at [344, 305] on button "Tax Saver Pro" at bounding box center [529, 308] width 445 height 10
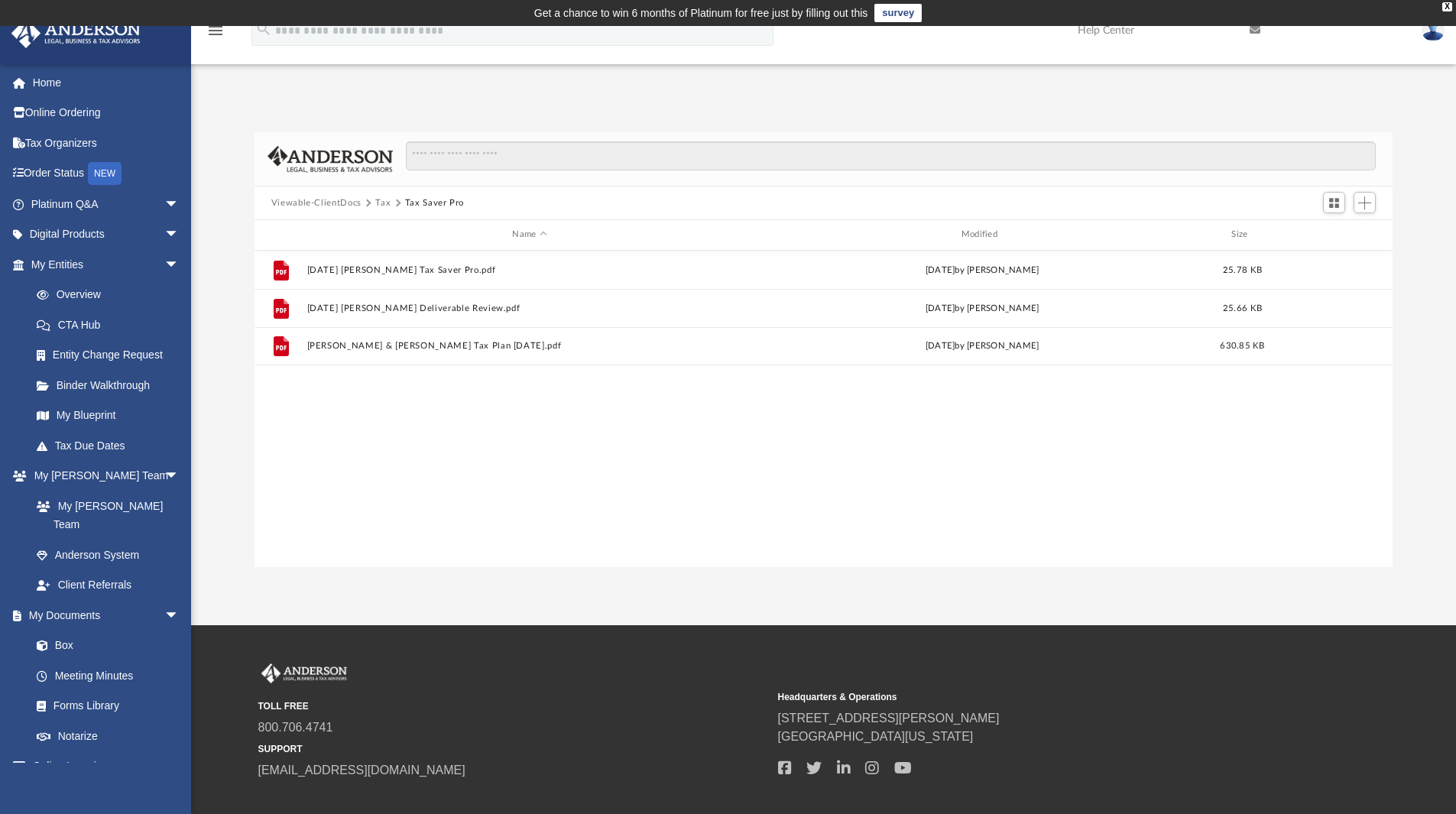
click at [384, 201] on button "Tax" at bounding box center [383, 203] width 16 height 14
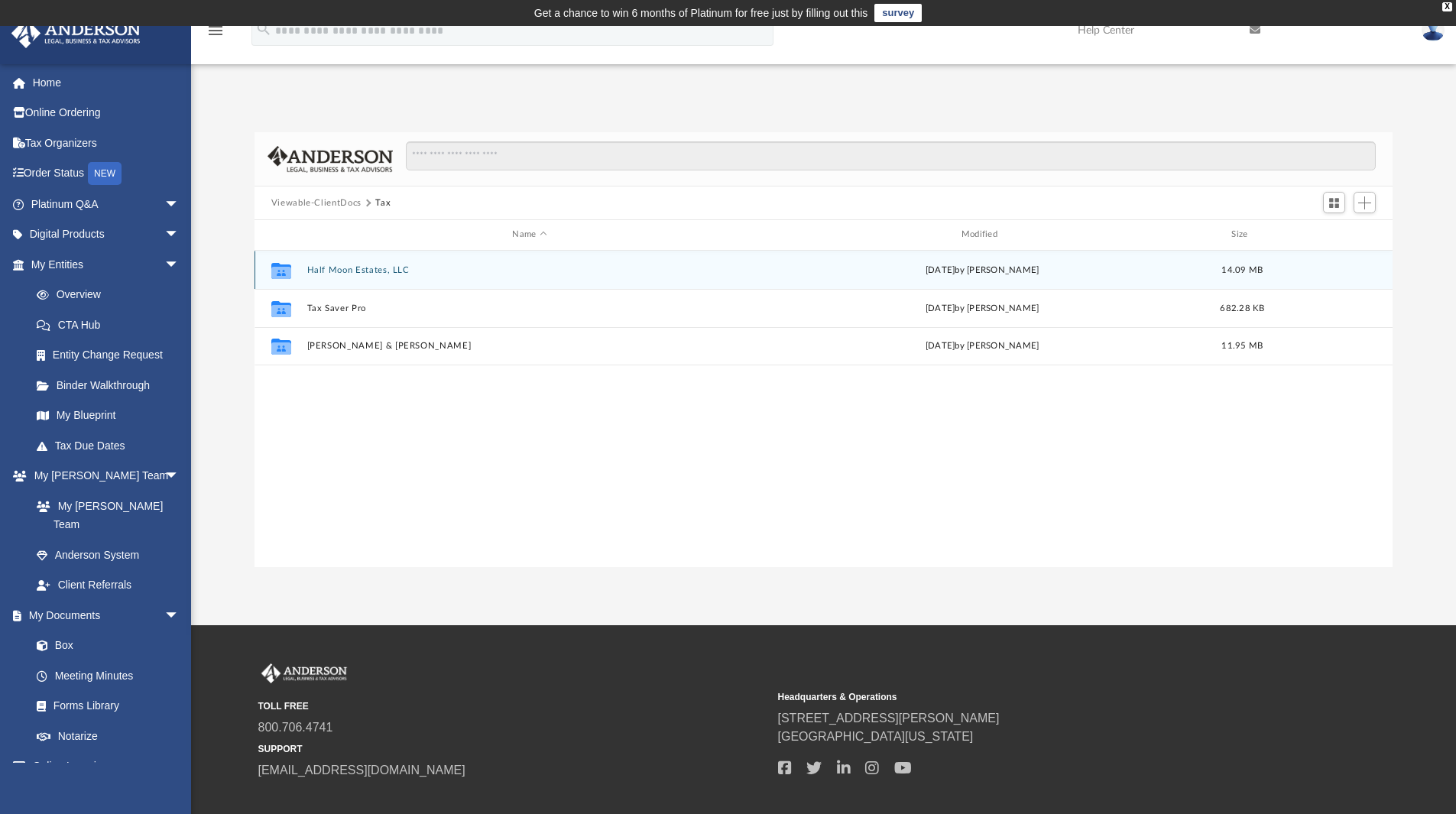
click at [368, 273] on button "Half Moon Estates, LLC" at bounding box center [529, 270] width 445 height 10
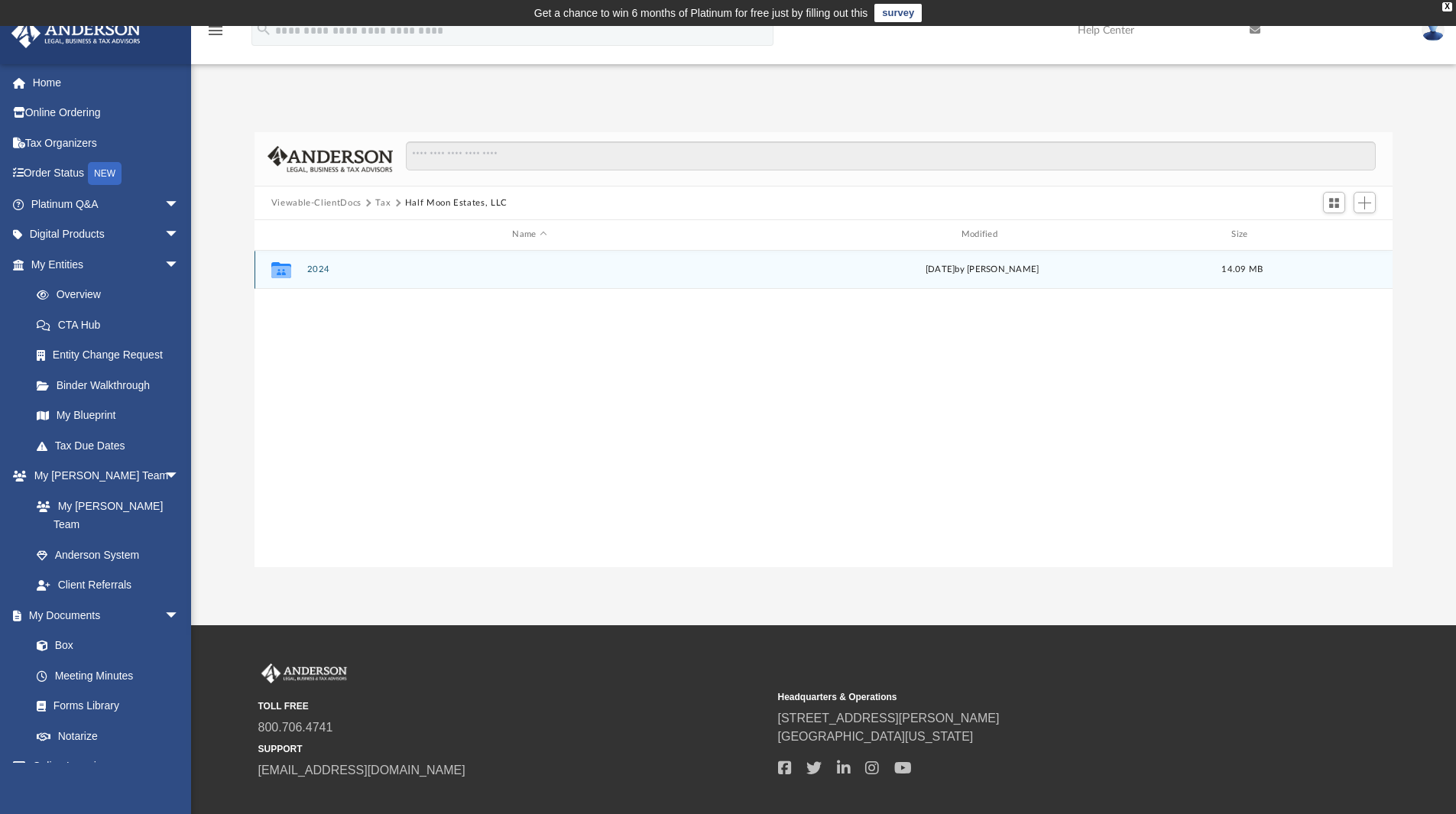
click at [323, 268] on button "2024" at bounding box center [529, 269] width 445 height 10
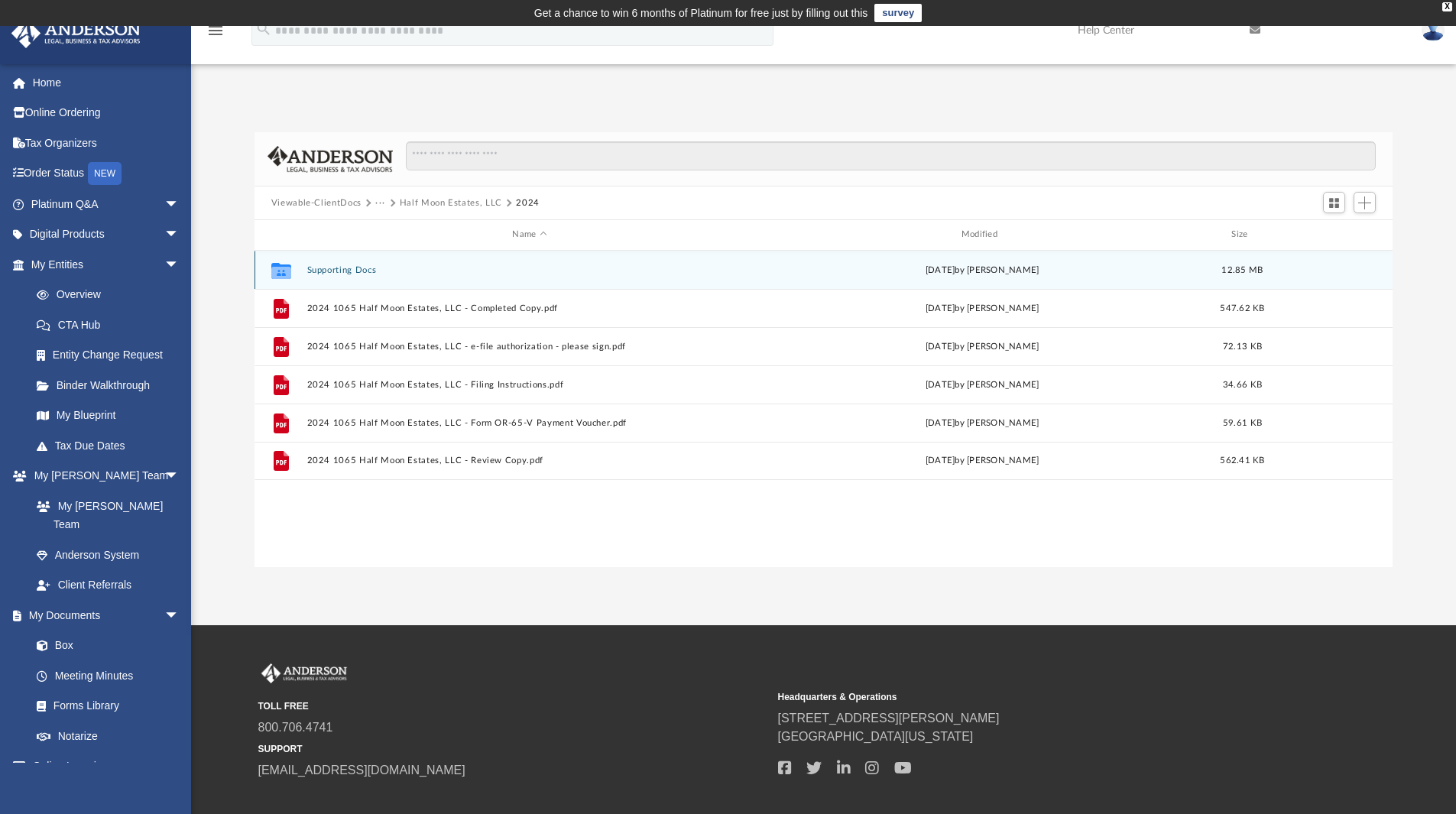
click at [348, 274] on button "Supporting Docs" at bounding box center [529, 270] width 445 height 10
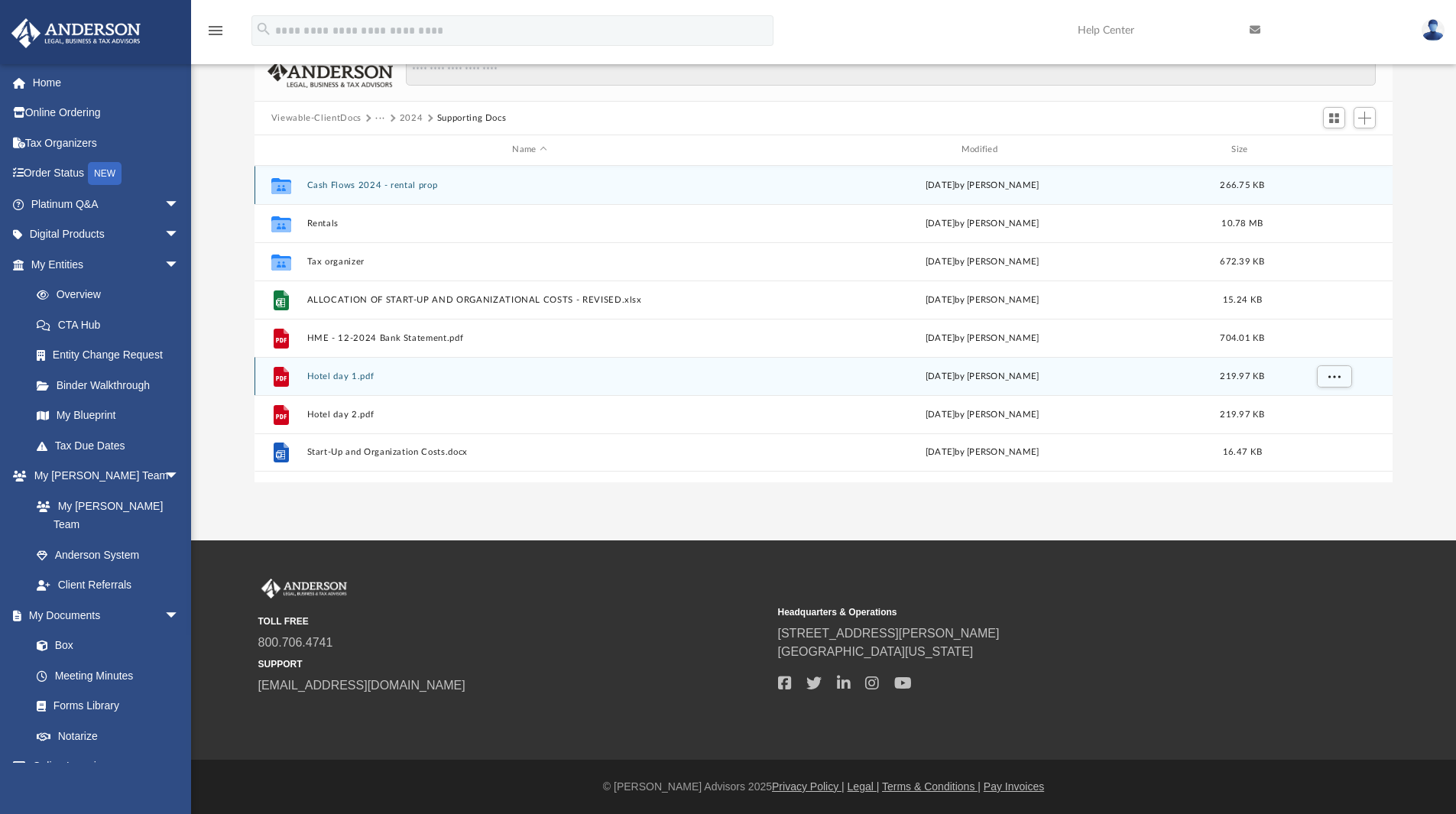
scroll to position [9, 0]
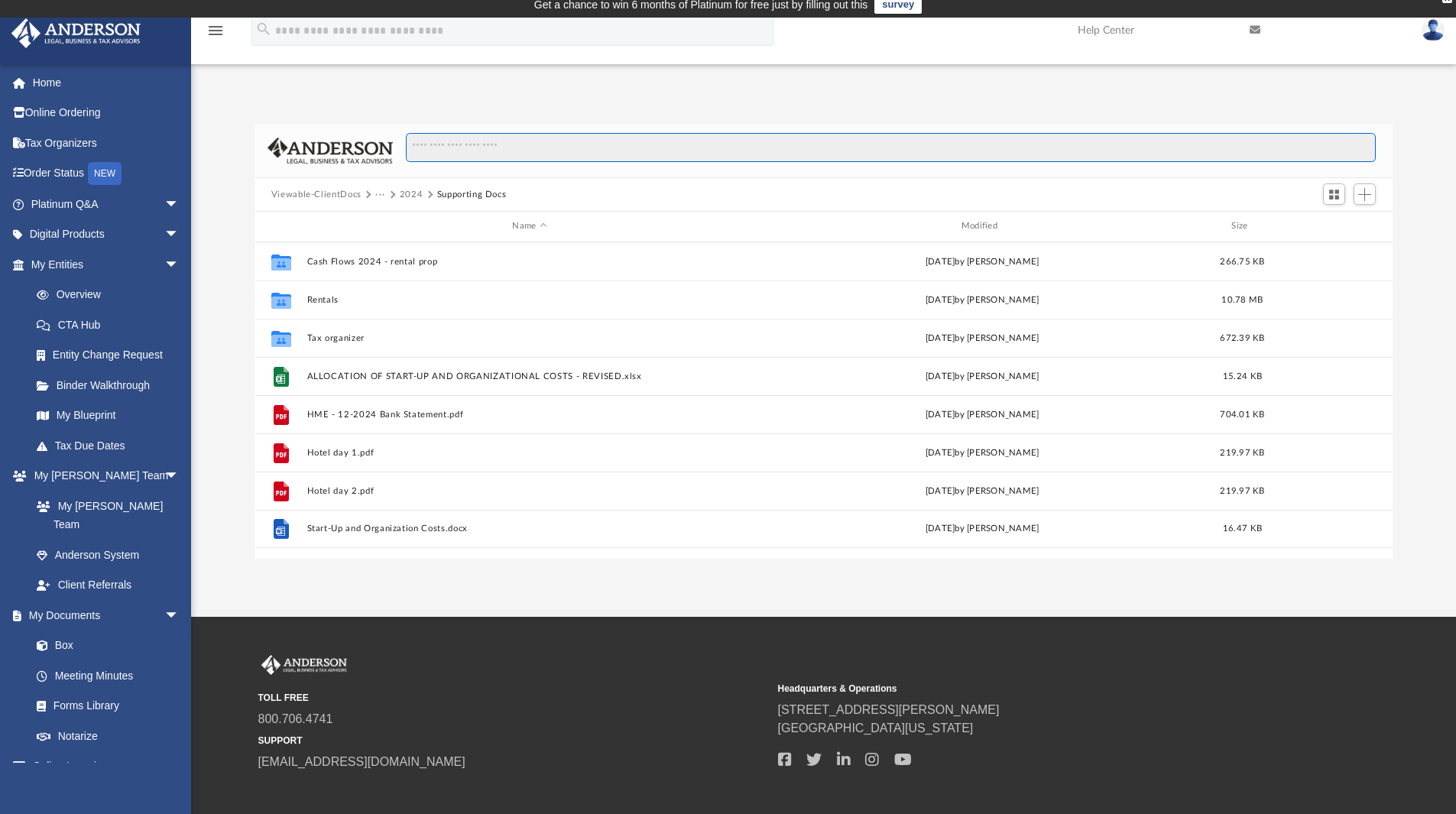
click at [565, 147] on input "Search files and folders" at bounding box center [890, 148] width 970 height 29
click at [551, 141] on input "Search files and folders" at bounding box center [890, 148] width 970 height 29
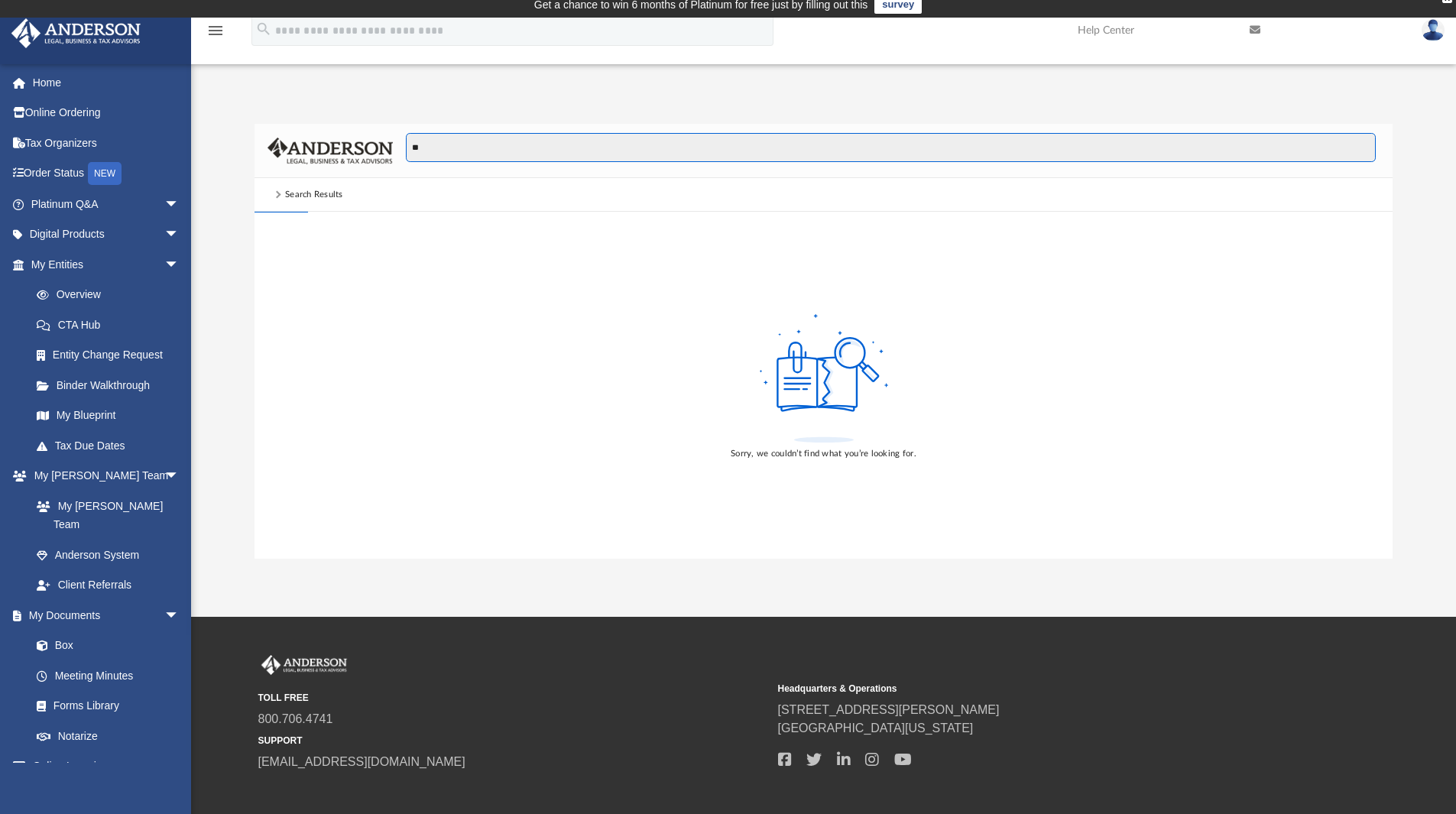
type input "*"
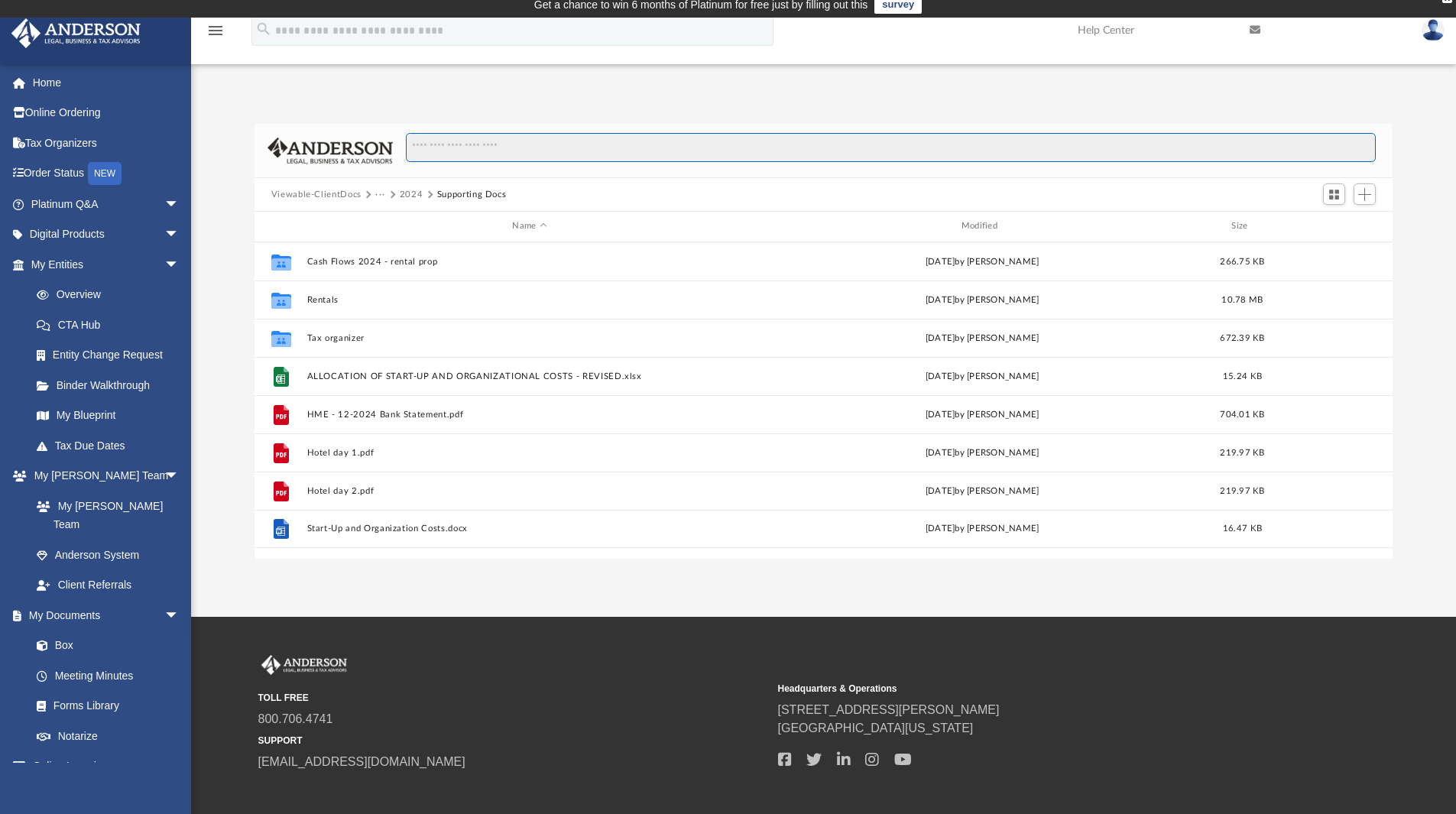
scroll to position [336, 1126]
click at [409, 194] on button "2024" at bounding box center [411, 195] width 23 height 14
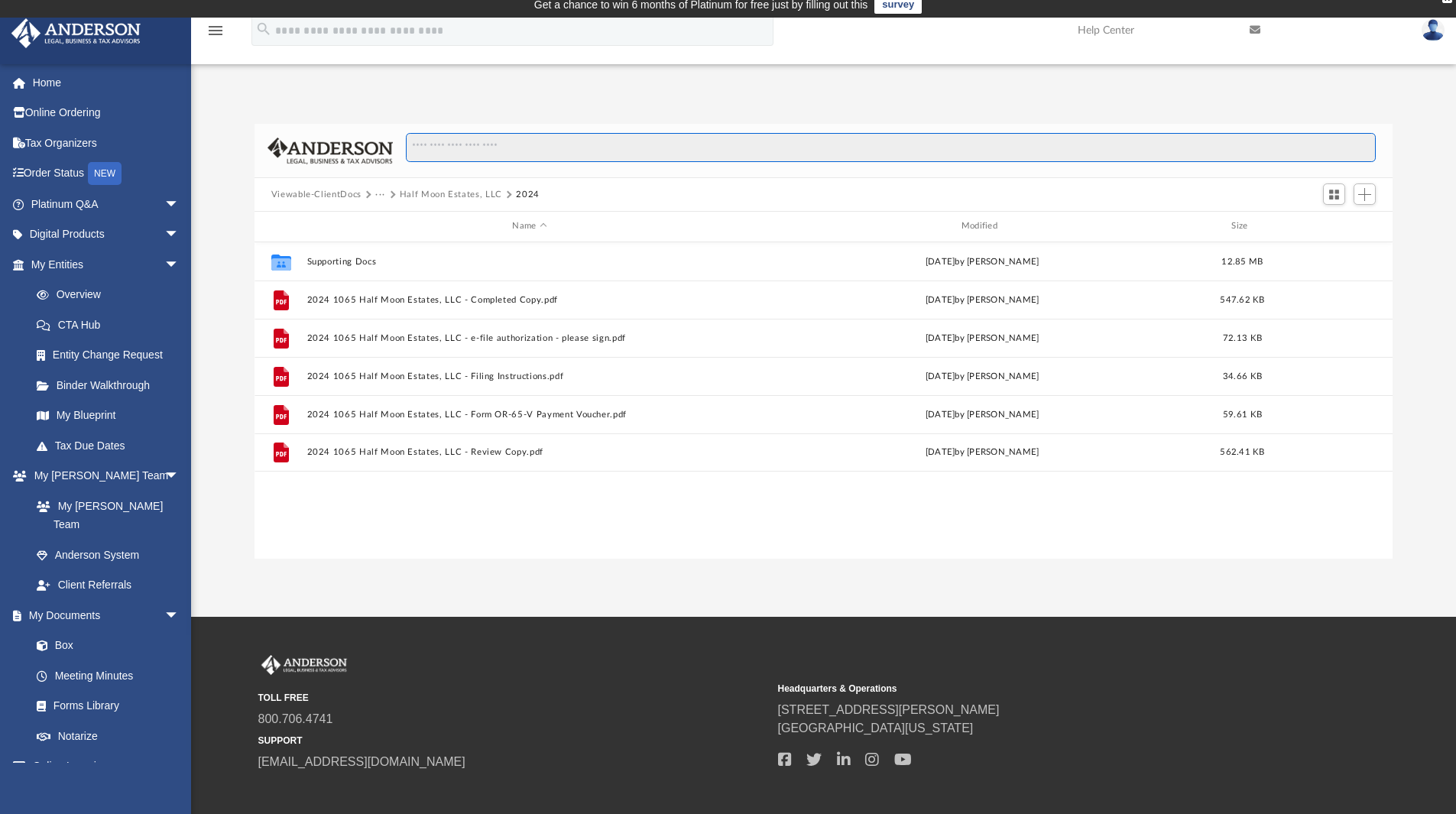
click at [496, 153] on input "Search files and folders" at bounding box center [890, 148] width 970 height 29
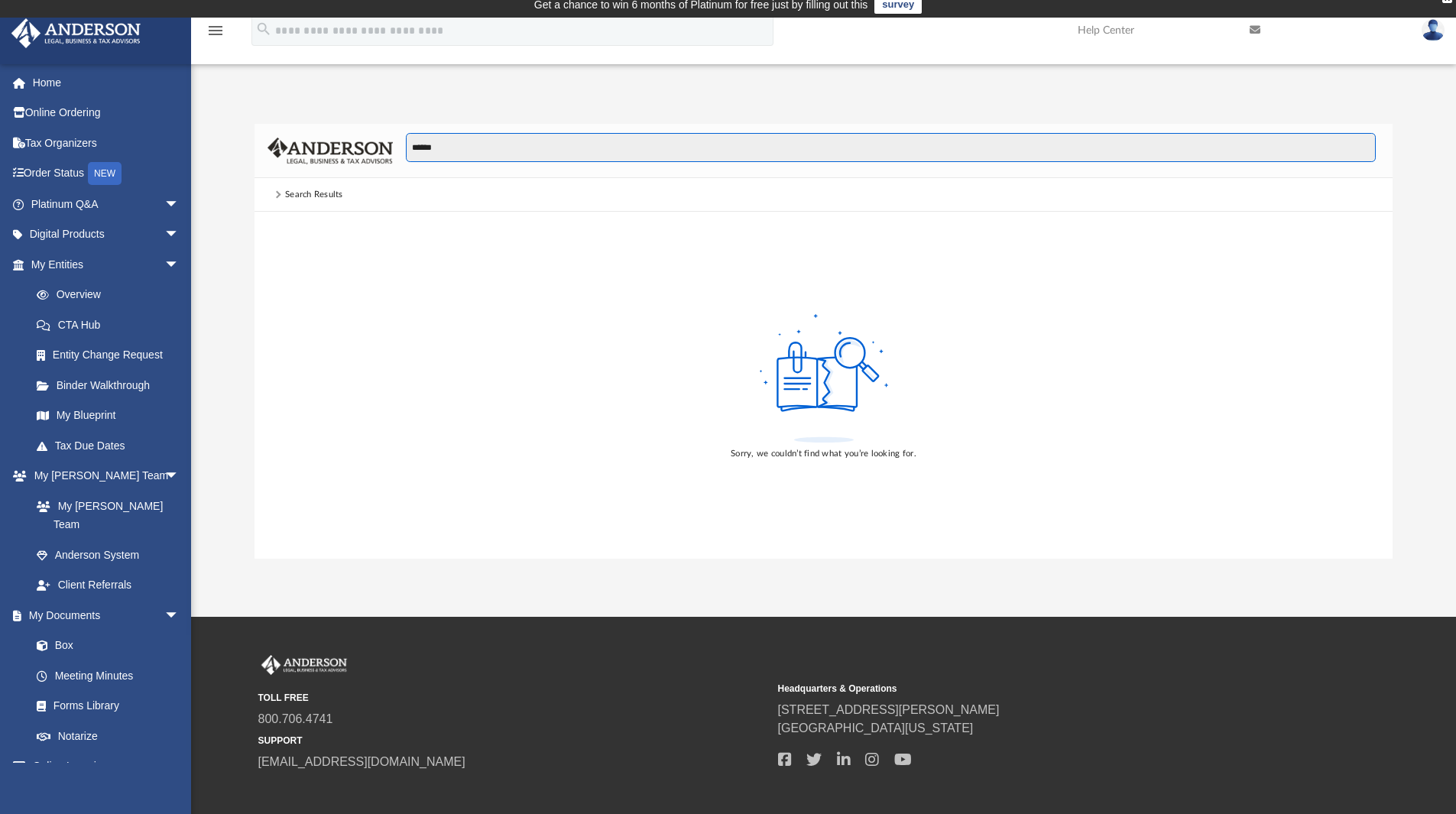
type input "******"
click at [277, 196] on span at bounding box center [277, 195] width 8 height 8
click at [476, 148] on input "******" at bounding box center [890, 148] width 970 height 29
